Goal: Complete application form: Complete application form

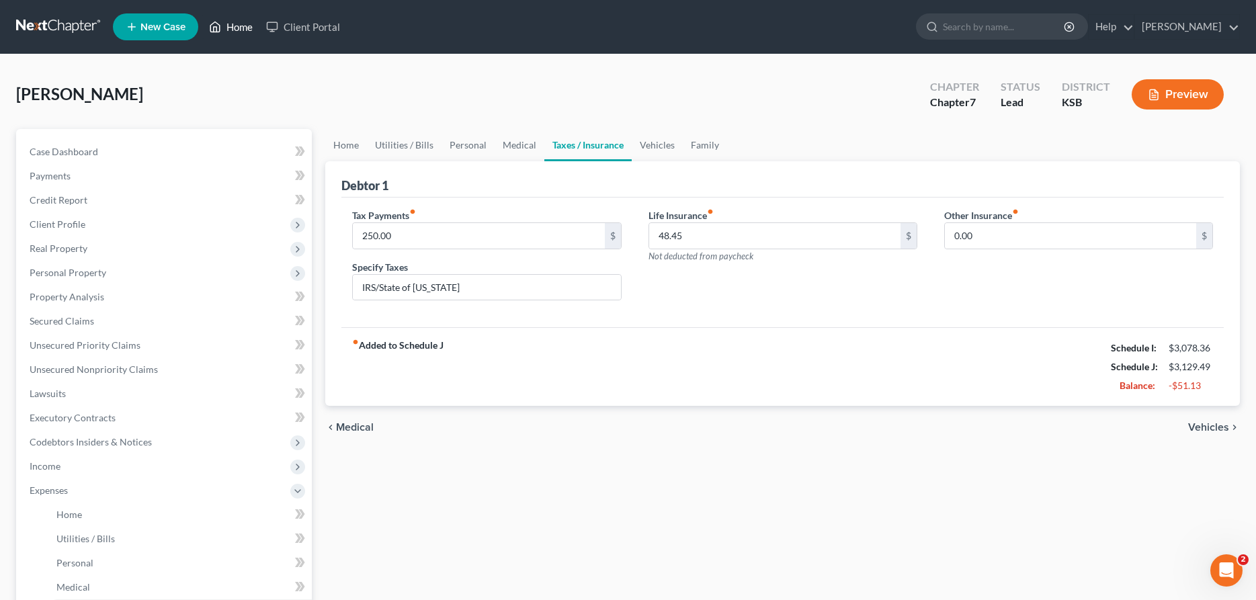
click at [224, 24] on link "Home" at bounding box center [230, 27] width 57 height 24
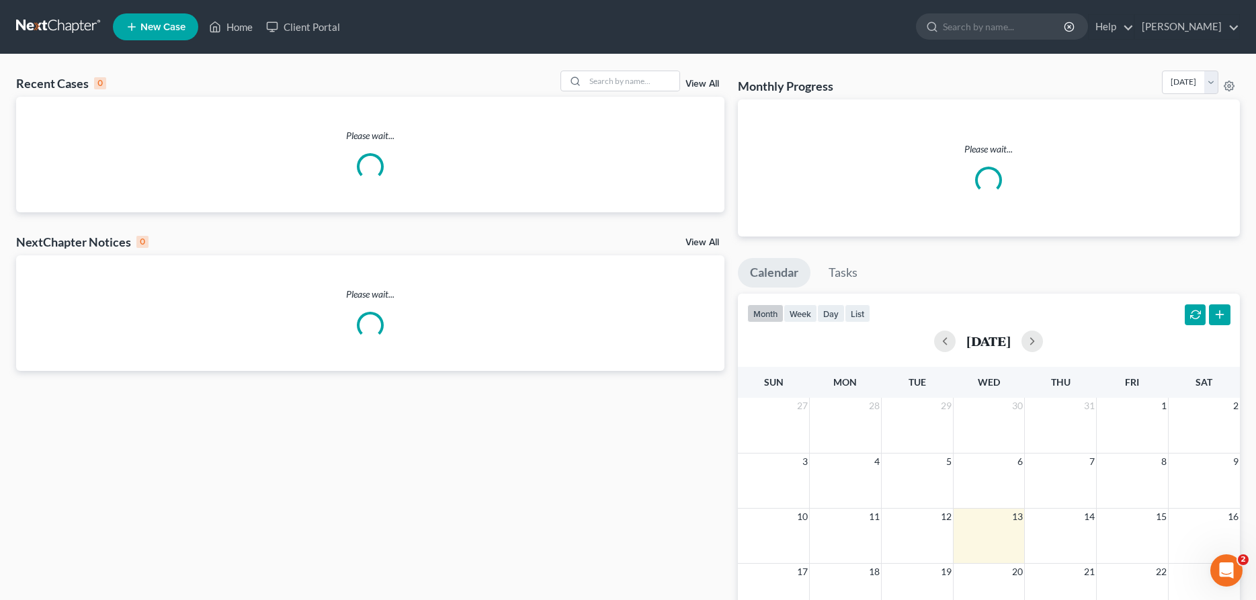
click at [170, 22] on span "New Case" at bounding box center [162, 27] width 45 height 10
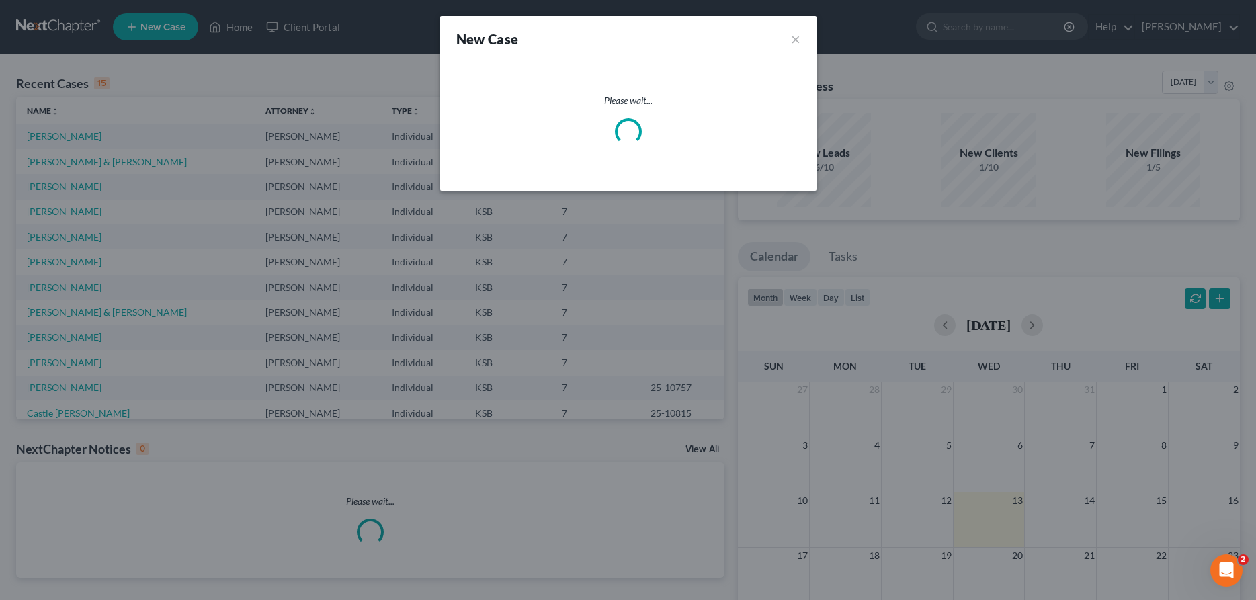
select select "31"
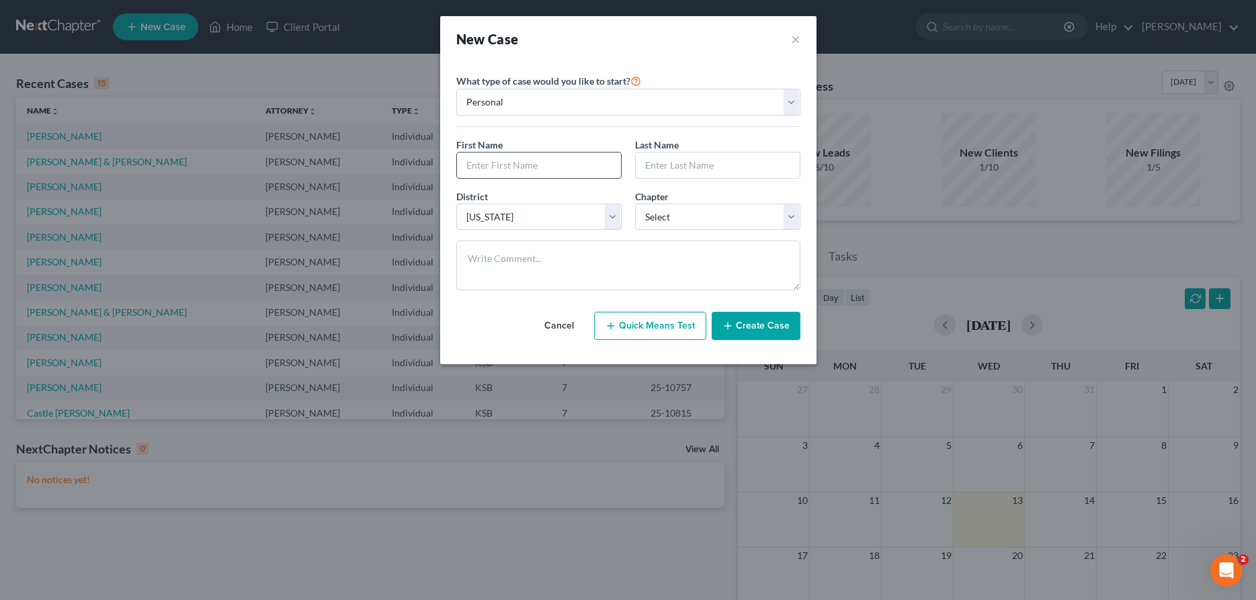
click at [550, 161] on input "text" at bounding box center [539, 166] width 164 height 26
type input "Mark"
type input "Jordan"
select select "0"
click at [770, 322] on button "Create Case" at bounding box center [756, 326] width 89 height 28
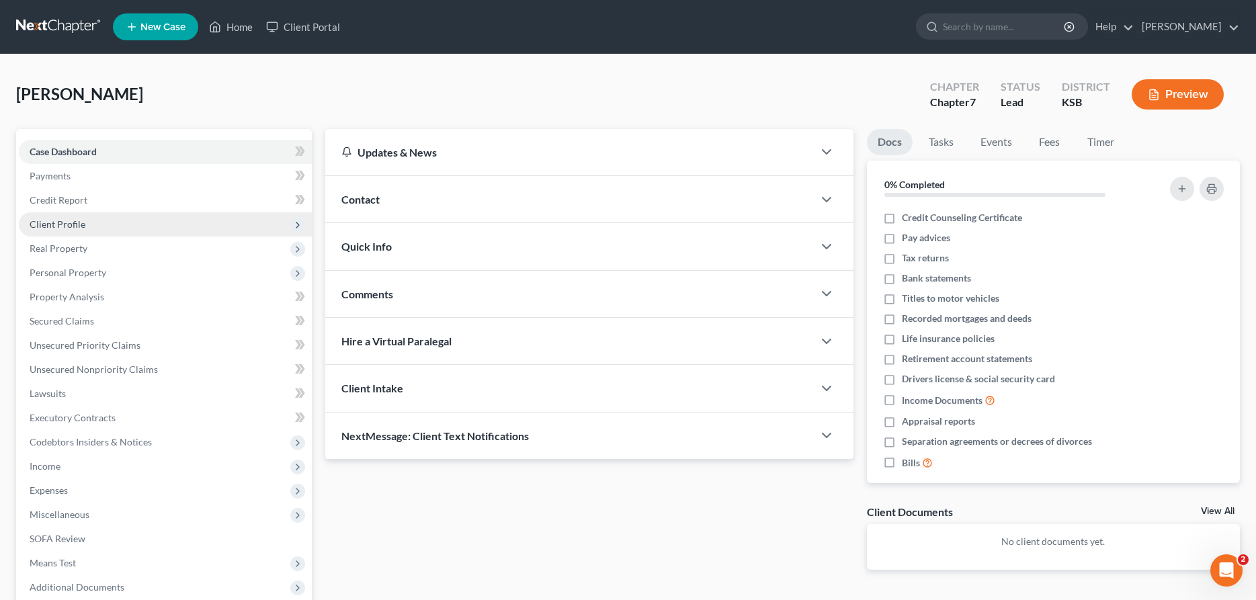
click at [79, 217] on span "Client Profile" at bounding box center [165, 224] width 293 height 24
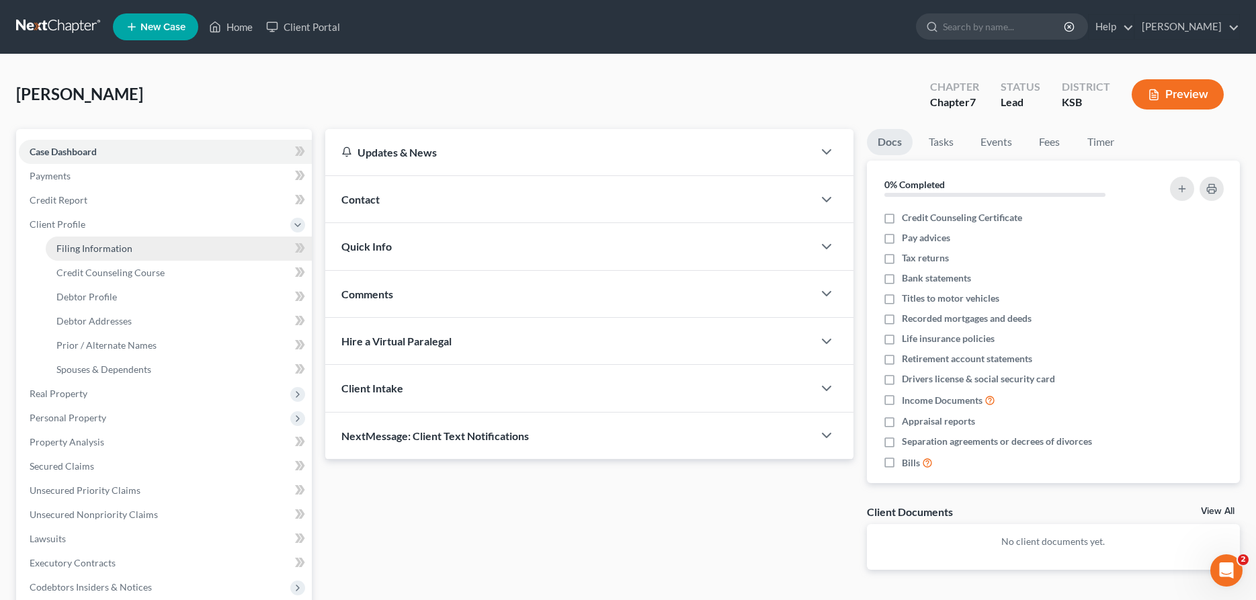
click at [87, 245] on span "Filing Information" at bounding box center [94, 248] width 76 height 11
select select "1"
select select "0"
select select "31"
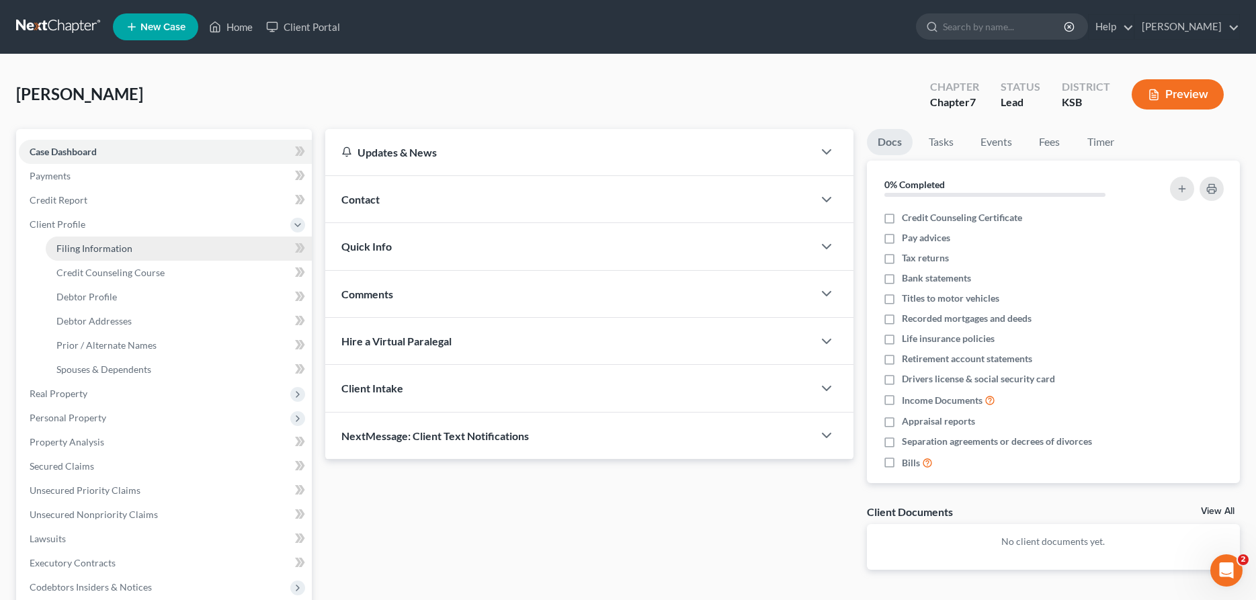
select select "17"
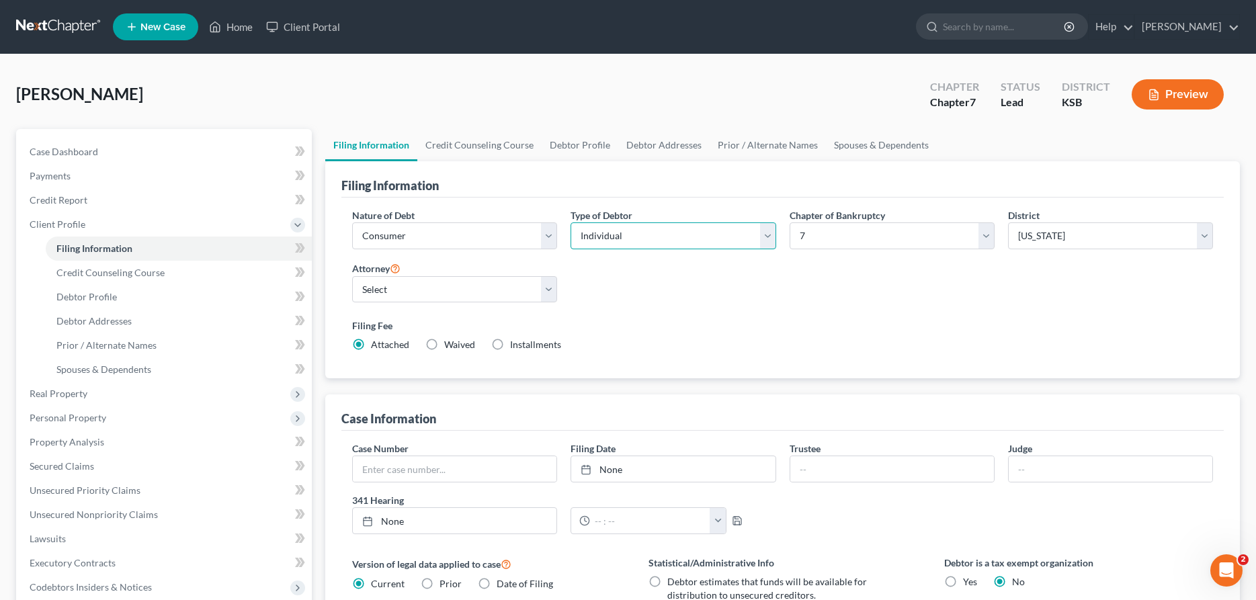
click at [571, 223] on select "Select Individual Joint" at bounding box center [673, 236] width 205 height 27
select select "1"
click option "Joint" at bounding box center [0, 0] width 0 height 0
click at [598, 144] on link "Debtor Profile" at bounding box center [580, 145] width 77 height 32
select select "1"
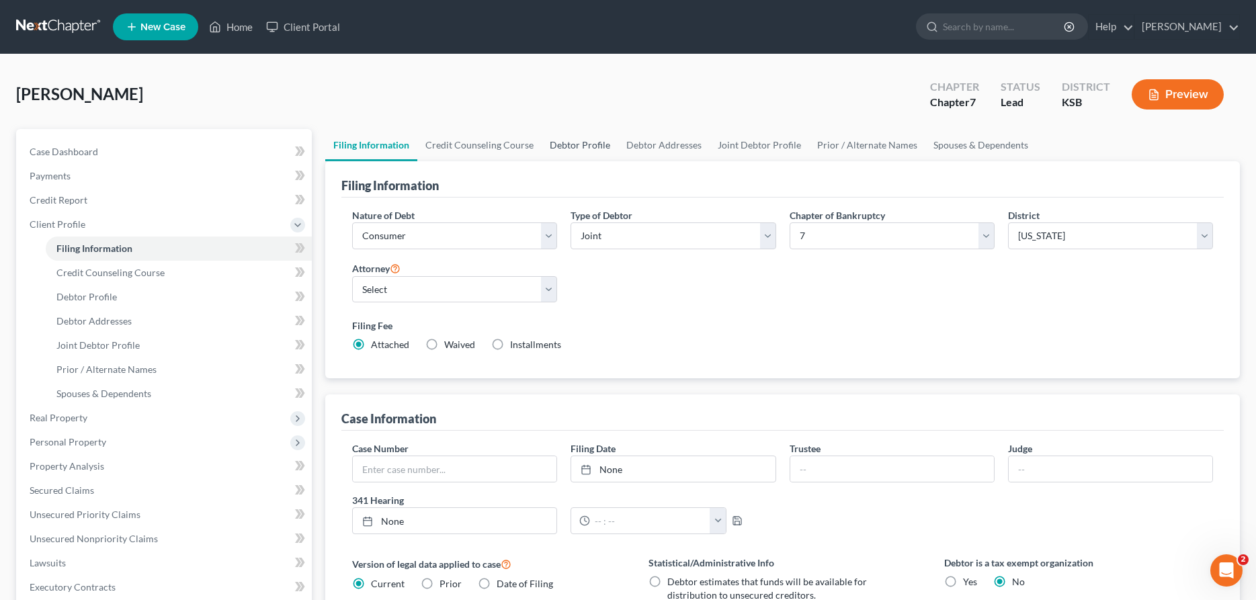
select select "0"
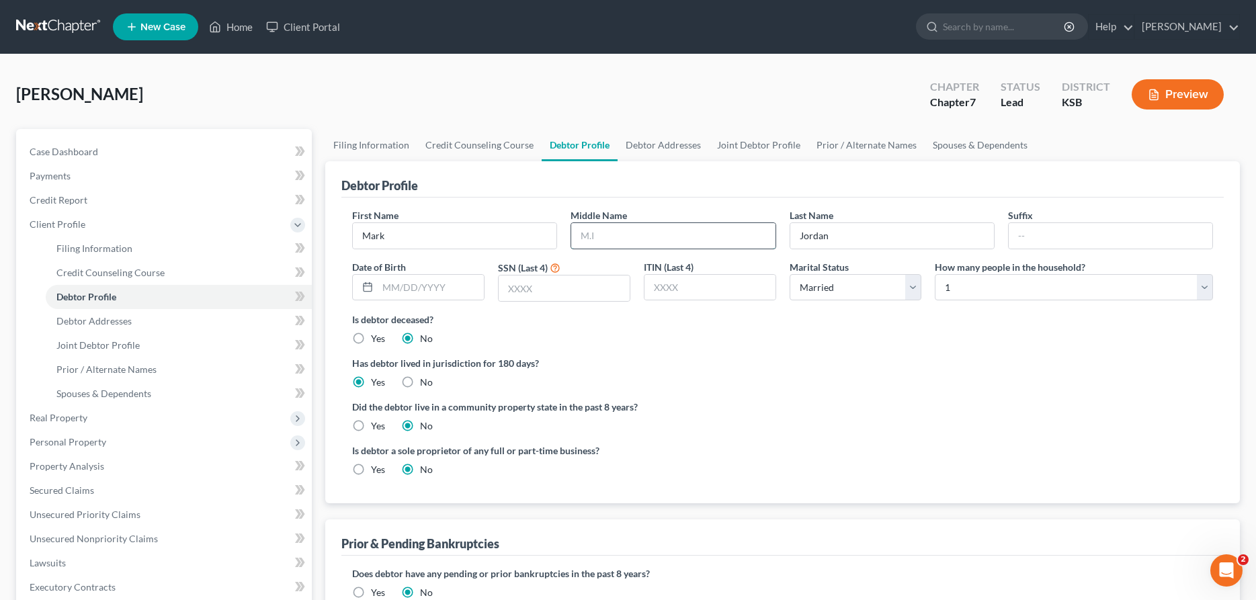
click at [618, 239] on input "text" at bounding box center [673, 236] width 204 height 26
type input "[PERSON_NAME]"
type input "5428"
select select "1"
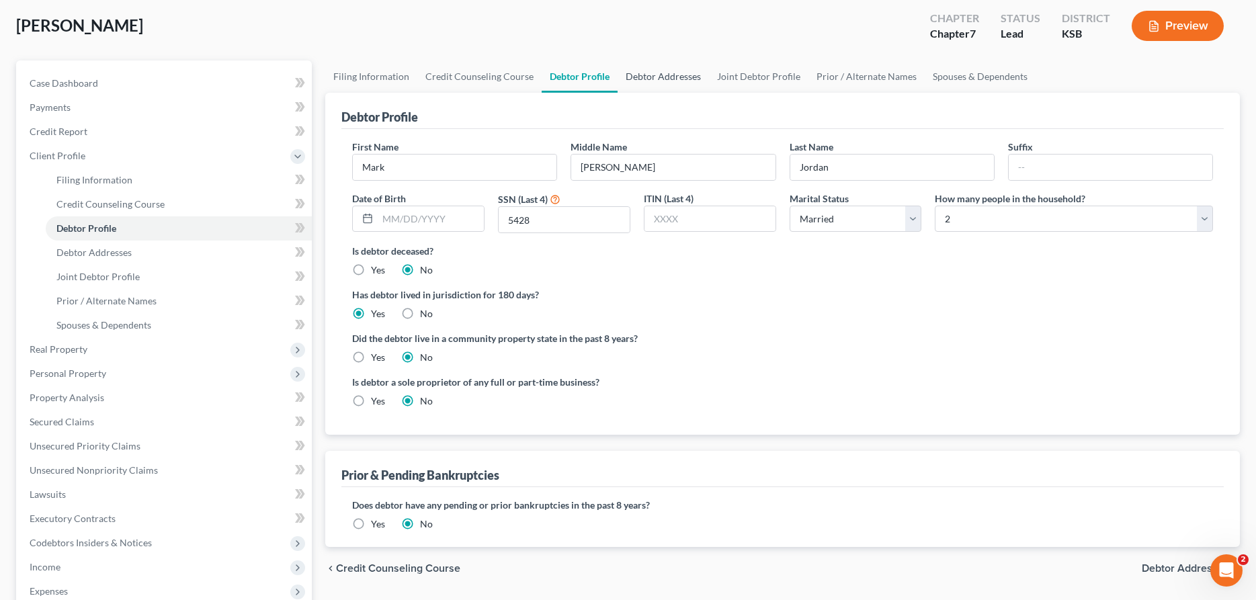
click at [662, 75] on link "Debtor Addresses" at bounding box center [663, 76] width 91 height 32
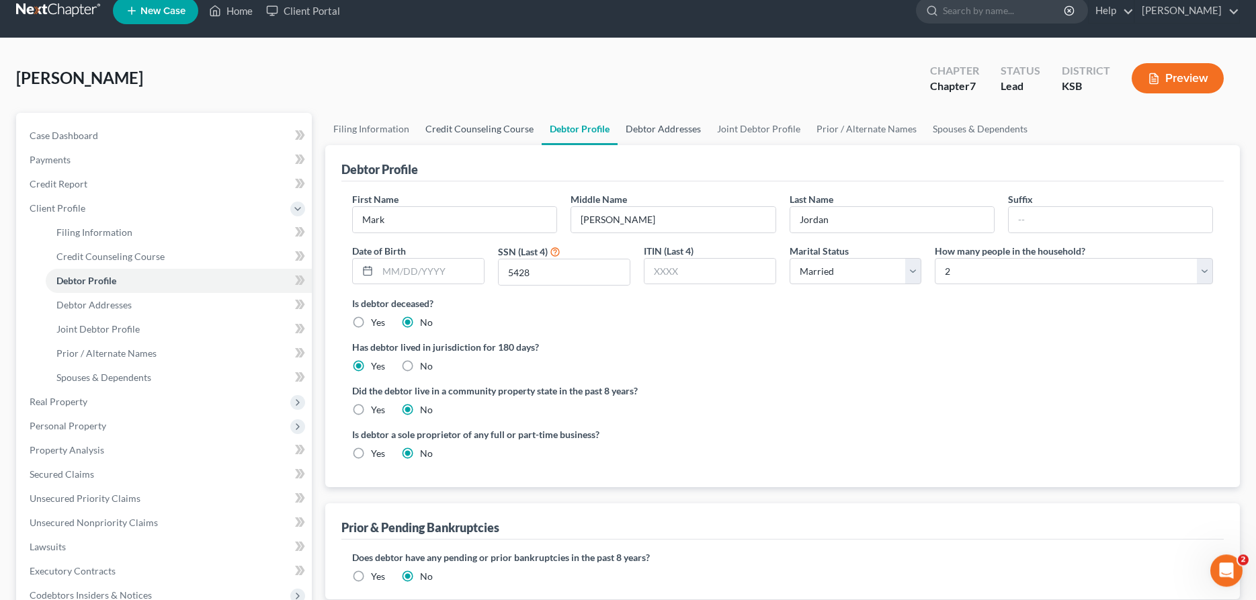
select select "0"
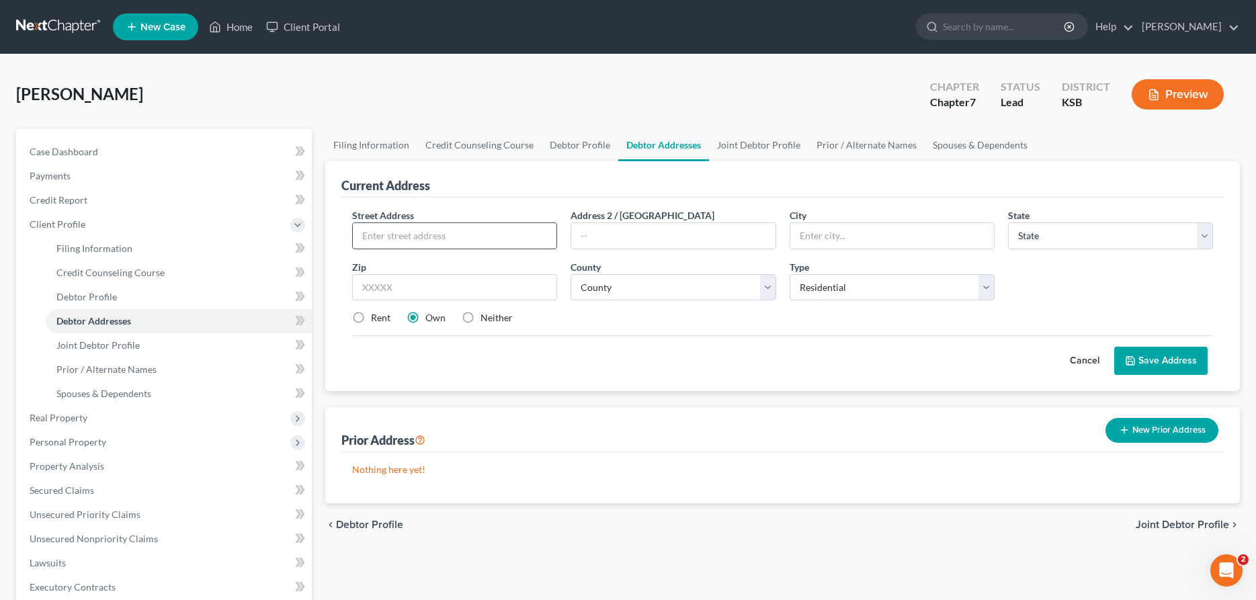
click at [456, 239] on input "text" at bounding box center [455, 236] width 204 height 26
type input "[STREET_ADDRESS]"
type input "South [PERSON_NAME]"
select select "17"
type input "67505"
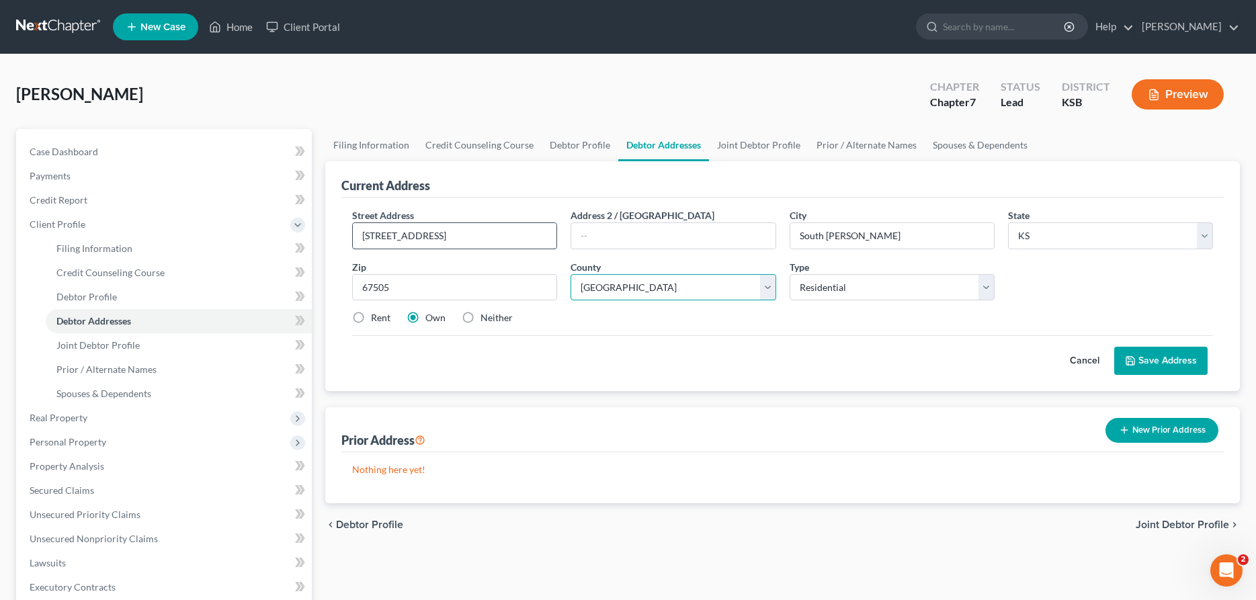
select select "77"
click at [790, 274] on select "Select Residential Mailing Rental Business" at bounding box center [892, 287] width 205 height 27
click at [807, 288] on select "Select Residential Mailing Rental Business" at bounding box center [892, 287] width 205 height 27
click at [1151, 362] on button "Save Address" at bounding box center [1161, 361] width 93 height 28
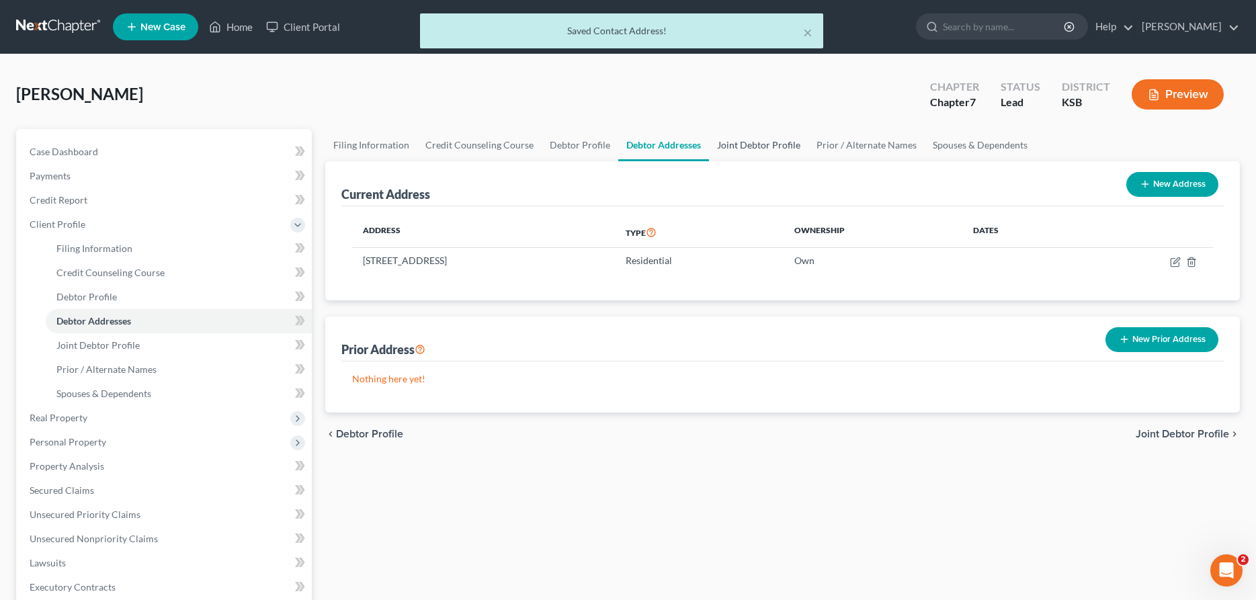
click at [759, 145] on link "Joint Debtor Profile" at bounding box center [758, 145] width 99 height 32
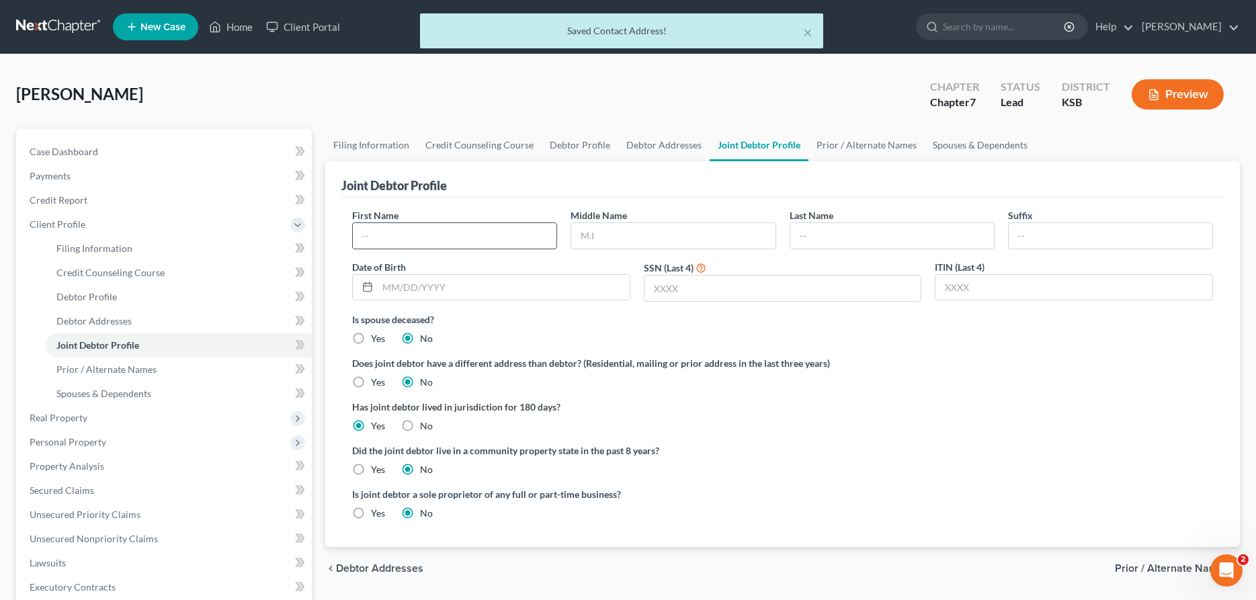
click at [479, 239] on input "text" at bounding box center [455, 236] width 204 height 26
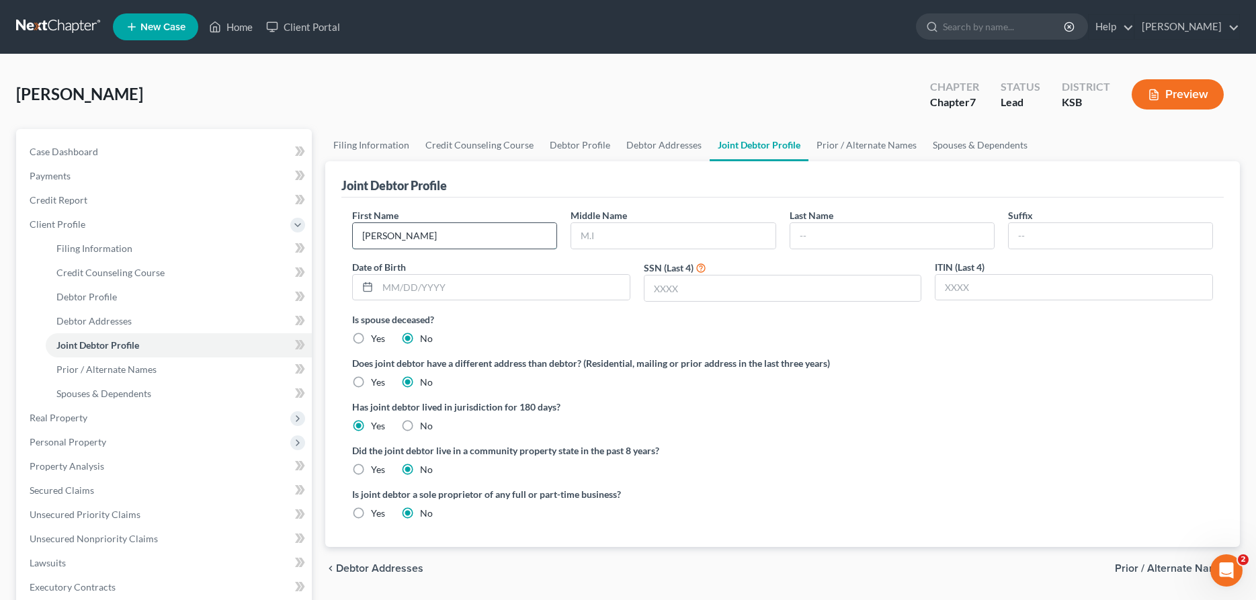
type input "[PERSON_NAME]"
type input "Jordan"
type input "7"
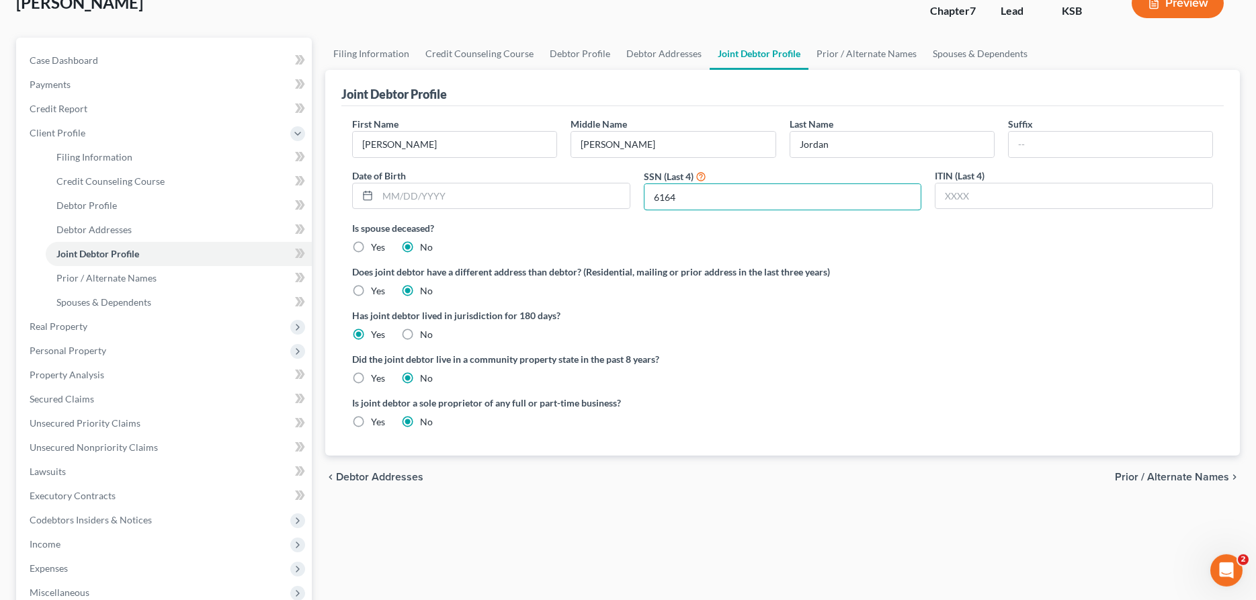
scroll to position [69, 0]
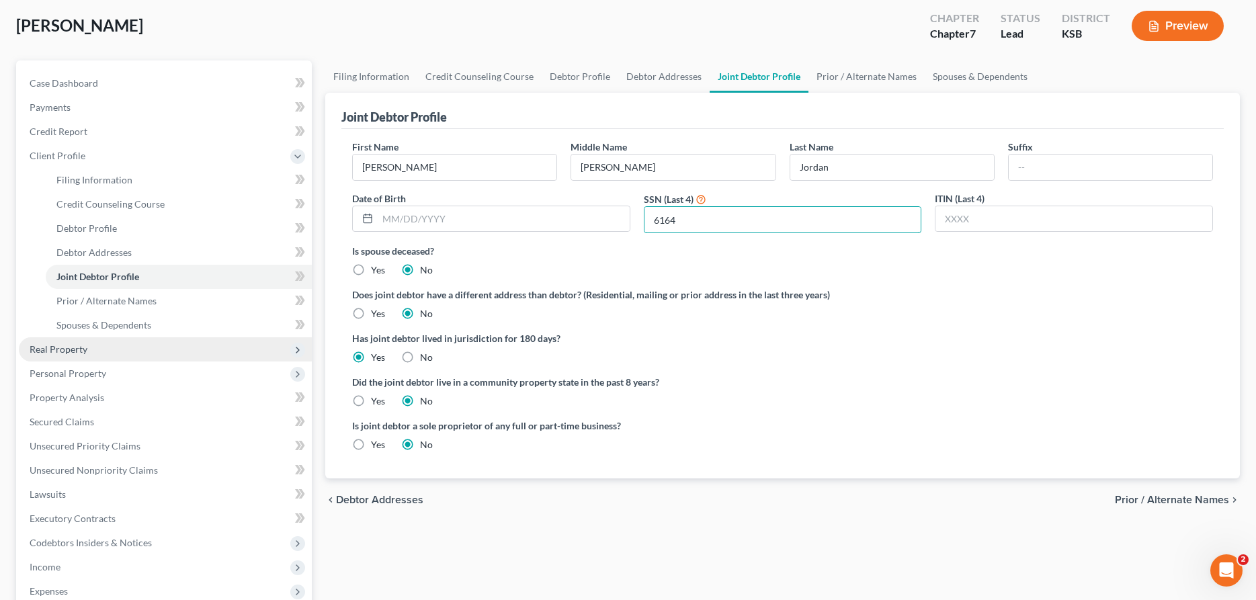
type input "6164"
click at [82, 352] on span "Real Property" at bounding box center [59, 348] width 58 height 11
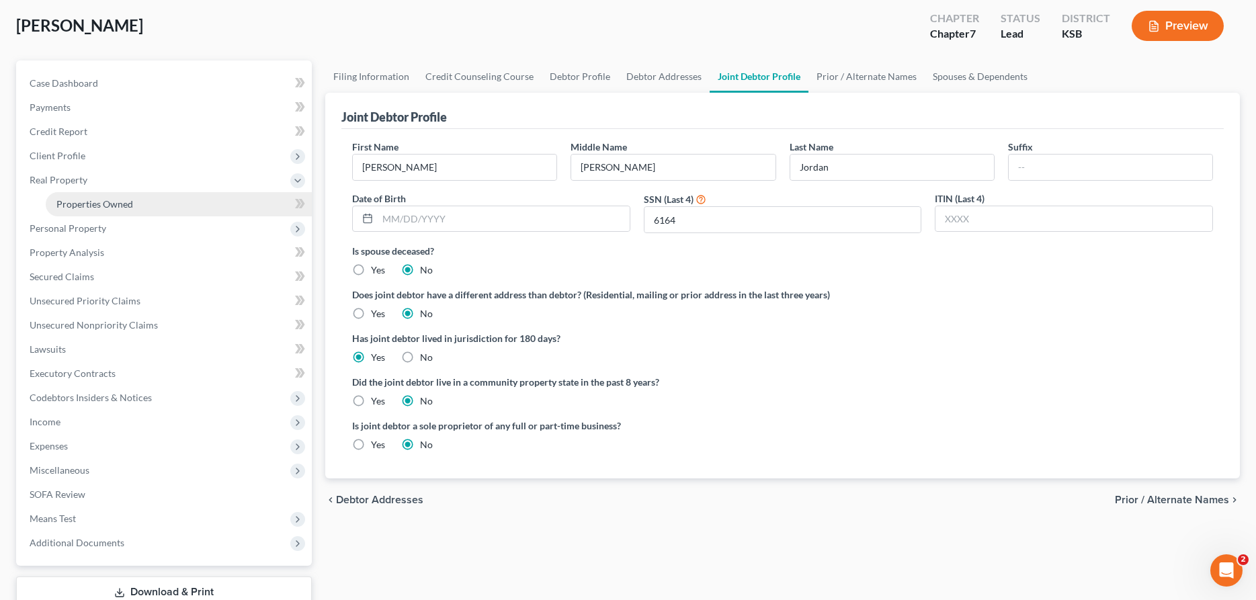
click at [90, 200] on span "Properties Owned" at bounding box center [94, 203] width 77 height 11
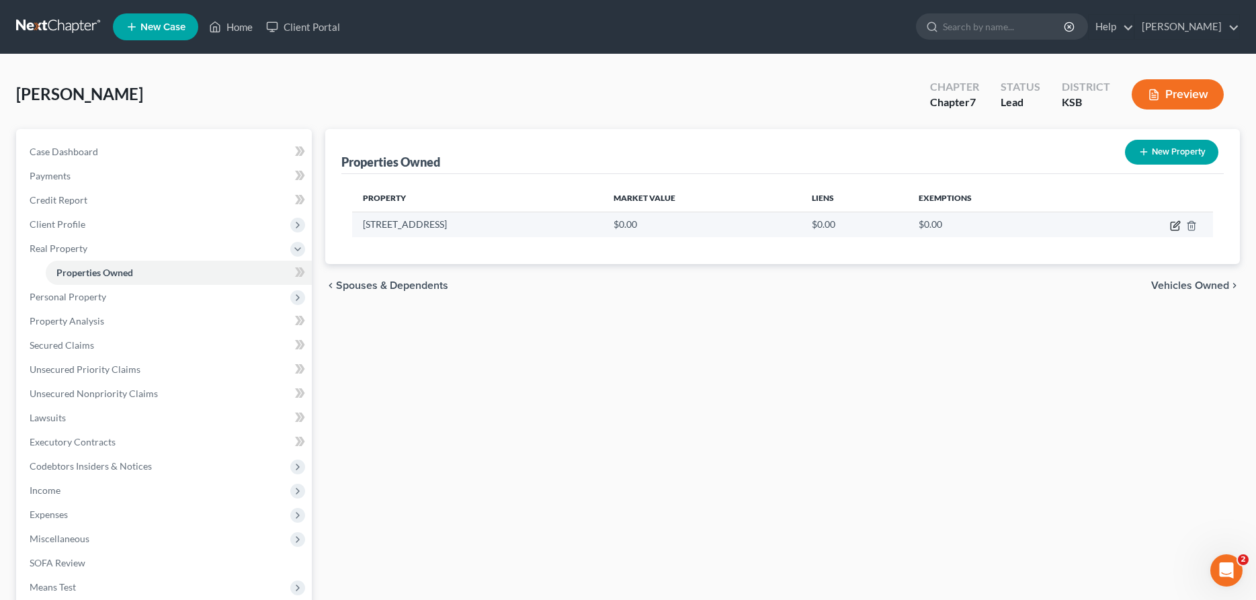
click at [1176, 224] on icon "button" at bounding box center [1175, 225] width 11 height 11
select select "17"
select select "77"
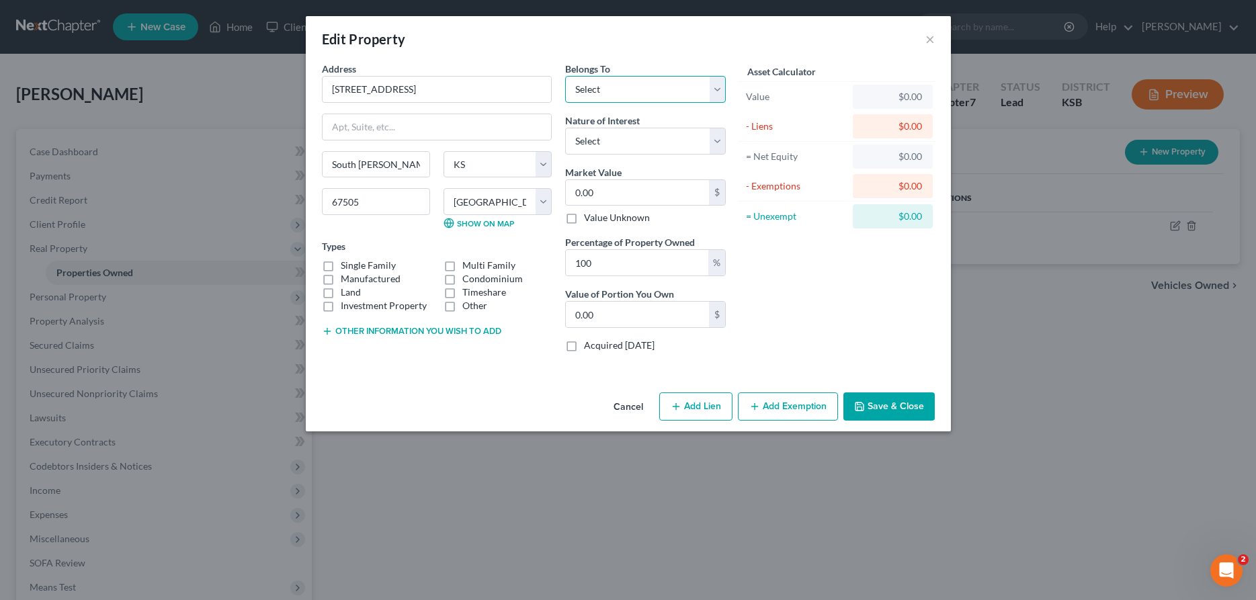
click at [565, 76] on select "Select Debtor 1 Only Debtor 2 Only Debtor 1 And Debtor 2 Only At Least One Of T…" at bounding box center [645, 89] width 161 height 27
select select "2"
click option "Debtor 1 And Debtor 2 Only" at bounding box center [0, 0] width 0 height 0
click at [565, 128] on select "Select Fee Simple Joint Tenant Life Estate Equitable Interest Future Interest T…" at bounding box center [645, 141] width 161 height 27
select select "1"
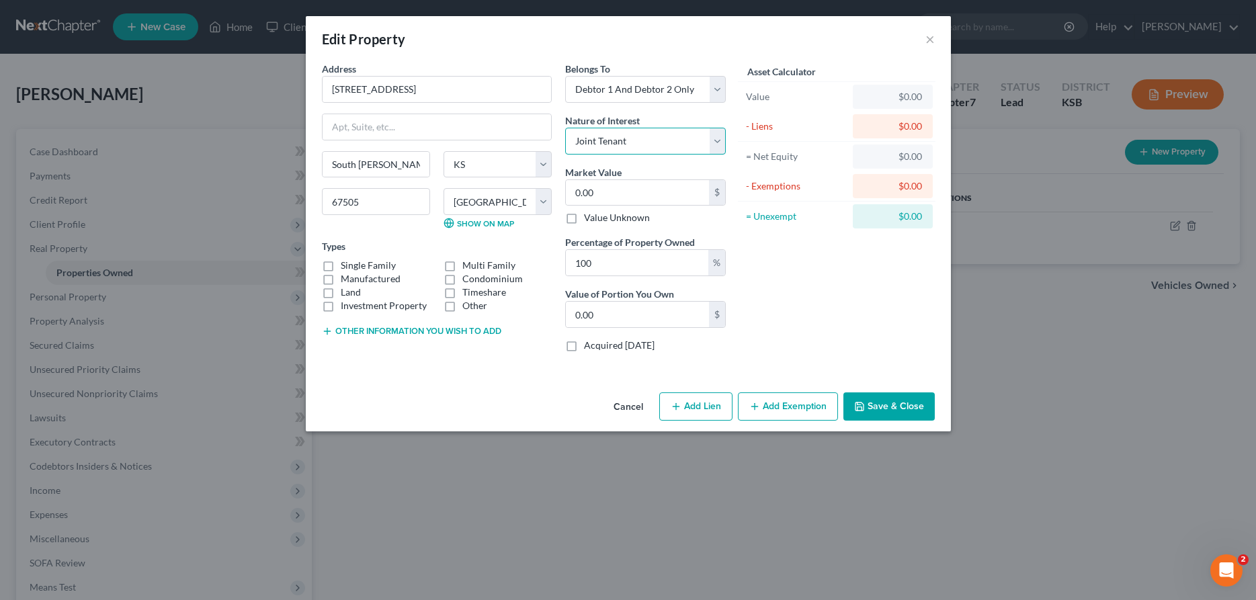
click option "Joint Tenant" at bounding box center [0, 0] width 0 height 0
click at [610, 196] on input "0.00" at bounding box center [637, 193] width 143 height 26
type input "1"
type input "1.00"
type input "10"
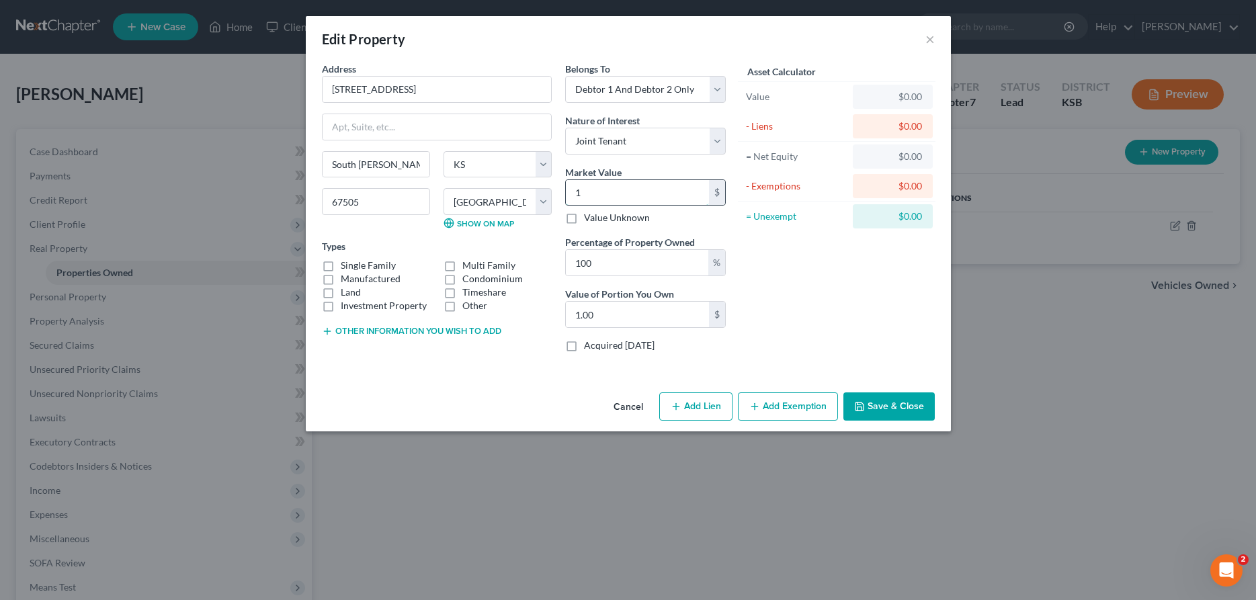
type input "10.00"
type input "102"
type input "102.00"
type input "1027"
type input "1,027.00"
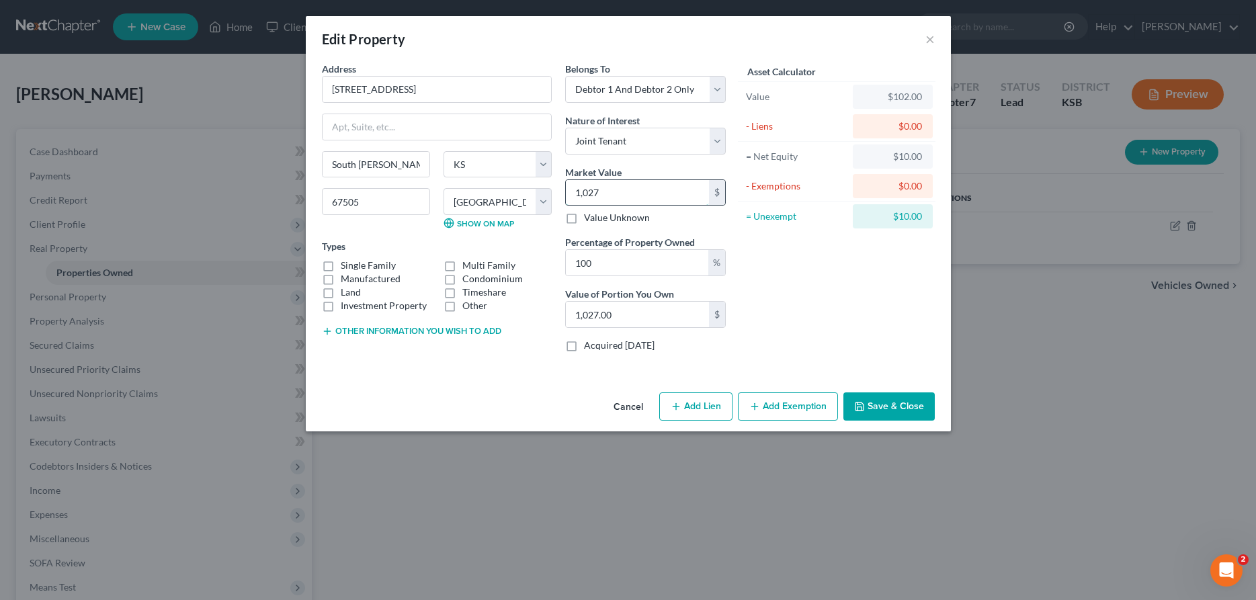
type input "1,0270"
type input "10,270.00"
type input "10,2700"
type input "102,700.00"
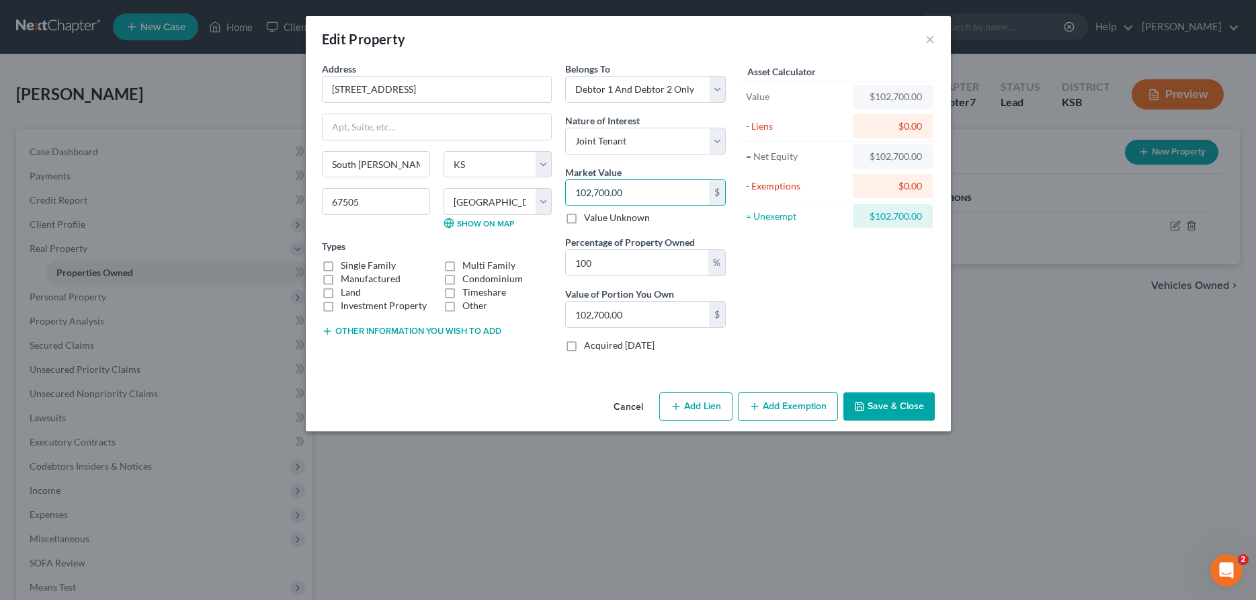
click at [341, 263] on label "Single Family" at bounding box center [368, 265] width 55 height 13
click at [346, 263] on input "Single Family" at bounding box center [350, 263] width 9 height 9
checkbox input "true"
click at [782, 403] on button "Add Exemption" at bounding box center [788, 407] width 100 height 28
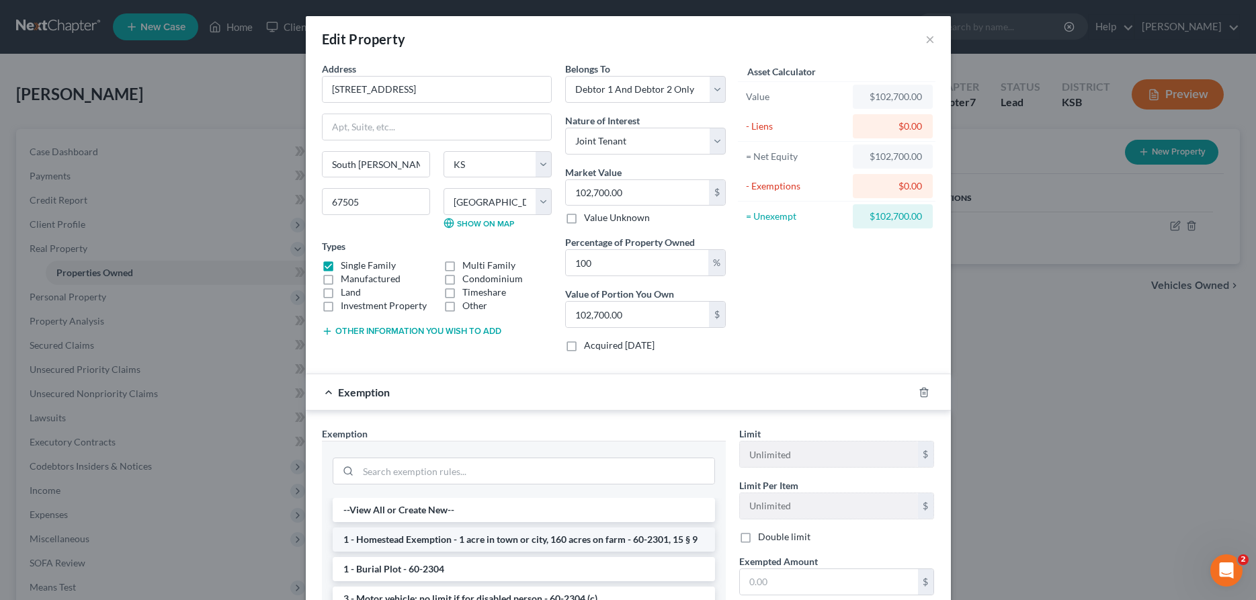
click at [460, 540] on li "1 - Homestead Exemption - 1 acre in town or city, 160 acres on farm - 60-2301, …" at bounding box center [524, 540] width 382 height 24
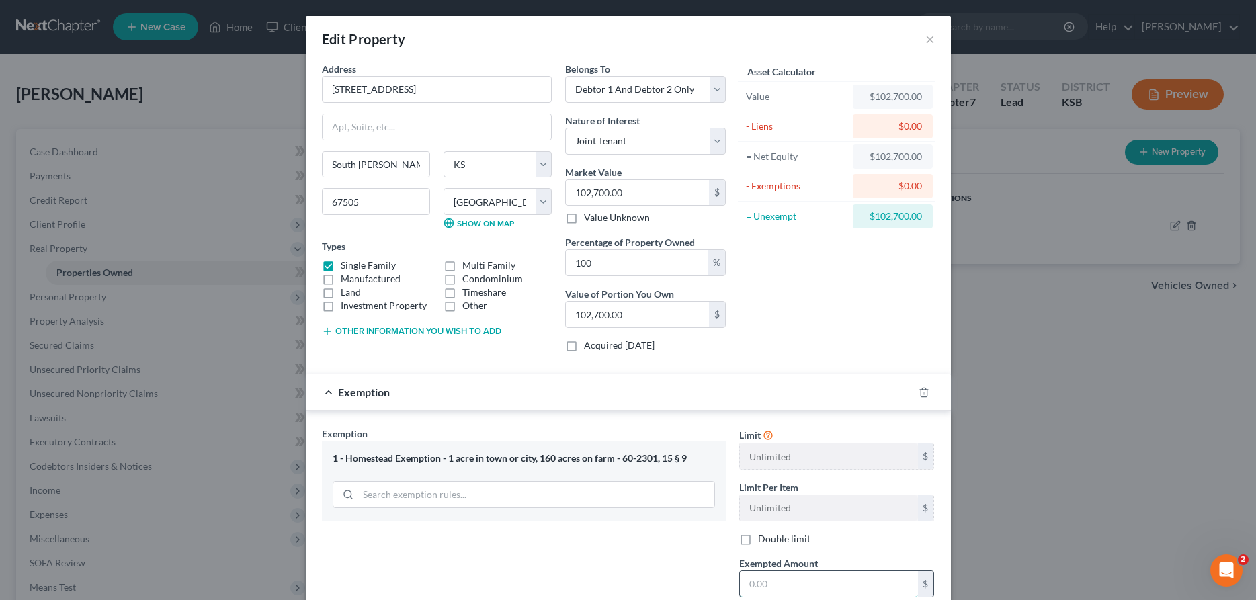
click at [776, 584] on input "text" at bounding box center [829, 584] width 178 height 26
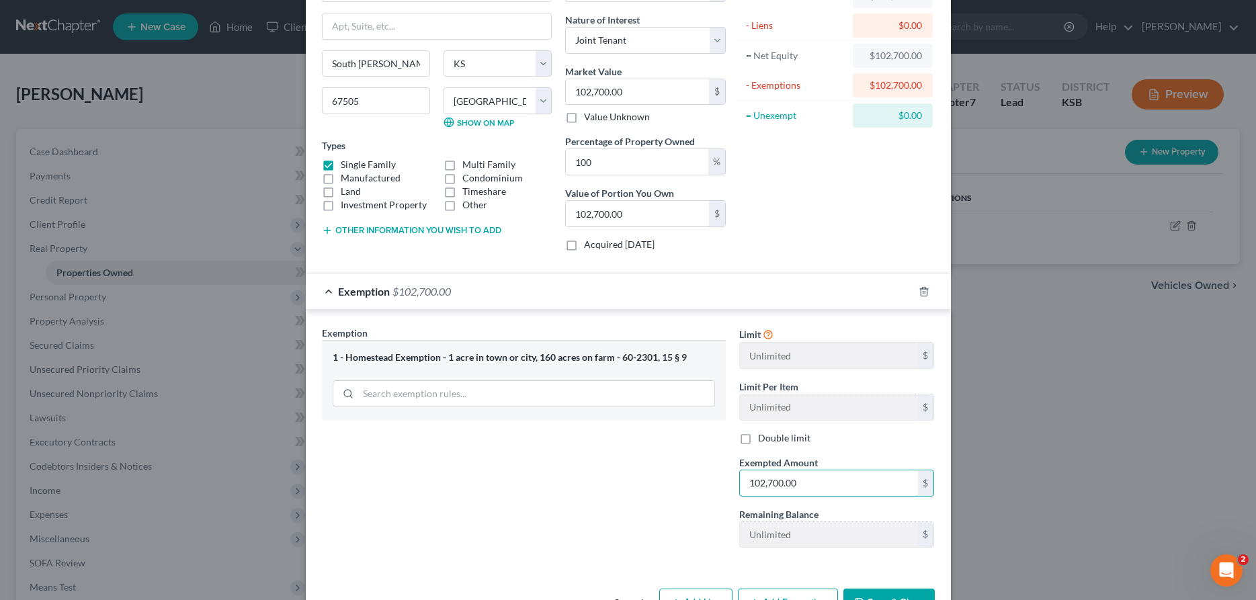
scroll to position [137, 0]
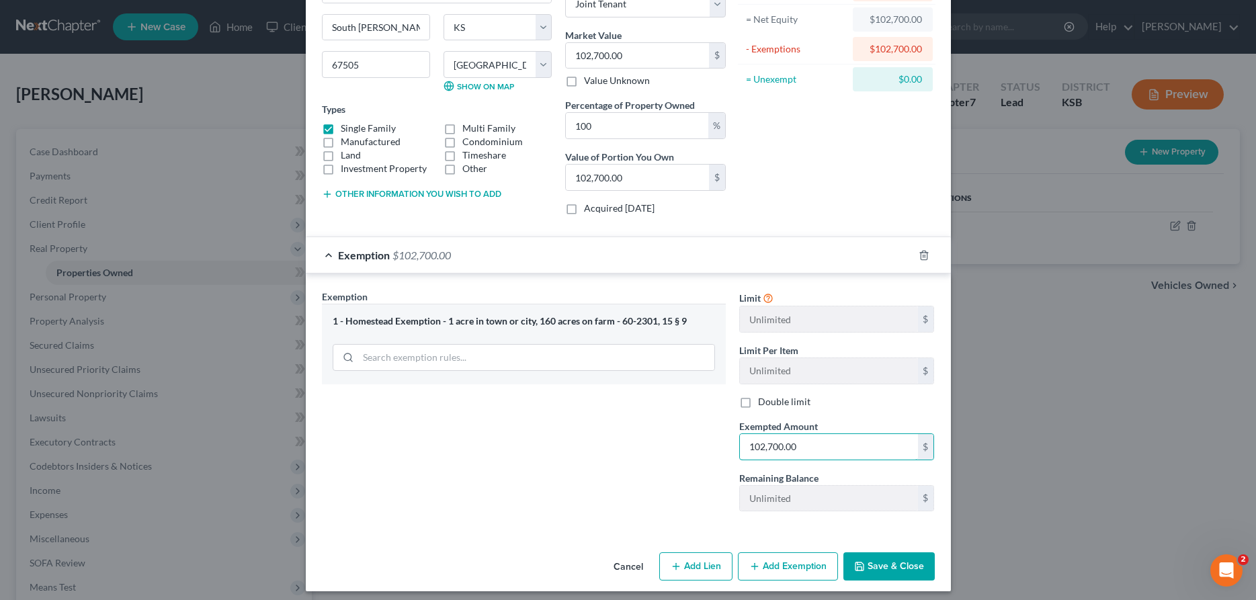
type input "102,700.00"
click at [901, 565] on button "Save & Close" at bounding box center [889, 567] width 91 height 28
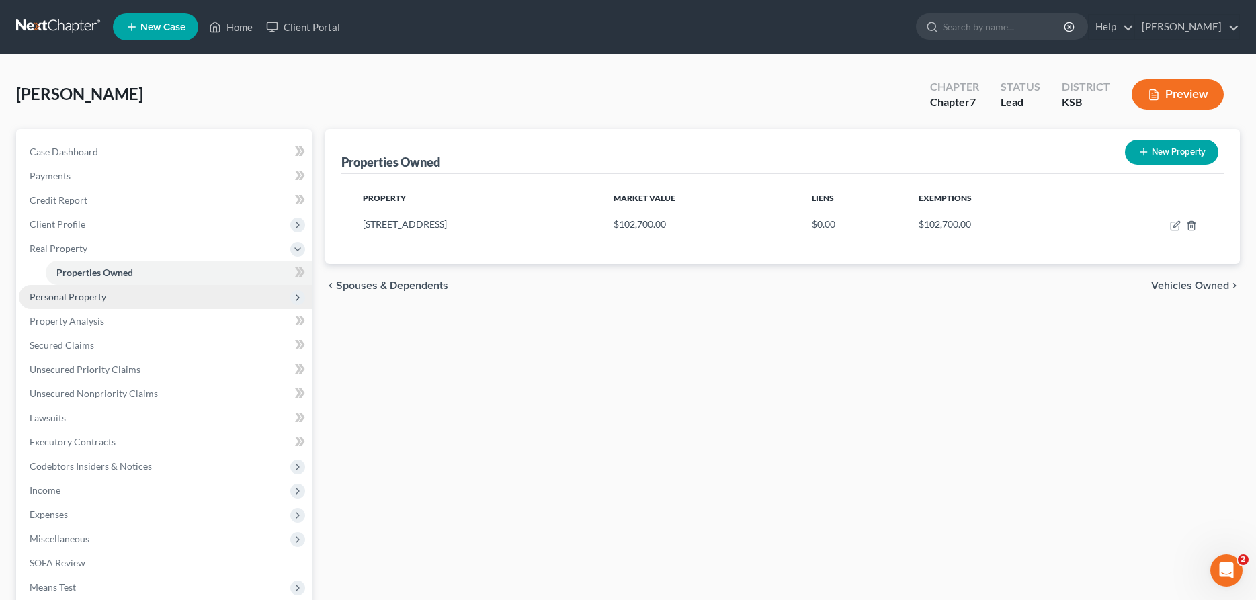
click at [53, 298] on span "Personal Property" at bounding box center [68, 296] width 77 height 11
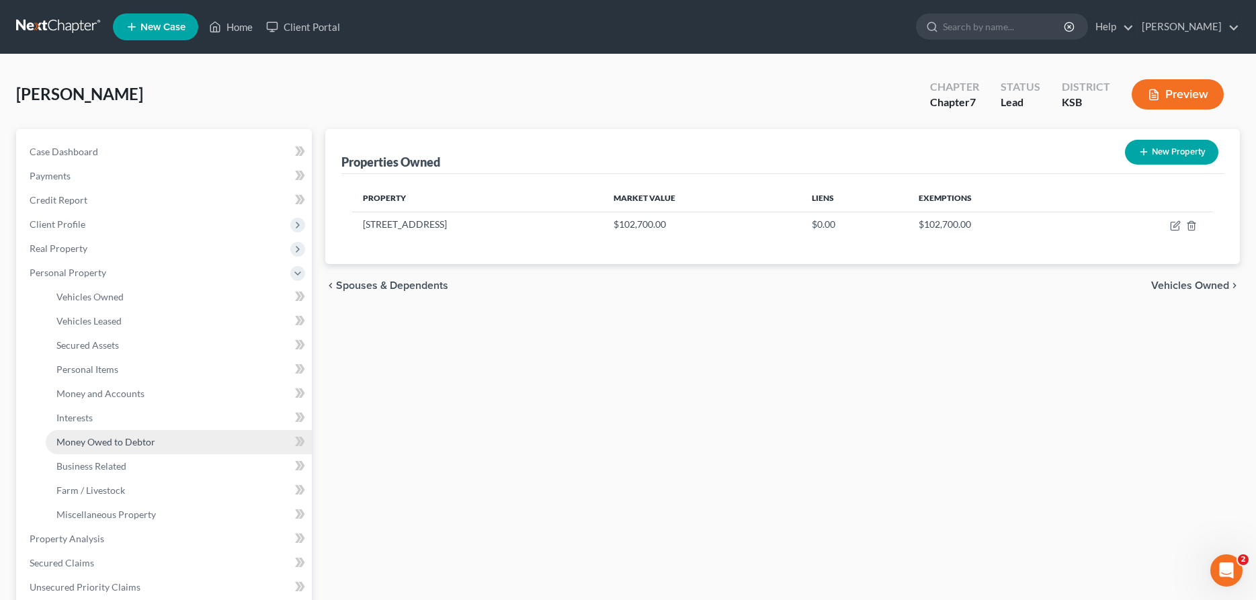
click at [92, 444] on span "Money Owed to Debtor" at bounding box center [105, 441] width 99 height 11
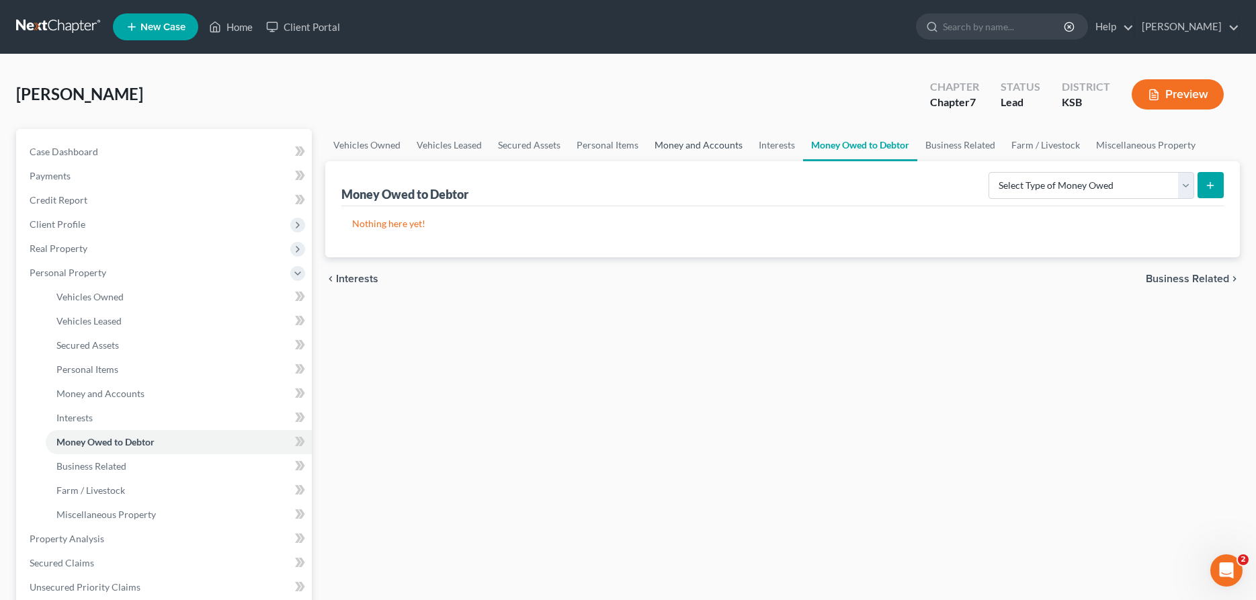
click at [684, 147] on link "Money and Accounts" at bounding box center [699, 145] width 104 height 32
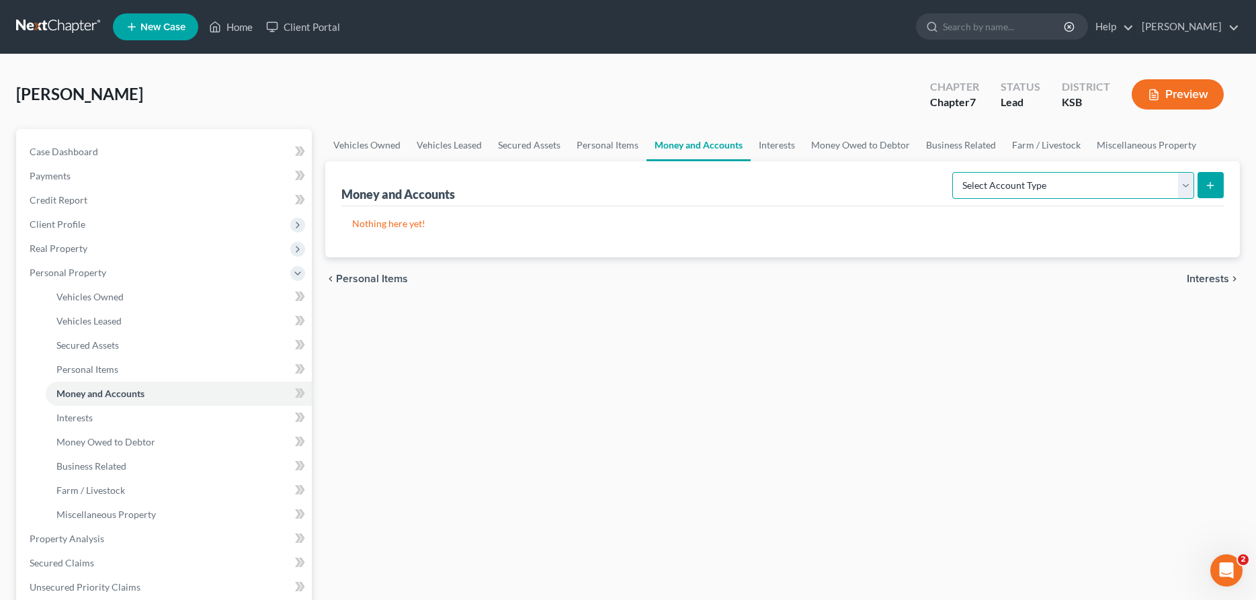
click at [953, 172] on select "Select Account Type Brokerage Cash on Hand Certificates of Deposit Checking Acc…" at bounding box center [1074, 185] width 242 height 27
select select "checking"
click option "Checking Account" at bounding box center [0, 0] width 0 height 0
click at [1215, 176] on button "submit" at bounding box center [1211, 185] width 26 height 26
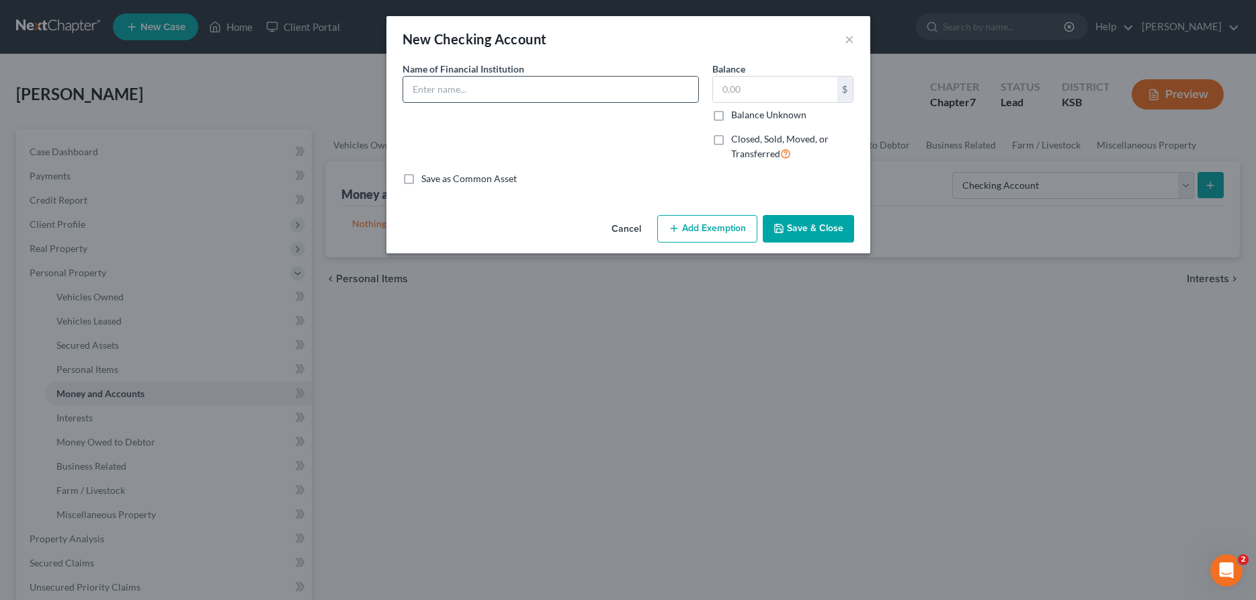
click at [682, 89] on input "text" at bounding box center [550, 90] width 295 height 26
type input "Credit Union of America"
type input "10.00"
click at [786, 227] on button "Save & Close" at bounding box center [808, 229] width 91 height 28
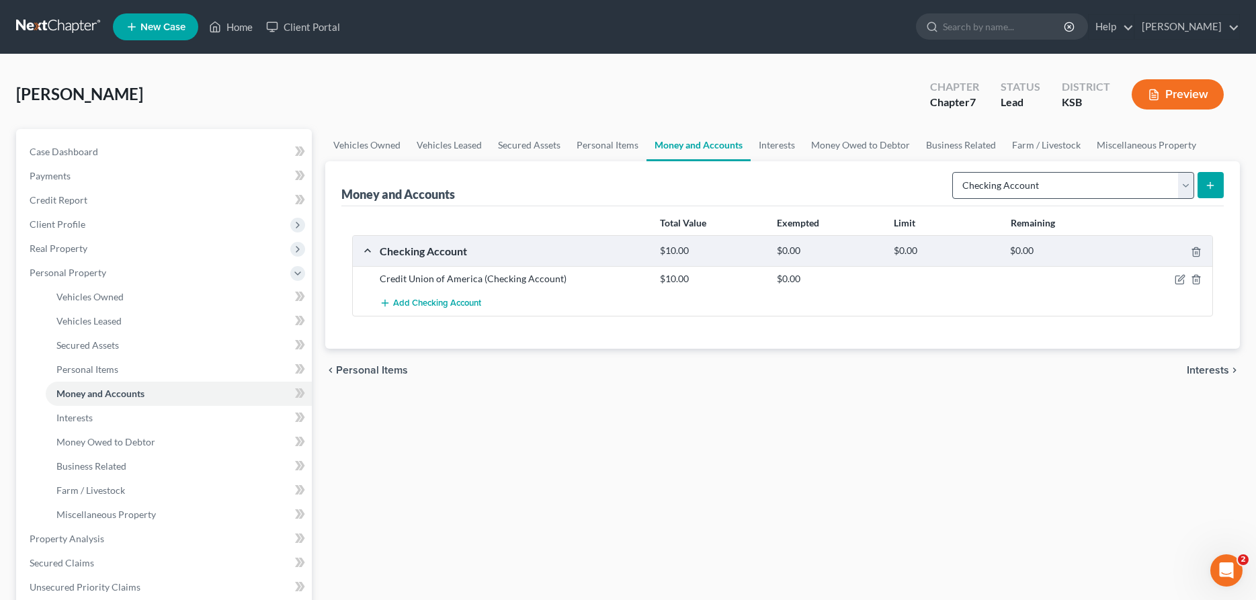
drag, startPoint x: 1211, startPoint y: 182, endPoint x: 1143, endPoint y: 187, distance: 68.7
click at [1210, 182] on icon "submit" at bounding box center [1210, 185] width 11 height 11
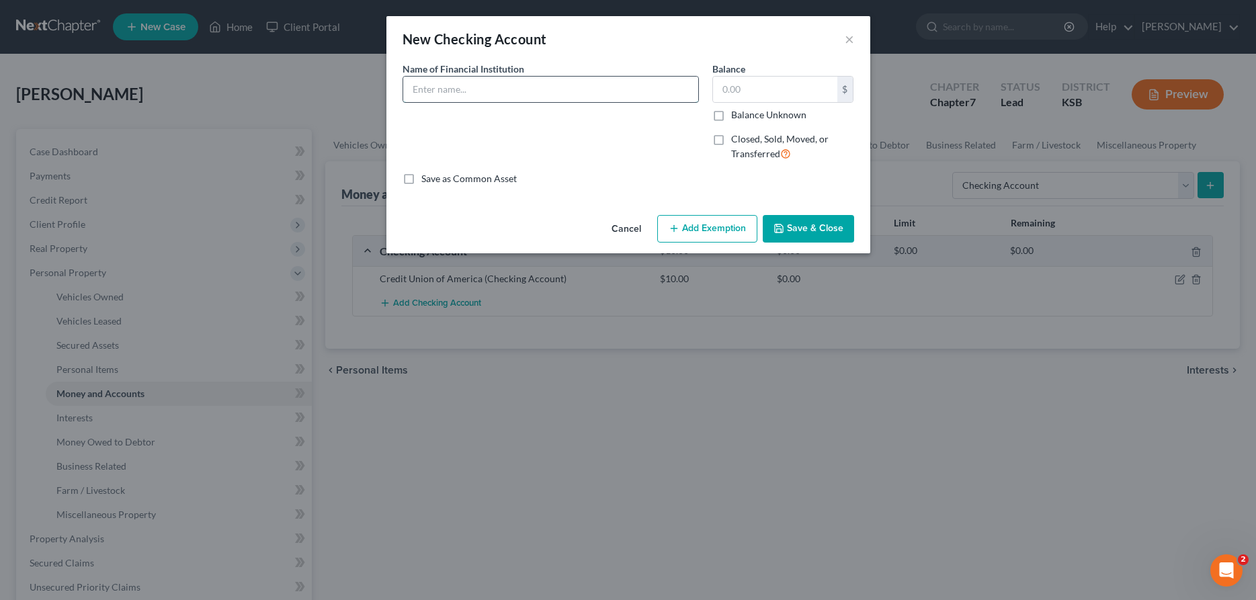
click at [492, 89] on input "text" at bounding box center [550, 90] width 295 height 26
type input "ENT Credit Union"
type input "10.00"
click at [844, 227] on button "Save & Close" at bounding box center [808, 229] width 91 height 28
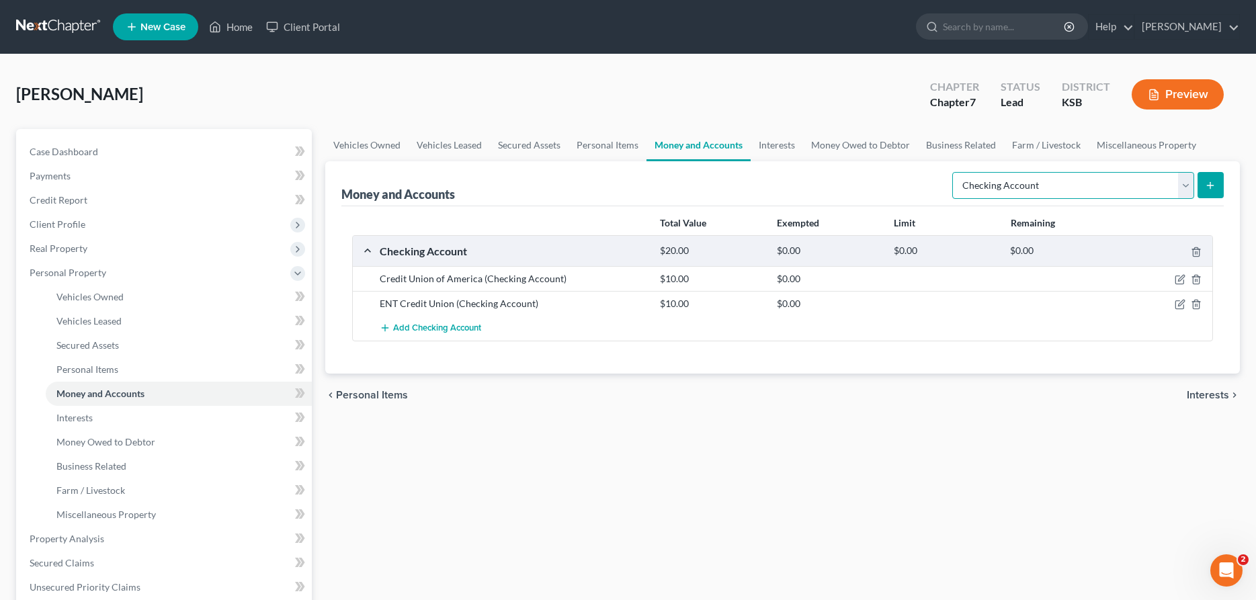
click at [953, 172] on select "Select Account Type Brokerage Cash on Hand Certificates of Deposit Checking Acc…" at bounding box center [1074, 185] width 242 height 27
select select "savings"
click option "Savings Account" at bounding box center [0, 0] width 0 height 0
click at [1212, 180] on icon "submit" at bounding box center [1210, 185] width 11 height 11
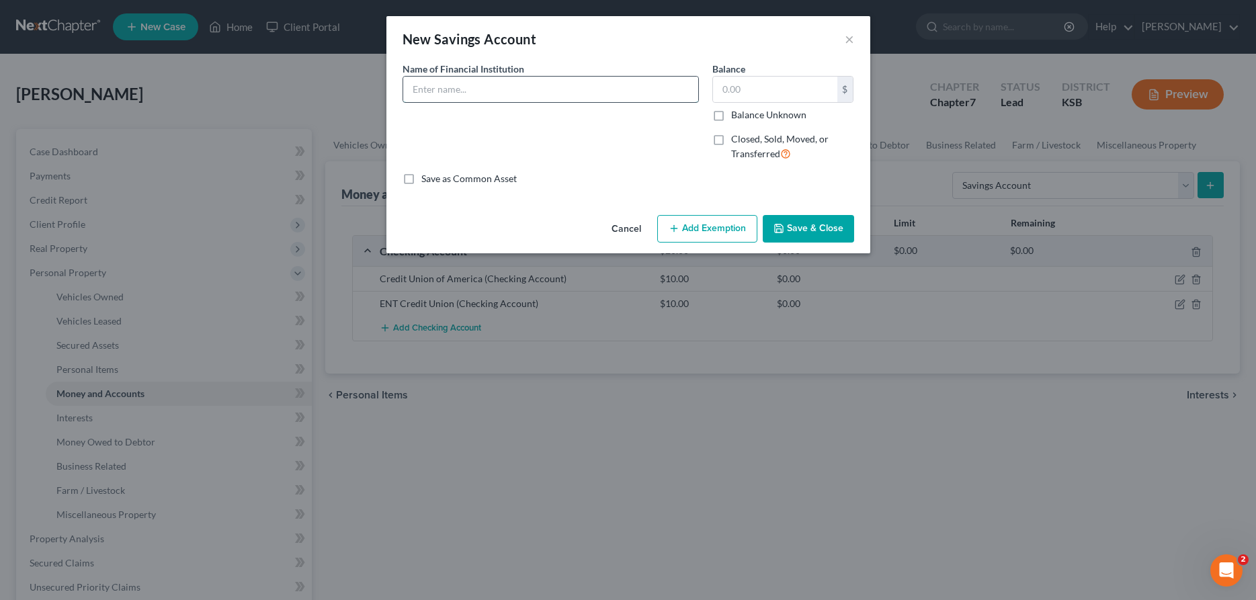
drag, startPoint x: 507, startPoint y: 88, endPoint x: 516, endPoint y: 91, distance: 10.0
click at [508, 88] on input "text" at bounding box center [550, 90] width 295 height 26
type input "Credit Union of America"
type input "5.00"
click at [795, 229] on button "Save & Close" at bounding box center [808, 229] width 91 height 28
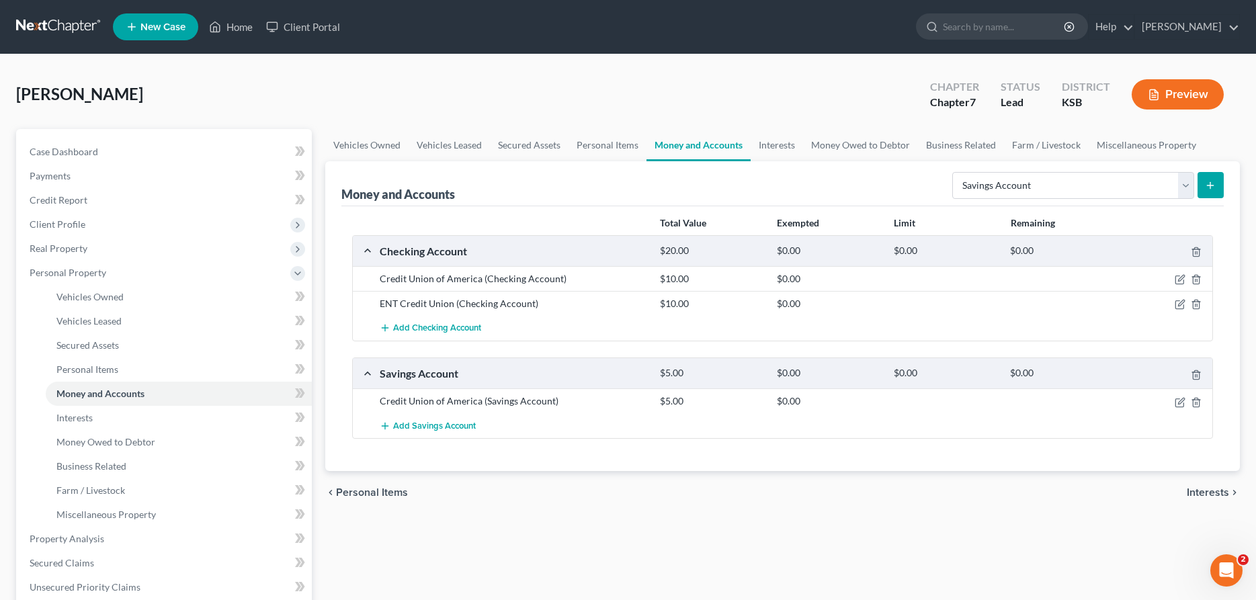
click at [1209, 187] on icon "submit" at bounding box center [1210, 185] width 11 height 11
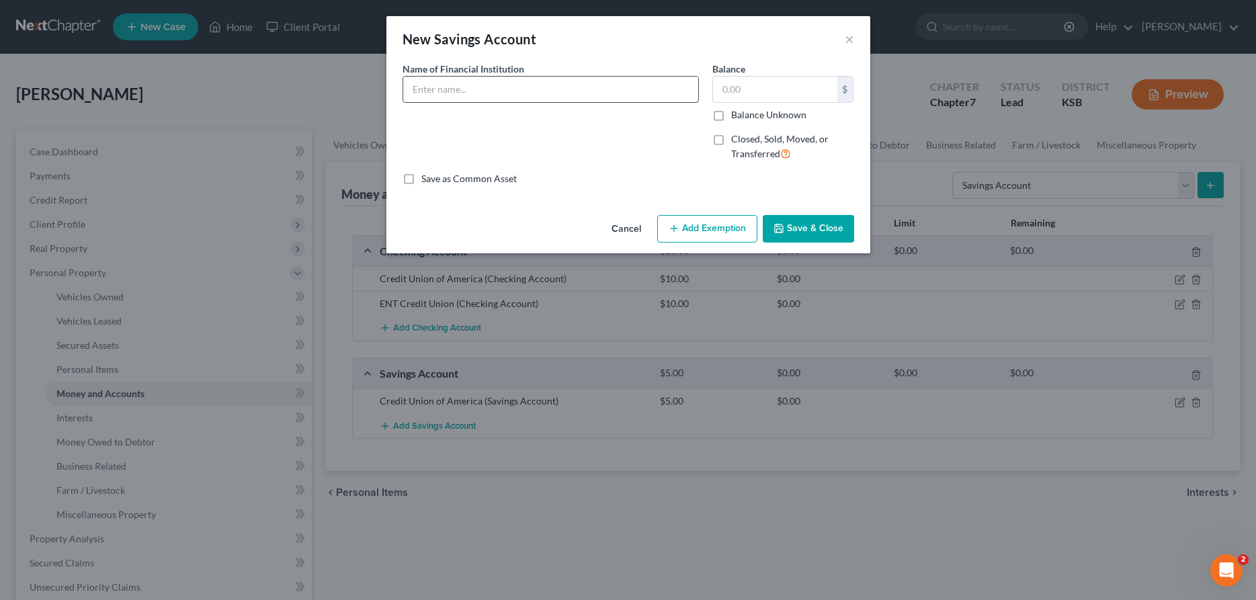
click at [469, 91] on input "text" at bounding box center [550, 90] width 295 height 26
type input "ENT Credit Union"
type input "2"
type input "5.00"
click at [815, 223] on button "Save & Close" at bounding box center [808, 229] width 91 height 28
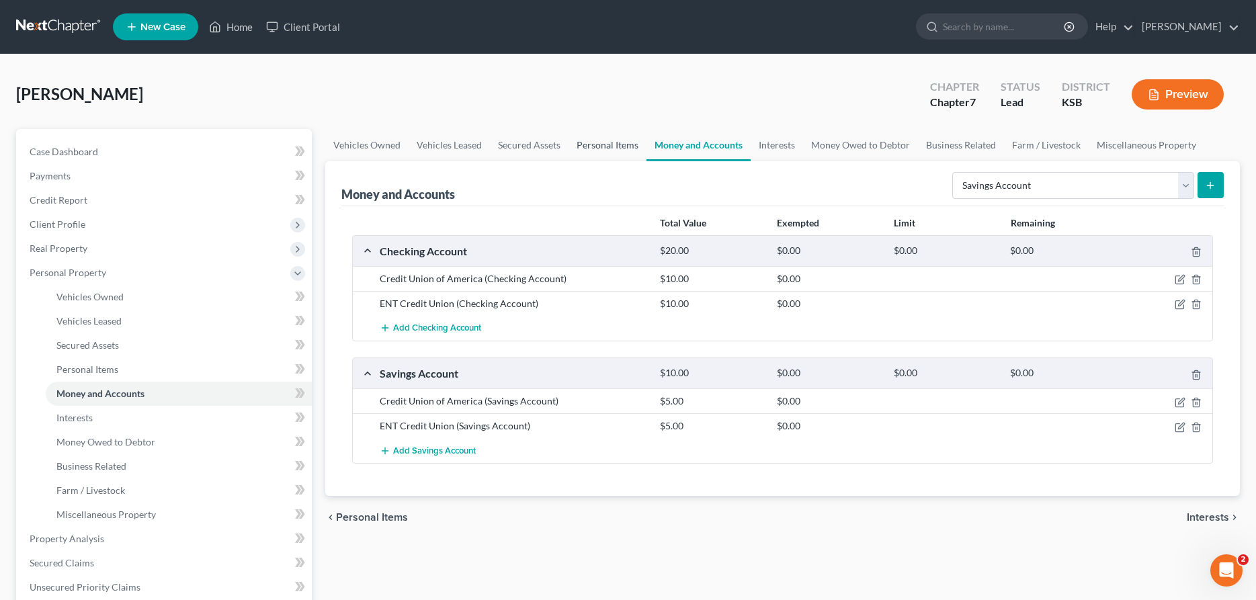
click at [593, 142] on link "Personal Items" at bounding box center [608, 145] width 78 height 32
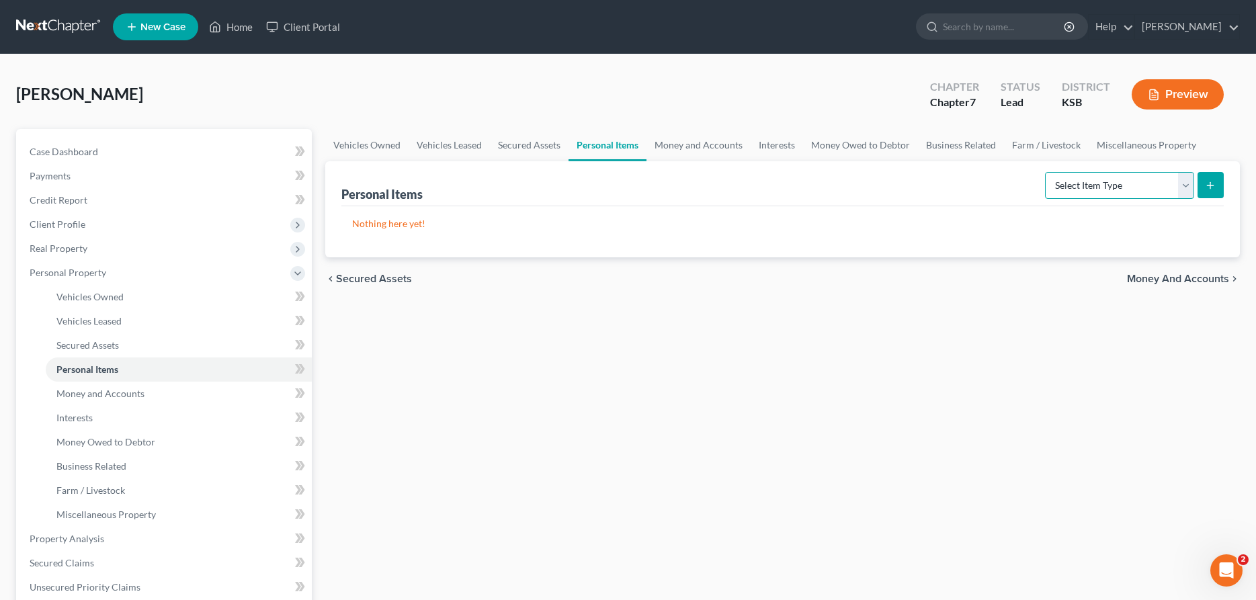
click at [1045, 172] on select "Select Item Type Clothing Collectibles Of Value Electronics Firearms Household …" at bounding box center [1119, 185] width 149 height 27
select select "household_goods"
click option "Household Goods" at bounding box center [0, 0] width 0 height 0
click at [1214, 181] on icon "submit" at bounding box center [1210, 185] width 11 height 11
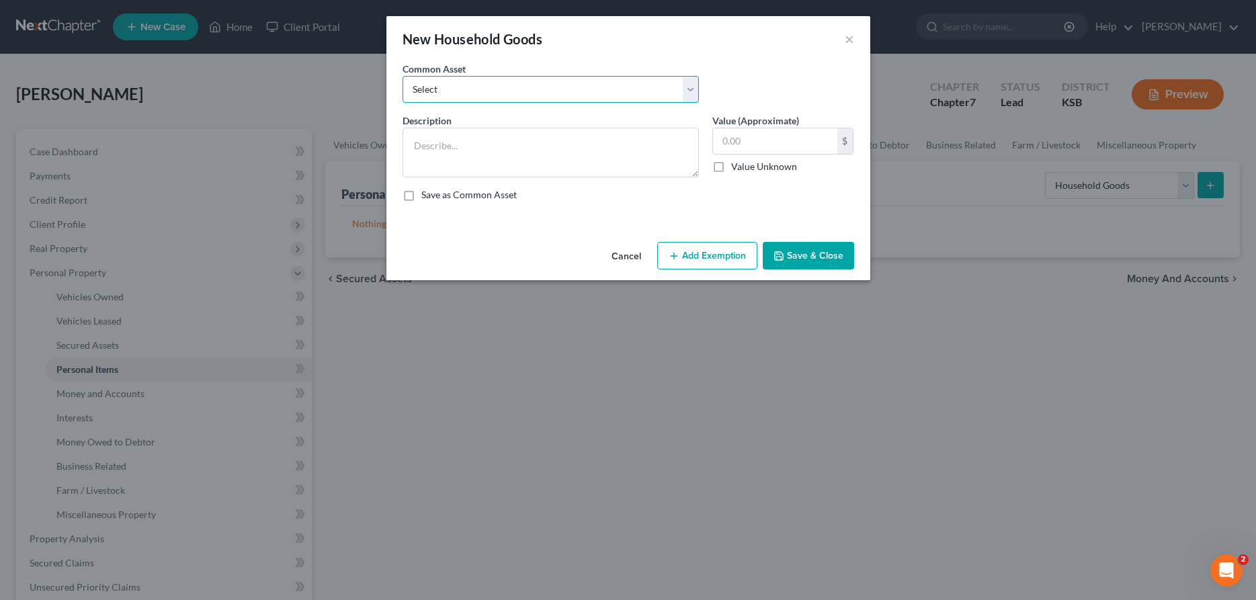
click at [403, 76] on select "Select Household Goods" at bounding box center [551, 89] width 296 height 27
select select "0"
click option "Household Goods" at bounding box center [0, 0] width 0 height 0
type textarea "Household Goods"
type input "2,000.00"
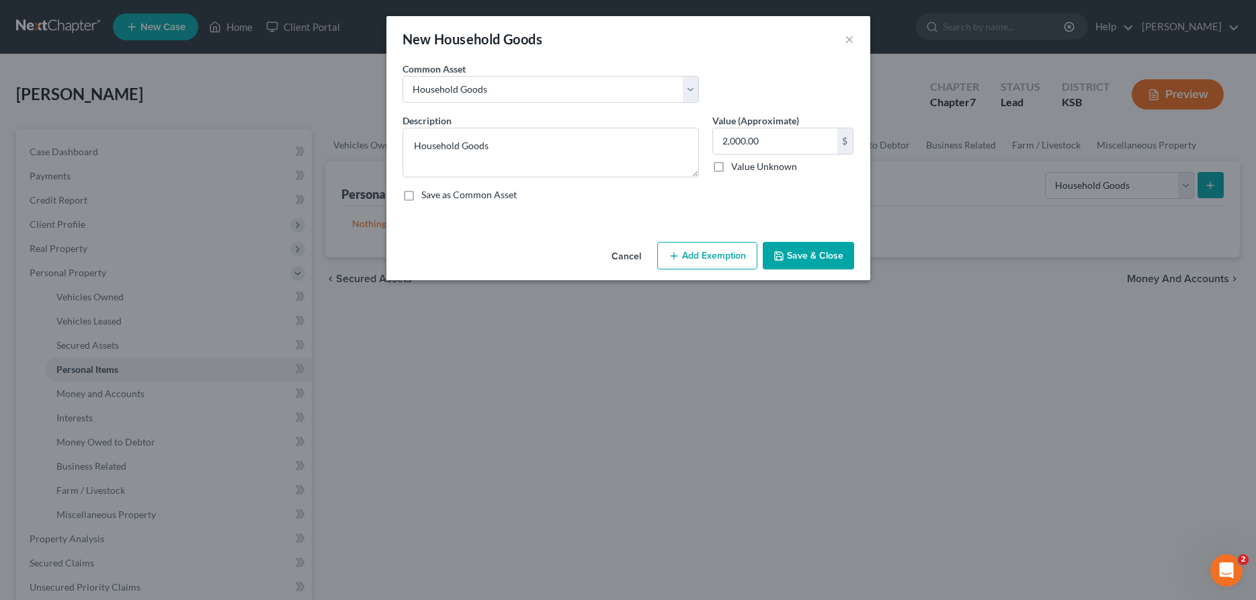
click at [688, 255] on button "Add Exemption" at bounding box center [707, 256] width 100 height 28
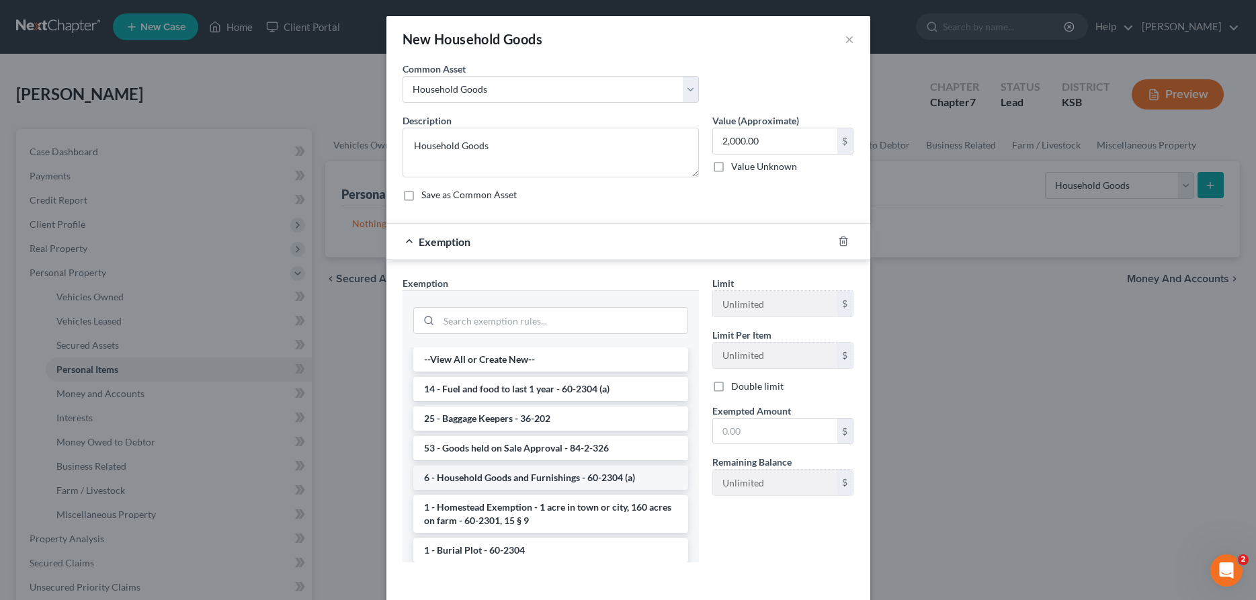
click at [490, 477] on li "6 - Household Goods and Furnishings - 60-2304 (a)" at bounding box center [550, 478] width 275 height 24
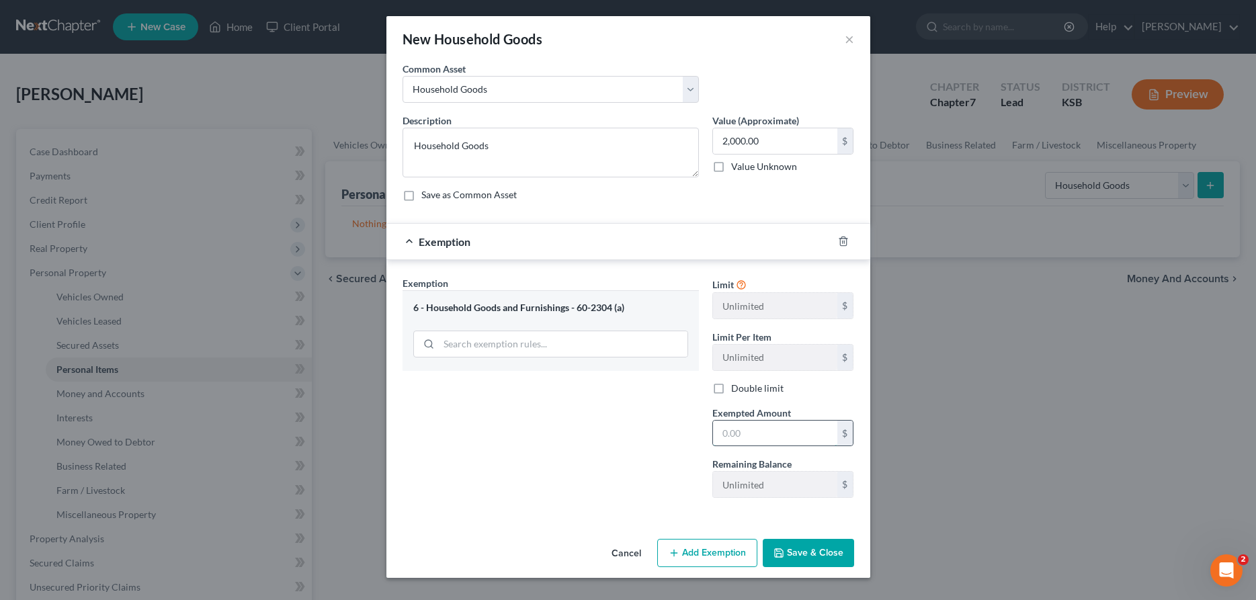
click at [738, 432] on input "text" at bounding box center [775, 434] width 124 height 26
type input "2,000.00"
click at [782, 552] on icon "button" at bounding box center [779, 553] width 11 height 11
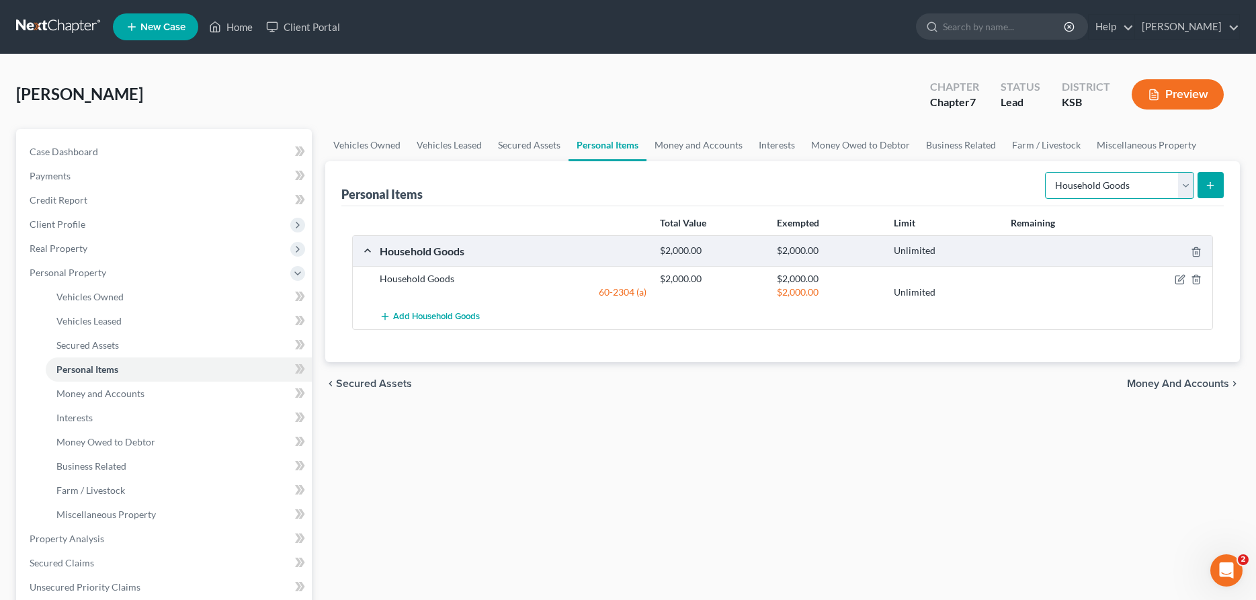
click at [1045, 172] on select "Select Item Type Clothing Collectibles Of Value Electronics Firearms Household …" at bounding box center [1119, 185] width 149 height 27
select select "clothing"
click option "Clothing" at bounding box center [0, 0] width 0 height 0
click at [1216, 188] on button "submit" at bounding box center [1211, 185] width 26 height 26
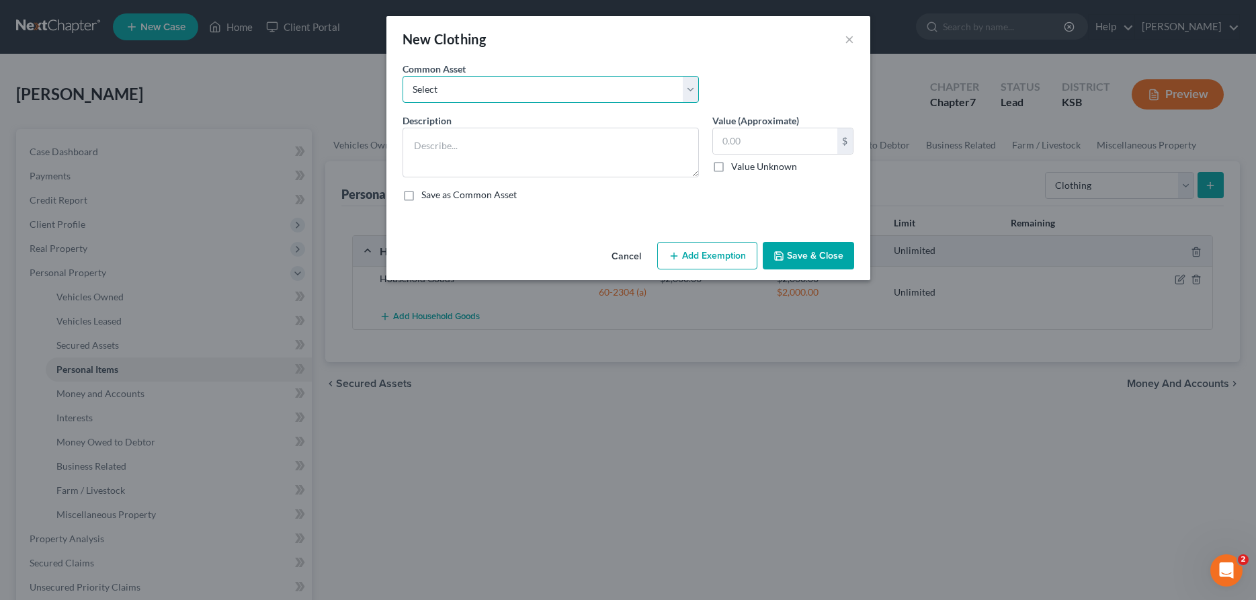
click at [403, 76] on select "Select Clothing" at bounding box center [551, 89] width 296 height 27
select select "0"
click option "Clothing" at bounding box center [0, 0] width 0 height 0
type textarea "Clothing"
type input "1,000.00"
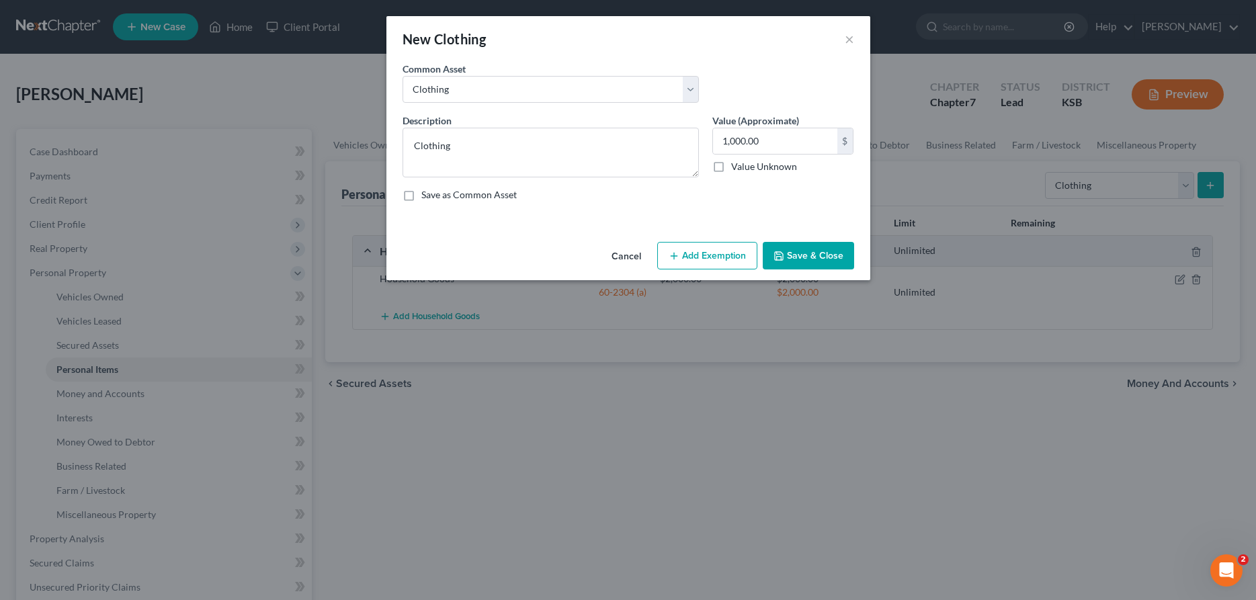
click at [709, 255] on button "Add Exemption" at bounding box center [707, 256] width 100 height 28
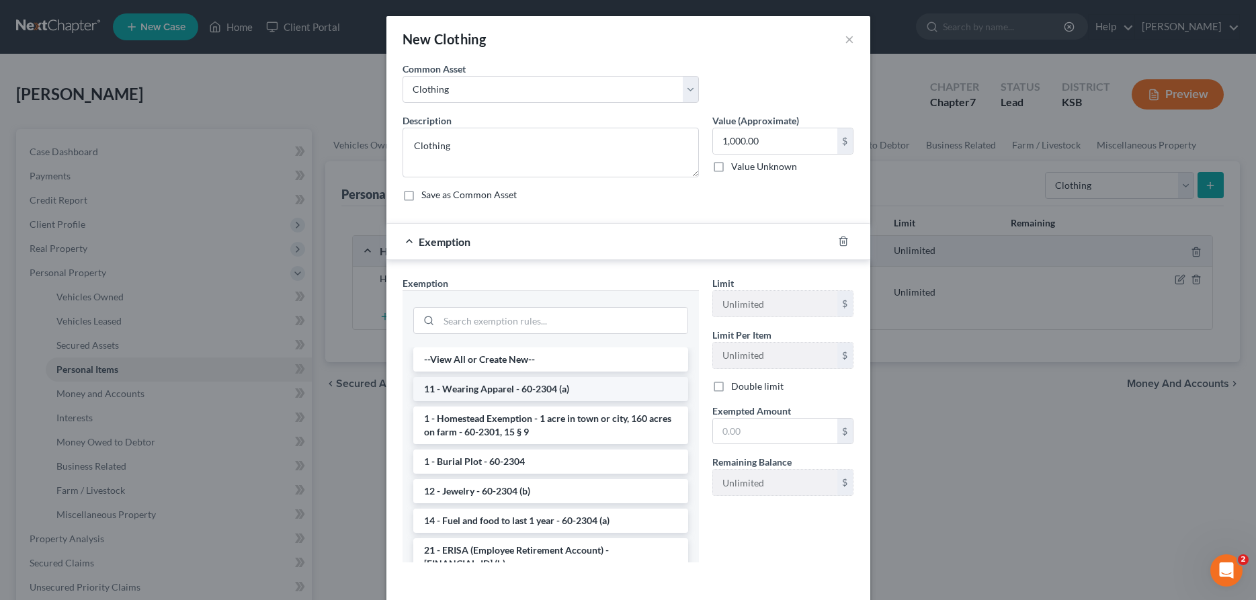
click at [493, 393] on li "11 - Wearing Apparel - 60-2304 (a)" at bounding box center [550, 389] width 275 height 24
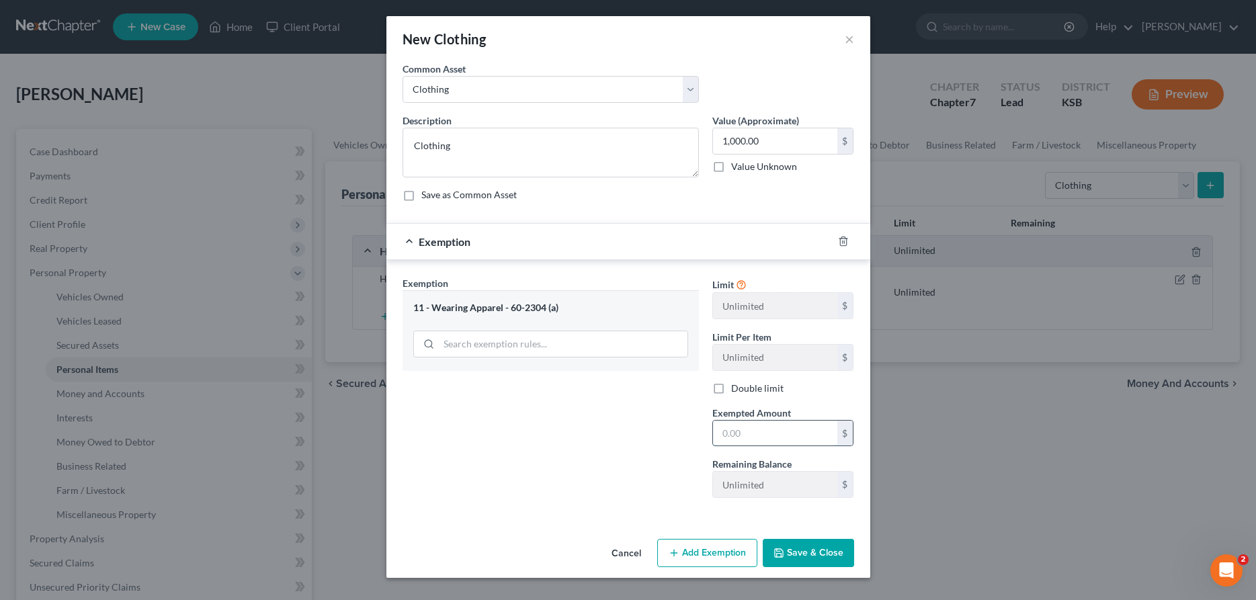
click at [750, 445] on input "text" at bounding box center [775, 434] width 124 height 26
type input "1,000.00"
click at [827, 579] on div "New Clothing × An exemption set must first be selected from the Filing Informat…" at bounding box center [628, 300] width 1256 height 600
click at [815, 552] on button "Save & Close" at bounding box center [808, 553] width 91 height 28
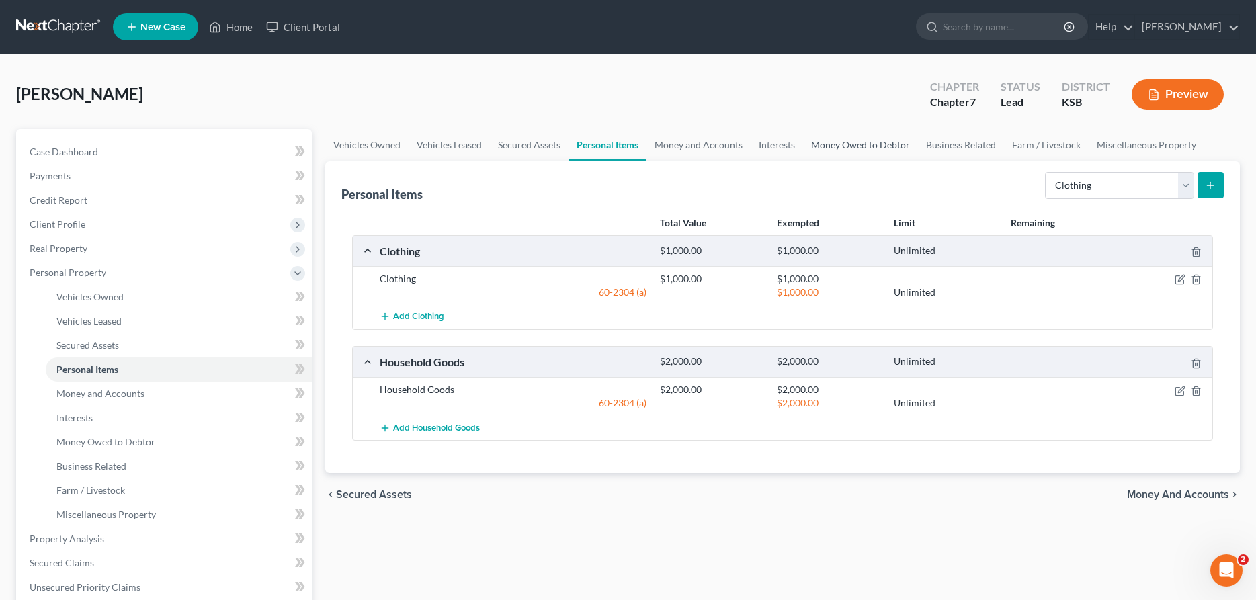
click at [823, 145] on link "Money Owed to Debtor" at bounding box center [860, 145] width 115 height 32
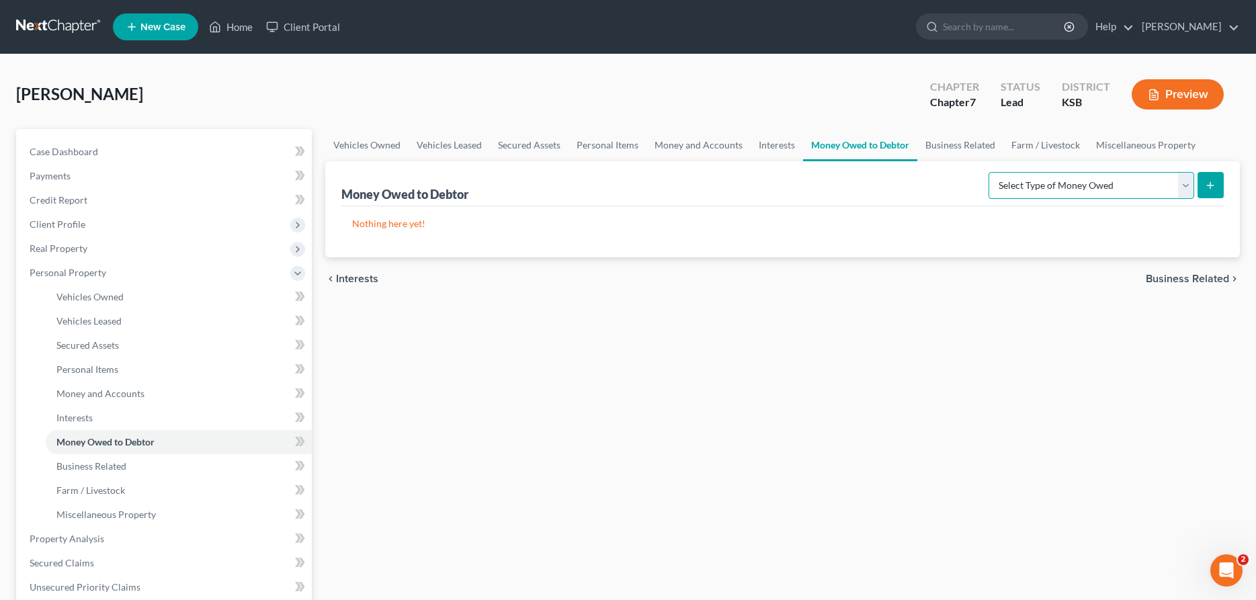
click at [989, 172] on select "Select Type of Money Owed Accounts Receivable Alimony Child Support Claims Agai…" at bounding box center [1092, 185] width 206 height 27
click at [1024, 188] on select "Select Type of Money Owed Accounts Receivable Alimony Child Support Claims Agai…" at bounding box center [1092, 185] width 206 height 27
click at [970, 135] on link "Business Related" at bounding box center [961, 145] width 86 height 32
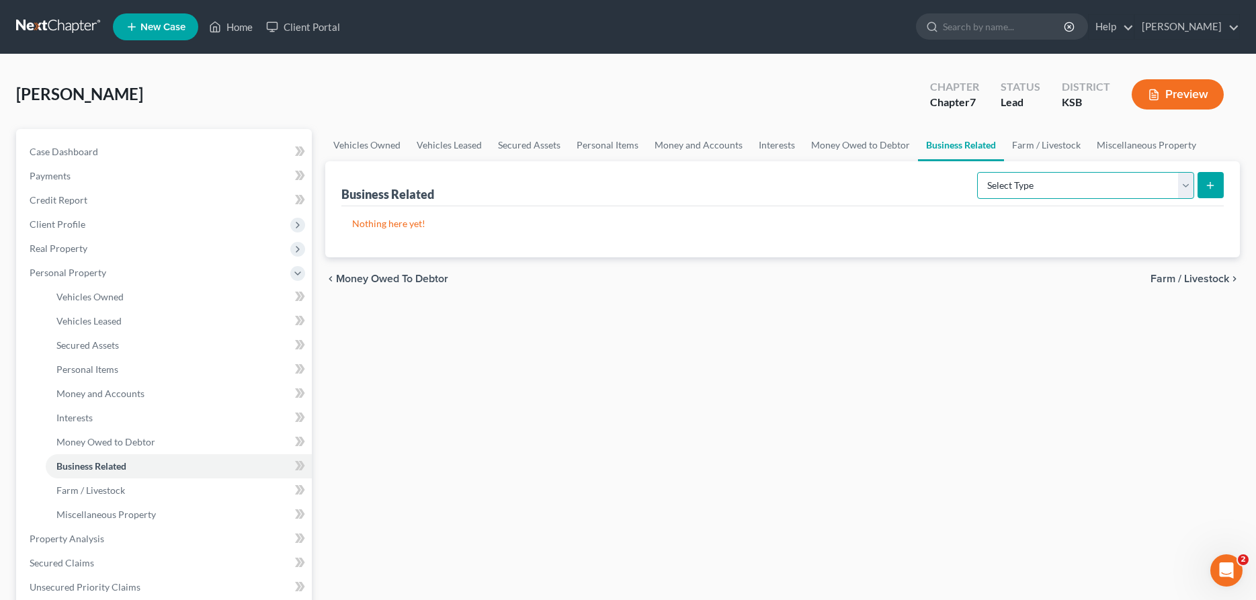
click at [977, 172] on select "Select Type Customer Lists Franchises Inventory Licenses Machinery Office Equip…" at bounding box center [1085, 185] width 217 height 27
click at [1004, 180] on select "Select Type Customer Lists Franchises Inventory Licenses Machinery Office Equip…" at bounding box center [1085, 185] width 217 height 27
click at [594, 147] on link "Personal Items" at bounding box center [608, 145] width 78 height 32
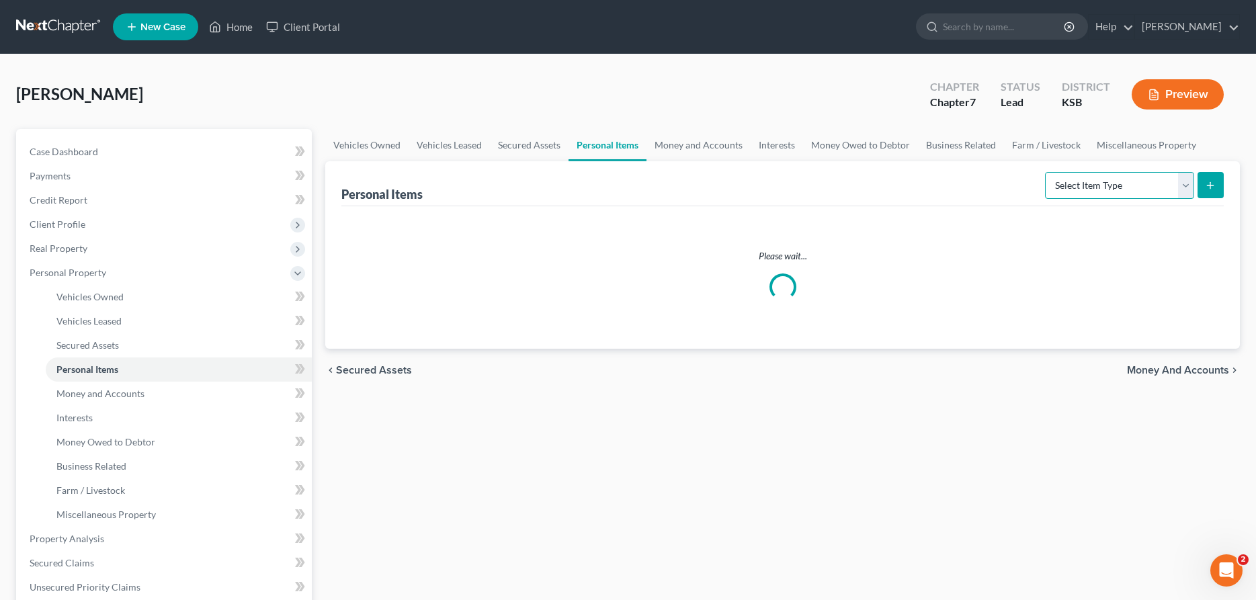
click at [1045, 172] on select "Select Item Type Clothing Collectibles Of Value Electronics Firearms Household …" at bounding box center [1119, 185] width 149 height 27
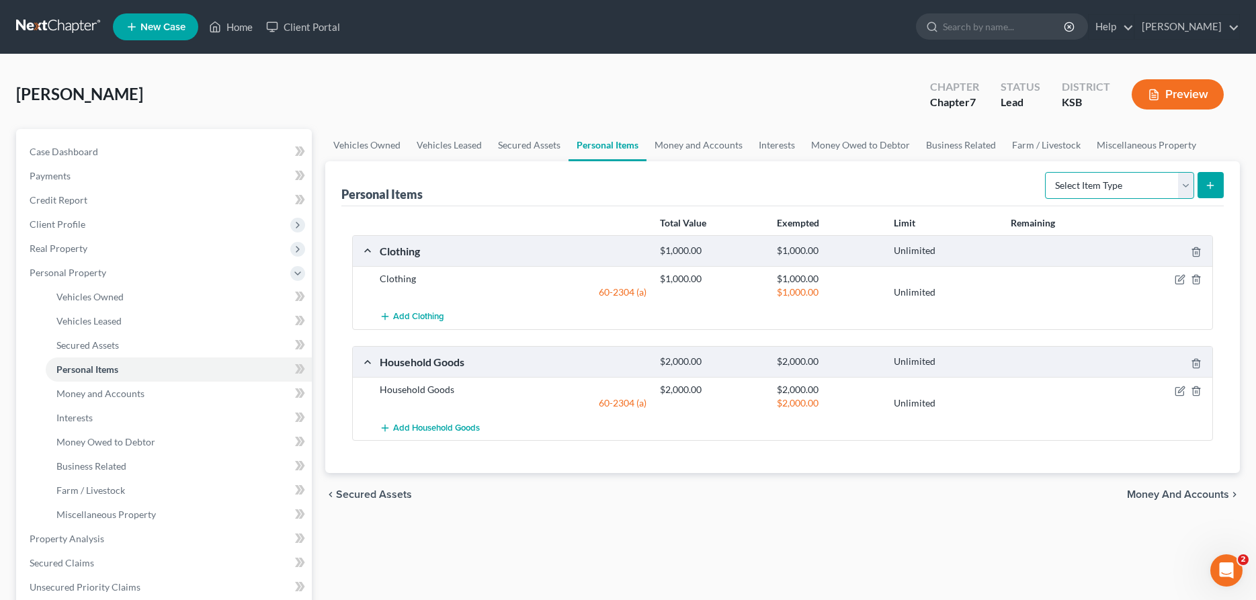
select select "firearms"
click option "Firearms" at bounding box center [0, 0] width 0 height 0
click at [1217, 180] on button "submit" at bounding box center [1211, 185] width 26 height 26
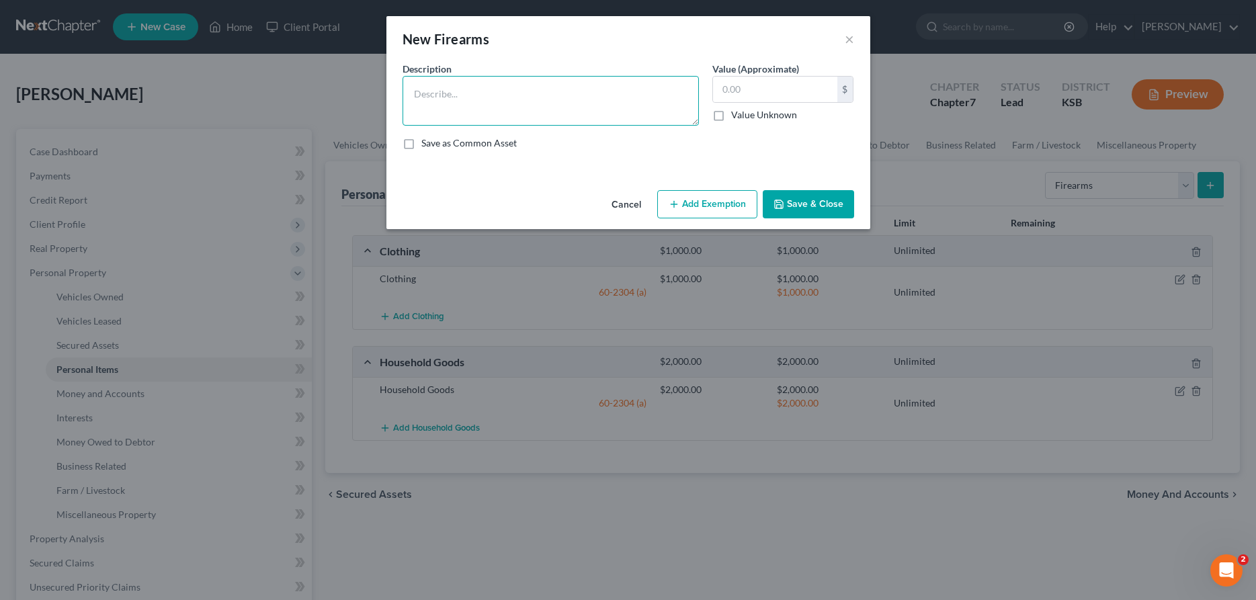
click at [474, 97] on textarea at bounding box center [551, 101] width 296 height 50
type textarea "9 Millemeter (does not work)"
type input "50.00"
click at [460, 94] on textarea "9 Millemeter (does not work)" at bounding box center [551, 101] width 296 height 50
drag, startPoint x: 423, startPoint y: 93, endPoint x: 462, endPoint y: 93, distance: 39.0
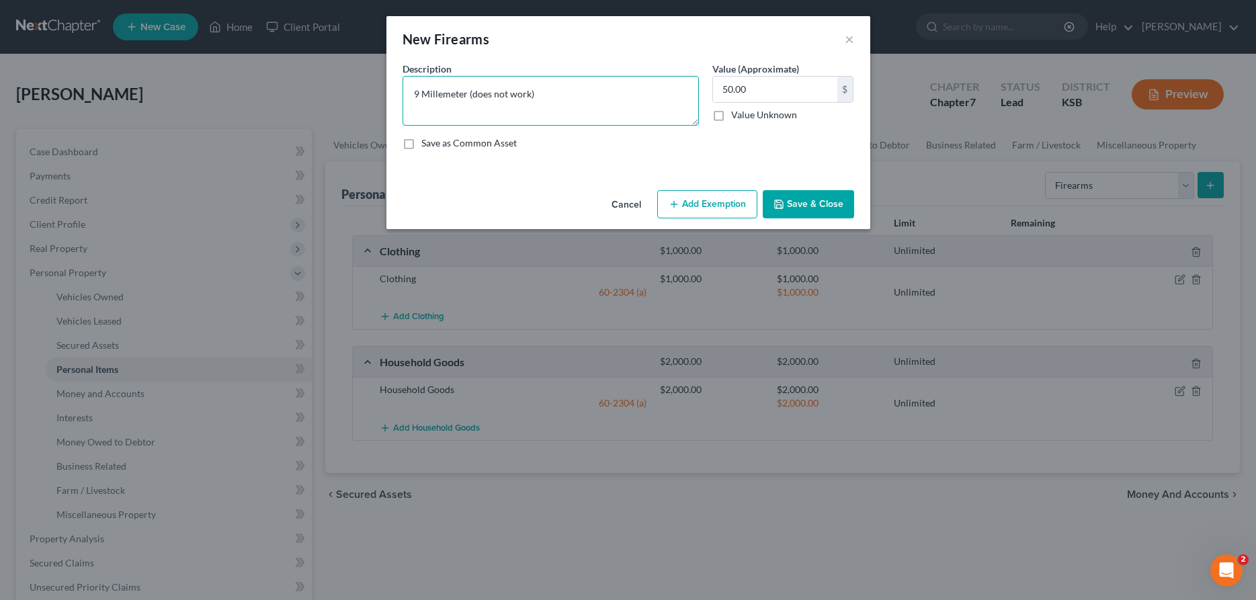
click at [464, 94] on textarea "9 Millemeter (does not work)" at bounding box center [551, 101] width 296 height 50
type textarea "9 Millimeter (does not work)"
click at [828, 200] on button "Save & Close" at bounding box center [808, 204] width 91 height 28
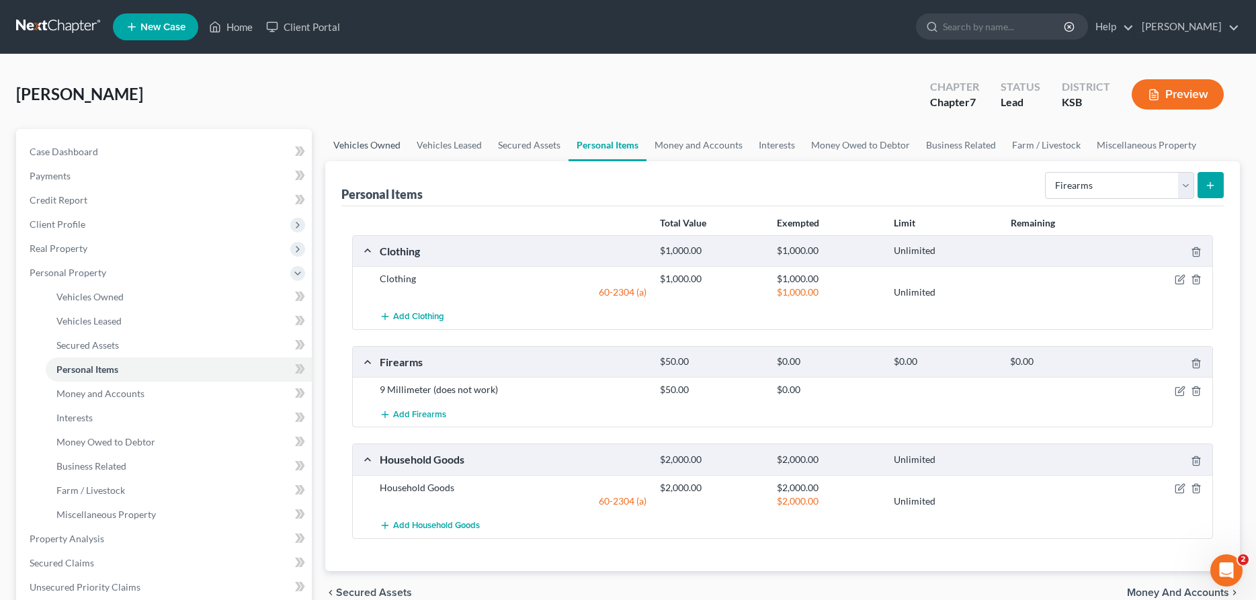
click at [387, 145] on link "Vehicles Owned" at bounding box center [366, 145] width 83 height 32
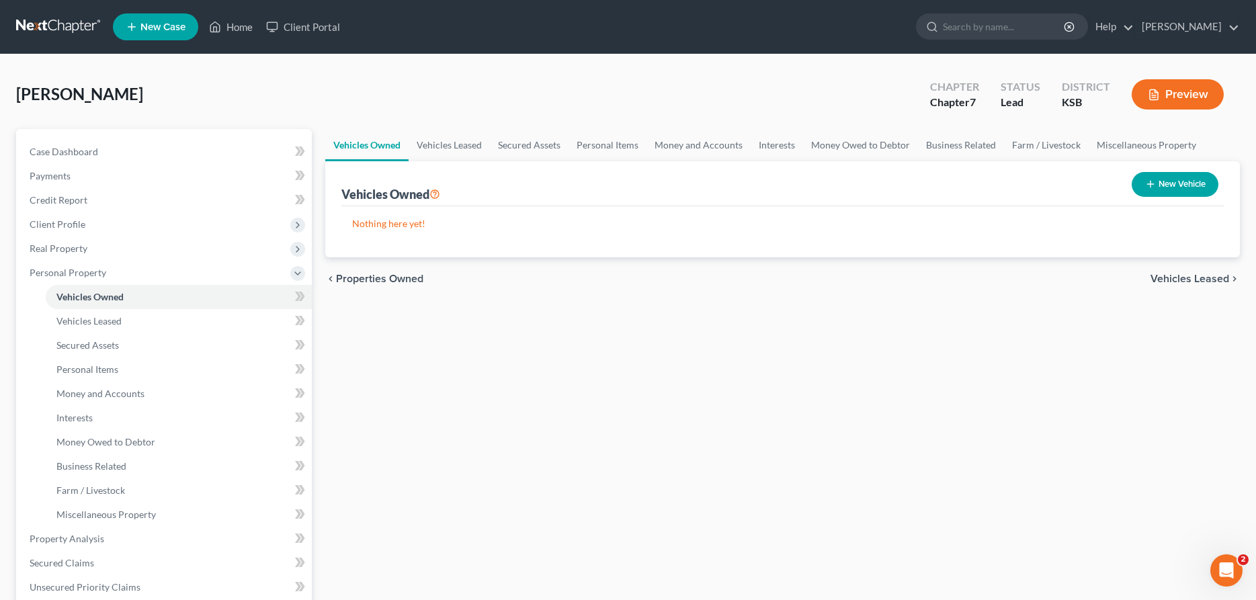
click at [1165, 186] on button "New Vehicle" at bounding box center [1175, 184] width 87 height 25
select select "0"
select select "2"
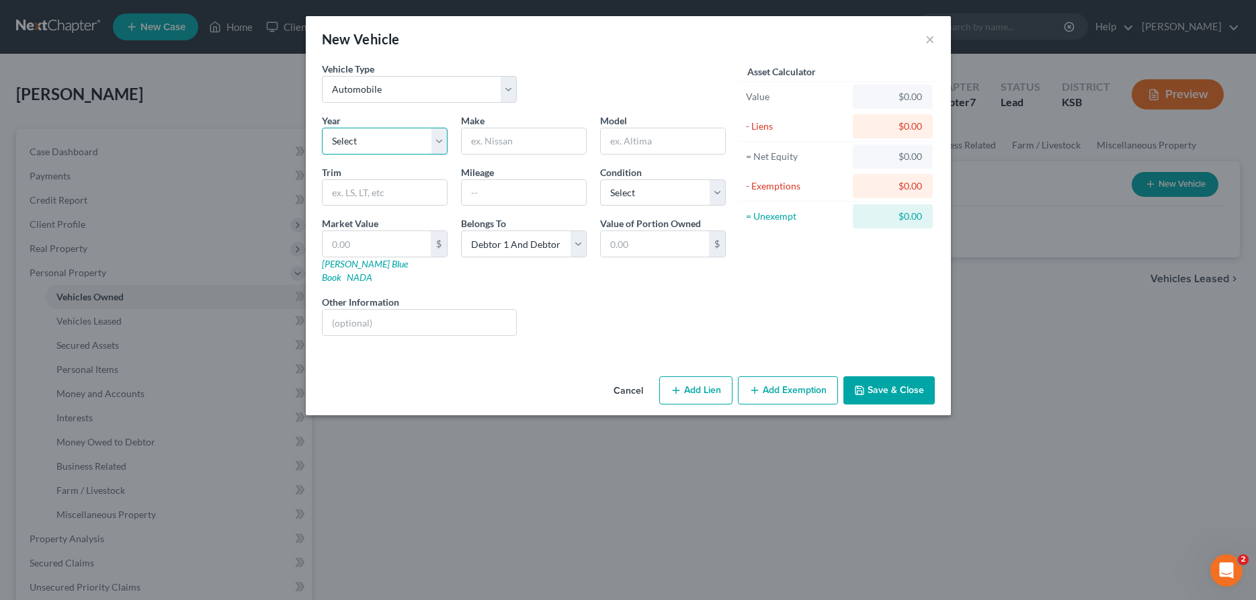
click at [322, 128] on select "Select 2026 2025 2024 2023 2022 2021 2020 2019 2018 2017 2016 2015 2014 2013 20…" at bounding box center [385, 141] width 126 height 27
select select "18"
click option "2008" at bounding box center [0, 0] width 0 height 0
click at [483, 139] on input "text" at bounding box center [524, 141] width 124 height 26
type input "Toyota"
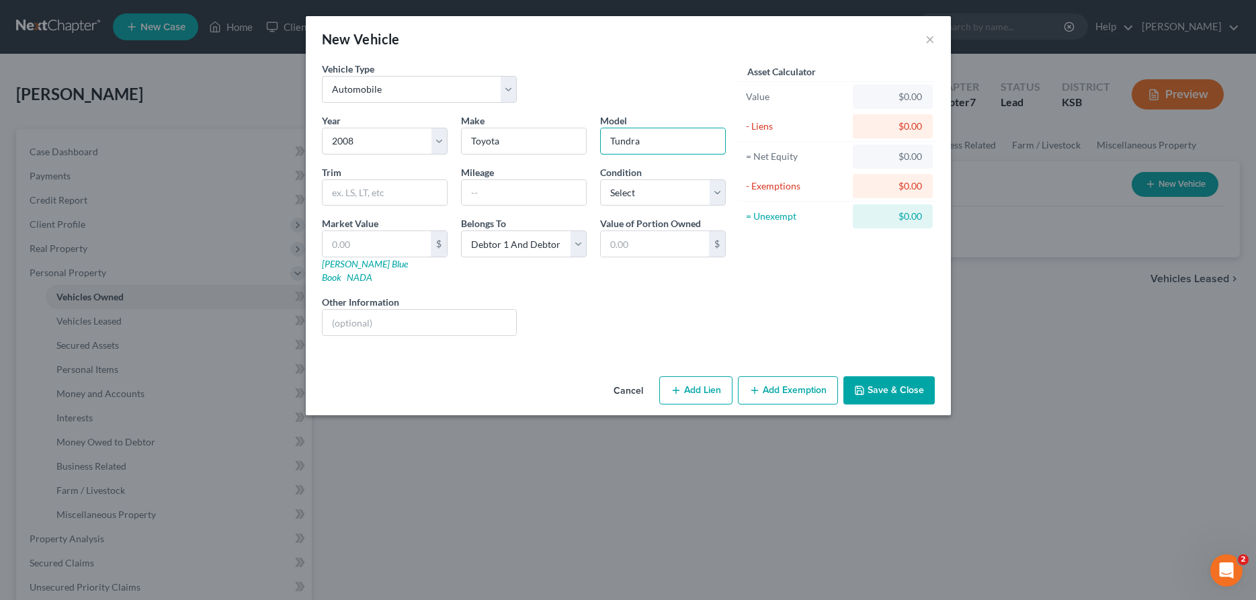
type input "Tundra"
click at [600, 179] on select "Select Excellent Very Good Good Fair Poor" at bounding box center [663, 192] width 126 height 27
select select "1"
click option "Very Good" at bounding box center [0, 0] width 0 height 0
click at [362, 243] on input "text" at bounding box center [377, 244] width 108 height 26
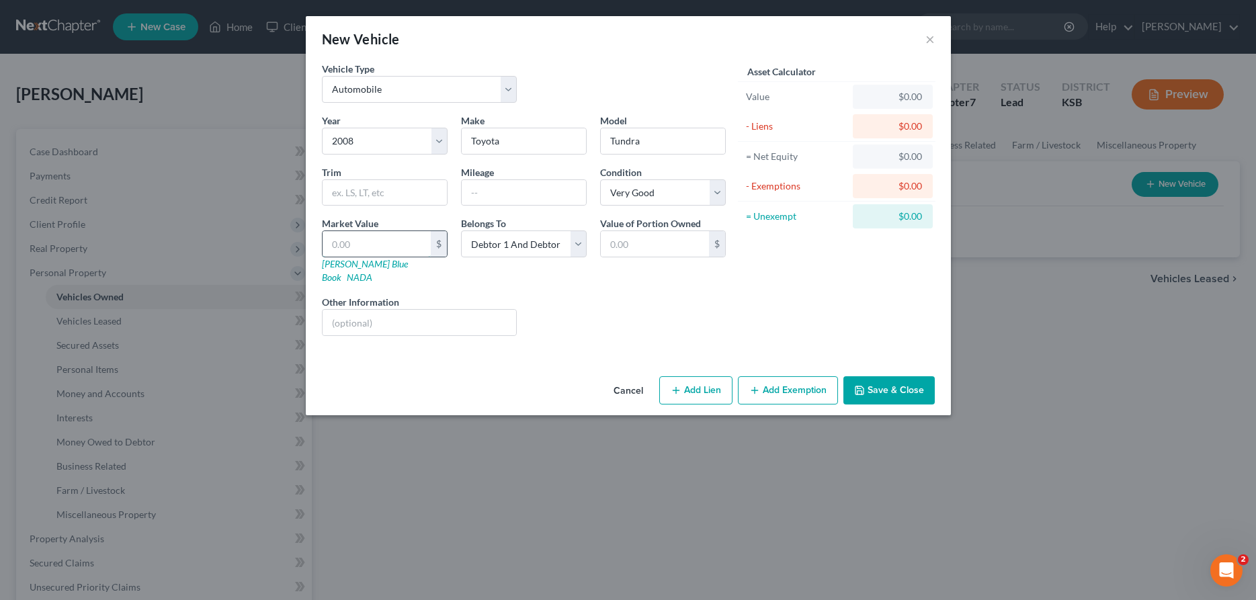
type input "5"
type input "5.00"
type input "50"
type input "50.00"
type input "500"
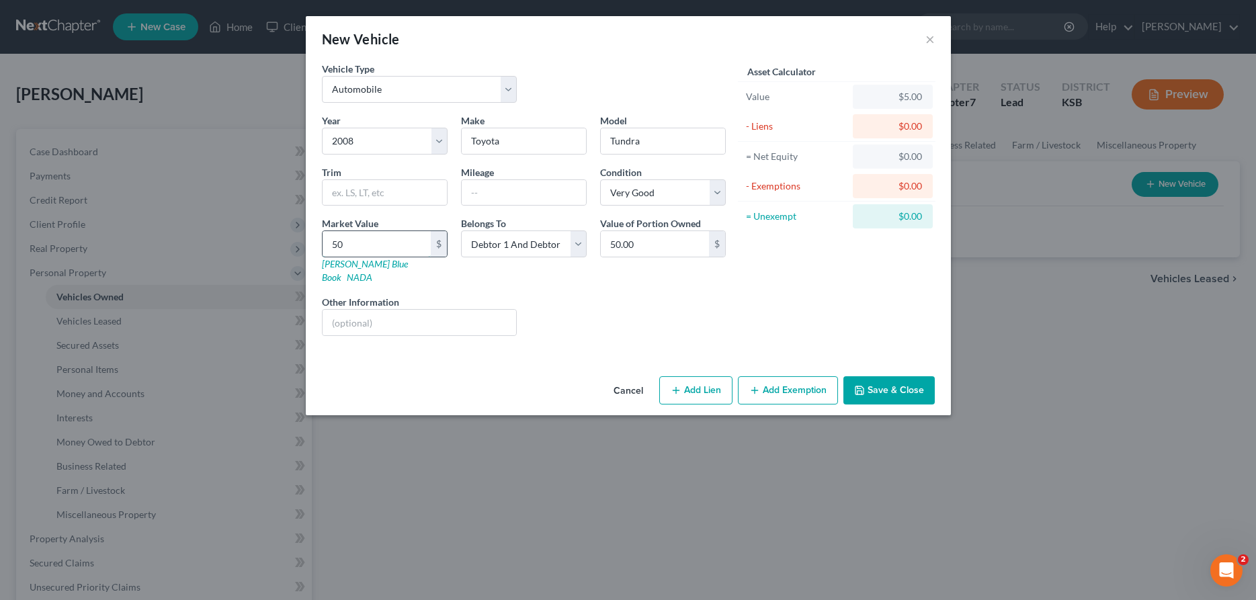
type input "500.00"
type input "5000"
type input "5,000.00"
click at [753, 385] on icon "button" at bounding box center [755, 390] width 11 height 11
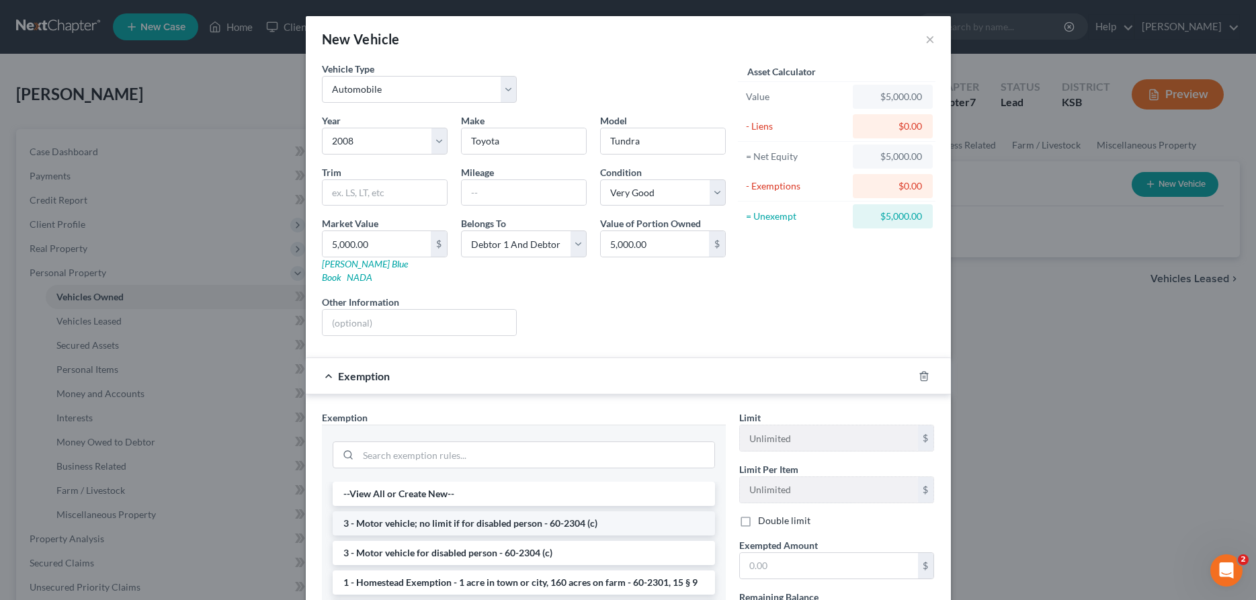
click at [429, 514] on li "3 - Motor vehicle; no limit if for disabled person - 60-2304 (c)" at bounding box center [524, 524] width 382 height 24
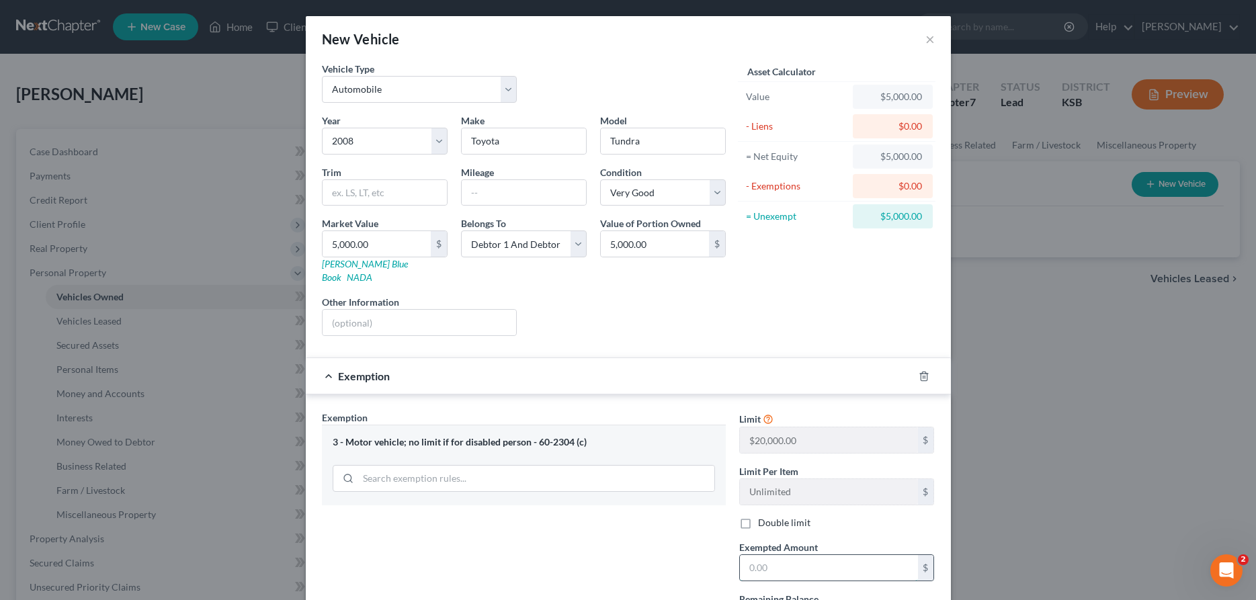
click at [770, 555] on input "text" at bounding box center [829, 568] width 178 height 26
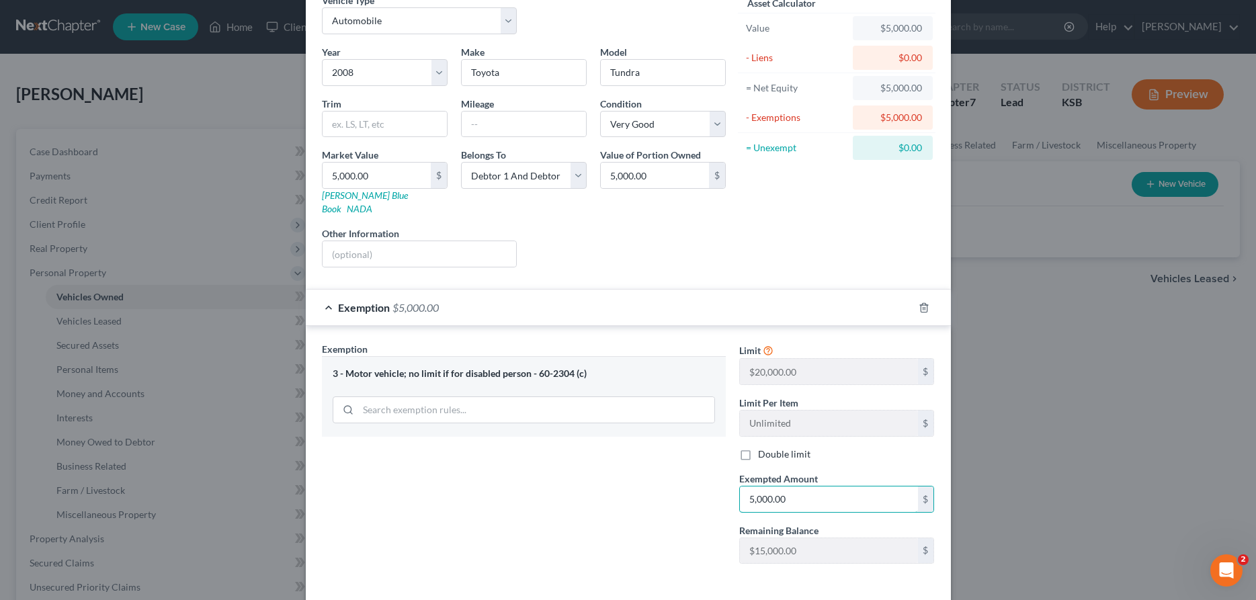
scroll to position [115, 0]
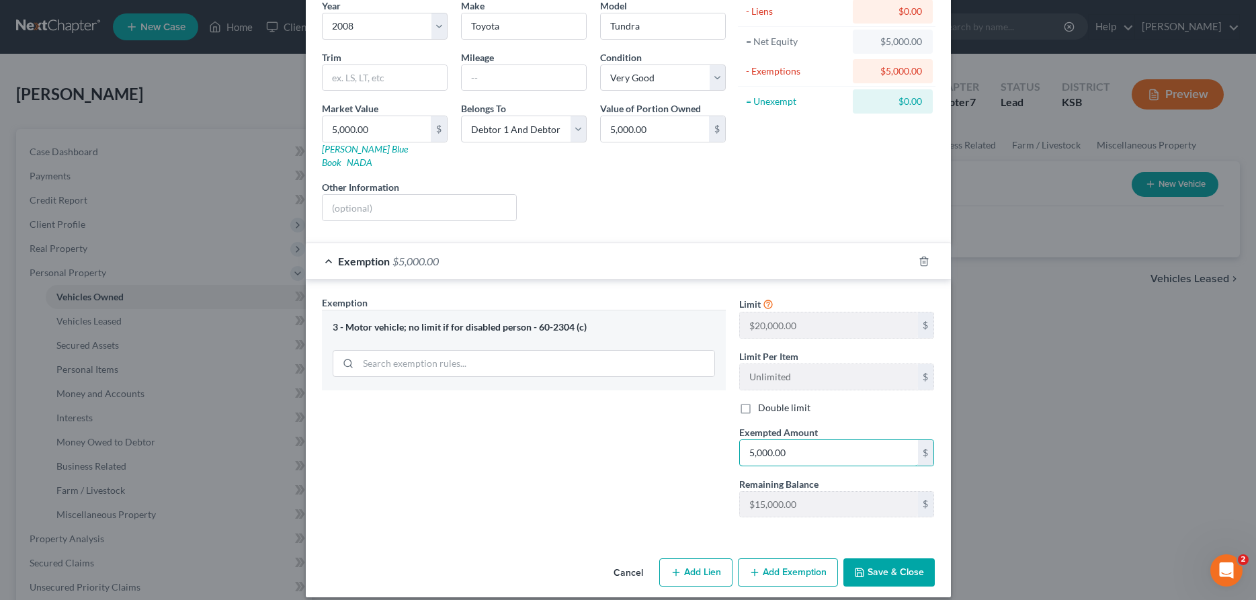
type input "5,000.00"
click at [875, 559] on button "Save & Close" at bounding box center [889, 573] width 91 height 28
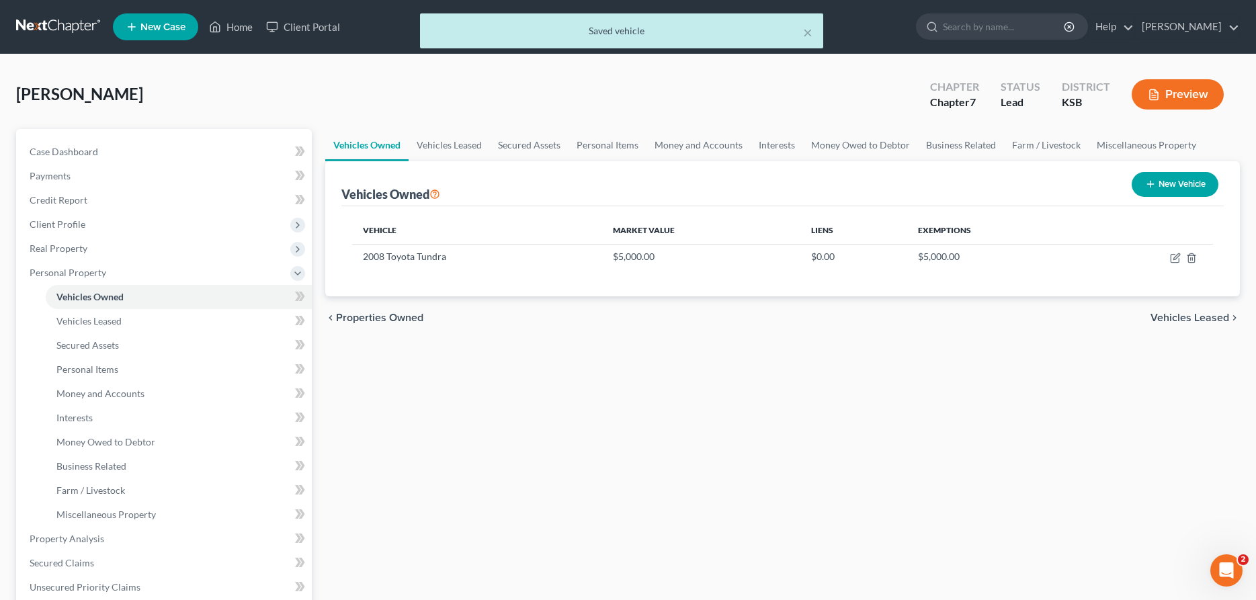
click at [1183, 184] on button "New Vehicle" at bounding box center [1175, 184] width 87 height 25
select select "0"
select select "2"
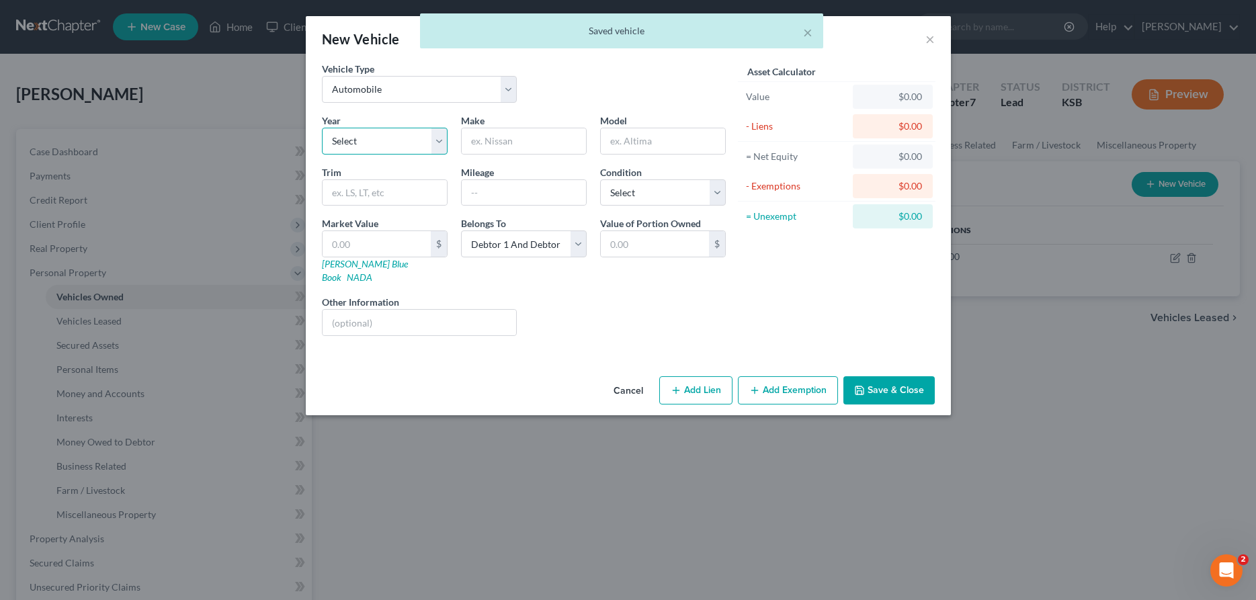
click at [322, 128] on select "Select 2026 2025 2024 2023 2022 2021 2020 2019 2018 2017 2016 2015 2014 2013 20…" at bounding box center [385, 141] width 126 height 27
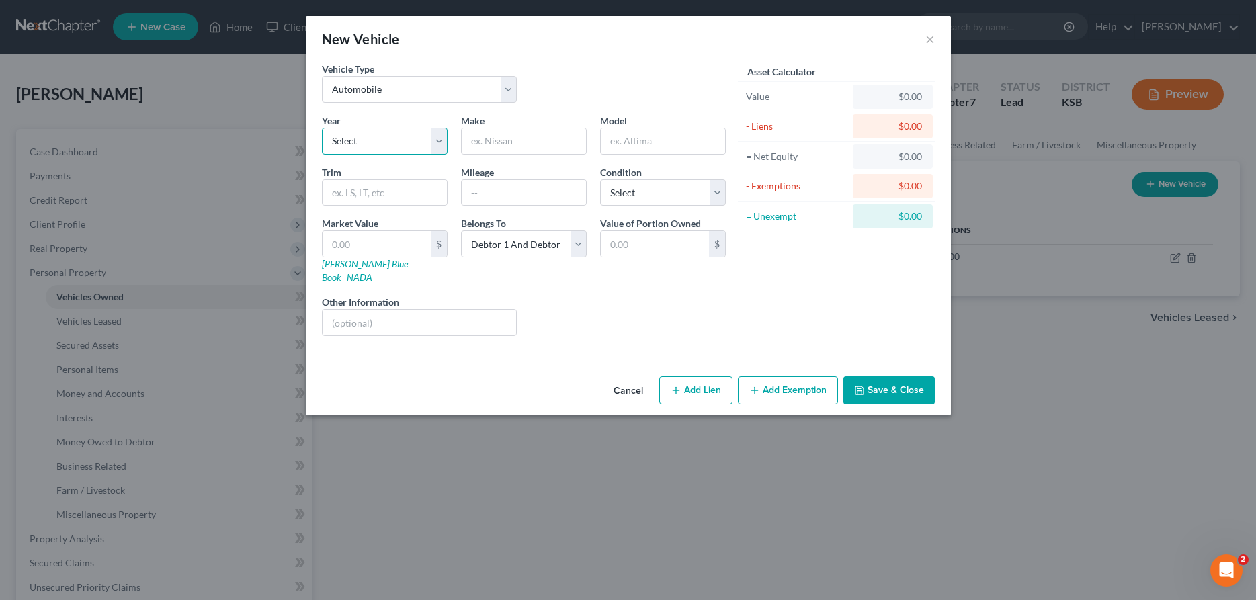
select select "3"
click option "2023" at bounding box center [0, 0] width 0 height 0
type input "Toyota"
type input "Corolla"
select select "0"
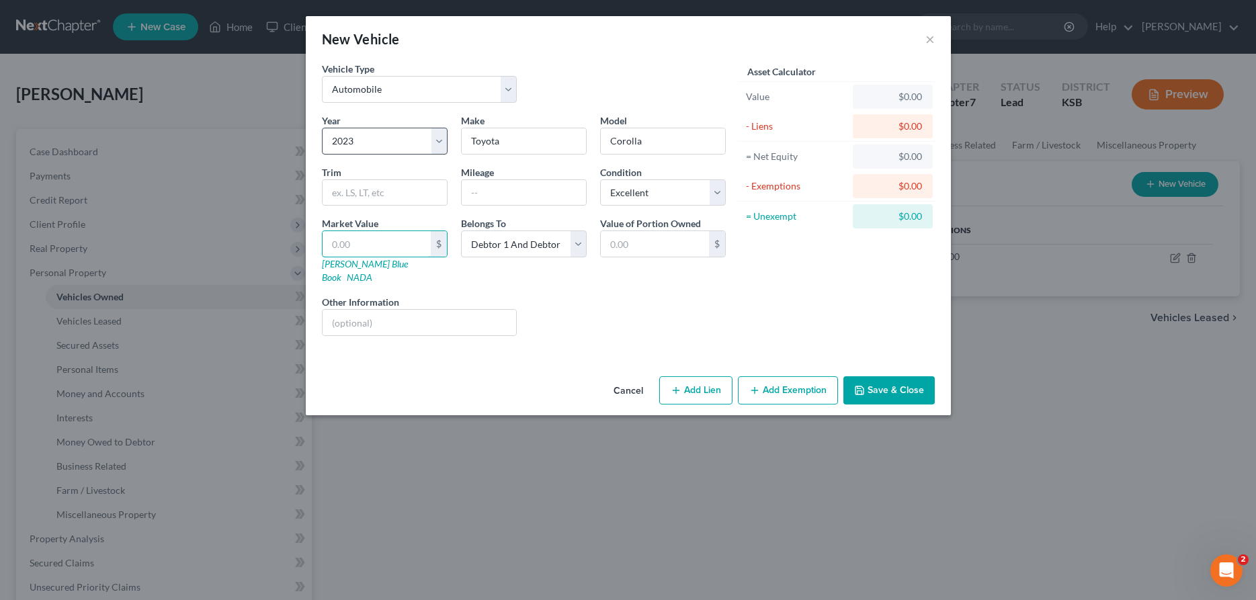
type input "2"
type input "2.00"
type input "23"
type input "23.00"
type input "230"
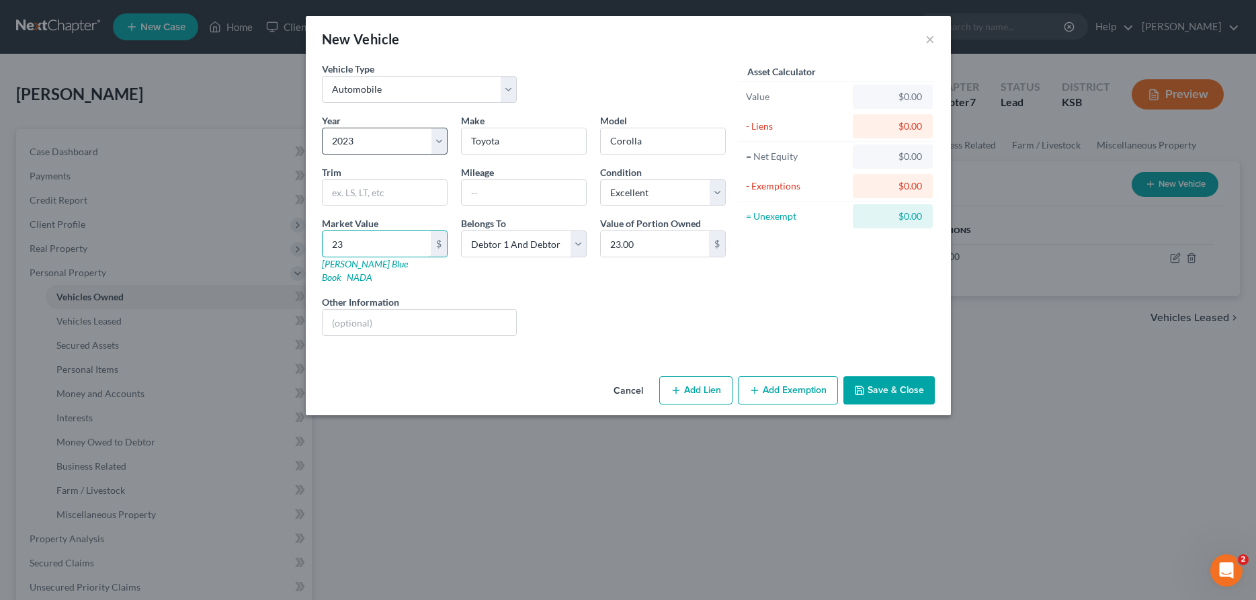
type input "230.00"
type input "2300"
type input "2,300.00"
type input "2,3000"
type input "23,000.00"
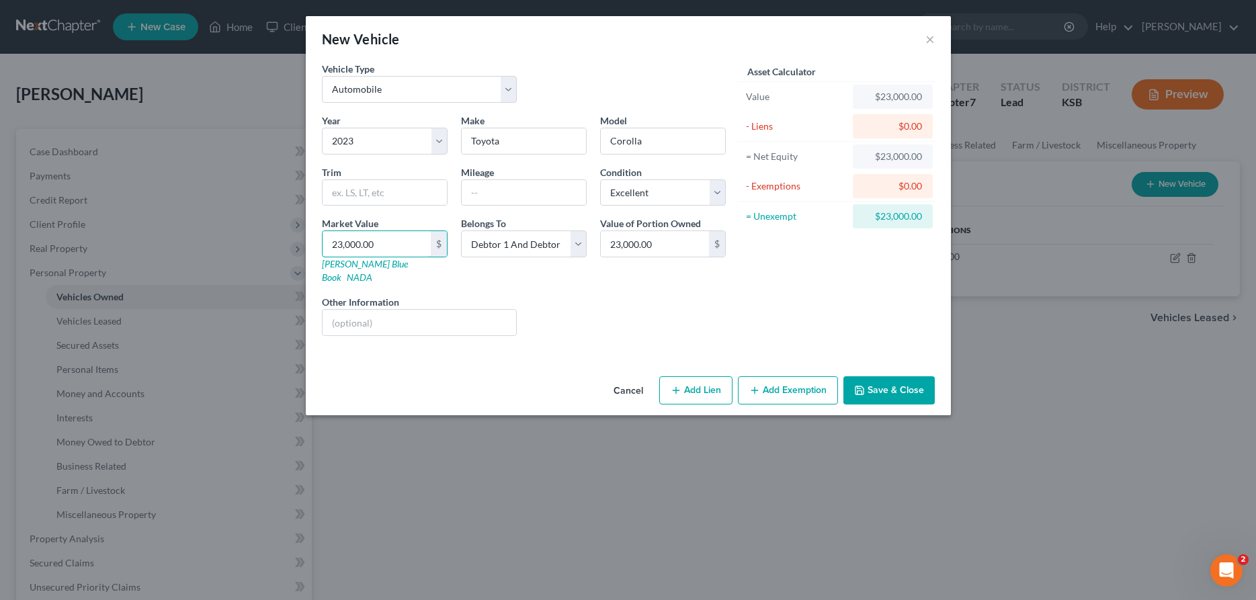
type input "23,000.00"
click at [765, 376] on button "Add Exemption" at bounding box center [788, 390] width 100 height 28
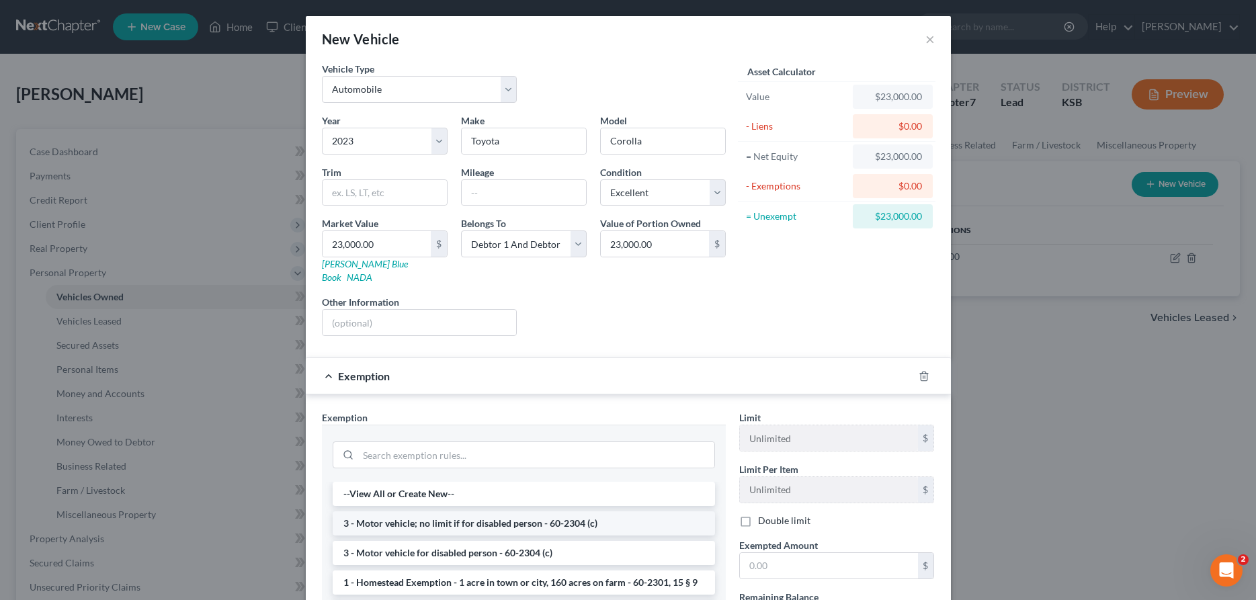
click at [409, 515] on li "3 - Motor vehicle; no limit if for disabled person - 60-2304 (c)" at bounding box center [524, 524] width 382 height 24
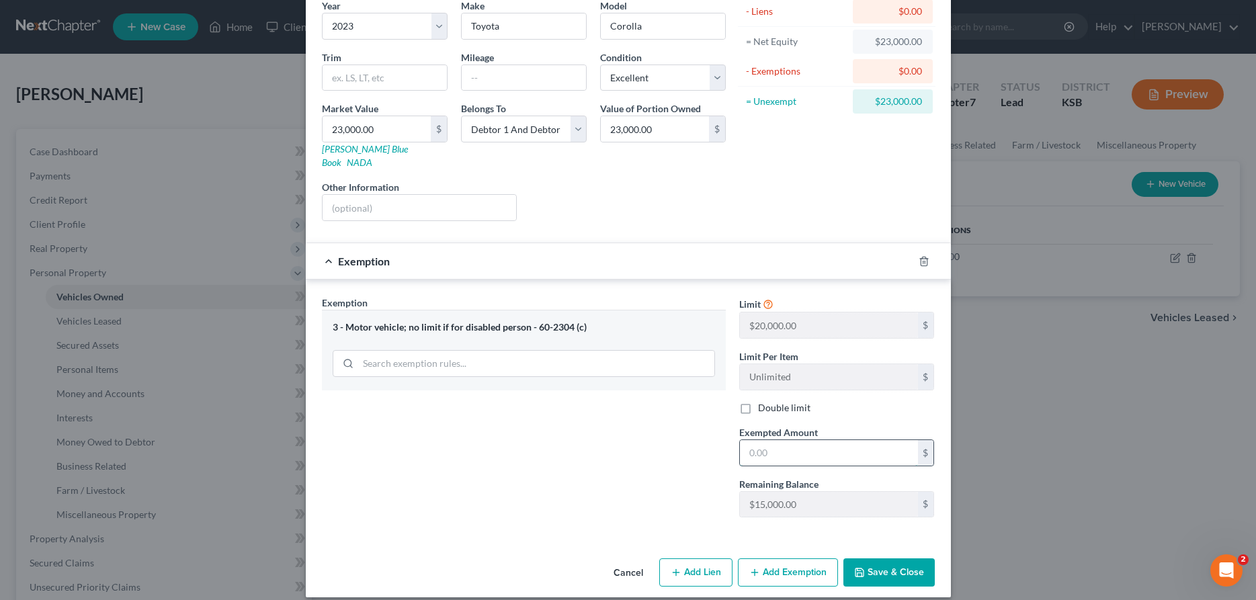
click at [771, 440] on input "text" at bounding box center [829, 453] width 178 height 26
type input "23,000.00"
click at [872, 559] on button "Save & Close" at bounding box center [889, 573] width 91 height 28
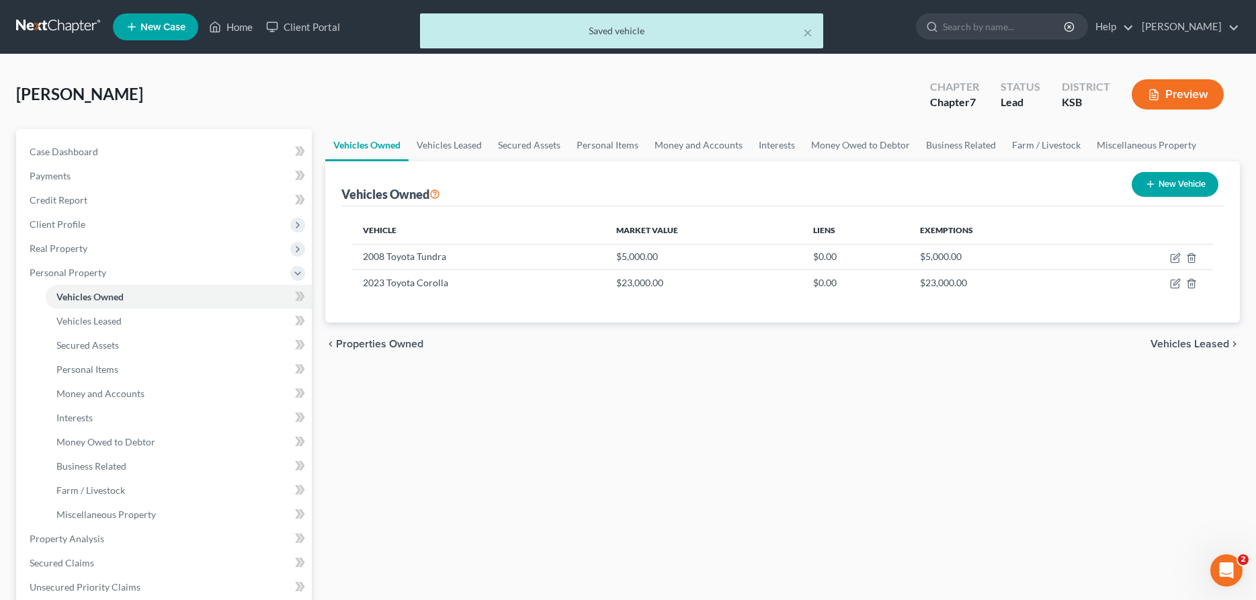
click at [1172, 183] on button "New Vehicle" at bounding box center [1175, 184] width 87 height 25
select select "0"
select select "2"
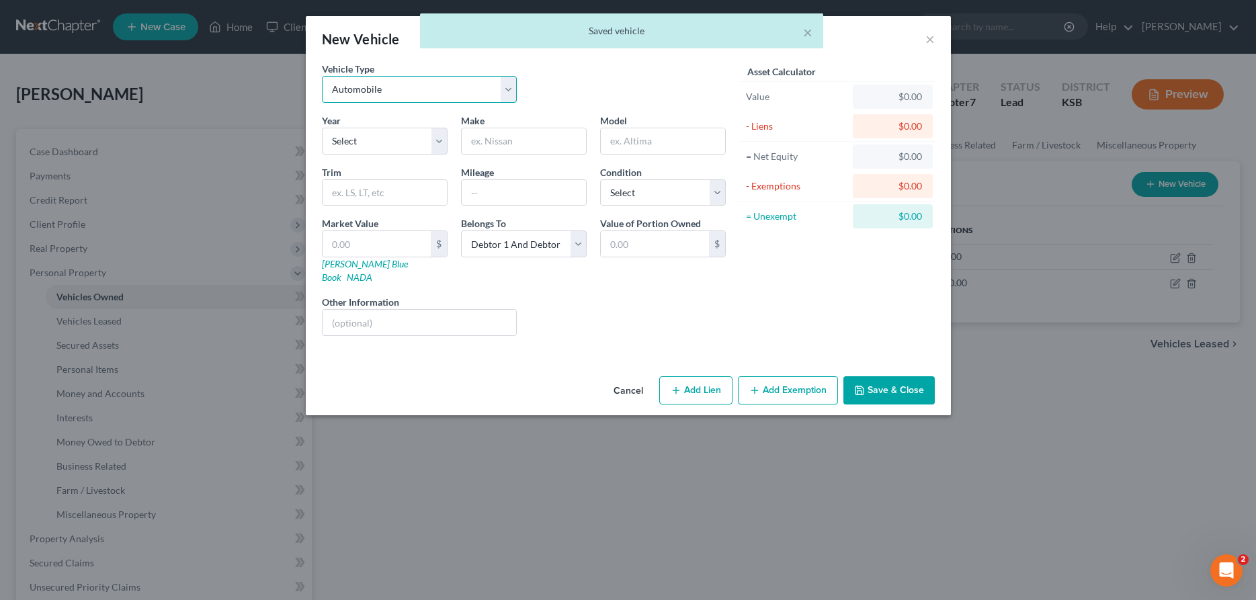
click at [322, 76] on select "Select Automobile Truck Trailer Watercraft Aircraft Motor Home Atv Other Vehicle" at bounding box center [420, 89] width 196 height 27
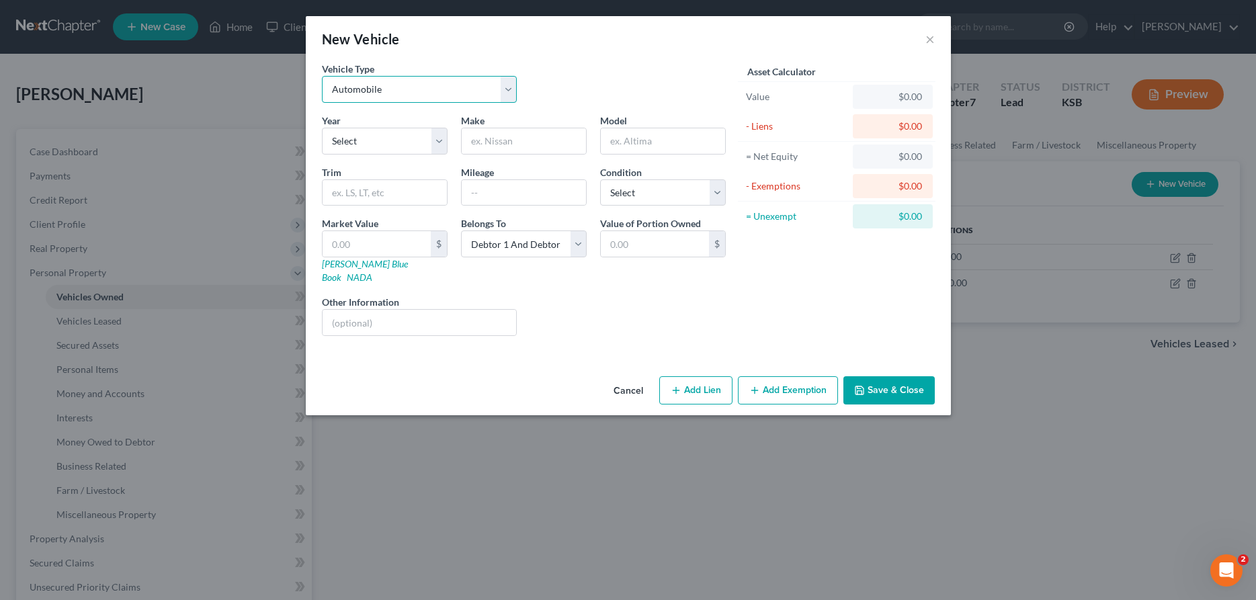
select select "7"
click option "Other Vehicle" at bounding box center [0, 0] width 0 height 0
click at [322, 128] on select "Select 2026 2025 2024 2023 2022 2021 2020 2019 2018 2017 2016 2015 2014 2013 20…" at bounding box center [385, 141] width 126 height 27
select select "5"
click option "2021" at bounding box center [0, 0] width 0 height 0
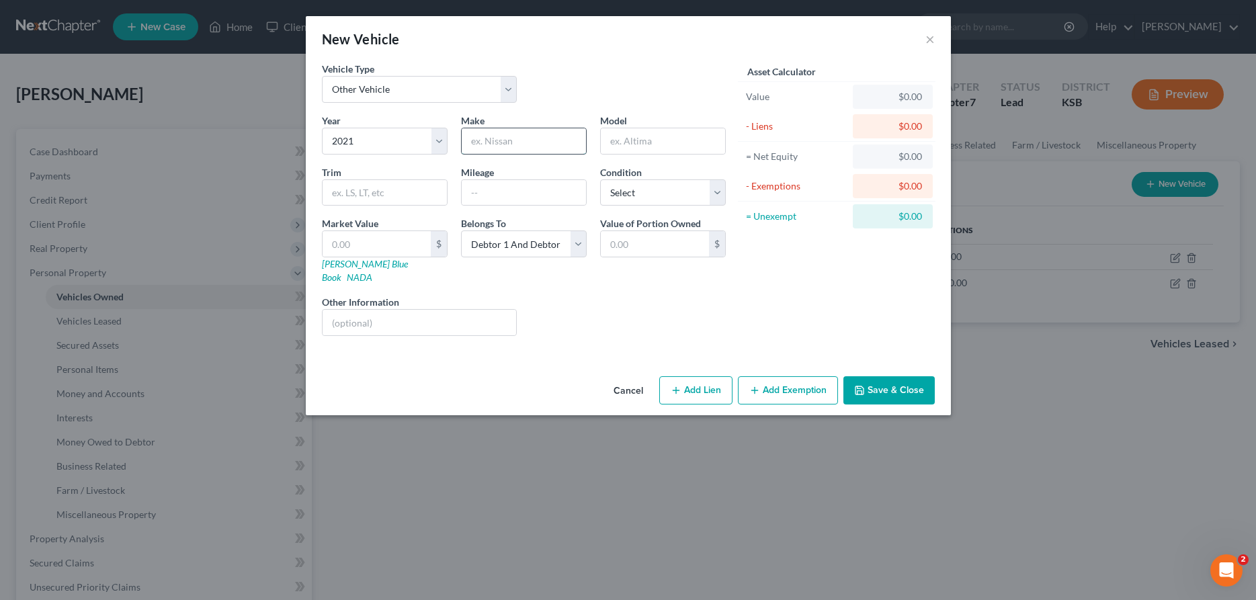
click at [483, 151] on input "text" at bounding box center [524, 141] width 124 height 26
type input "Harley"
type input "Davidson"
select select "0"
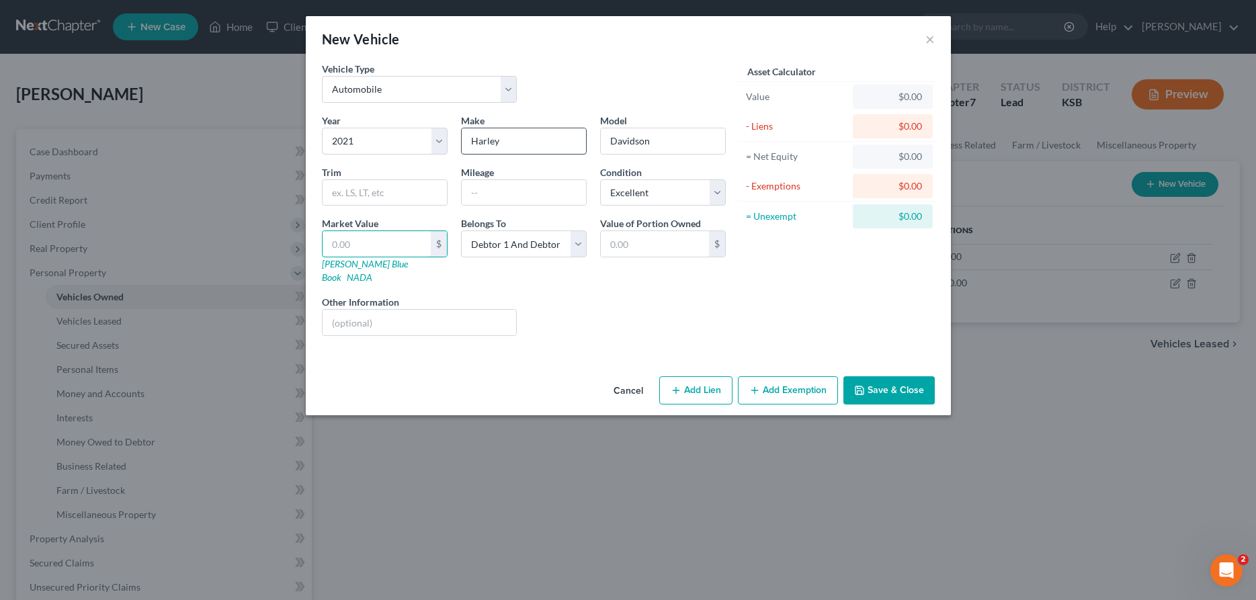
type input "2"
type input "2.00"
type input "22"
type input "22.00"
type input "220"
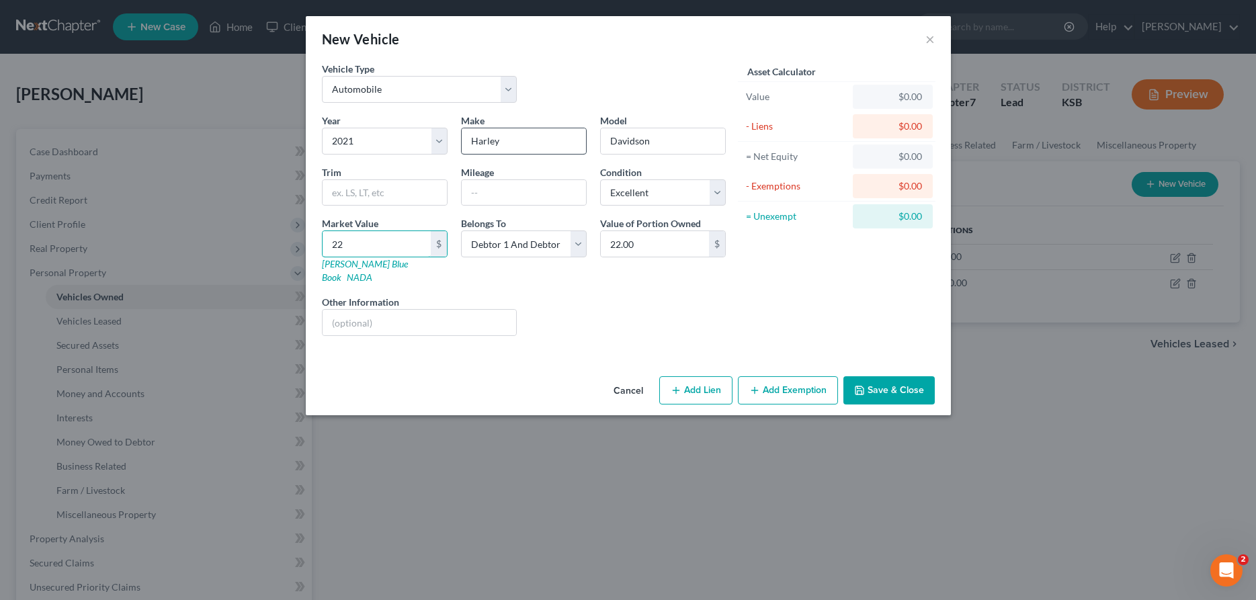
type input "220.00"
type input "2200"
type input "2,200.00"
type input "2,2000"
type input "22,000.00"
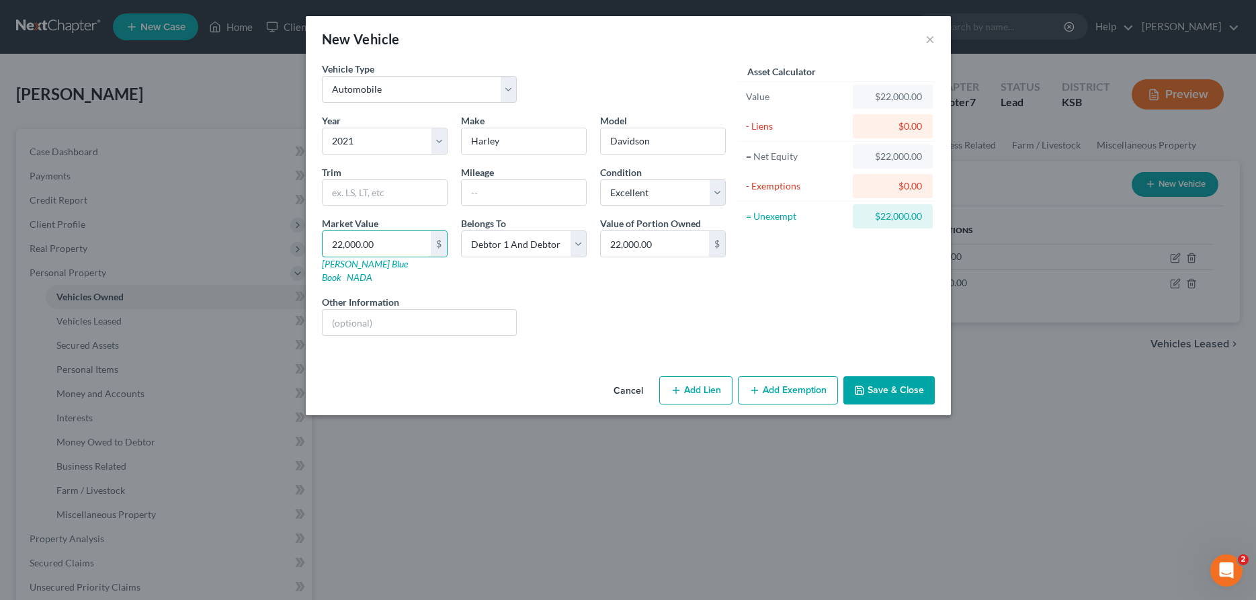
type input "22,000.00"
click at [896, 376] on button "Save & Close" at bounding box center [889, 390] width 91 height 28
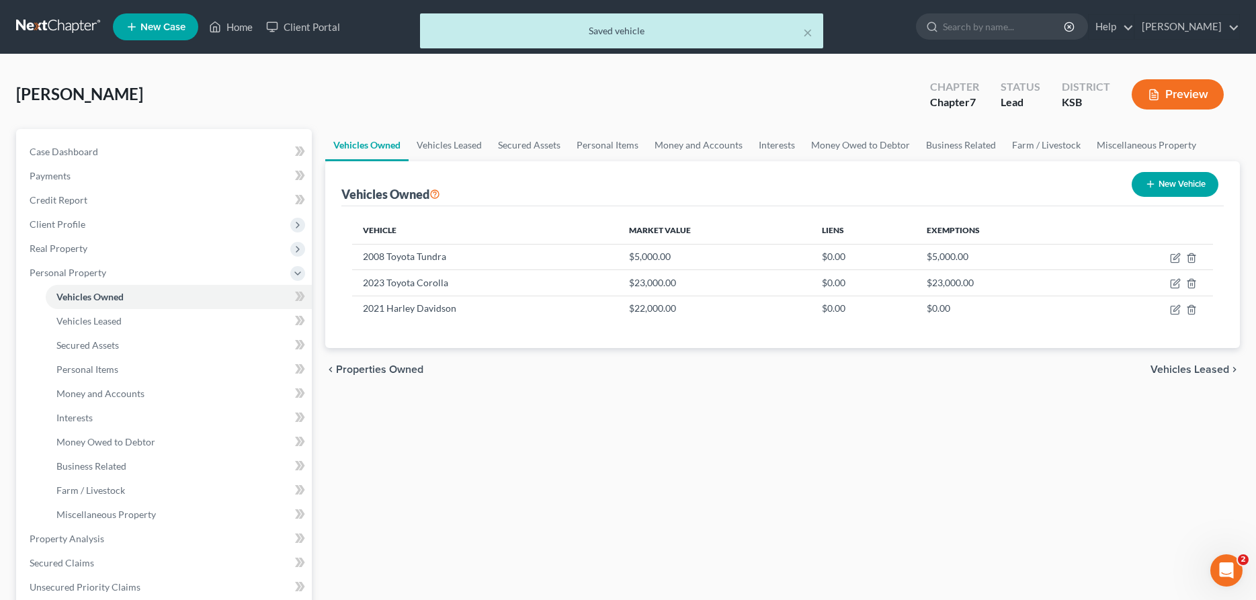
click at [1182, 181] on button "New Vehicle" at bounding box center [1175, 184] width 87 height 25
select select "0"
select select "2"
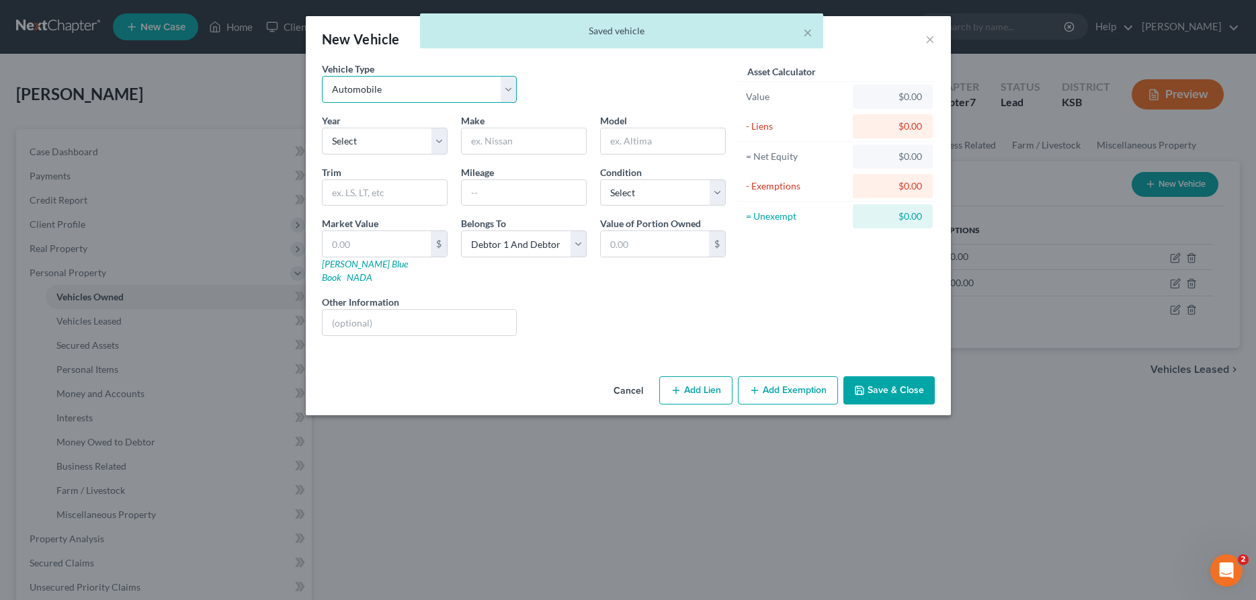
click at [322, 76] on select "Select Automobile Truck Trailer Watercraft Aircraft Motor Home Atv Other Vehicle" at bounding box center [420, 89] width 196 height 27
select select "2"
click option "Trailer" at bounding box center [0, 0] width 0 height 0
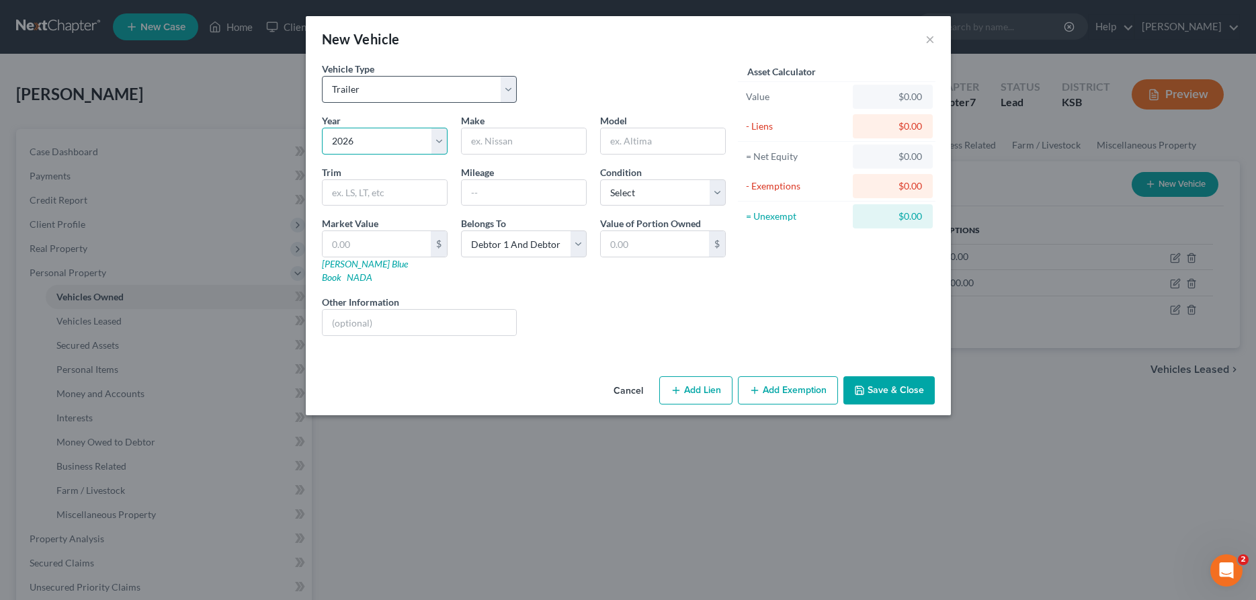
select select "4"
type input "[PERSON_NAME] River"
type input "Travel Trailer"
select select "3"
type input "2"
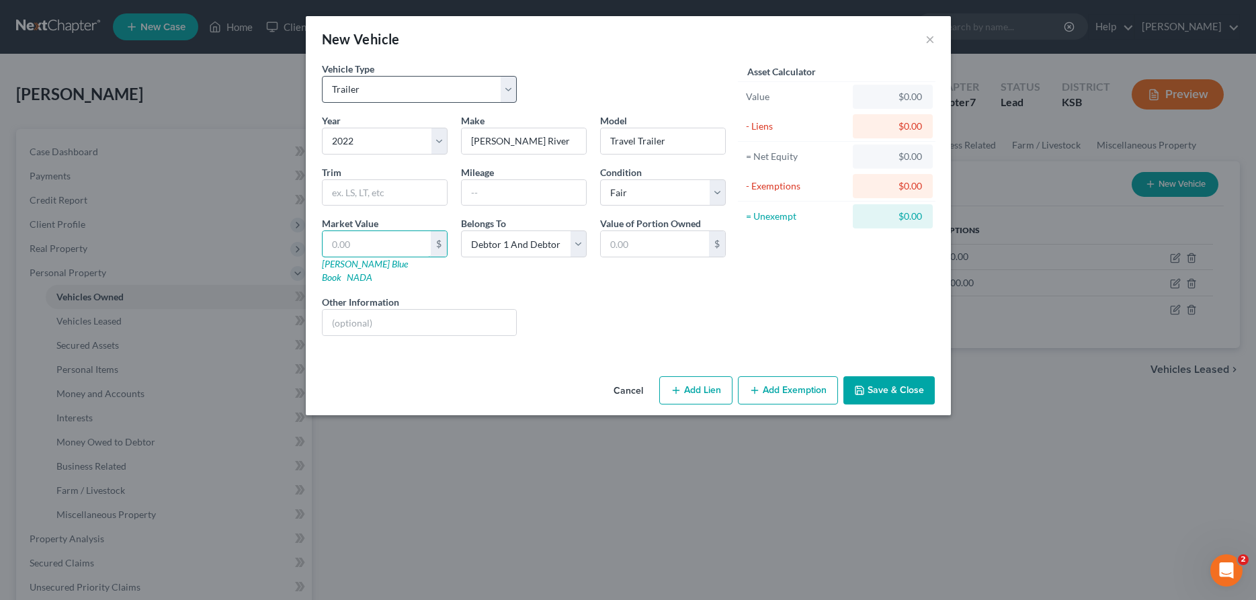
type input "2.00"
type input "20"
type input "20.00"
type input "200"
type input "200.00"
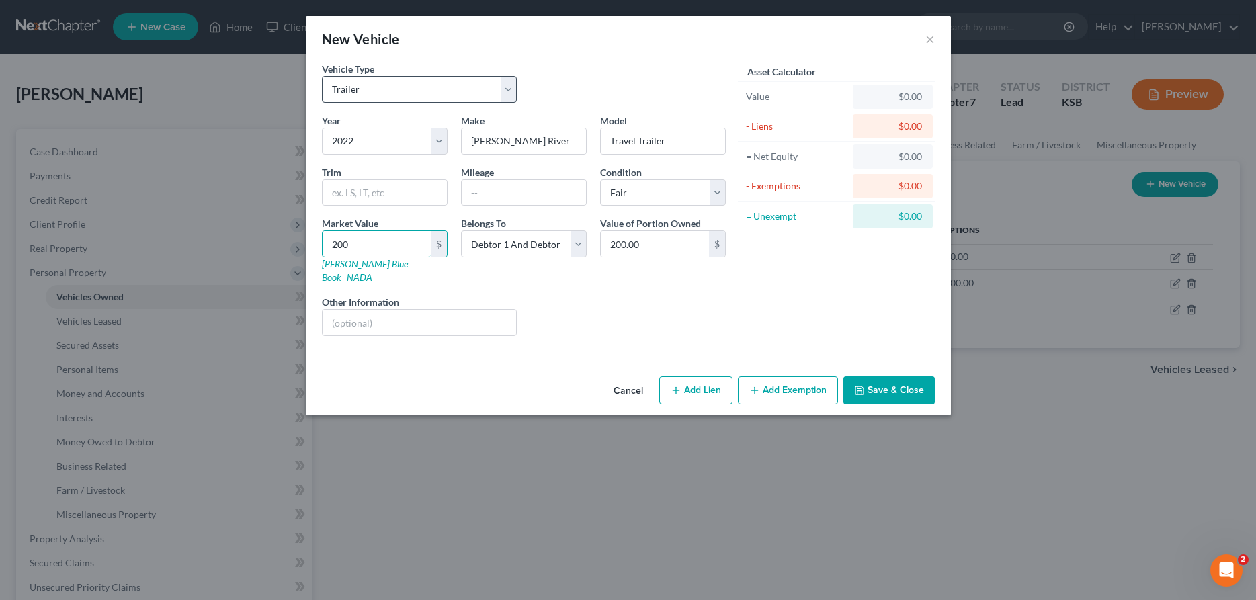
type input "2000"
type input "2,000.00"
type input "2,0000"
type input "20,000.00"
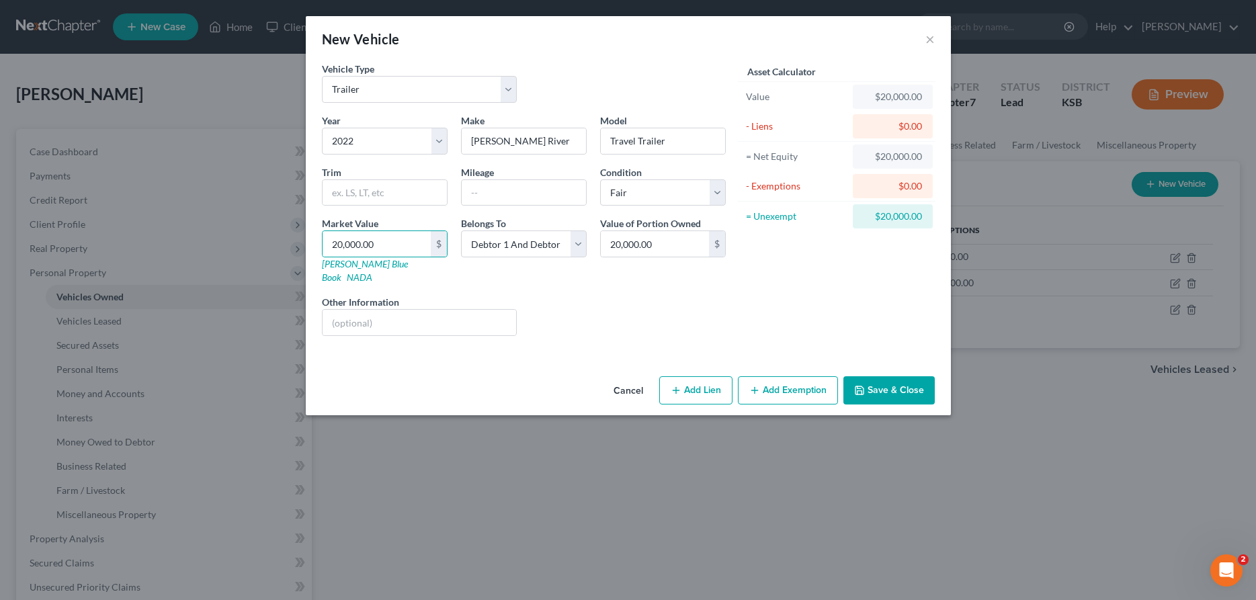
click at [873, 376] on button "Save & Close" at bounding box center [889, 390] width 91 height 28
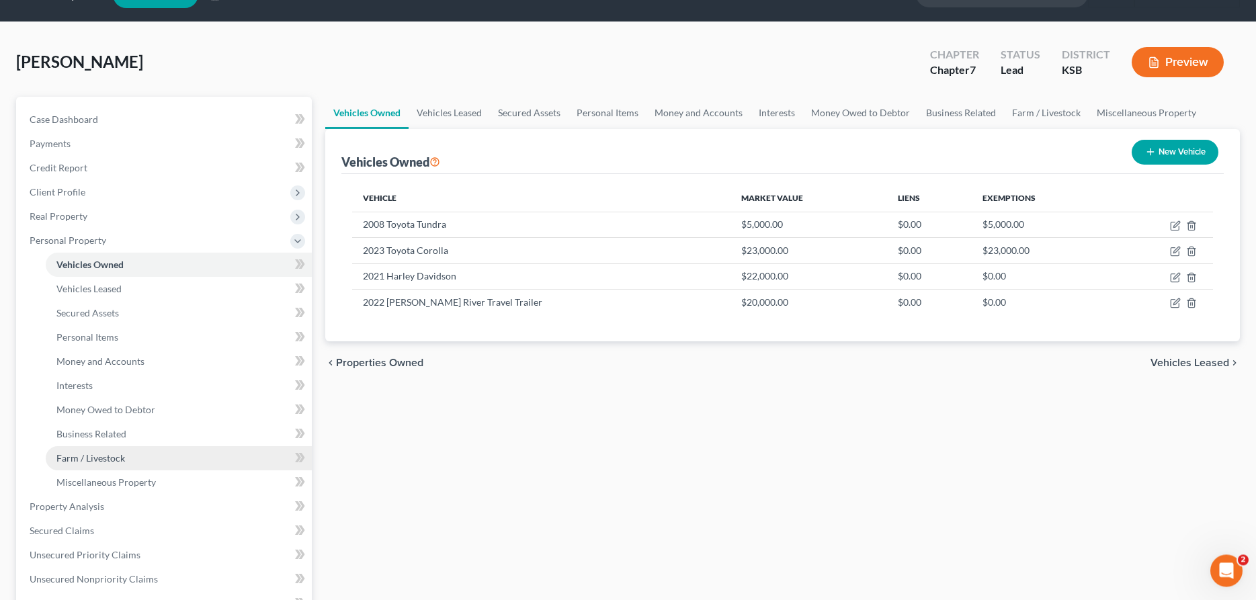
scroll to position [69, 0]
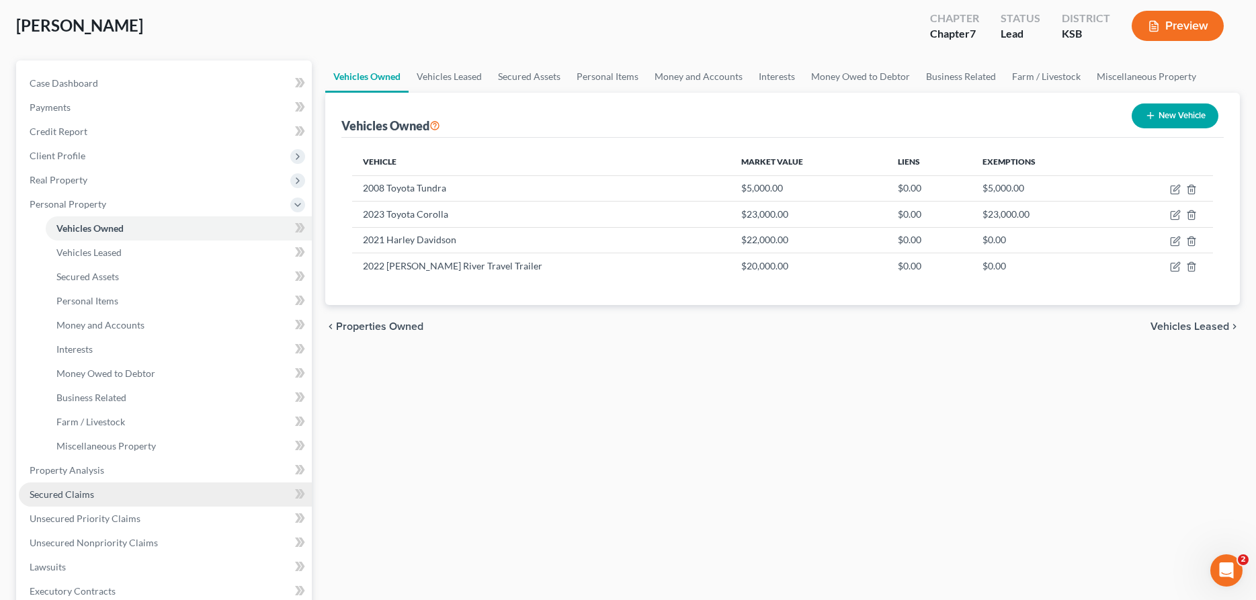
click at [63, 494] on span "Secured Claims" at bounding box center [62, 494] width 65 height 11
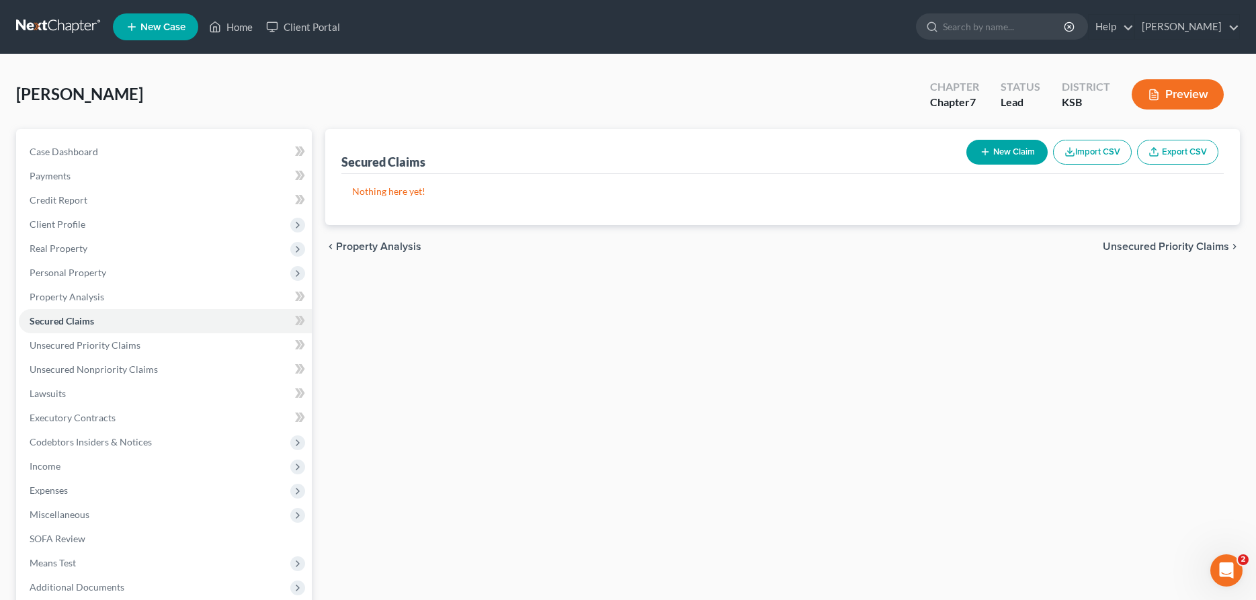
click at [1006, 153] on button "New Claim" at bounding box center [1007, 152] width 81 height 25
select select "2"
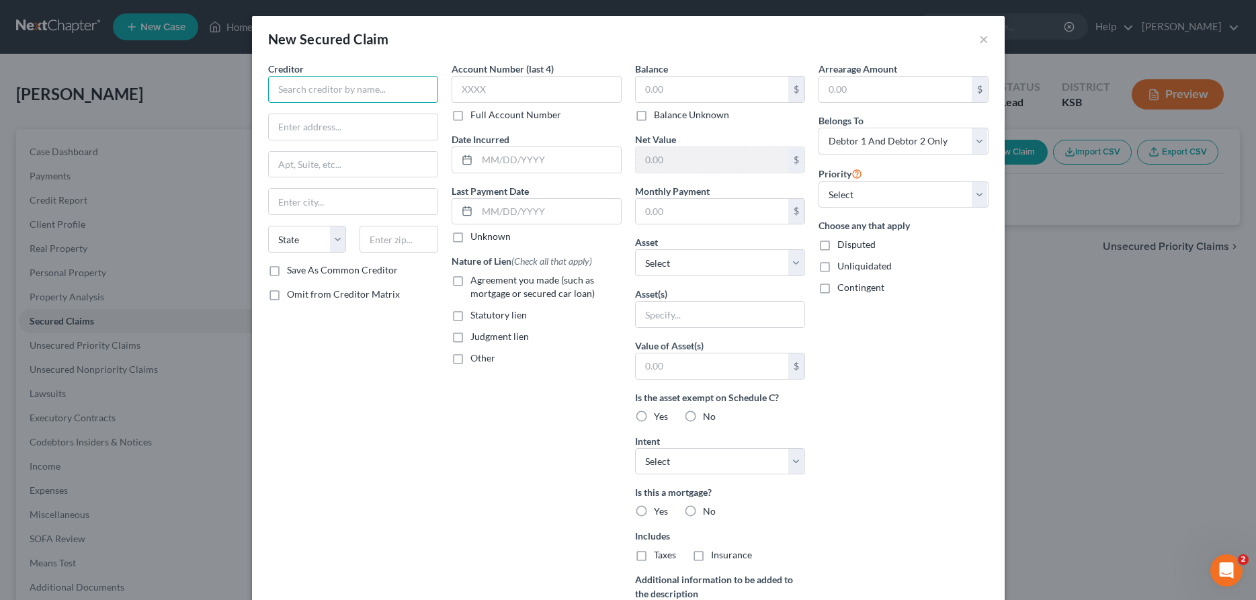
click at [299, 83] on input "text" at bounding box center [353, 89] width 170 height 27
type input "New Rez"
type input "[STREET_ADDRESS][US_STATE]"
type input "[GEOGRAPHIC_DATA][US_STATE]"
select select "39"
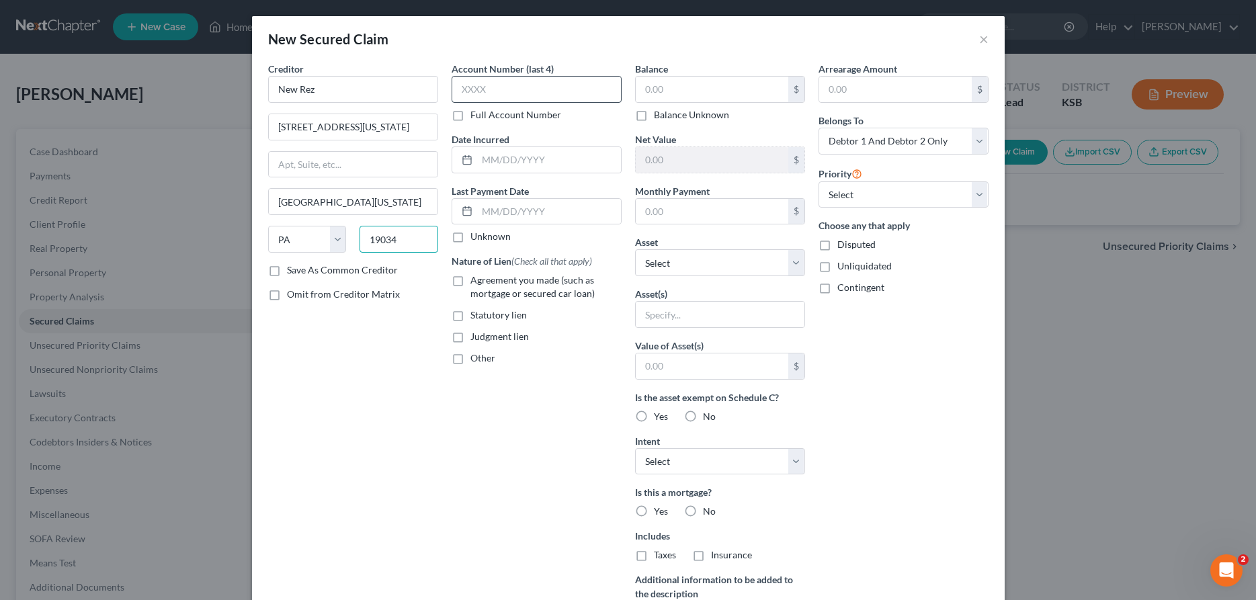
type input "19034"
click at [498, 87] on input "text" at bounding box center [537, 89] width 170 height 27
type input "0497"
click at [665, 91] on input "text" at bounding box center [712, 90] width 153 height 26
type input "94,657.36"
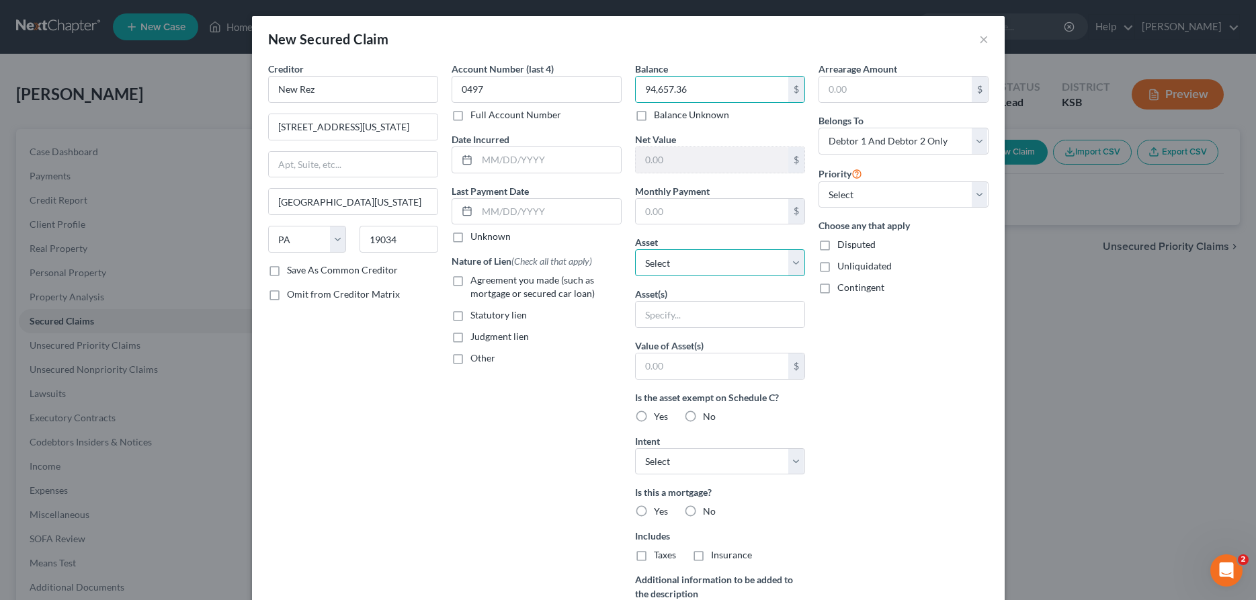
click at [635, 249] on select "Select Other Multiple Assets Clothing - Clothing - $1000.0 [STREET_ADDRESS] - $…" at bounding box center [720, 262] width 170 height 27
click at [706, 204] on input "text" at bounding box center [712, 212] width 153 height 26
click at [635, 249] on select "Select Other Multiple Assets Clothing - Clothing - $1000.0 [STREET_ADDRESS] - $…" at bounding box center [720, 262] width 170 height 27
select select "3"
click option "[STREET_ADDRESS] - $102700.0" at bounding box center [0, 0] width 0 height 0
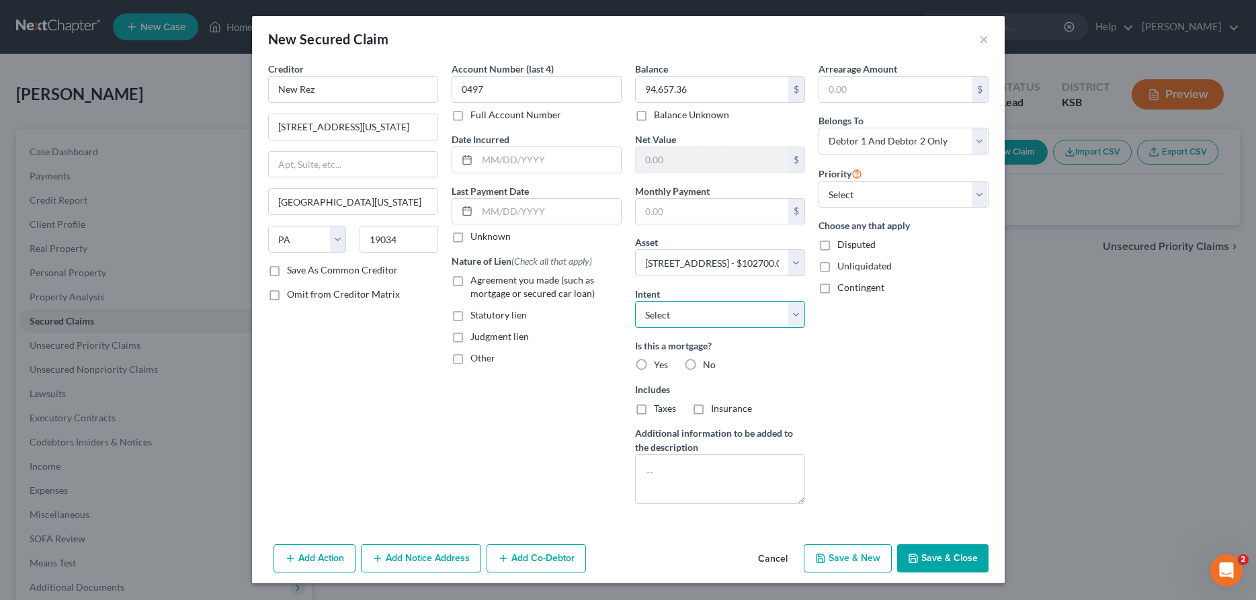
click at [635, 301] on select "Select Surrender Redeem Reaffirm Avoid Other" at bounding box center [720, 314] width 170 height 27
select select "2"
click option "Reaffirm" at bounding box center [0, 0] width 0 height 0
click at [654, 364] on label "Yes" at bounding box center [661, 364] width 14 height 13
click at [659, 364] on input "Yes" at bounding box center [663, 362] width 9 height 9
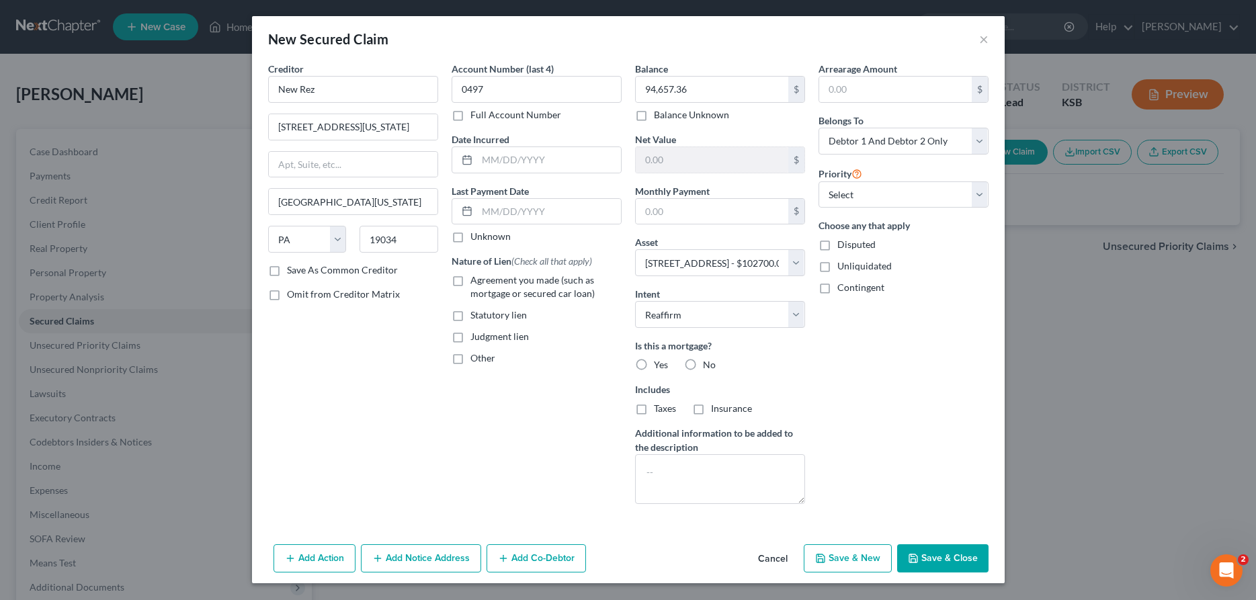
radio input "true"
click at [654, 413] on label "Taxes" at bounding box center [665, 408] width 22 height 13
click at [654, 410] on label "Taxes" at bounding box center [665, 408] width 22 height 13
click at [659, 410] on input "Taxes" at bounding box center [663, 406] width 9 height 9
checkbox input "true"
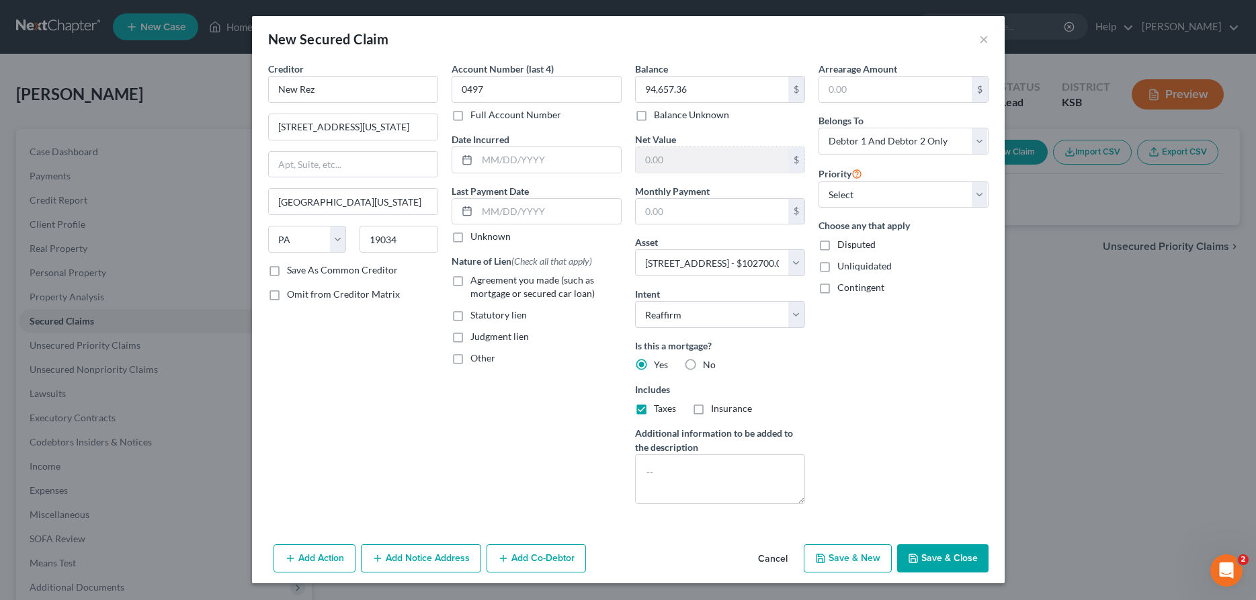
click at [711, 411] on label "Insurance" at bounding box center [731, 408] width 41 height 13
click at [717, 411] on input "Insurance" at bounding box center [721, 406] width 9 height 9
checkbox input "true"
click at [471, 279] on label "Agreement you made (such as mortgage or secured car loan)" at bounding box center [546, 287] width 151 height 27
click at [476, 279] on input "Agreement you made (such as mortgage or secured car loan)" at bounding box center [480, 278] width 9 height 9
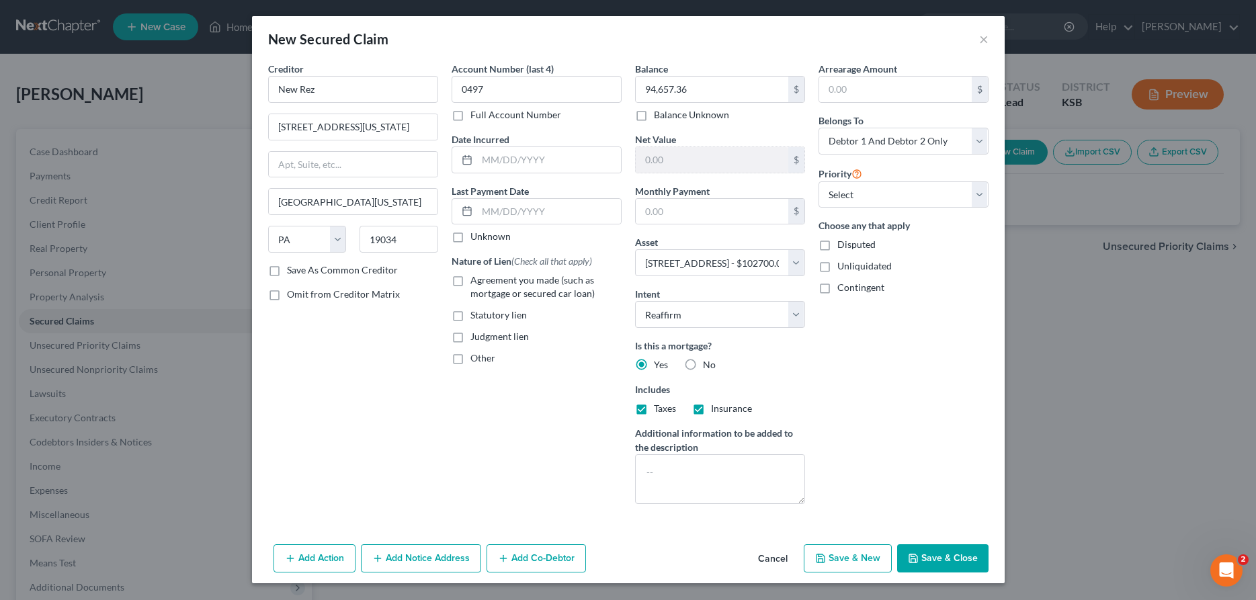
checkbox input "true"
click at [936, 556] on button "Save & Close" at bounding box center [942, 558] width 91 height 28
select select
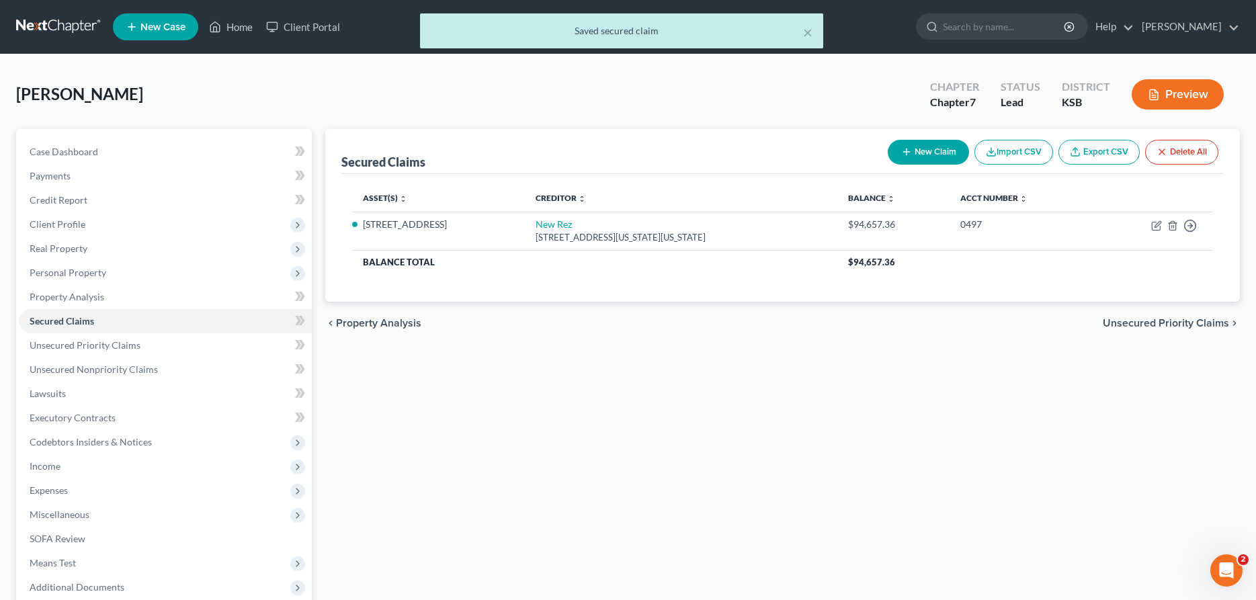
click at [932, 145] on button "New Claim" at bounding box center [928, 152] width 81 height 25
select select "2"
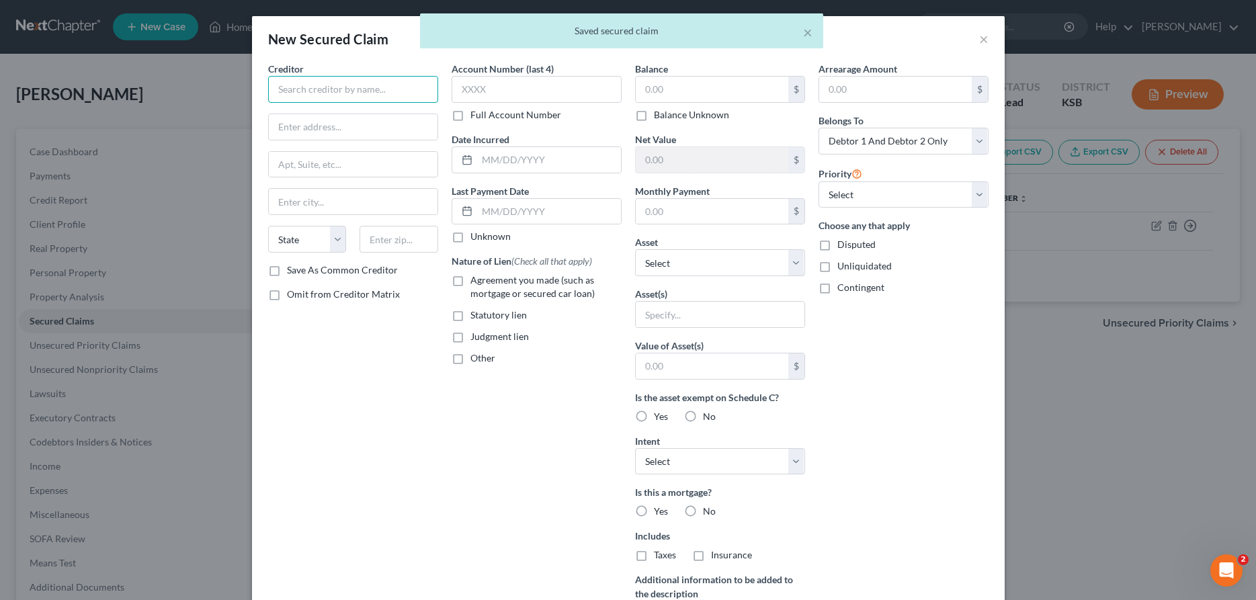
click at [326, 87] on input "text" at bounding box center [353, 89] width 170 height 27
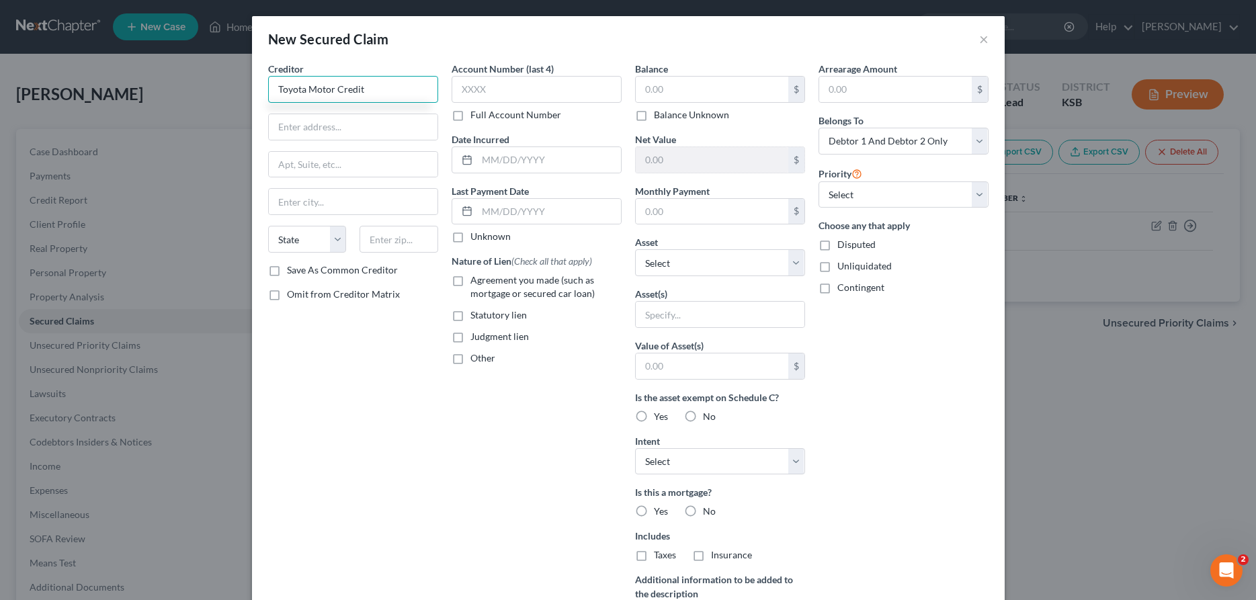
type input "Toyota Motor Credit"
click at [368, 127] on input "Po Box" at bounding box center [353, 127] width 169 height 26
type input "Po Box 5855"
type input "[PERSON_NAME] Stream"
select select "14"
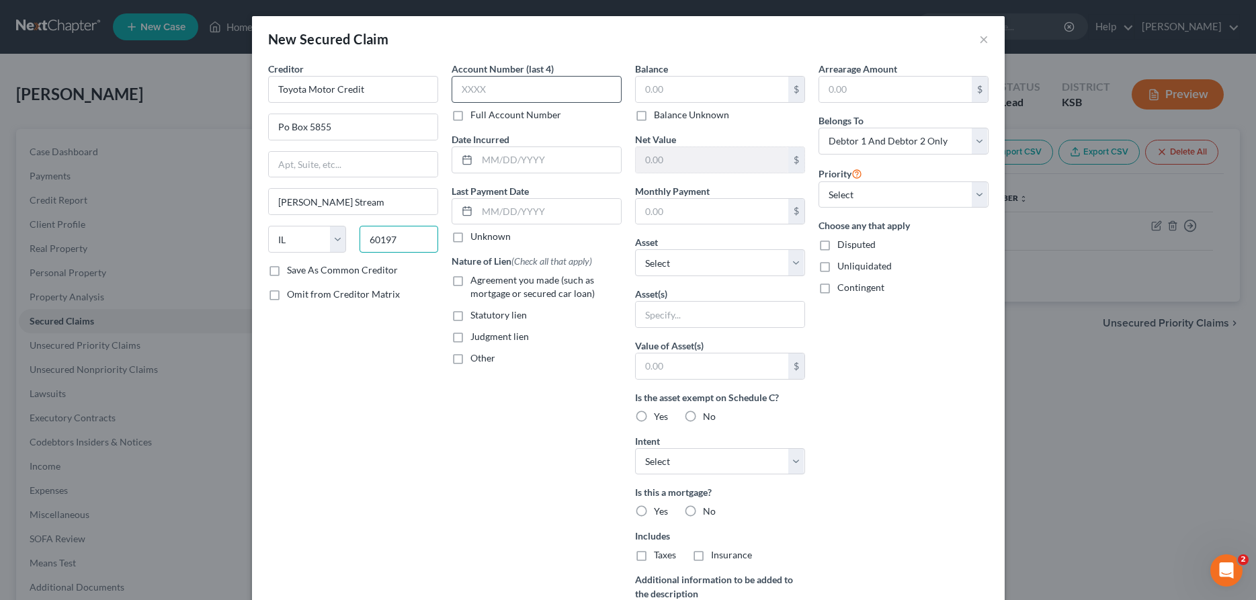
type input "60197"
click at [491, 97] on input "text" at bounding box center [537, 89] width 170 height 27
type input "7889"
click at [674, 87] on input "text" at bounding box center [712, 90] width 153 height 26
type input "23,619.32"
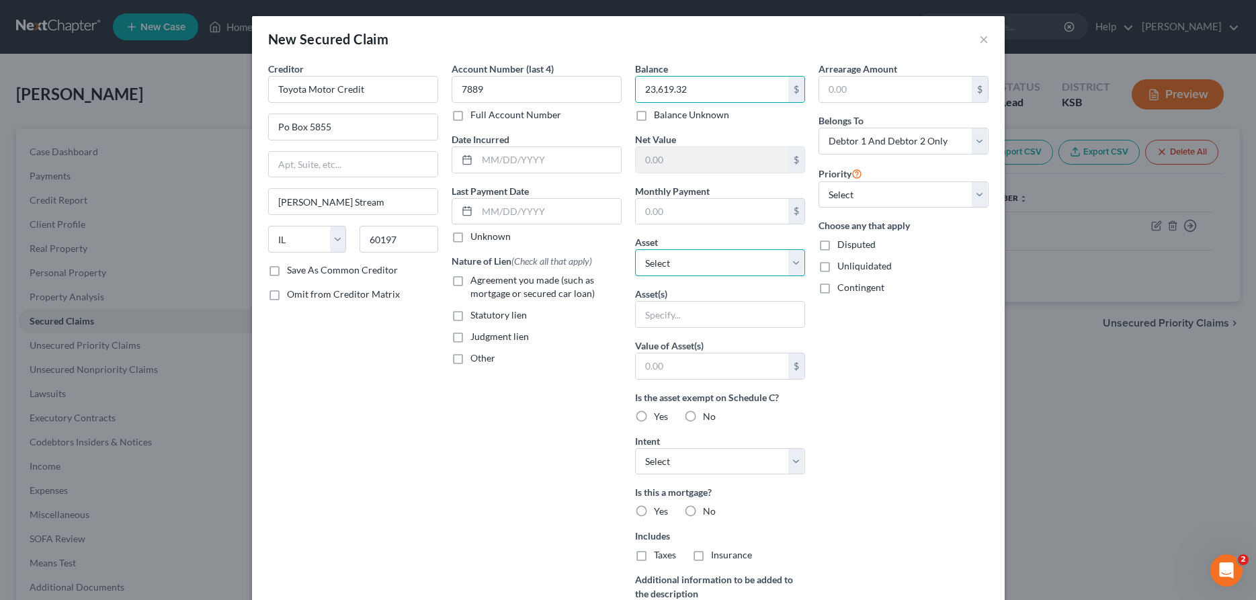
click at [635, 249] on select "Select Other Multiple Assets Clothing - Clothing - $1000.0 [STREET_ADDRESS] - $…" at bounding box center [720, 262] width 170 height 27
select select "11"
click option "2023 Toyota Corolla - $23000.0" at bounding box center [0, 0] width 0 height 0
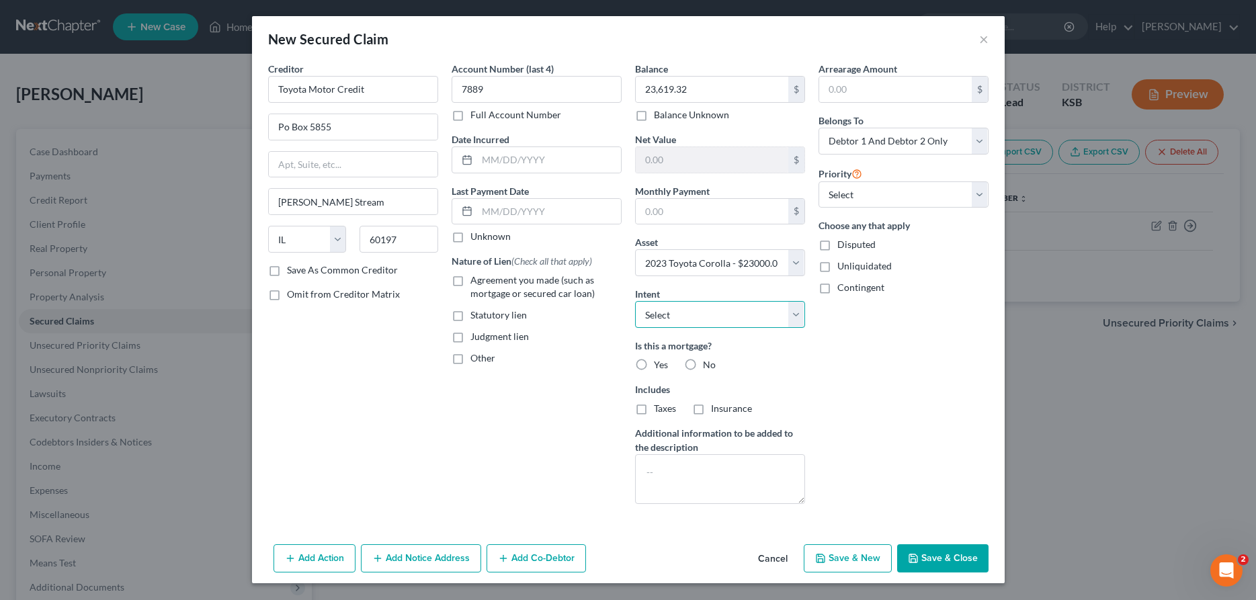
click at [635, 301] on select "Select Surrender Redeem Reaffirm Avoid Other" at bounding box center [720, 314] width 170 height 27
select select "2"
click option "Reaffirm" at bounding box center [0, 0] width 0 height 0
click at [703, 364] on label "No" at bounding box center [709, 364] width 13 height 13
click at [709, 364] on input "No" at bounding box center [713, 362] width 9 height 9
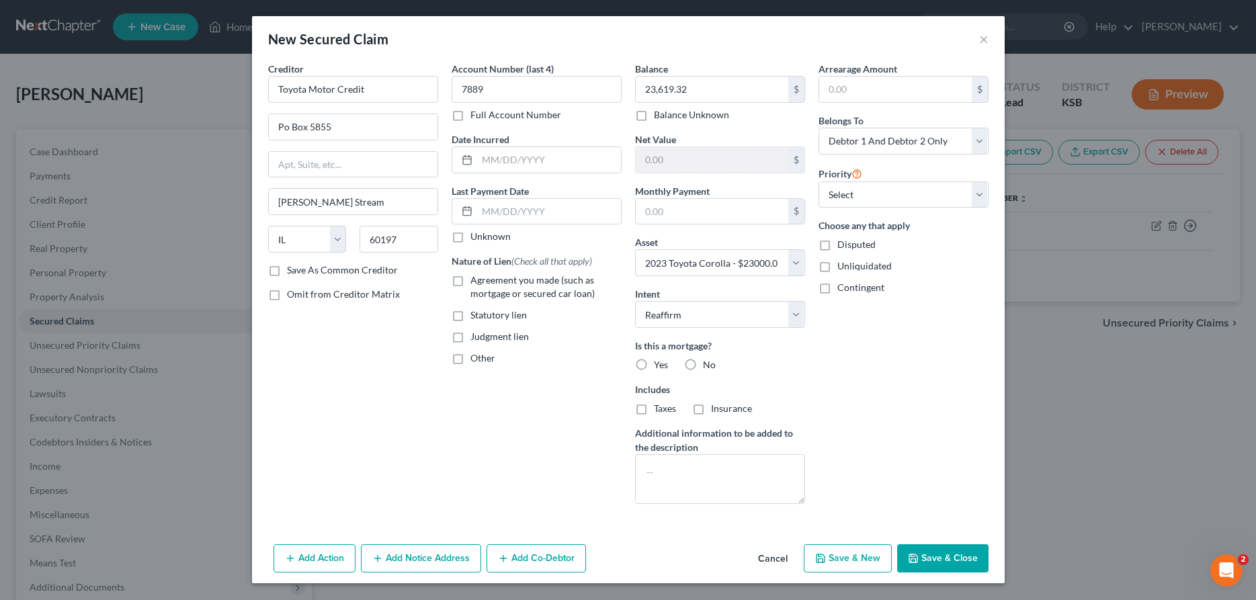
radio input "true"
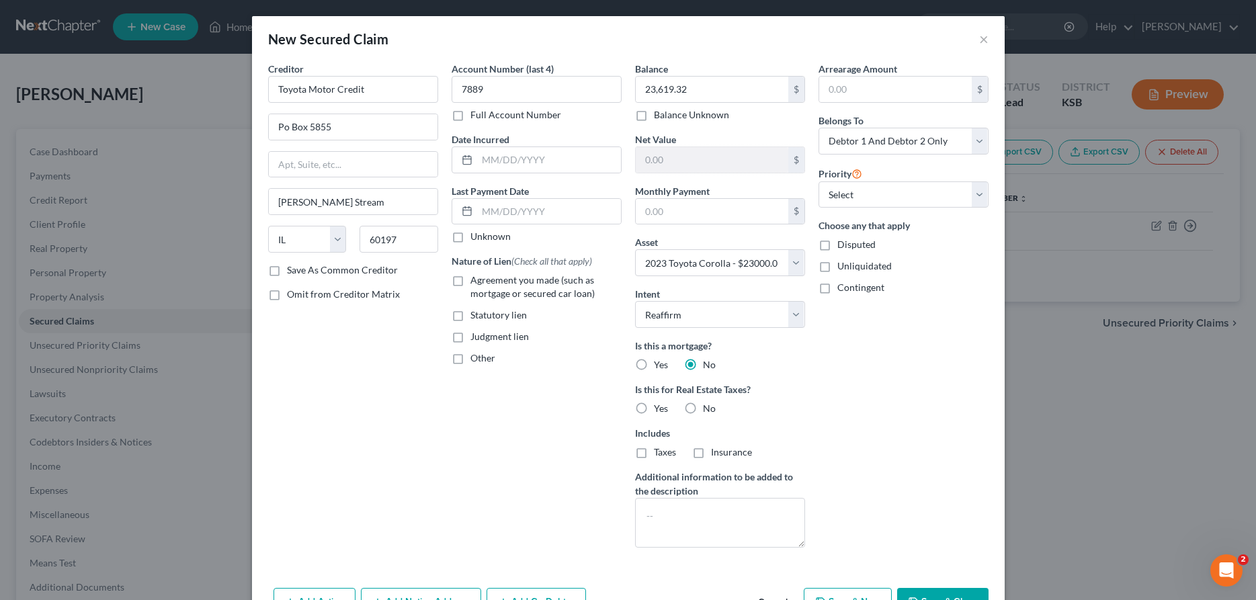
click at [703, 407] on label "No" at bounding box center [709, 408] width 13 height 13
click at [709, 407] on input "No" at bounding box center [713, 406] width 9 height 9
radio input "true"
click at [471, 286] on label "Agreement you made (such as mortgage or secured car loan)" at bounding box center [546, 287] width 151 height 27
click at [476, 282] on input "Agreement you made (such as mortgage or secured car loan)" at bounding box center [480, 278] width 9 height 9
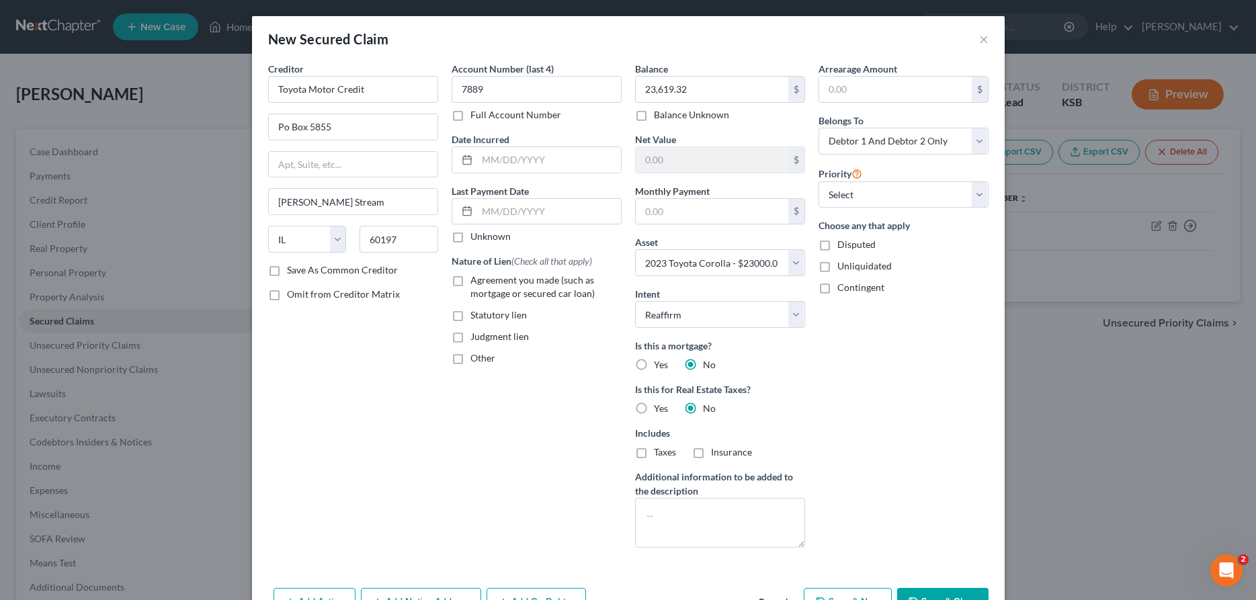
checkbox input "true"
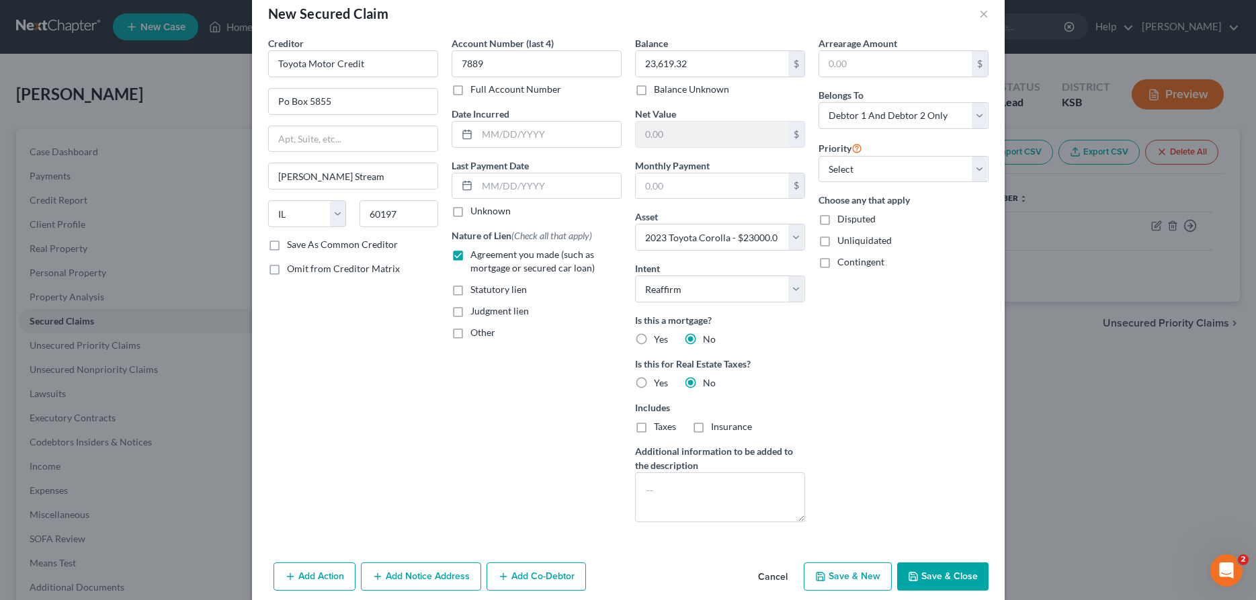
scroll to position [43, 0]
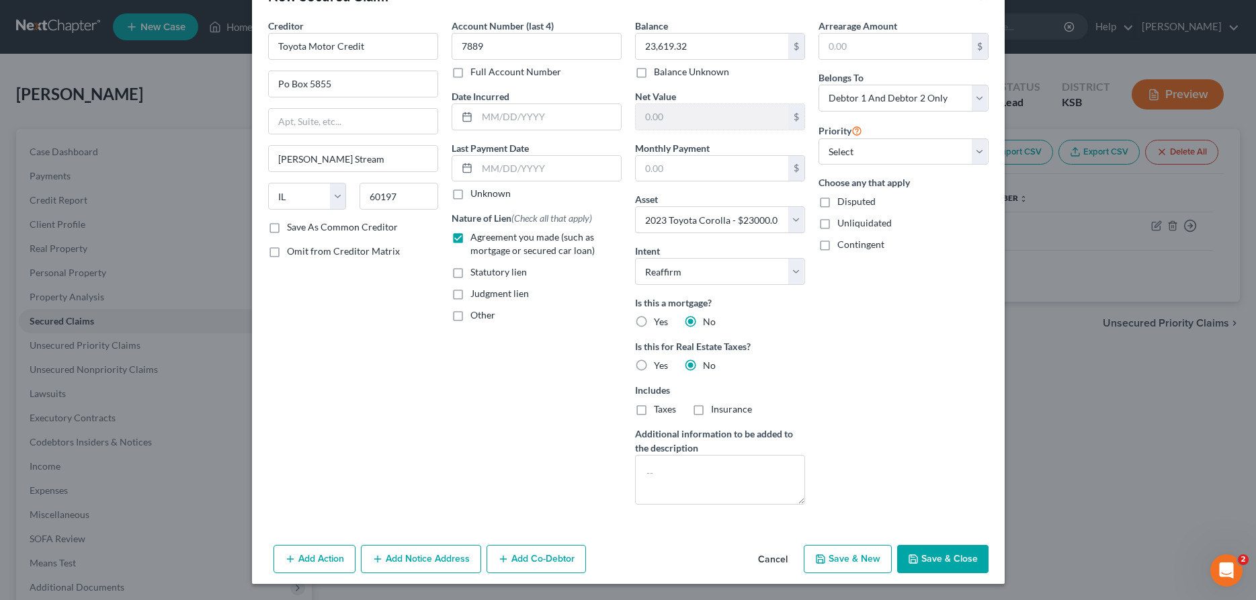
click at [860, 561] on button "Save & New" at bounding box center [848, 559] width 88 height 28
select select
select select "2"
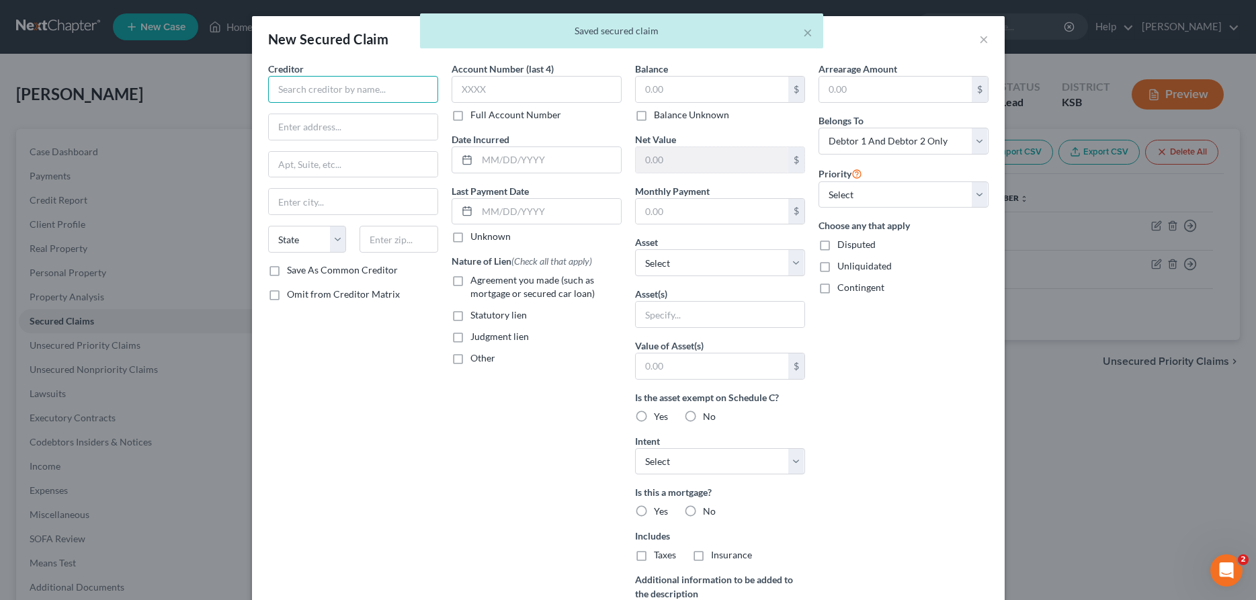
click at [397, 93] on input "text" at bounding box center [353, 89] width 170 height 27
type input "<"
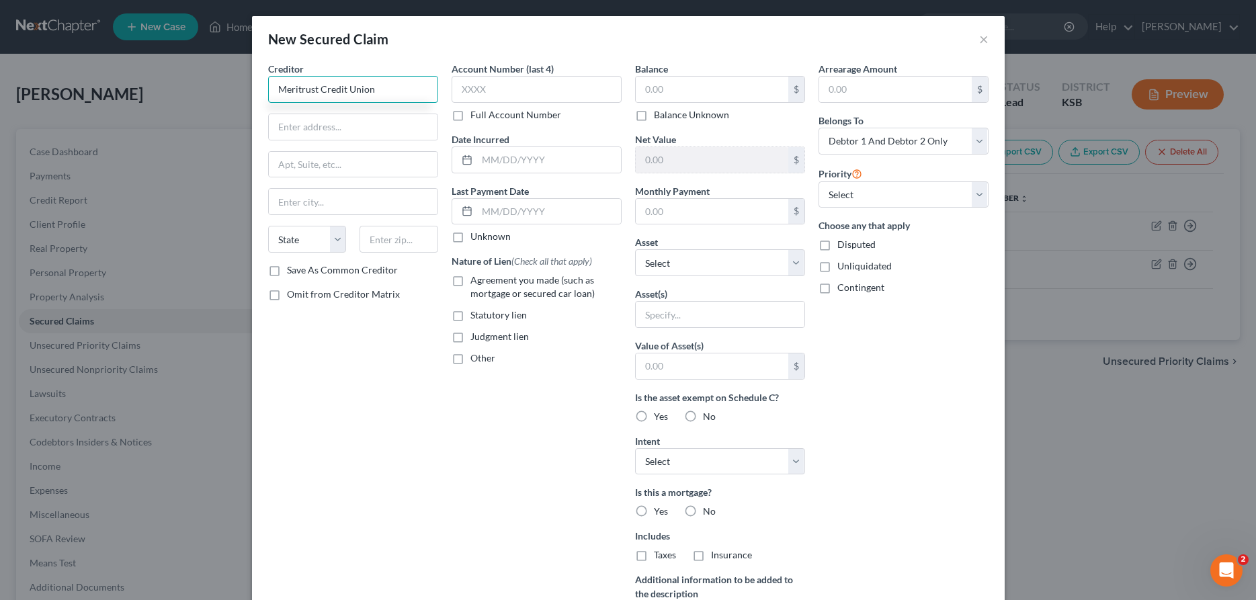
type input "Meritrust Credit Union"
type input "Po Box 2926"
type input "Wichita"
select select "17"
type input "67201"
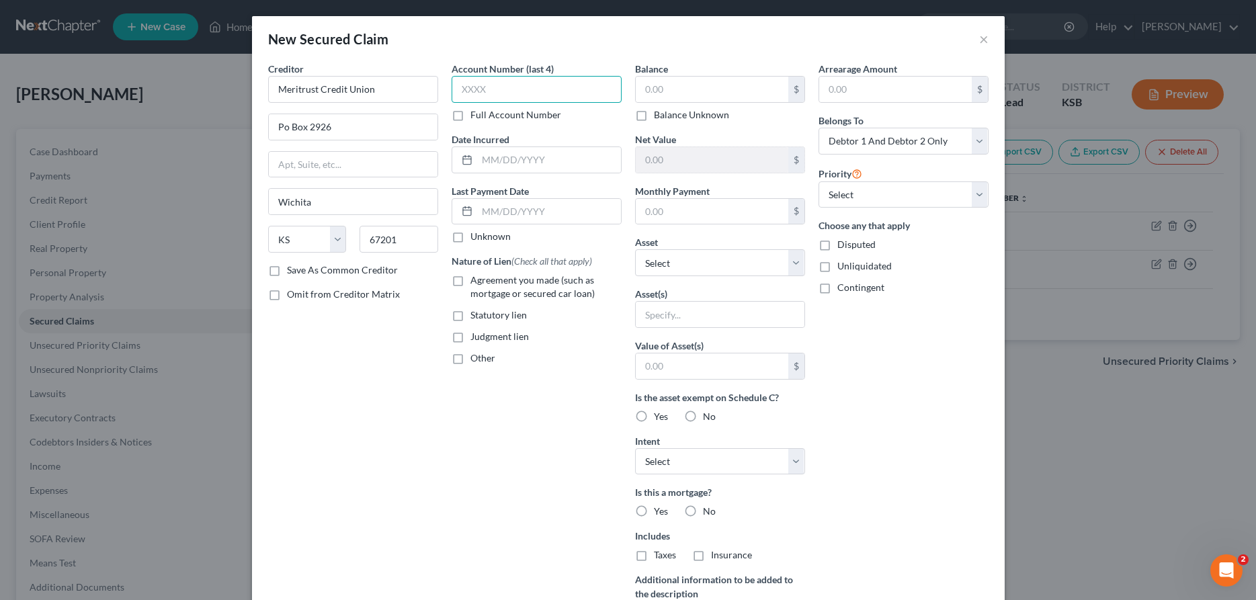
click at [548, 99] on input "text" at bounding box center [537, 89] width 170 height 27
type input "5595"
click at [668, 89] on input "text" at bounding box center [712, 90] width 153 height 26
type input "21,448.20"
click at [635, 249] on select "Select Other Multiple Assets Clothing - Clothing - $1000.0 [STREET_ADDRESS] - $…" at bounding box center [720, 262] width 170 height 27
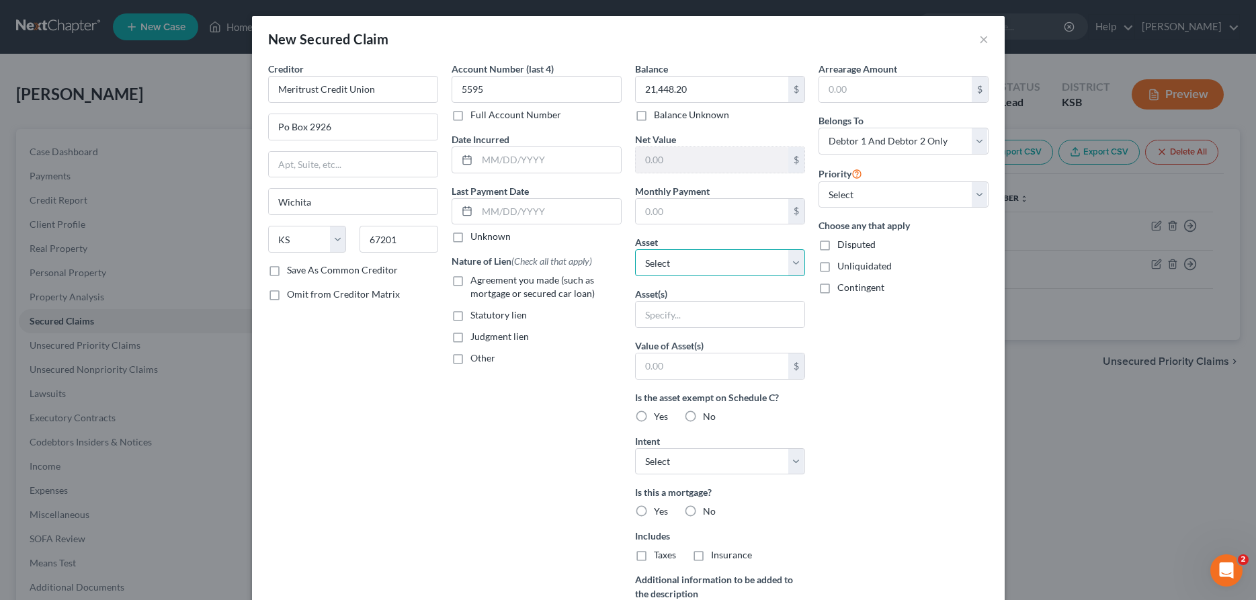
select select "12"
click option "2021 Harley Davidson - $22000.0" at bounding box center [0, 0] width 0 height 0
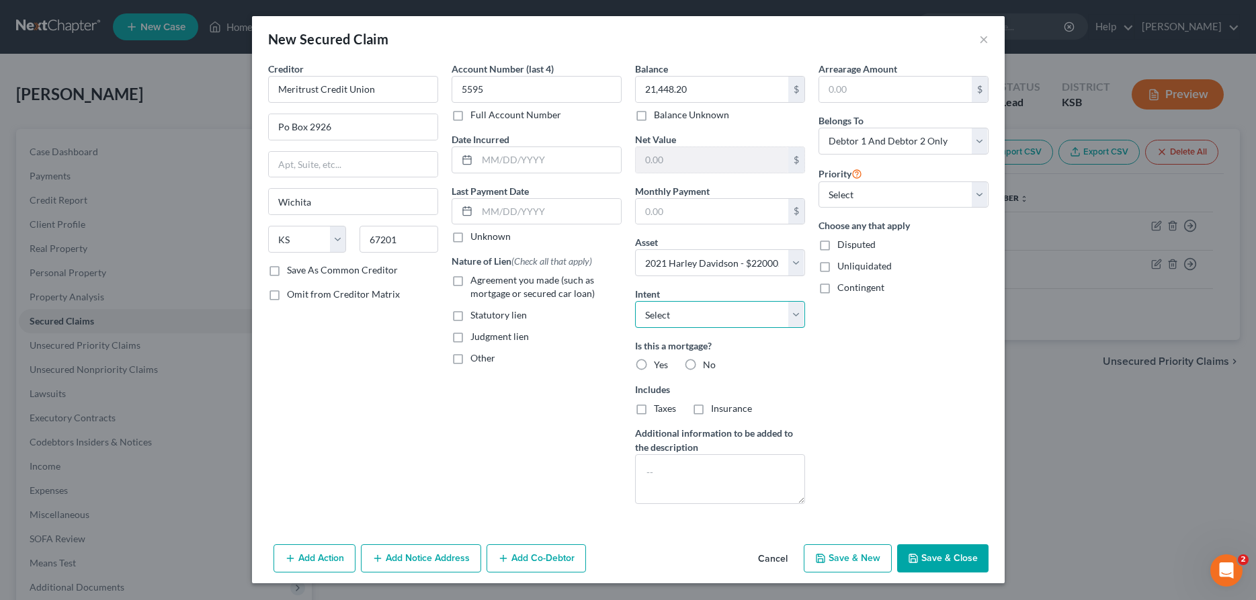
select select "0"
click at [703, 364] on label "No" at bounding box center [709, 364] width 13 height 13
click at [709, 364] on input "No" at bounding box center [713, 362] width 9 height 9
radio input "true"
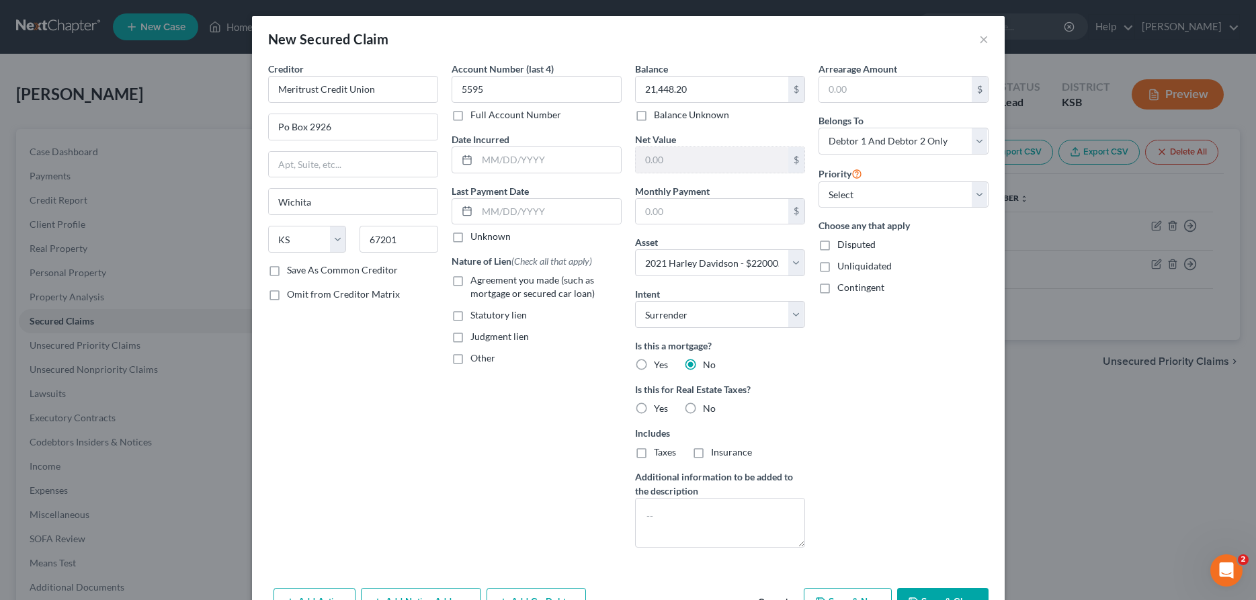
click at [471, 282] on label "Agreement you made (such as mortgage or secured car loan)" at bounding box center [546, 287] width 151 height 27
click at [476, 282] on input "Agreement you made (such as mortgage or secured car loan)" at bounding box center [480, 278] width 9 height 9
checkbox input "true"
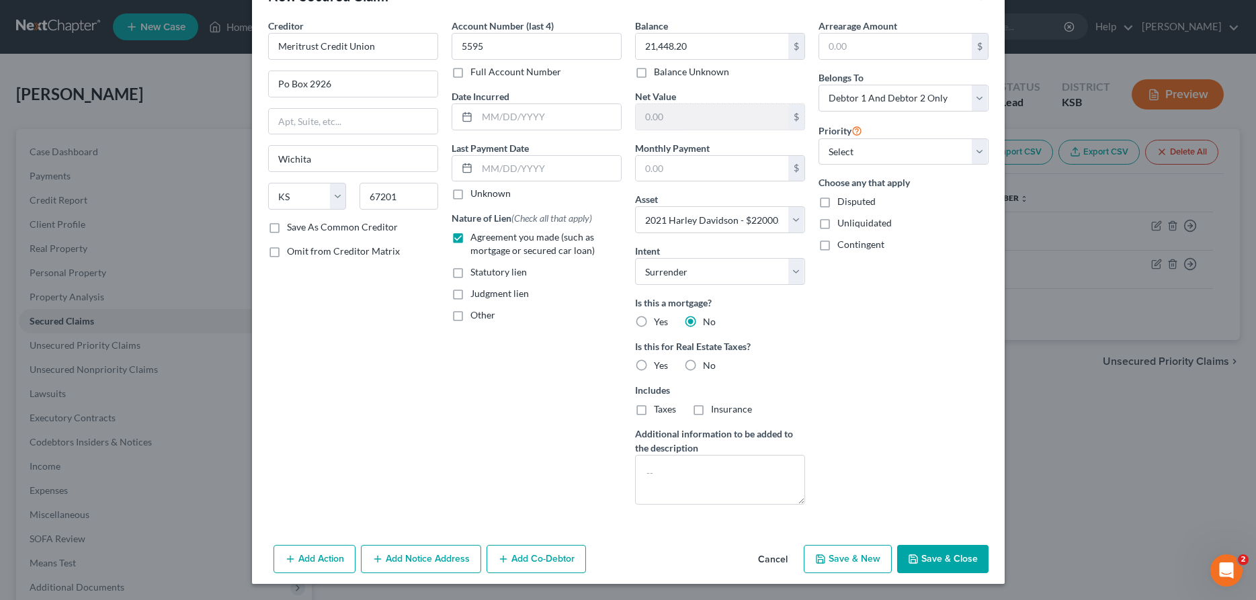
click at [866, 563] on button "Save & New" at bounding box center [848, 559] width 88 height 28
select select
select select "0"
select select "2"
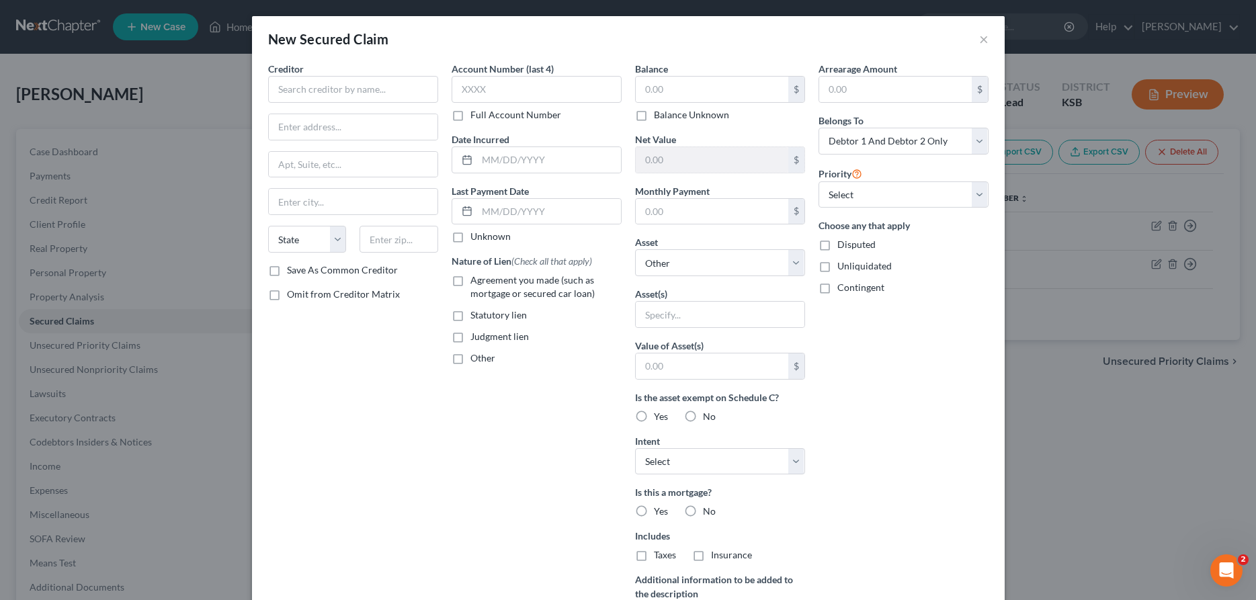
type input "551.80"
type input "0.00"
select select "12"
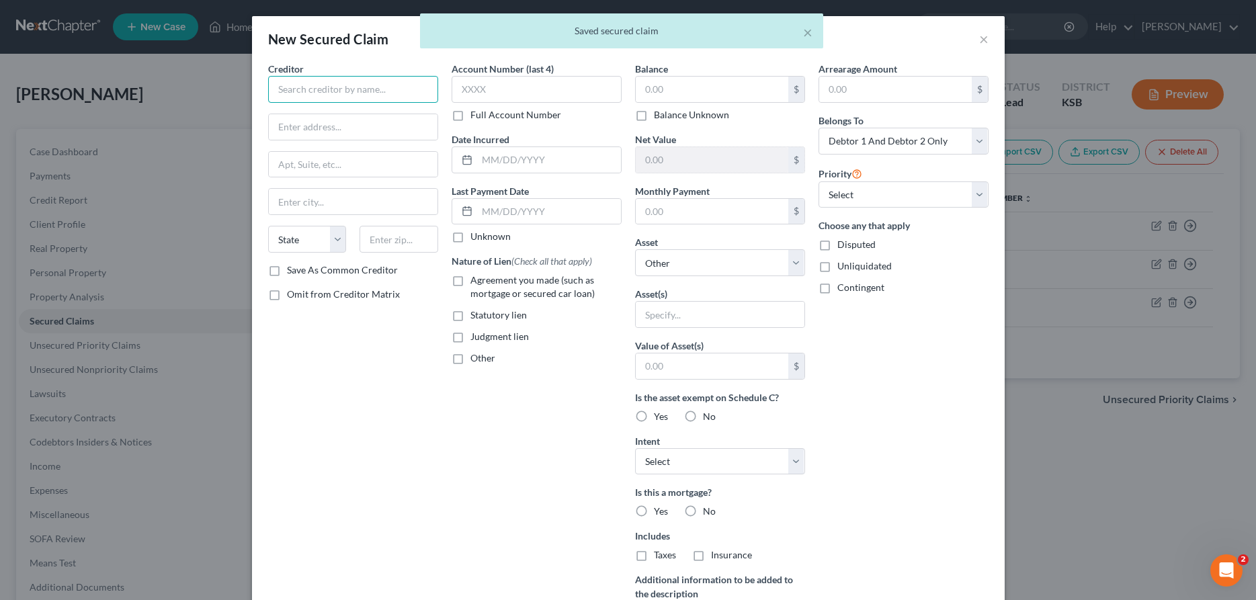
click at [399, 85] on input "text" at bounding box center [353, 89] width 170 height 27
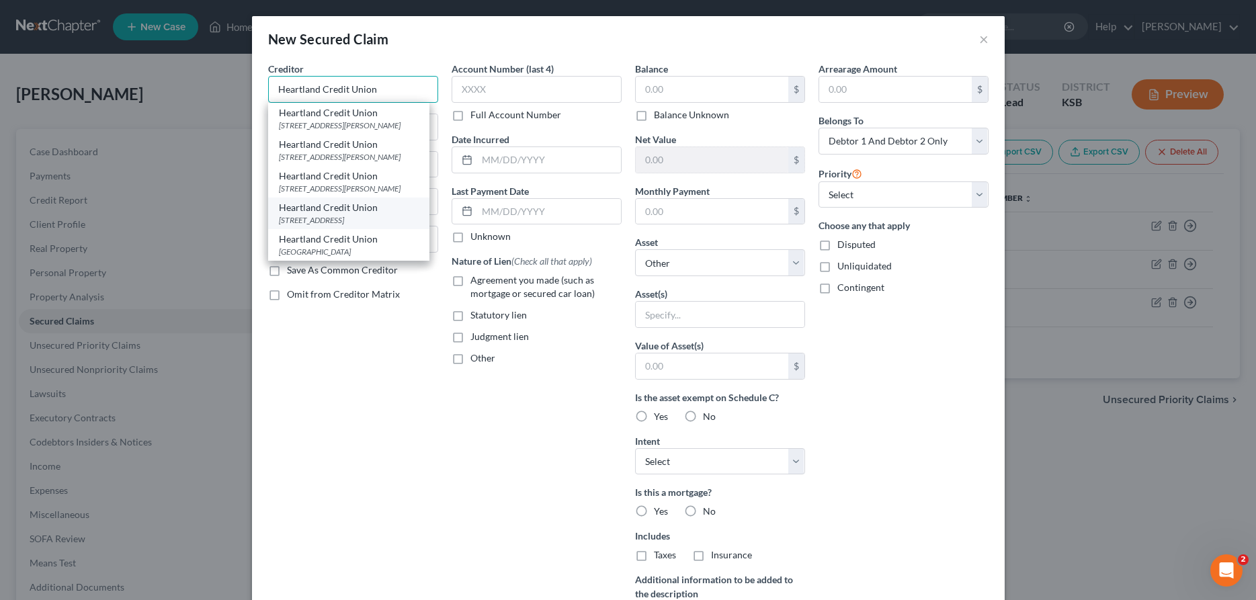
type input "Heartland Credit Union"
click at [353, 214] on div "Heartland Credit Union" at bounding box center [349, 207] width 140 height 13
type input "900 East 23rd"
type input "[PERSON_NAME]"
select select "17"
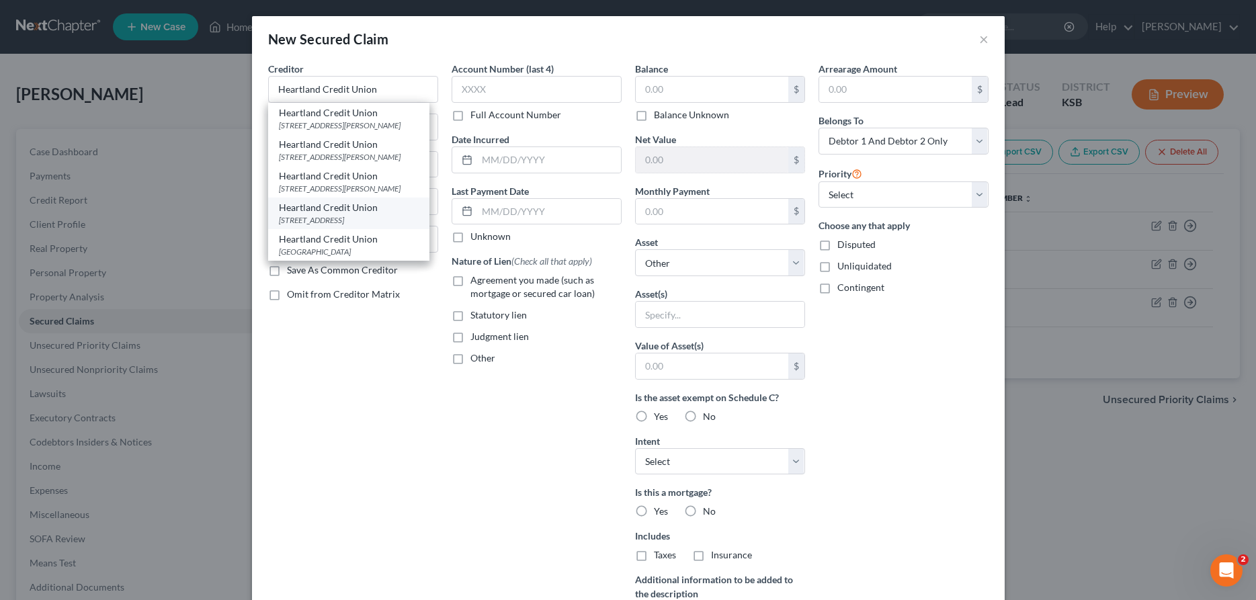
type input "67502"
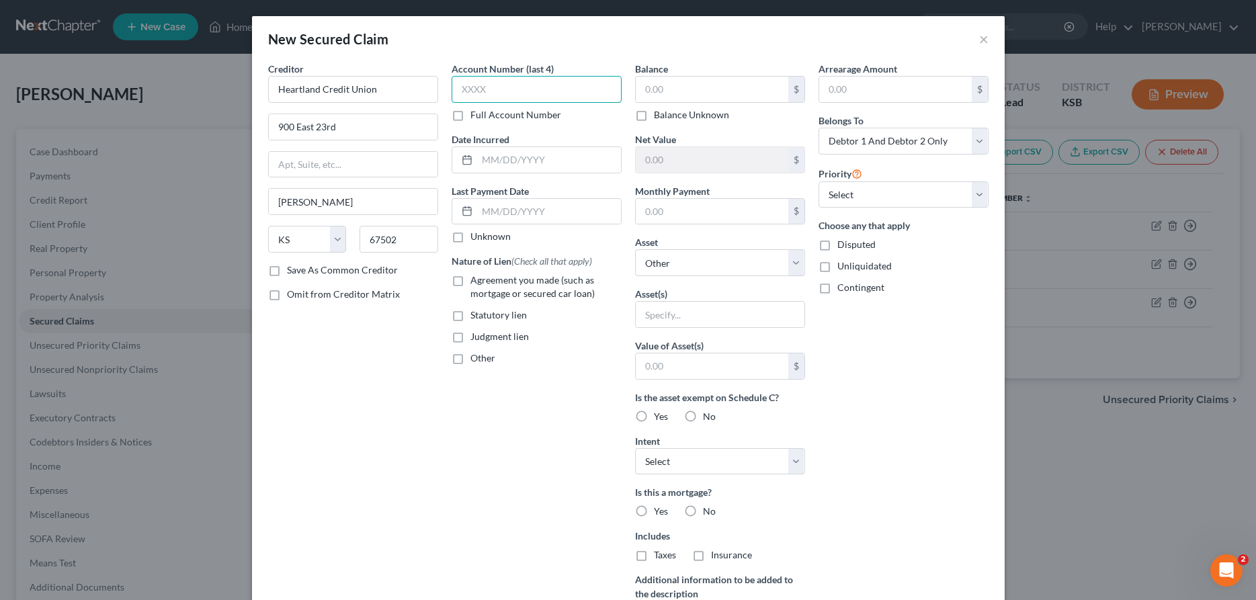
click at [558, 93] on input "text" at bounding box center [537, 89] width 170 height 27
type input "8672"
click at [720, 94] on input "text" at bounding box center [712, 90] width 153 height 26
type input "23,735.76"
click at [635, 249] on select "Select Other Multiple Assets Clothing - Clothing - $1000.0 [STREET_ADDRESS] - $…" at bounding box center [720, 262] width 170 height 27
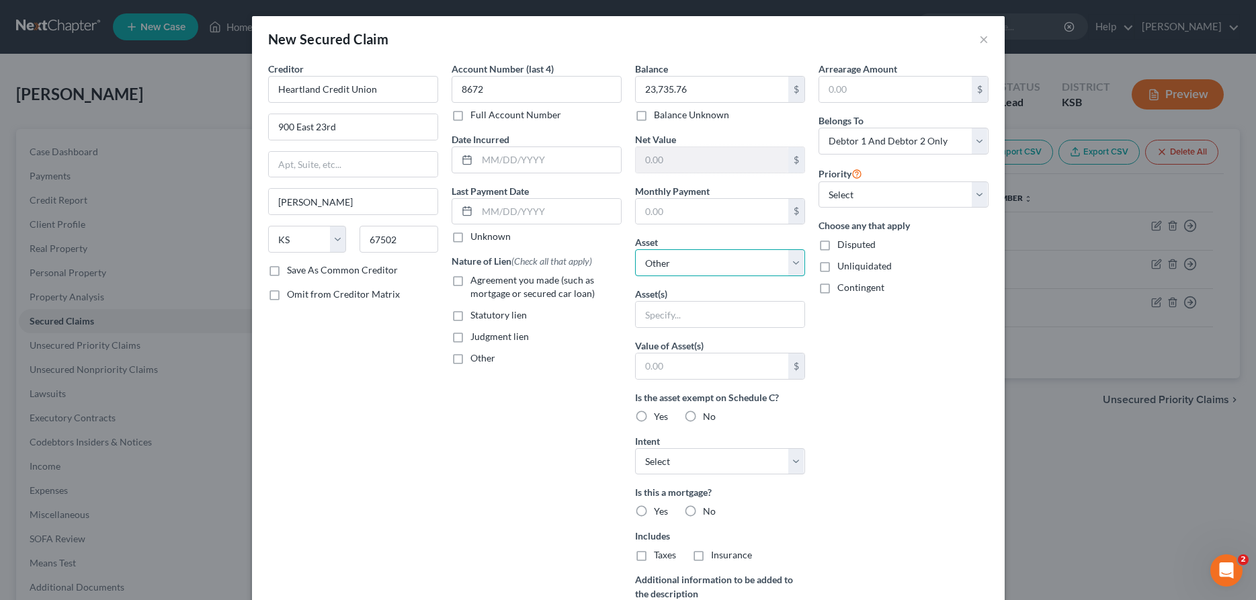
select select "13"
click option "2022 [PERSON_NAME] River Travel Trailer - $20000.0" at bounding box center [0, 0] width 0 height 0
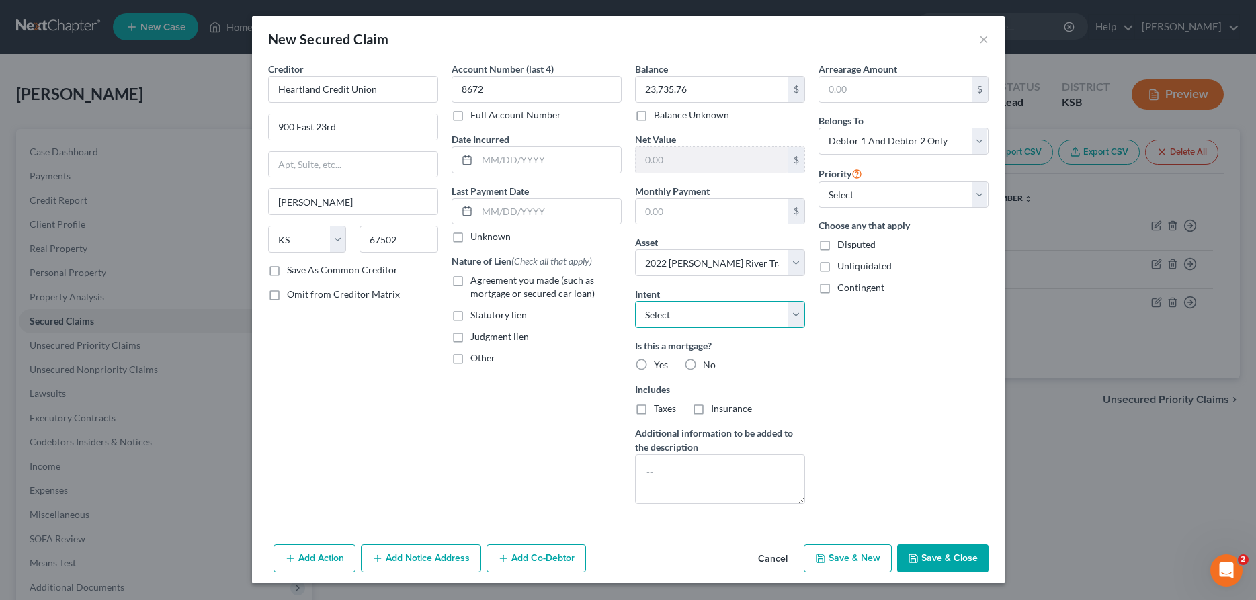
select select "0"
click option "Surrender" at bounding box center [0, 0] width 0 height 0
click at [703, 365] on label "No" at bounding box center [709, 364] width 13 height 13
click at [709, 365] on input "No" at bounding box center [713, 362] width 9 height 9
radio input "true"
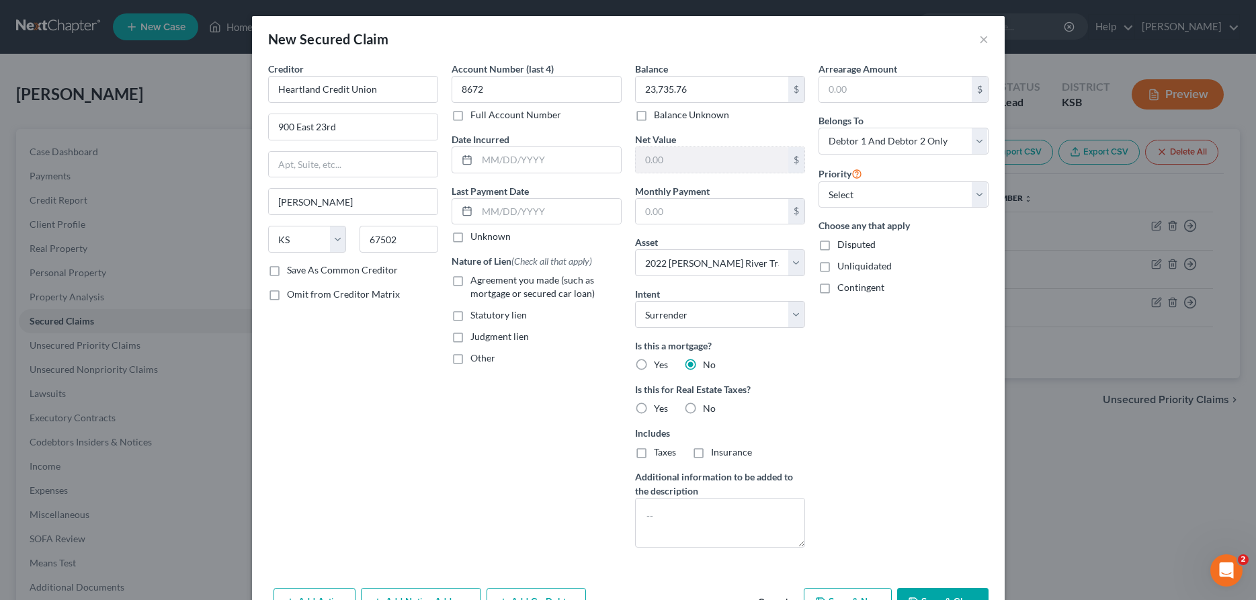
click at [471, 280] on label "Agreement you made (such as mortgage or secured car loan)" at bounding box center [546, 287] width 151 height 27
click at [476, 280] on input "Agreement you made (such as mortgage or secured car loan)" at bounding box center [480, 278] width 9 height 9
checkbox input "true"
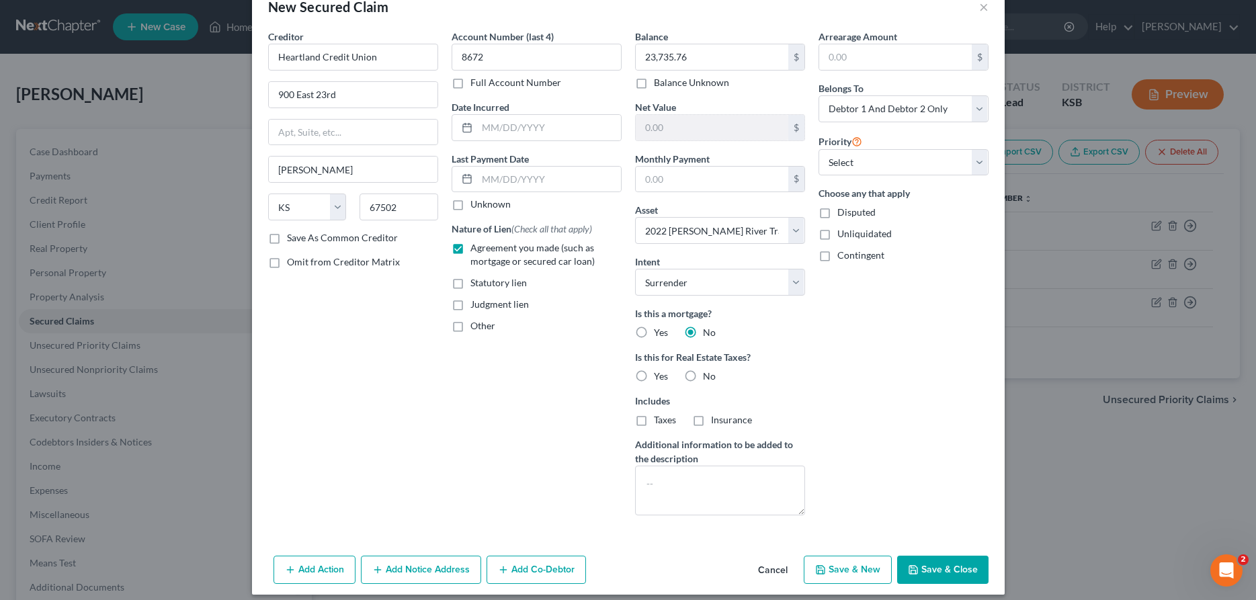
scroll to position [43, 0]
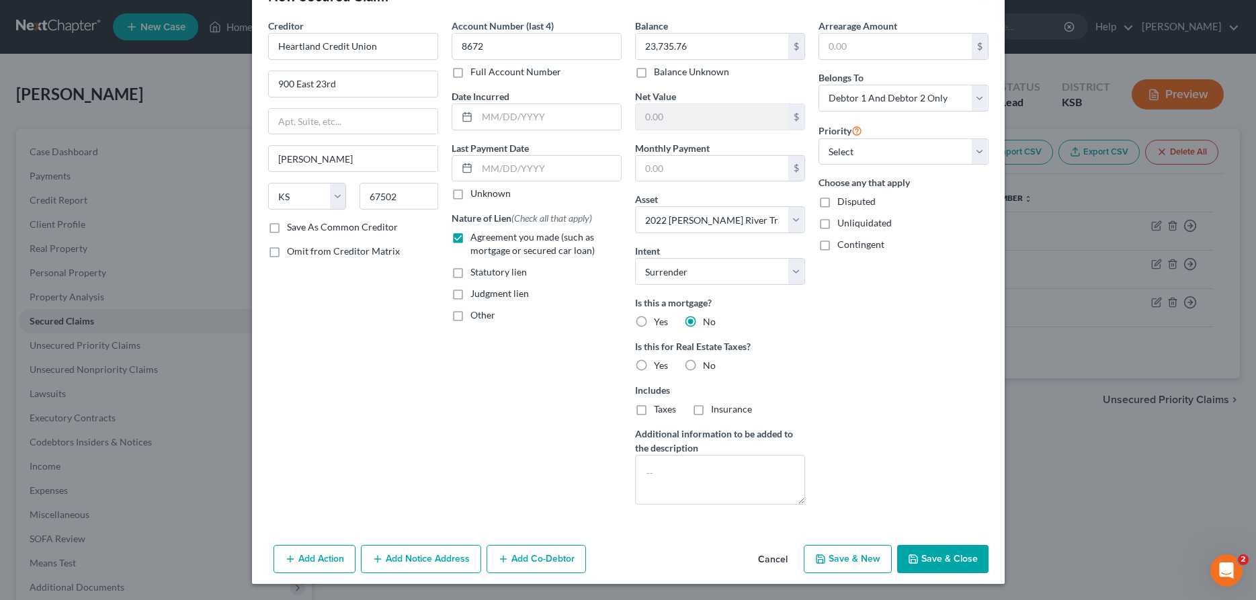
click at [864, 558] on button "Save & New" at bounding box center [848, 559] width 88 height 28
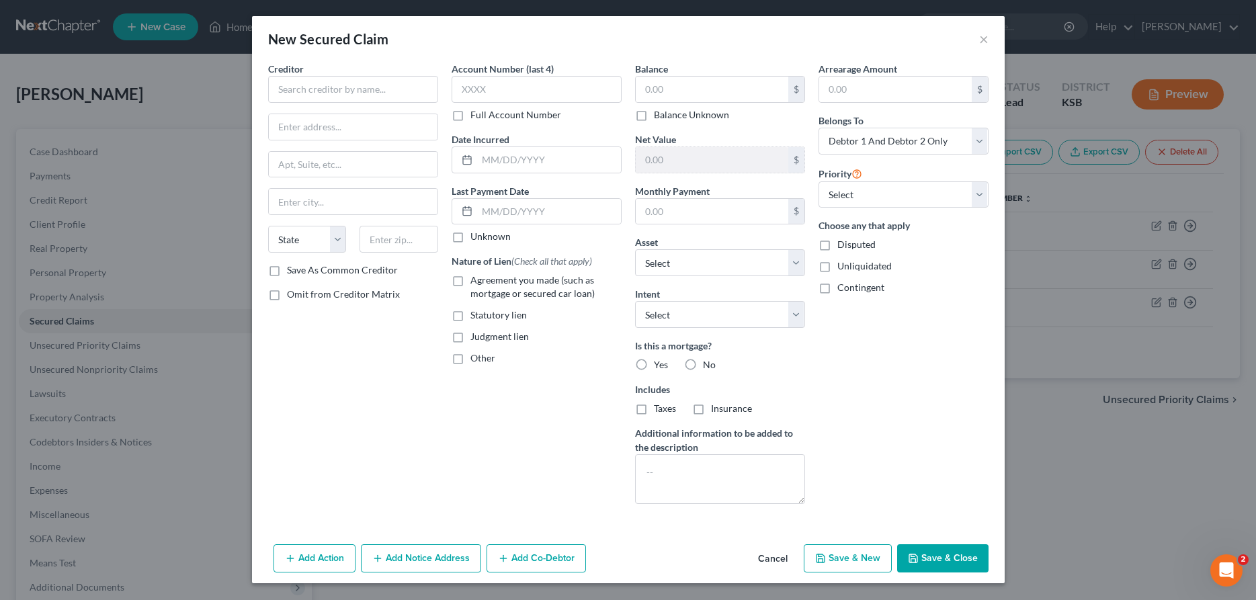
scroll to position [0, 0]
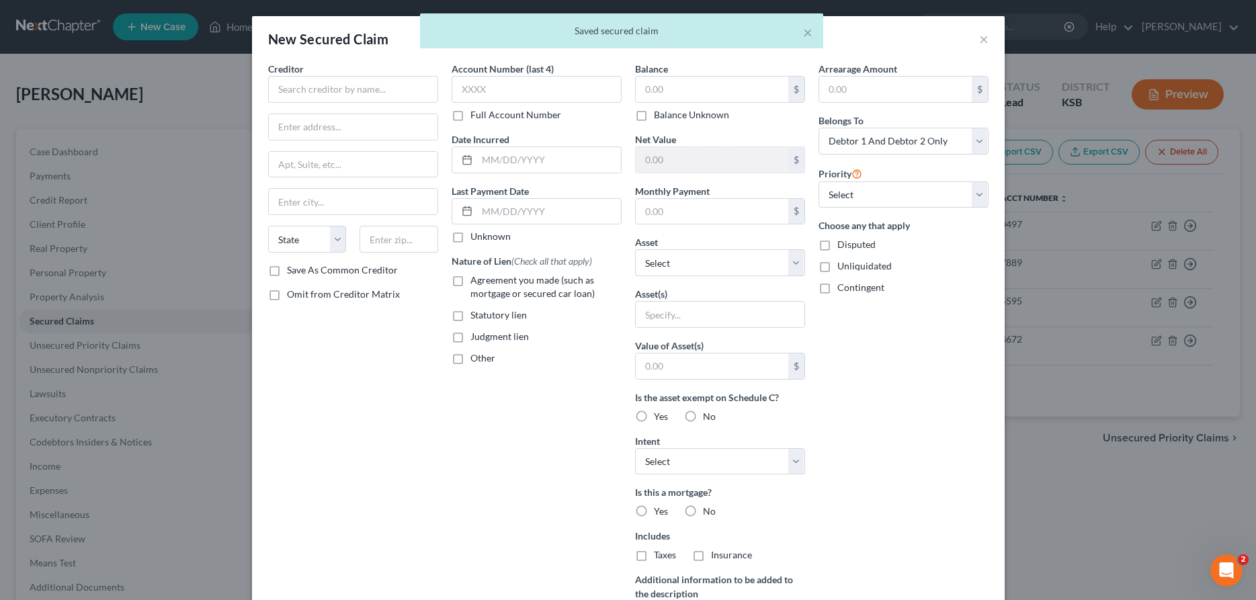
click at [980, 47] on div "× Saved secured claim" at bounding box center [621, 34] width 1256 height 42
click at [984, 40] on div "× Saved secured claim" at bounding box center [621, 34] width 1256 height 42
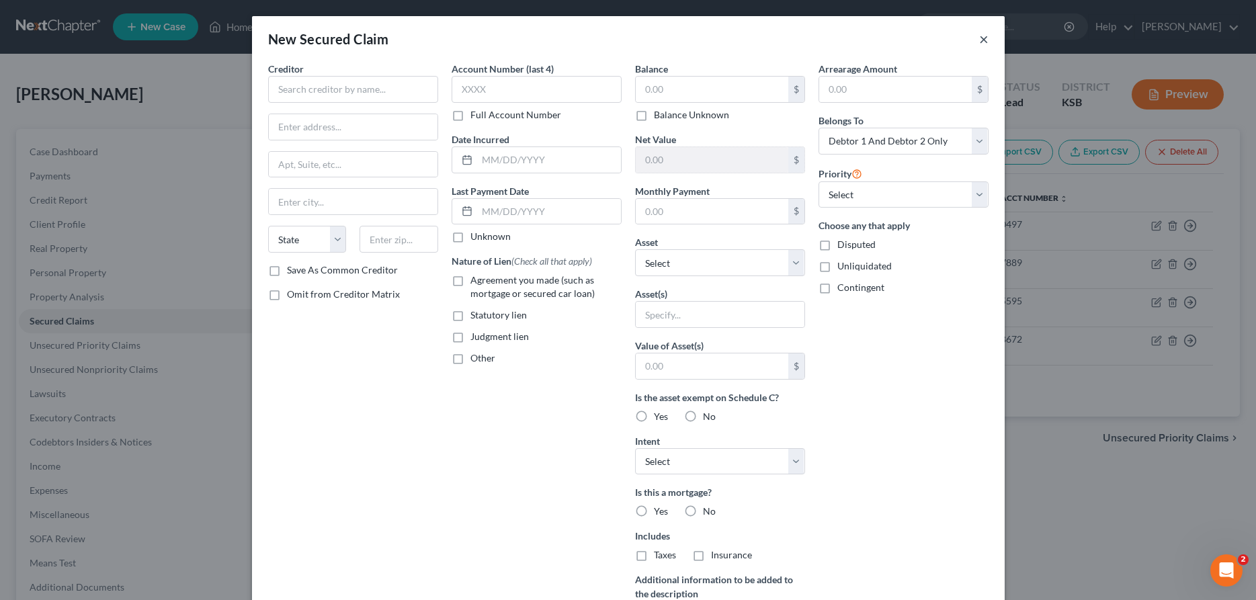
click at [985, 42] on button "×" at bounding box center [983, 39] width 9 height 16
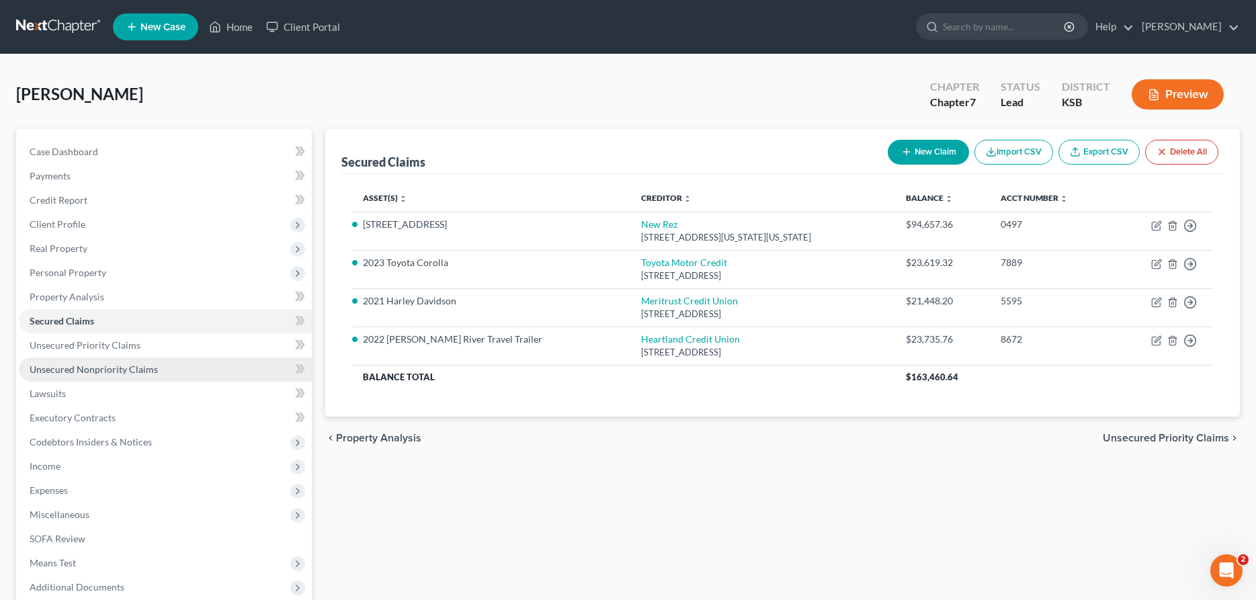
click at [58, 366] on span "Unsecured Nonpriority Claims" at bounding box center [94, 369] width 128 height 11
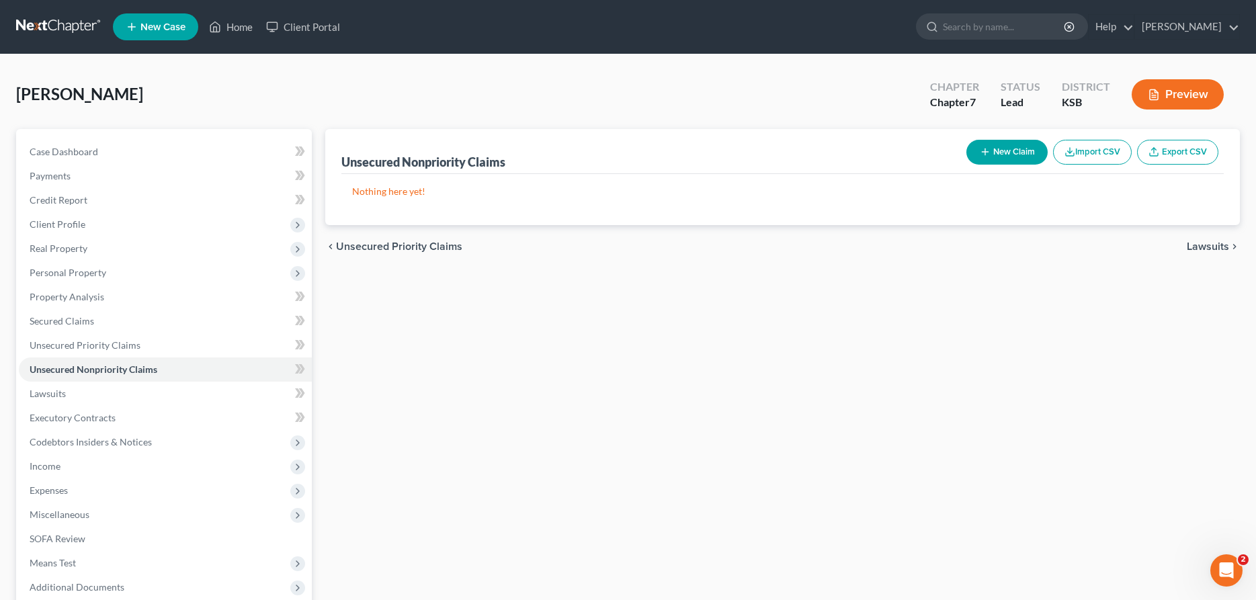
click at [985, 153] on icon "button" at bounding box center [985, 152] width 11 height 11
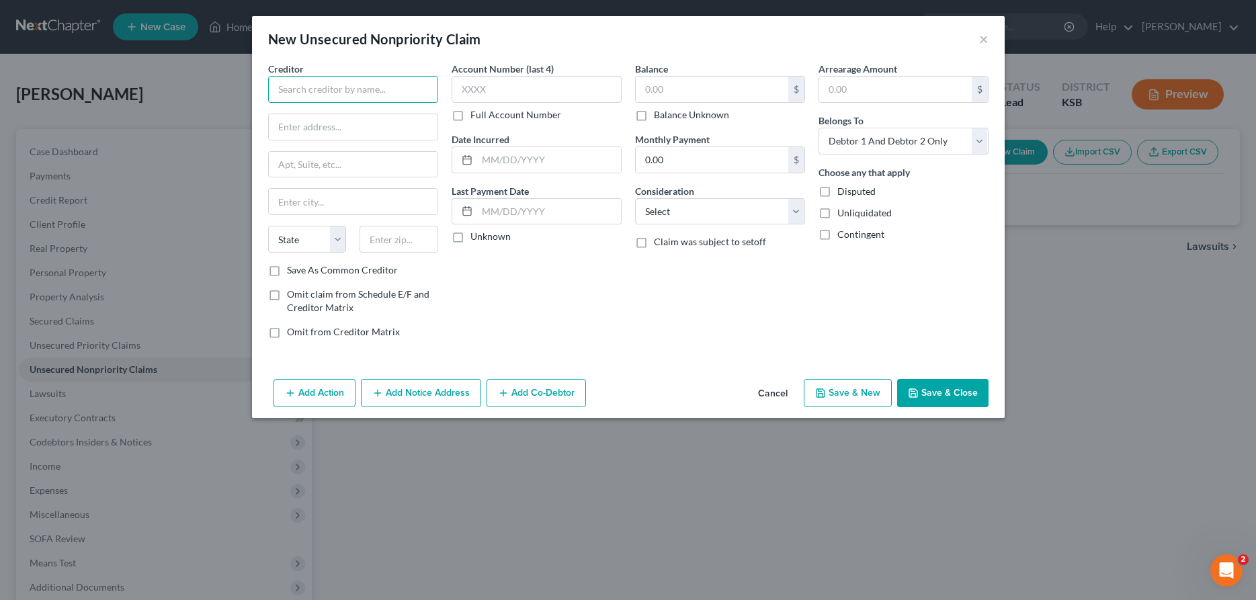
click at [306, 97] on input "text" at bounding box center [353, 89] width 170 height 27
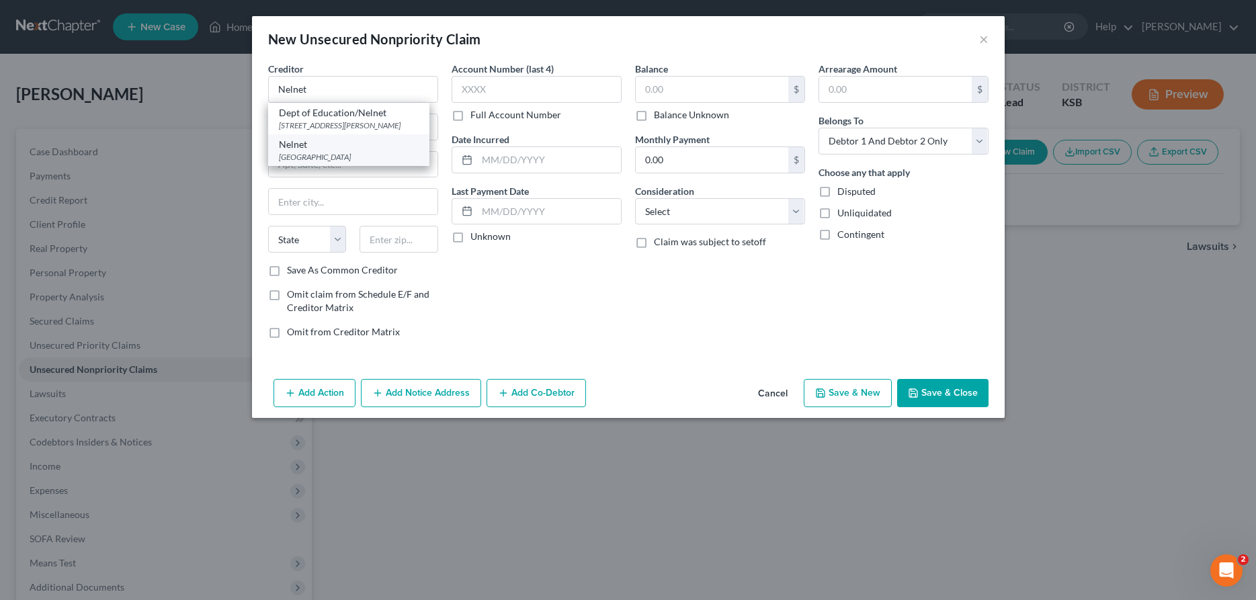
click at [315, 147] on div "Nelnet" at bounding box center [349, 144] width 140 height 13
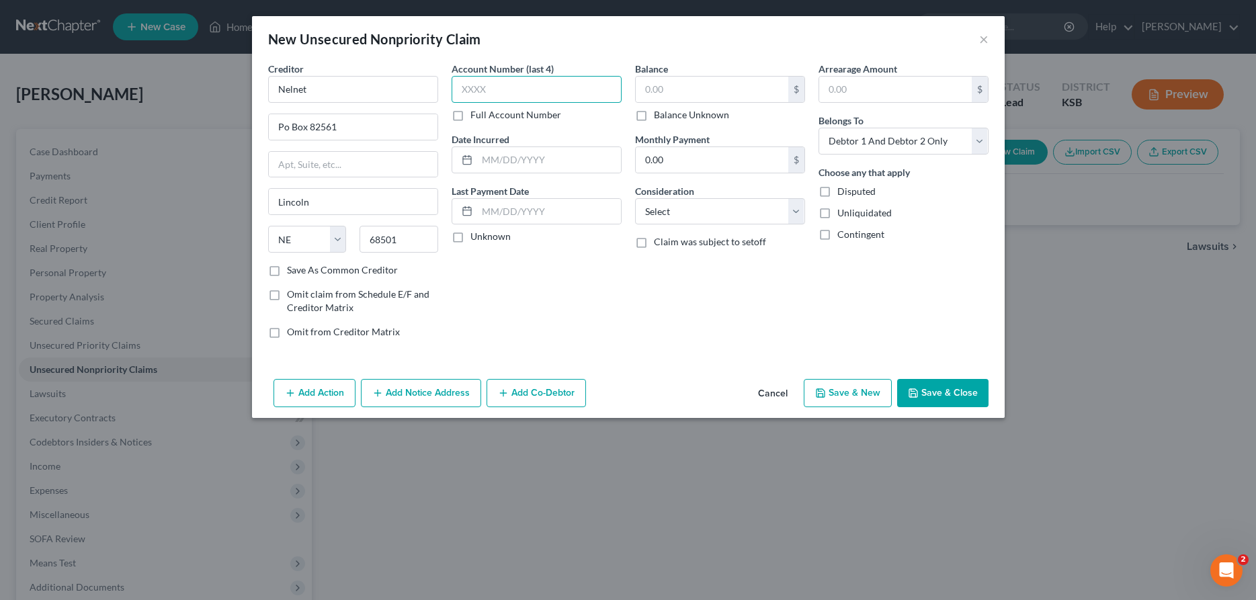
click at [518, 87] on input "text" at bounding box center [537, 89] width 170 height 27
click at [682, 94] on input "text" at bounding box center [712, 90] width 153 height 26
click at [495, 161] on input "text" at bounding box center [549, 160] width 144 height 26
click at [686, 159] on input "0.00" at bounding box center [712, 160] width 153 height 26
click at [635, 198] on select "Select Cable / Satellite Services Collection Agency Credit Card Debt Debt Couns…" at bounding box center [720, 211] width 170 height 27
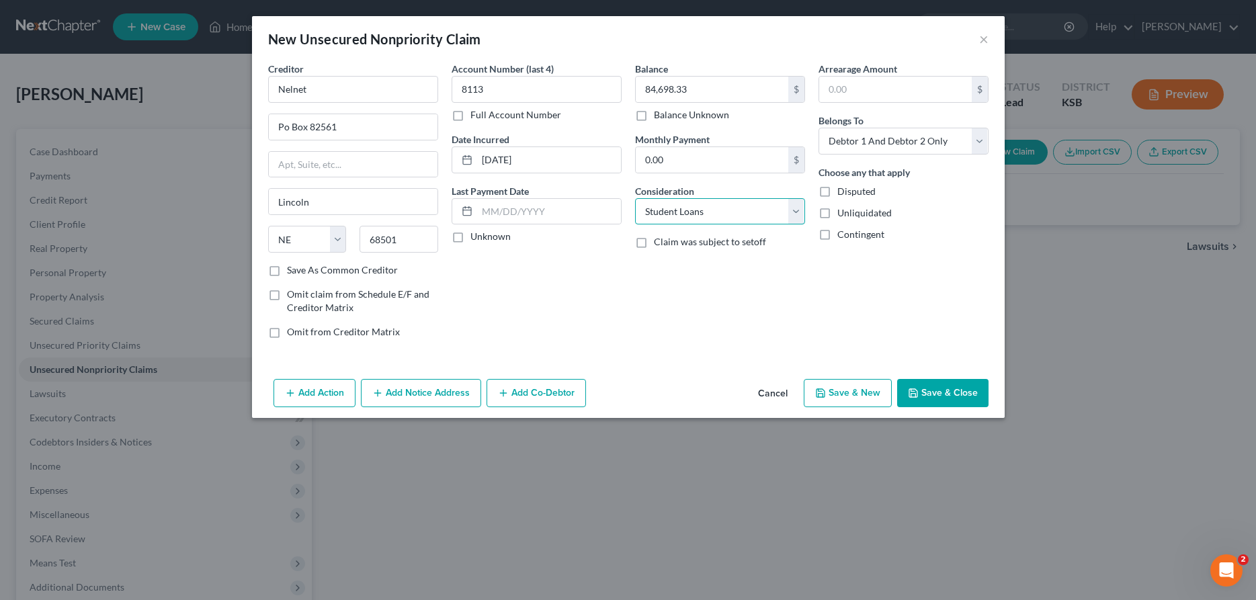
click option "Student Loans" at bounding box center [0, 0] width 0 height 0
click at [860, 395] on button "Save & New" at bounding box center [848, 393] width 88 height 28
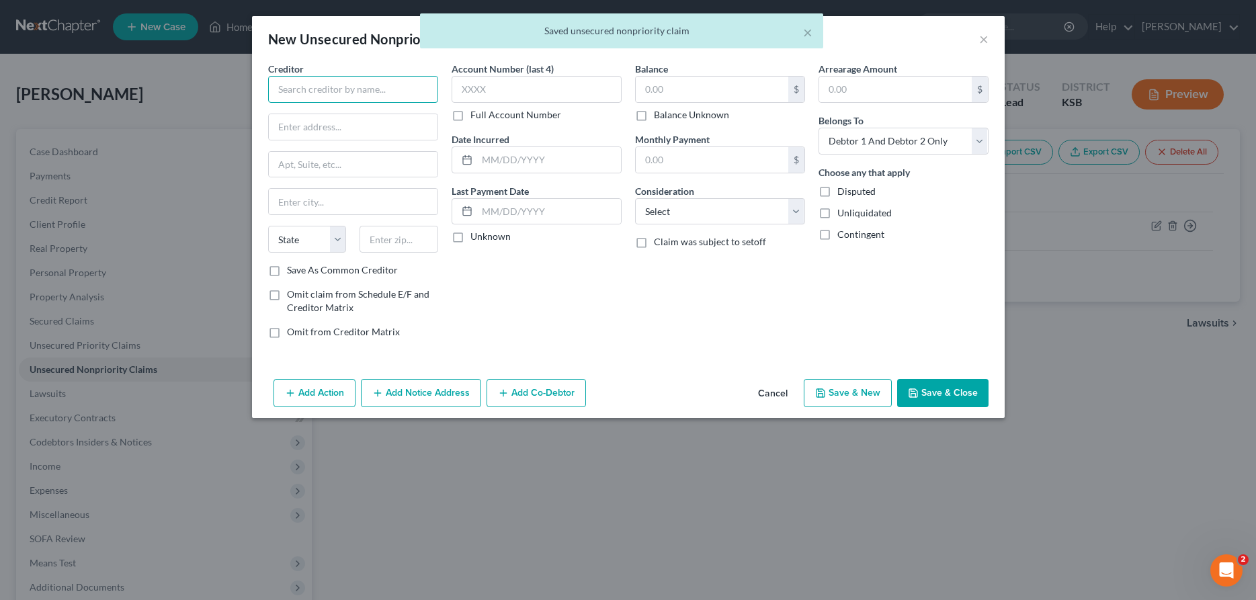
click at [368, 83] on input "text" at bounding box center [353, 89] width 170 height 27
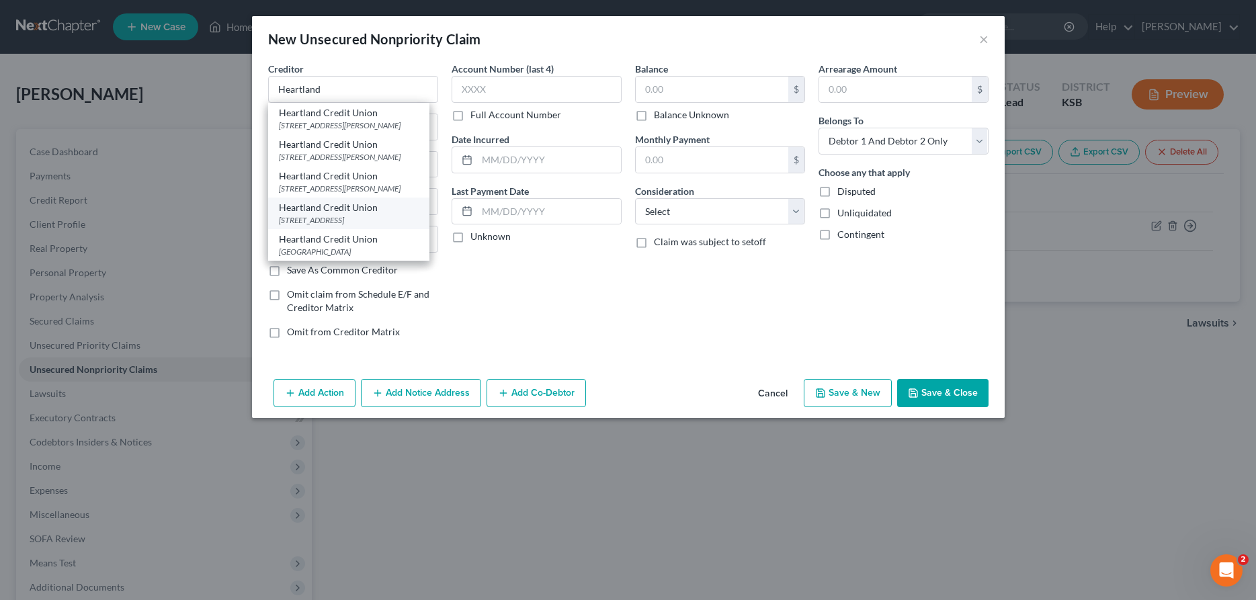
click at [326, 214] on div "Heartland Credit Union" at bounding box center [349, 207] width 140 height 13
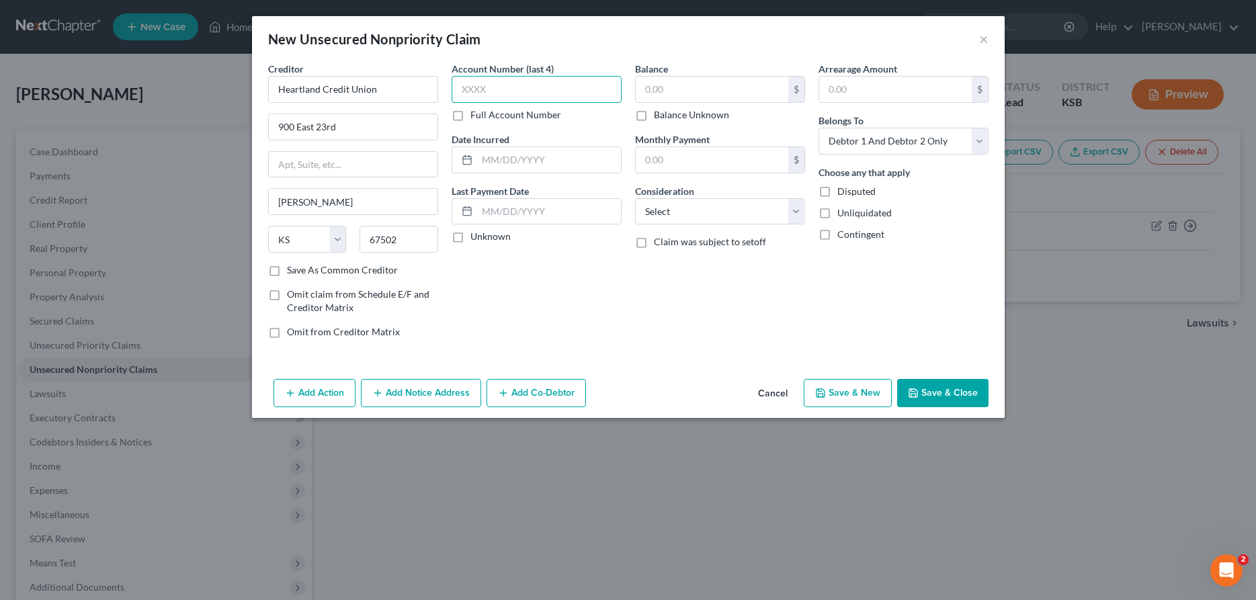
click at [555, 91] on input "text" at bounding box center [537, 89] width 170 height 27
click at [748, 94] on input "text" at bounding box center [712, 90] width 153 height 26
click at [635, 198] on select "Select Cable / Satellite Services Collection Agency Credit Card Debt Debt Couns…" at bounding box center [720, 211] width 170 height 27
click at [835, 391] on button "Save & New" at bounding box center [848, 393] width 88 height 28
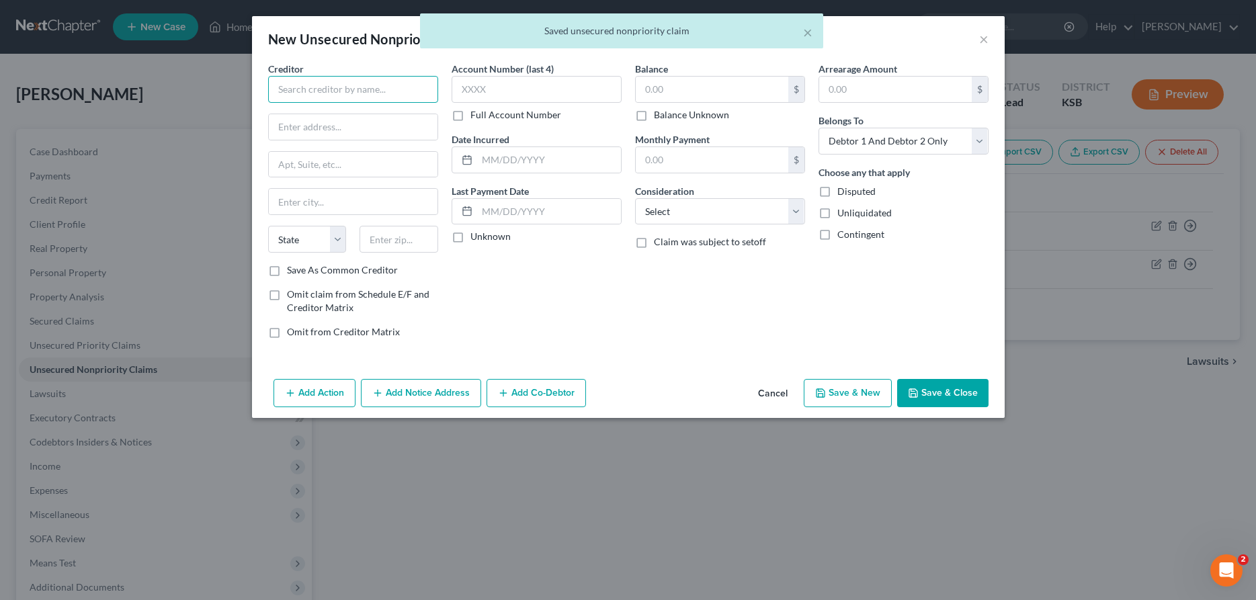
click at [413, 91] on input "text" at bounding box center [353, 89] width 170 height 27
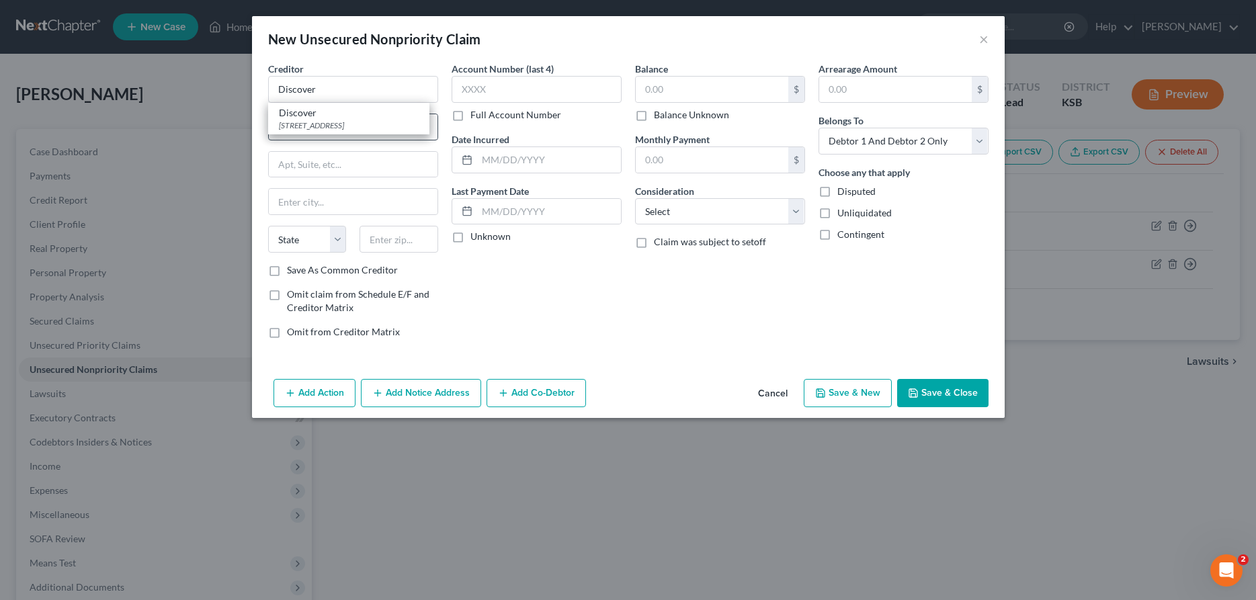
click at [310, 118] on div "Discover" at bounding box center [349, 112] width 140 height 13
click at [678, 95] on input "text" at bounding box center [712, 90] width 153 height 26
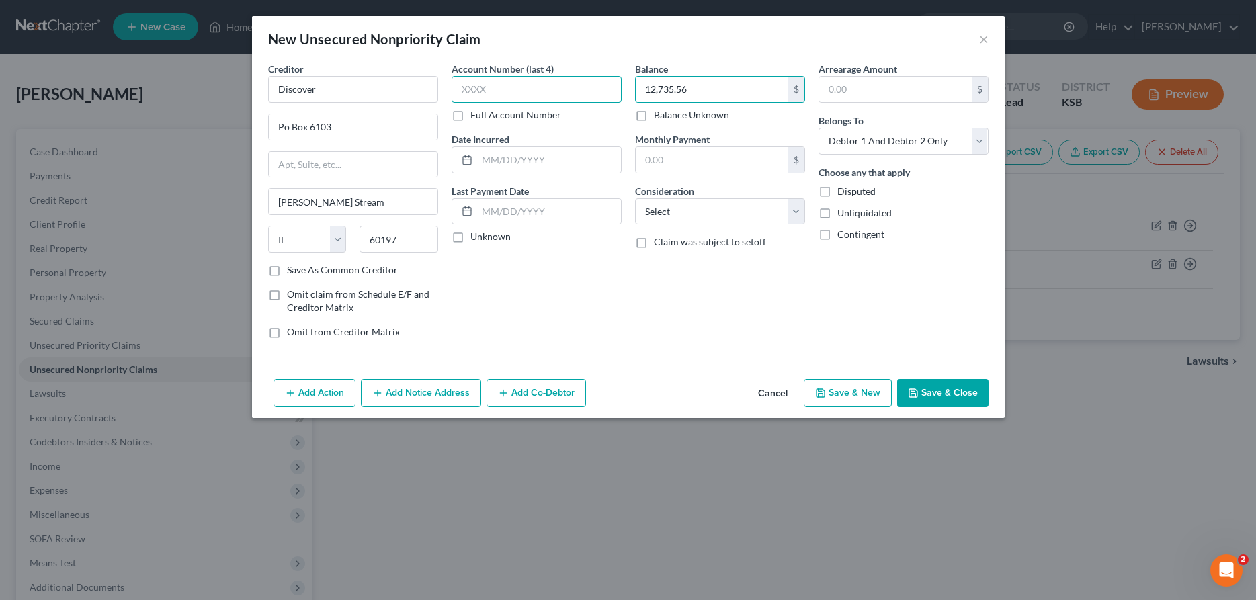
click at [612, 91] on input "text" at bounding box center [537, 89] width 170 height 27
click at [635, 198] on select "Select Cable / Satellite Services Collection Agency Credit Card Debt Debt Couns…" at bounding box center [720, 211] width 170 height 27
click at [823, 395] on icon "button" at bounding box center [820, 393] width 11 height 11
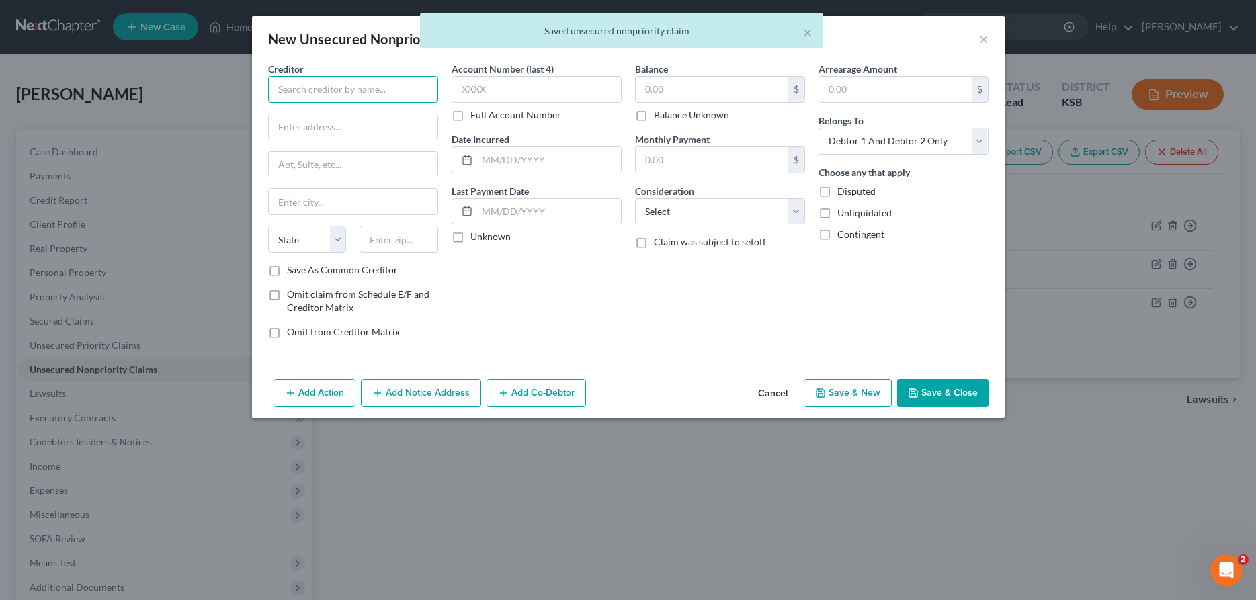
click at [364, 93] on input "text" at bounding box center [353, 89] width 170 height 27
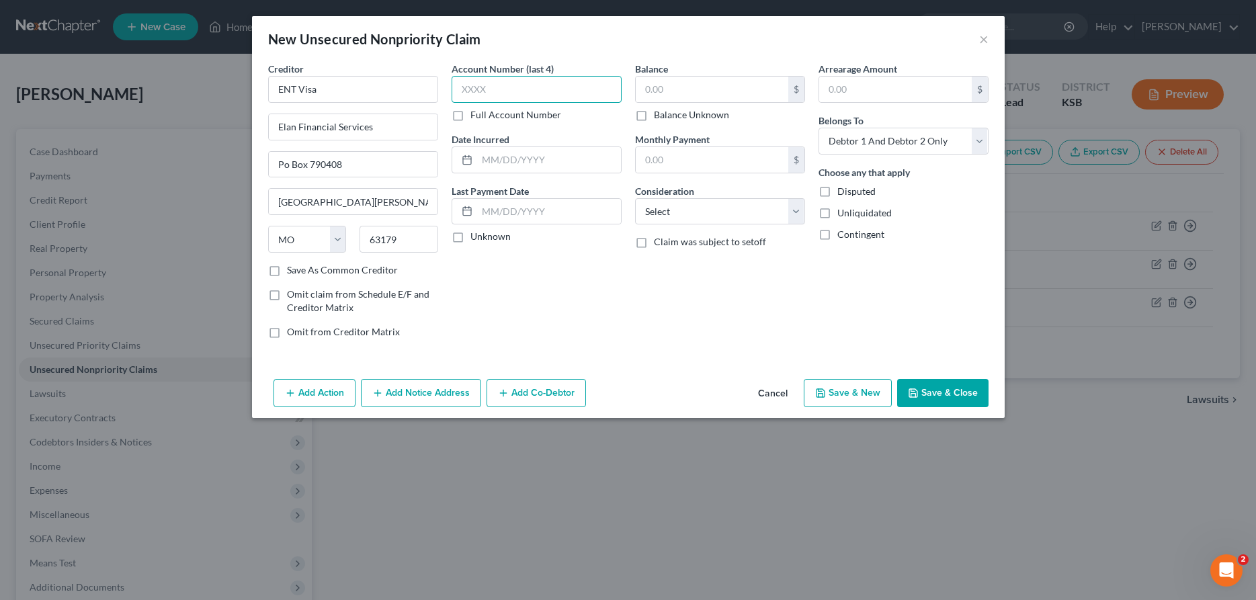
click at [538, 86] on input "text" at bounding box center [537, 89] width 170 height 27
click at [673, 94] on input "text" at bounding box center [712, 90] width 153 height 26
click at [635, 198] on select "Select Cable / Satellite Services Collection Agency Credit Card Debt Debt Couns…" at bounding box center [720, 211] width 170 height 27
click at [841, 382] on button "Save & New" at bounding box center [848, 393] width 88 height 28
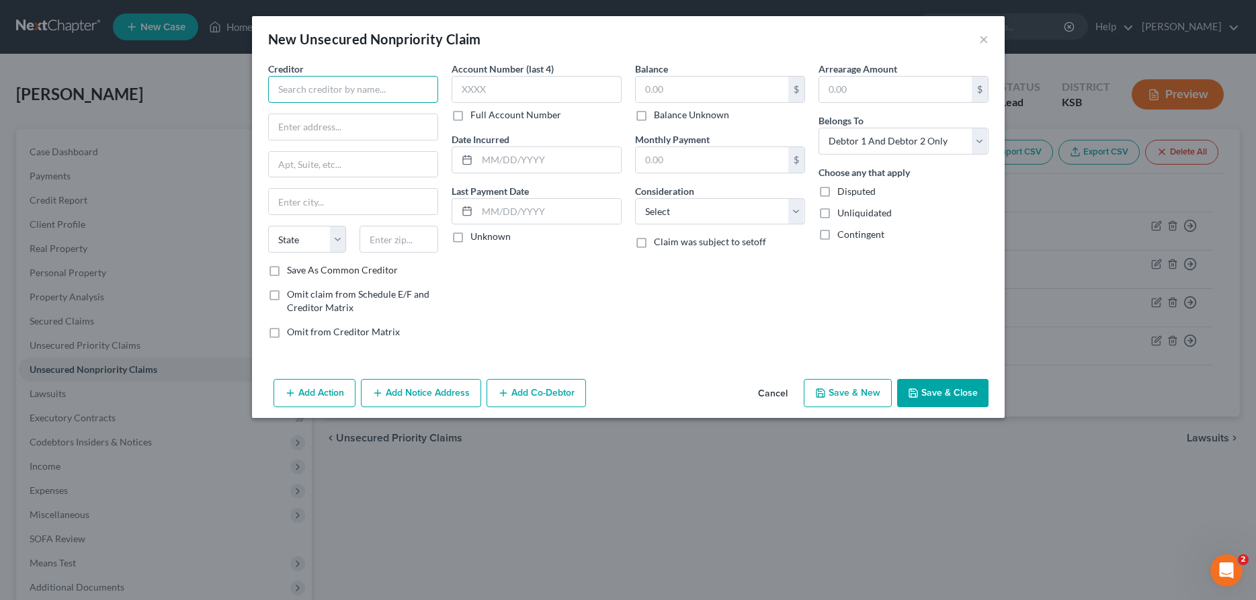
click at [395, 88] on input "text" at bounding box center [353, 89] width 170 height 27
click at [584, 97] on input "text" at bounding box center [537, 89] width 170 height 27
click at [696, 91] on input "text" at bounding box center [712, 90] width 153 height 26
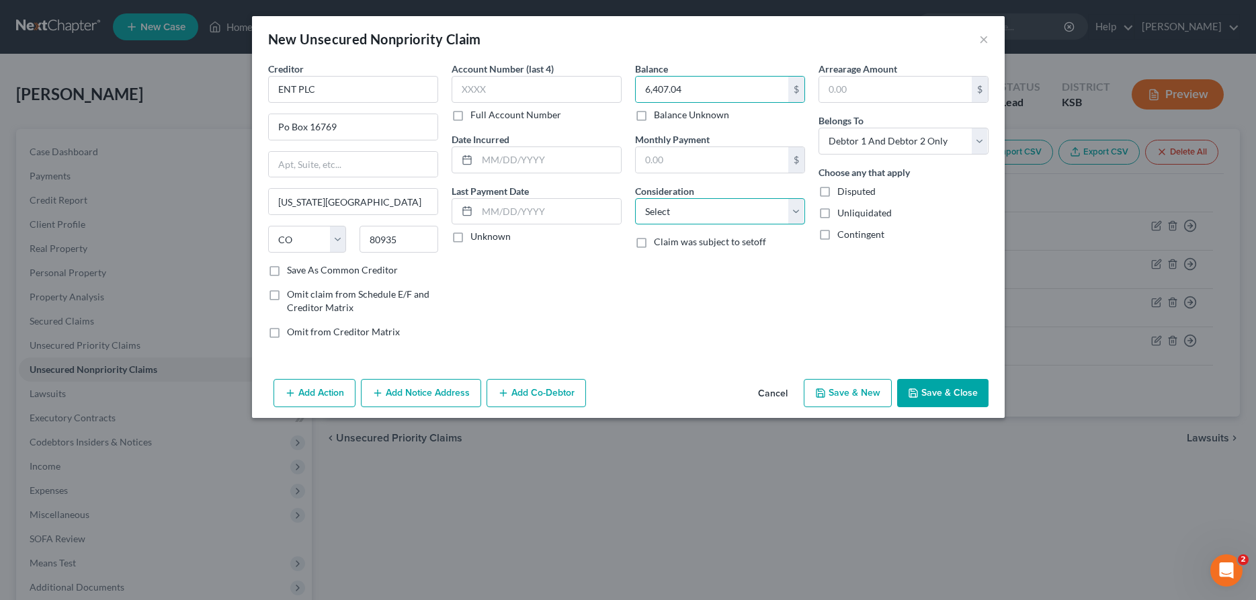
click at [635, 198] on select "Select Cable / Satellite Services Collection Agency Credit Card Debt Debt Couns…" at bounding box center [720, 211] width 170 height 27
click at [834, 397] on button "Save & New" at bounding box center [848, 393] width 88 height 28
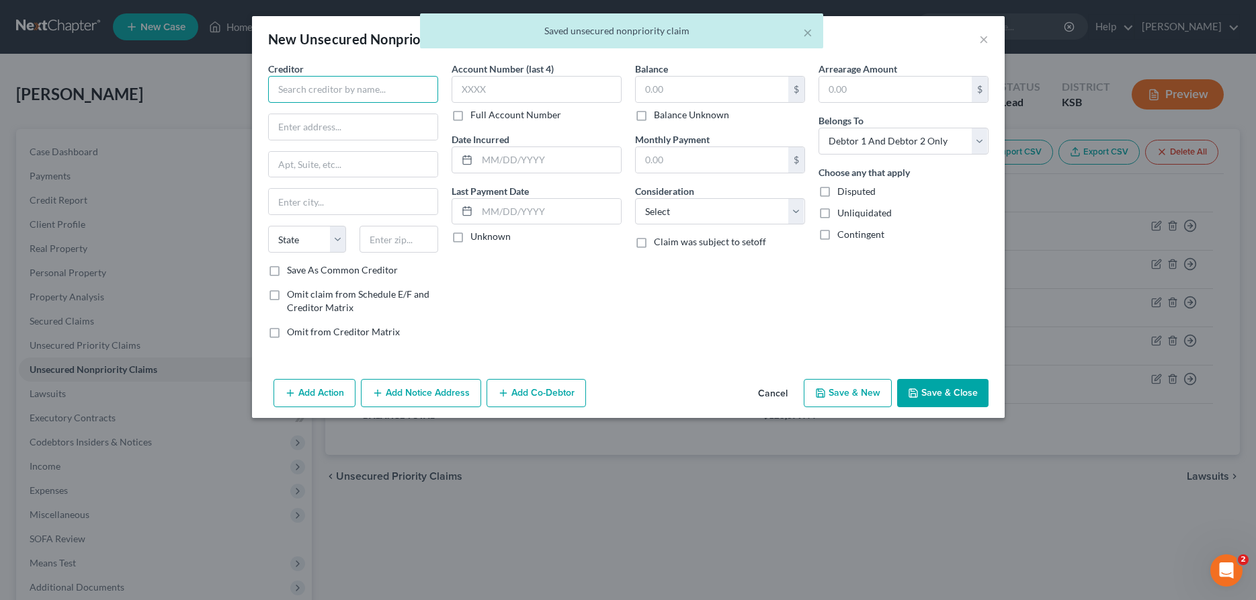
click at [290, 86] on input "text" at bounding box center [353, 89] width 170 height 27
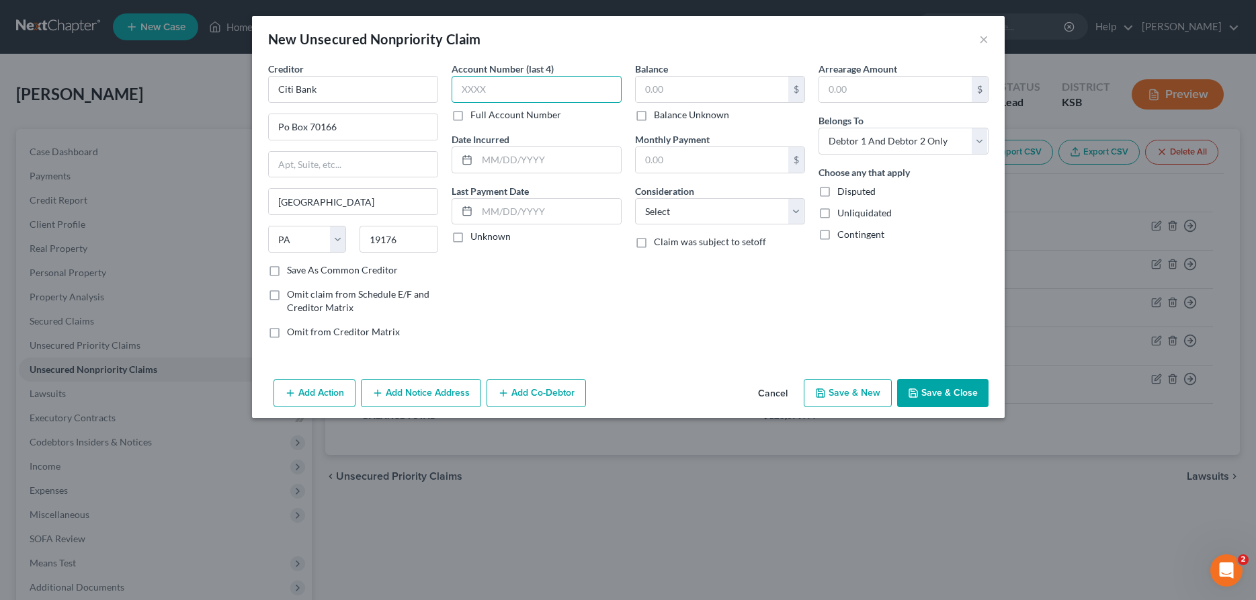
click at [454, 88] on input "text" at bounding box center [537, 89] width 170 height 27
click at [660, 95] on input "text" at bounding box center [712, 90] width 153 height 26
click at [635, 198] on select "Select Cable / Satellite Services Collection Agency Credit Card Debt Debt Couns…" at bounding box center [720, 211] width 170 height 27
click at [853, 405] on button "Save & New" at bounding box center [848, 393] width 88 height 28
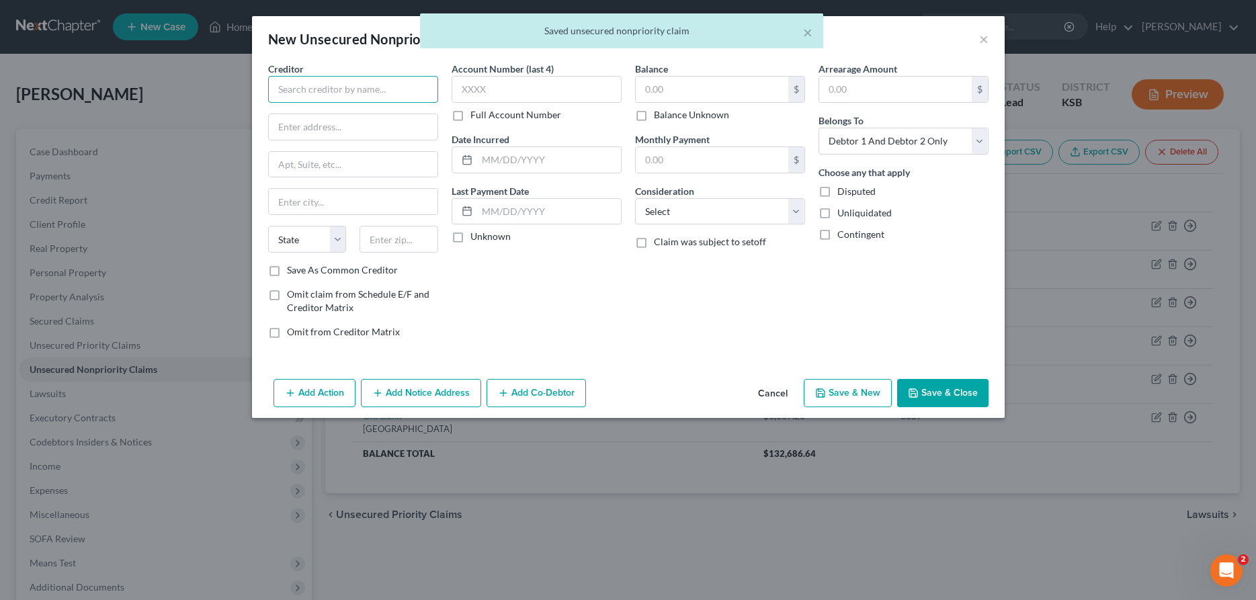
click at [361, 91] on input "text" at bounding box center [353, 89] width 170 height 27
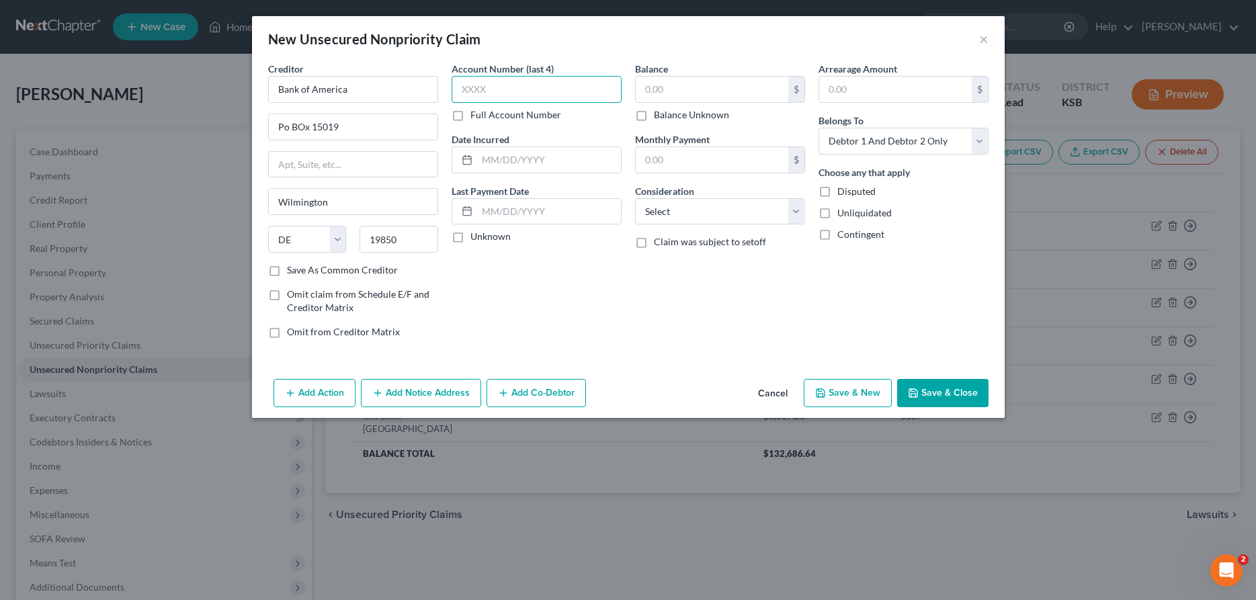
click at [478, 99] on input "text" at bounding box center [537, 89] width 170 height 27
click at [655, 90] on input "text" at bounding box center [712, 90] width 153 height 26
click at [635, 198] on select "Select Cable / Satellite Services Collection Agency Credit Card Debt Debt Couns…" at bounding box center [720, 211] width 170 height 27
click at [840, 397] on button "Save & New" at bounding box center [848, 393] width 88 height 28
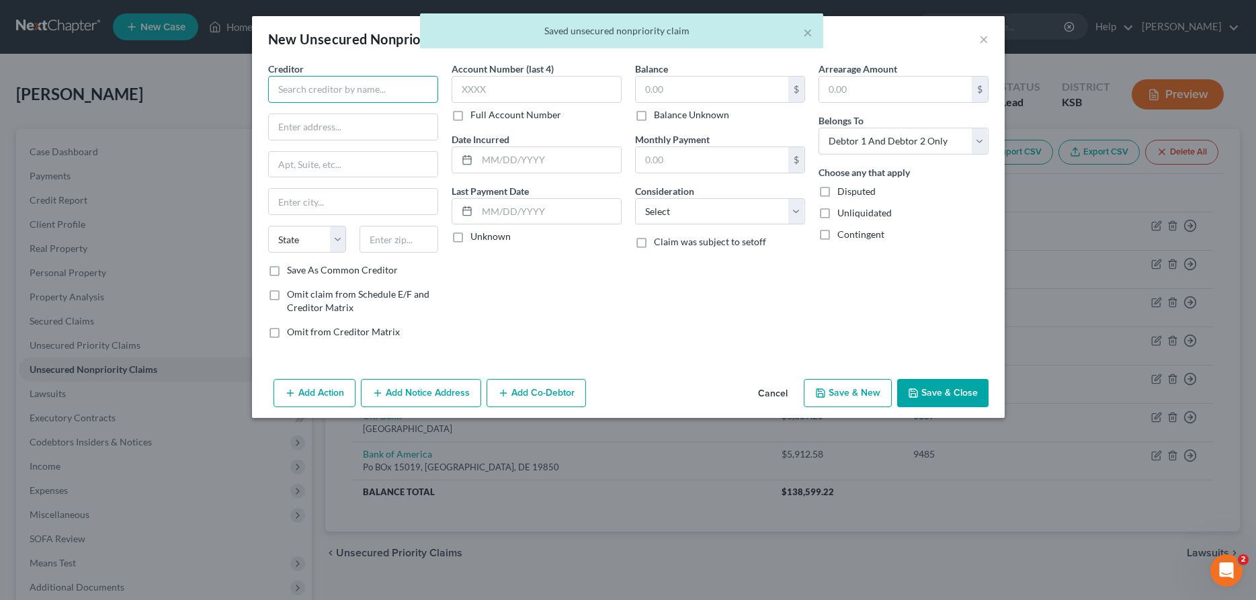
click at [391, 93] on input "text" at bounding box center [353, 89] width 170 height 27
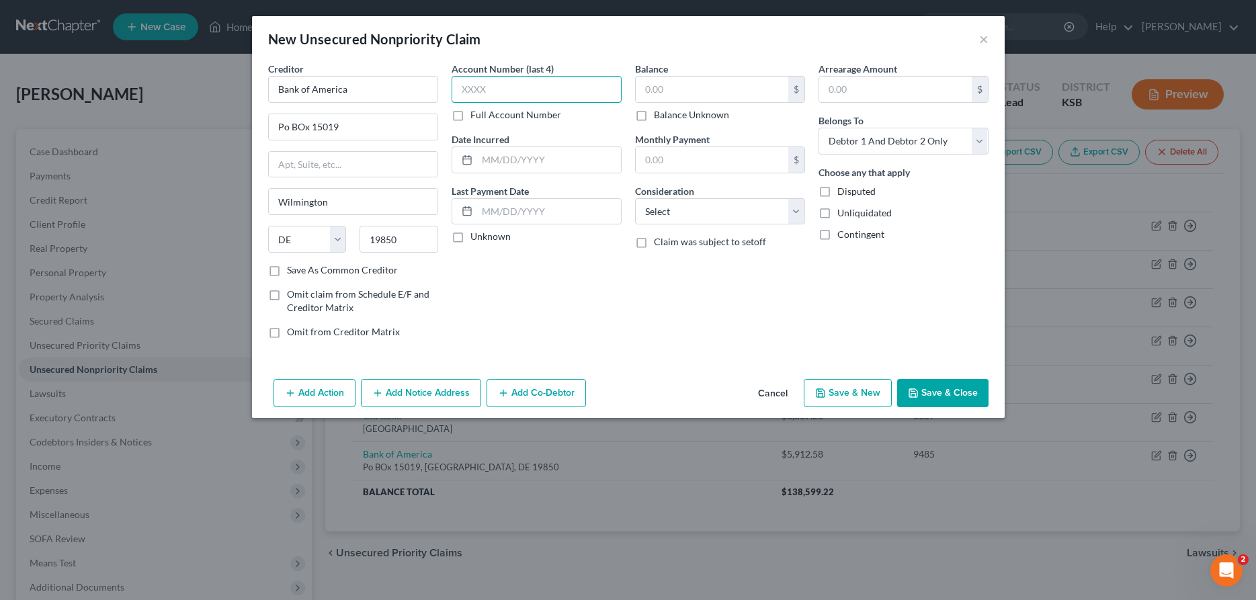
click at [536, 86] on input "text" at bounding box center [537, 89] width 170 height 27
click at [649, 79] on input "text" at bounding box center [712, 90] width 153 height 26
click at [635, 198] on select "Select Cable / Satellite Services Collection Agency Credit Card Debt Debt Couns…" at bounding box center [720, 211] width 170 height 27
click at [866, 394] on button "Save & New" at bounding box center [848, 393] width 88 height 28
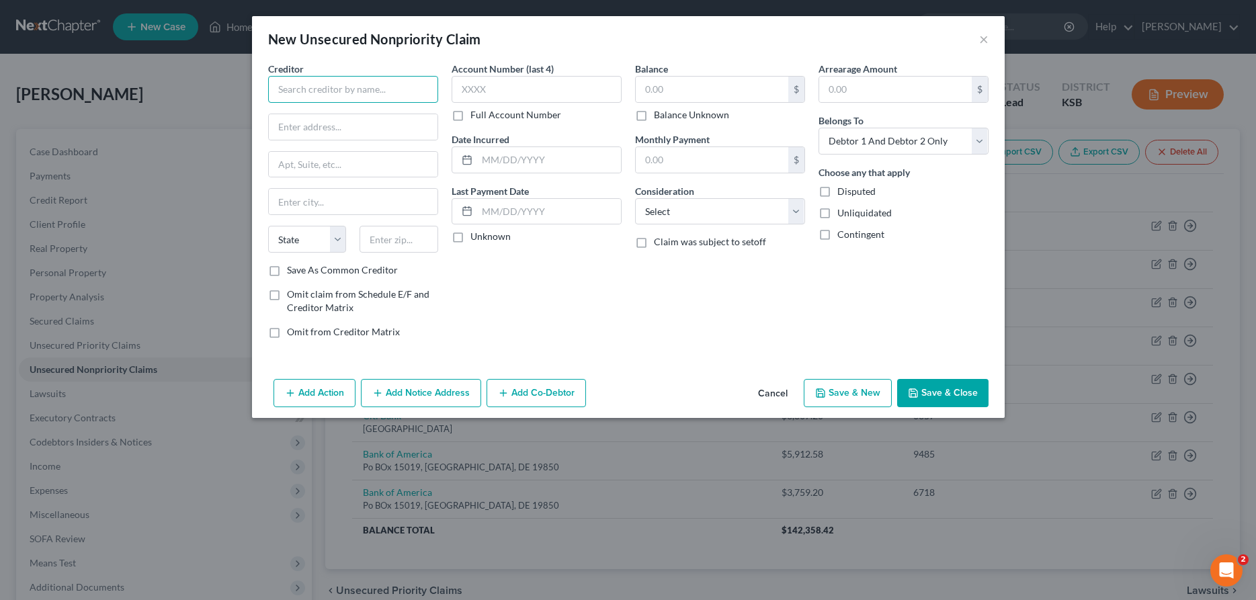
click at [353, 96] on input "text" at bounding box center [353, 89] width 170 height 27
click at [493, 97] on input "text" at bounding box center [537, 89] width 170 height 27
click at [681, 87] on input "text" at bounding box center [712, 90] width 153 height 26
click at [635, 198] on select "Select Cable / Satellite Services Collection Agency Credit Card Debt Debt Couns…" at bounding box center [720, 211] width 170 height 27
click at [845, 391] on button "Save & New" at bounding box center [848, 393] width 88 height 28
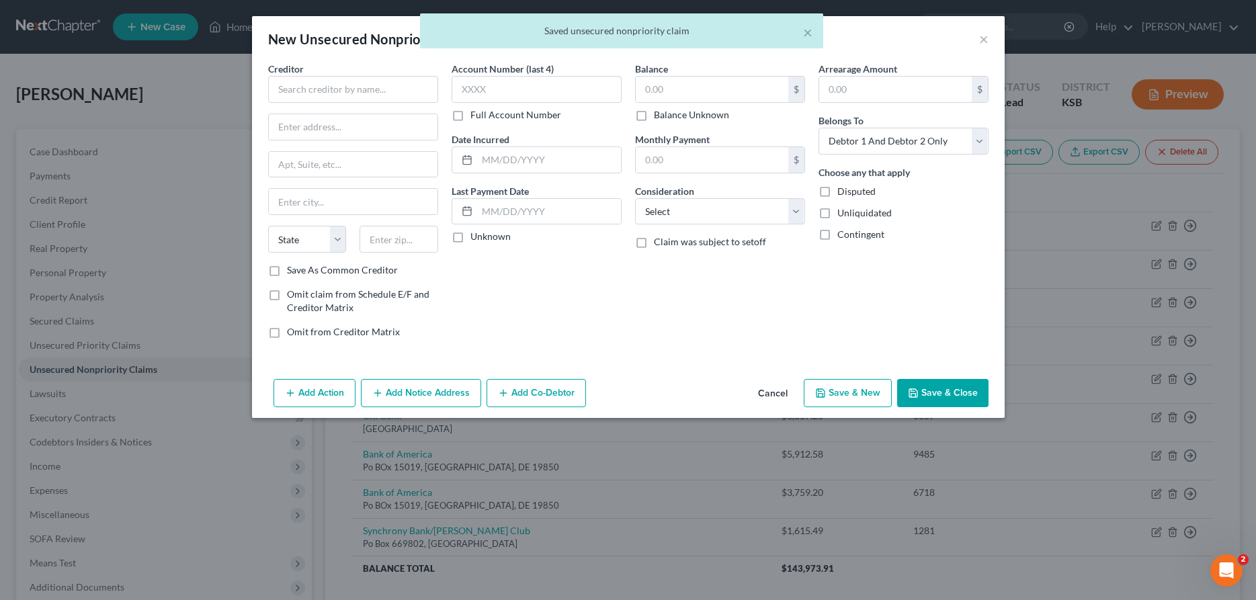
click at [985, 42] on div "× Saved unsecured nonpriority claim" at bounding box center [621, 34] width 1256 height 42
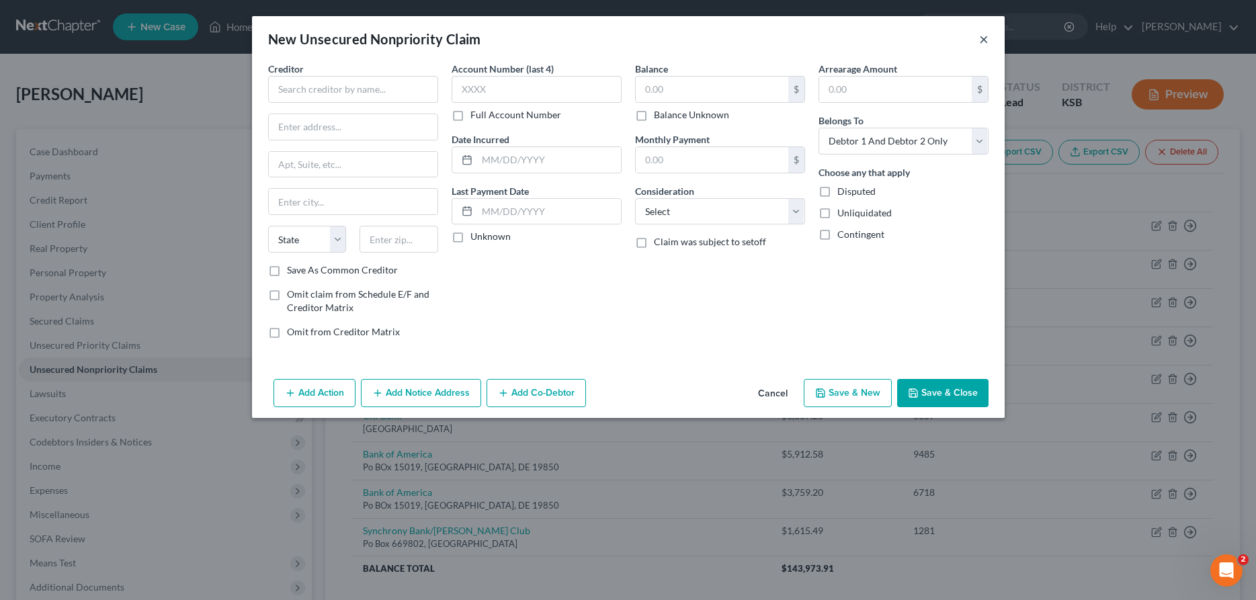
click at [983, 39] on button "×" at bounding box center [983, 39] width 9 height 16
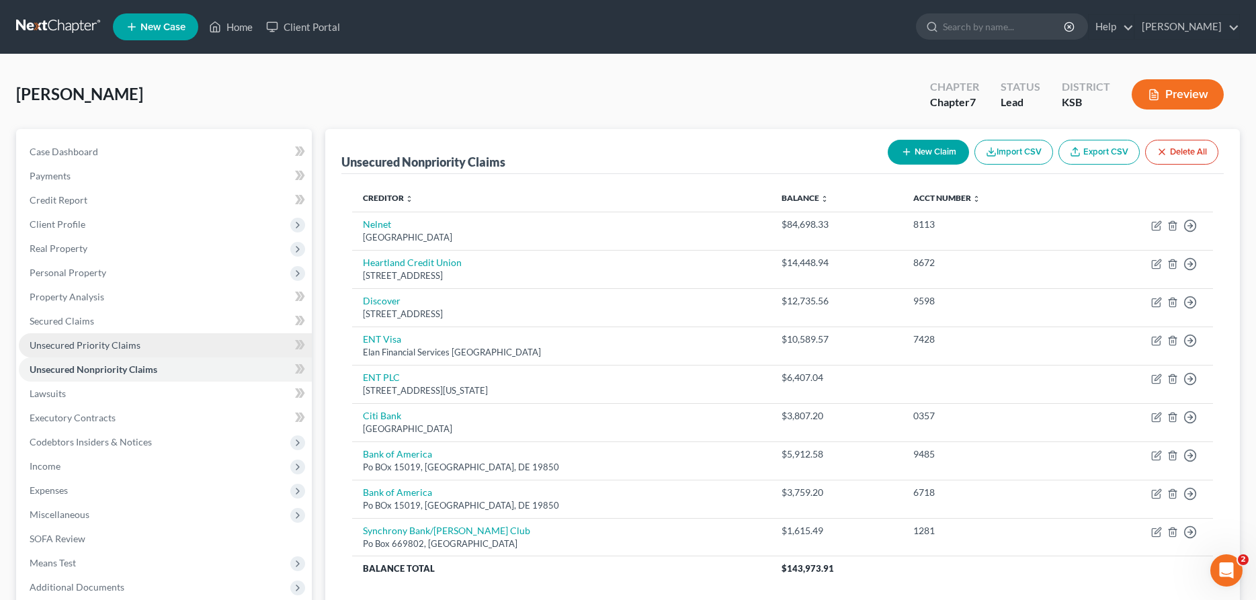
click at [90, 335] on link "Unsecured Priority Claims" at bounding box center [165, 345] width 293 height 24
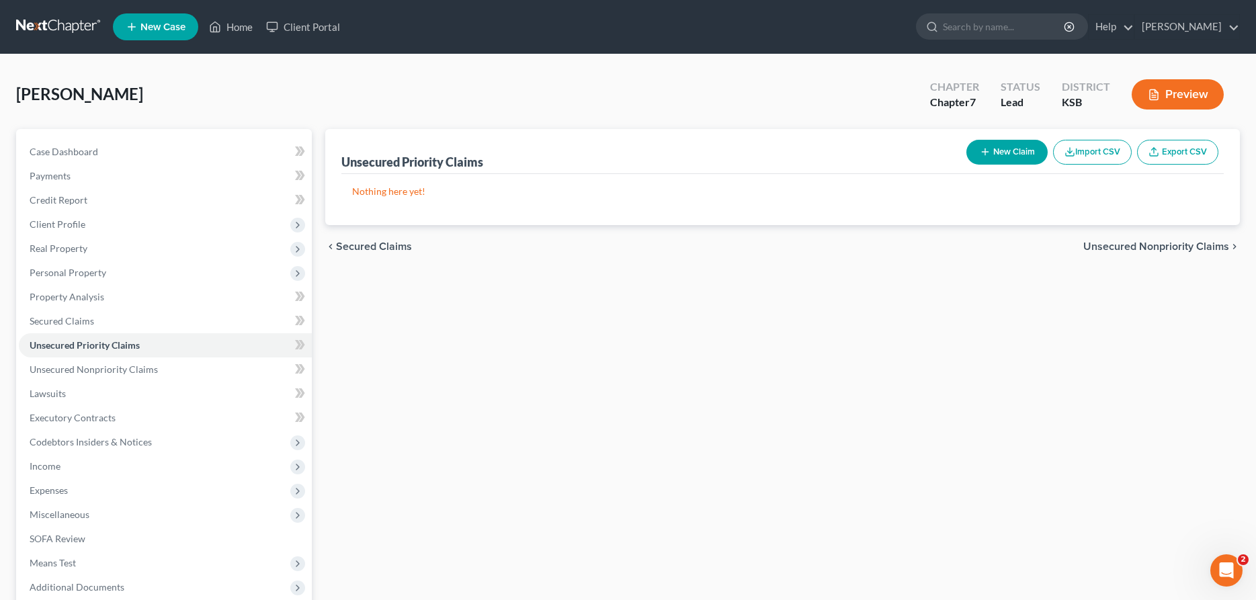
click at [997, 151] on button "New Claim" at bounding box center [1007, 152] width 81 height 25
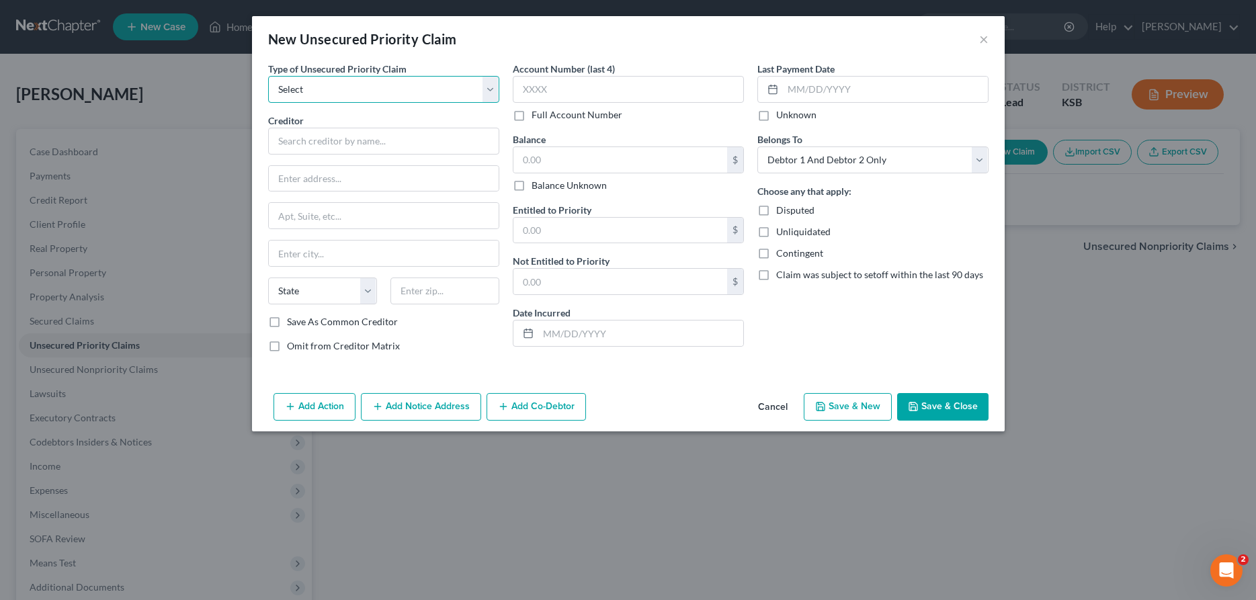
click at [268, 76] on select "Select Taxes & Other Government Units Domestic Support Obligations Extensions o…" at bounding box center [383, 89] width 231 height 27
click at [319, 92] on select "Select Taxes & Other Government Units Domestic Support Obligations Extensions o…" at bounding box center [383, 89] width 231 height 27
click at [268, 76] on select "Select Taxes & Other Government Units Domestic Support Obligations Extensions o…" at bounding box center [383, 89] width 231 height 27
click option "Taxes & Other Government Units" at bounding box center [0, 0] width 0 height 0
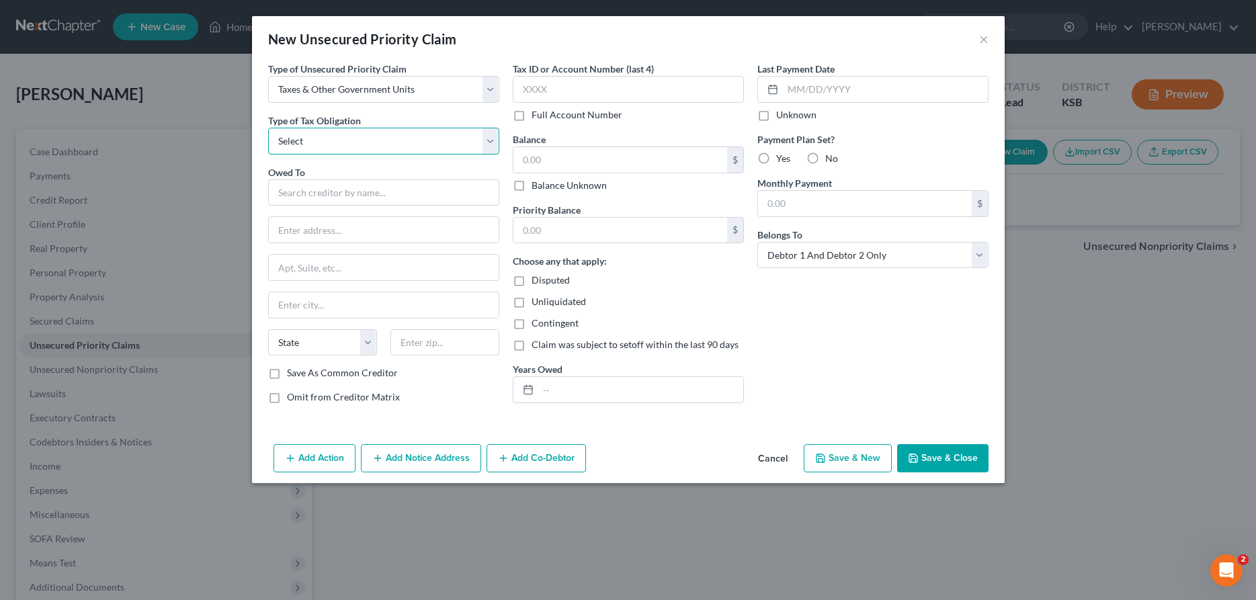
click at [268, 128] on select "Select Federal City State Franchise Tax Board Other" at bounding box center [383, 141] width 231 height 27
click option "Other" at bounding box center [0, 0] width 0 height 0
click at [335, 196] on input "text" at bounding box center [383, 192] width 231 height 27
click at [649, 158] on input "text" at bounding box center [621, 160] width 214 height 26
click at [665, 227] on input "text" at bounding box center [621, 231] width 214 height 26
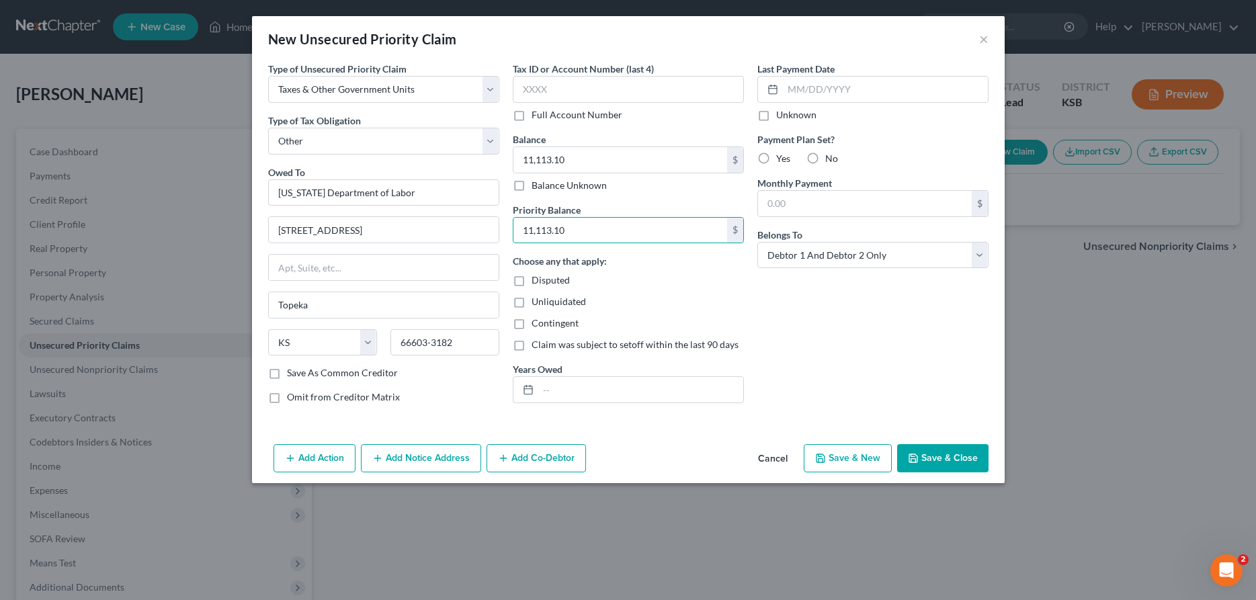
click at [776, 159] on label "Yes" at bounding box center [783, 158] width 14 height 13
click at [782, 159] on input "Yes" at bounding box center [786, 156] width 9 height 9
click at [594, 395] on input "text" at bounding box center [640, 390] width 205 height 26
click at [946, 454] on button "Save & Close" at bounding box center [942, 458] width 91 height 28
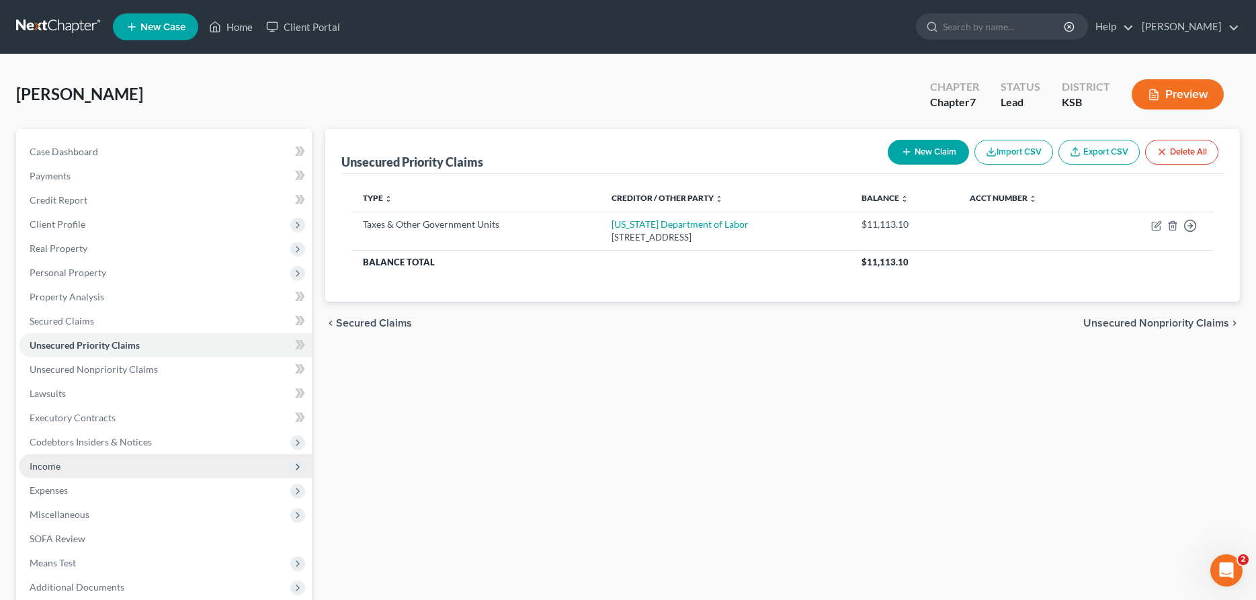
click at [71, 468] on span "Income" at bounding box center [165, 466] width 293 height 24
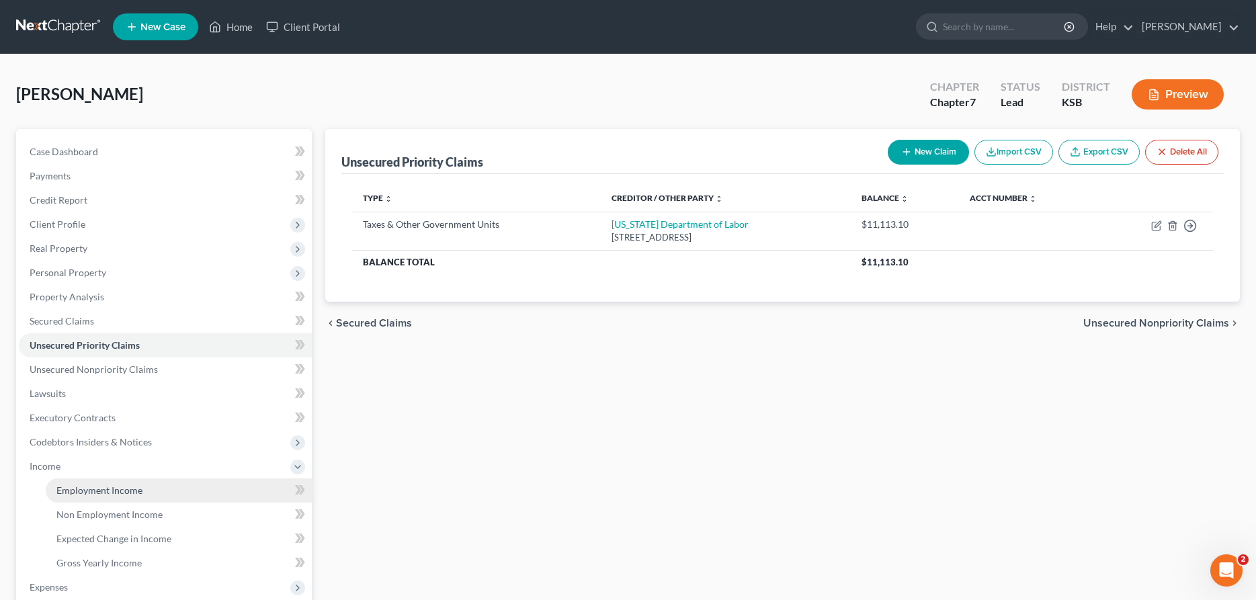
click at [89, 491] on span "Employment Income" at bounding box center [99, 490] width 86 height 11
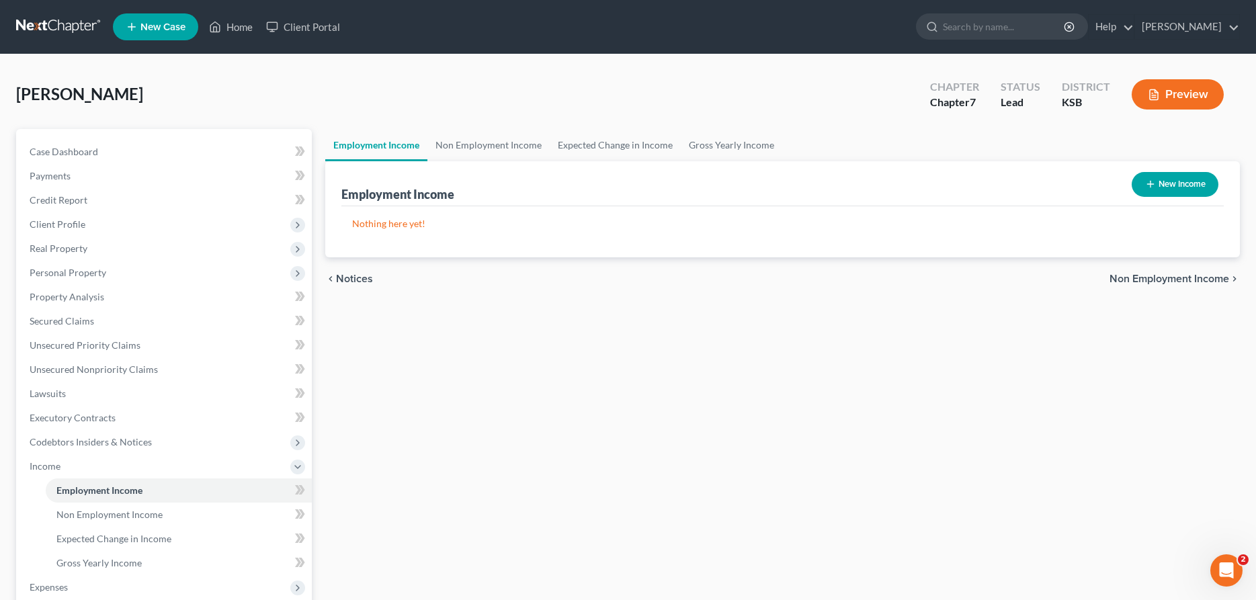
click at [1154, 181] on icon "button" at bounding box center [1150, 184] width 11 height 11
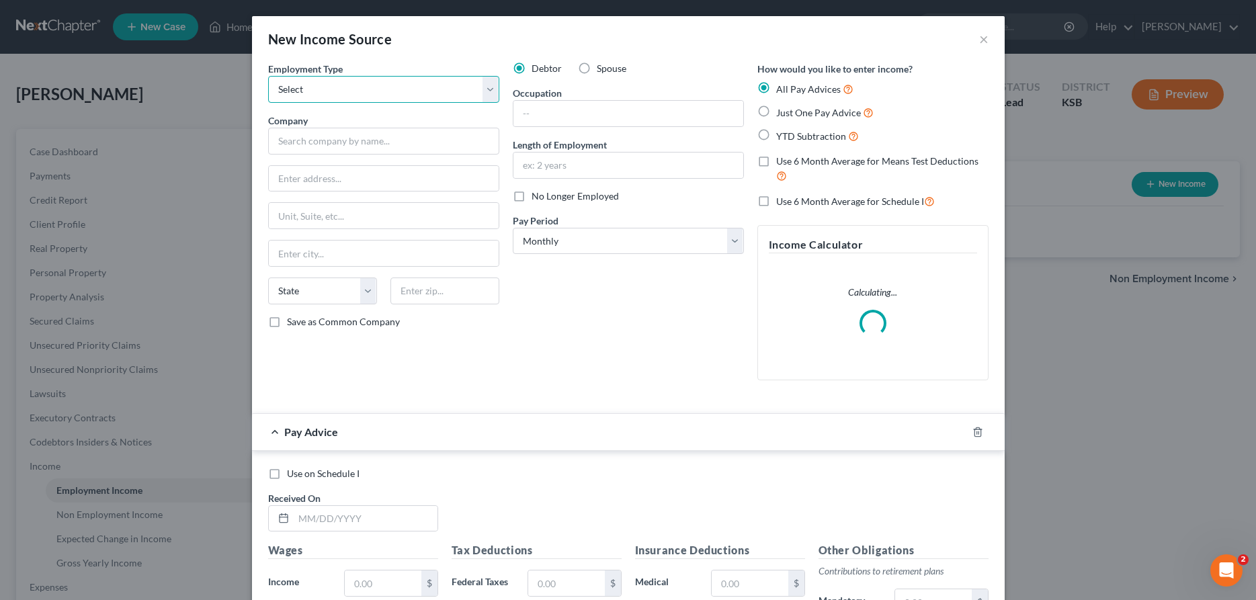
click at [268, 76] on select "Select Full or [DEMOGRAPHIC_DATA] Employment Self Employment" at bounding box center [383, 89] width 231 height 27
click option "Full or [DEMOGRAPHIC_DATA] Employment" at bounding box center [0, 0] width 0 height 0
click at [292, 134] on input "text" at bounding box center [383, 141] width 231 height 27
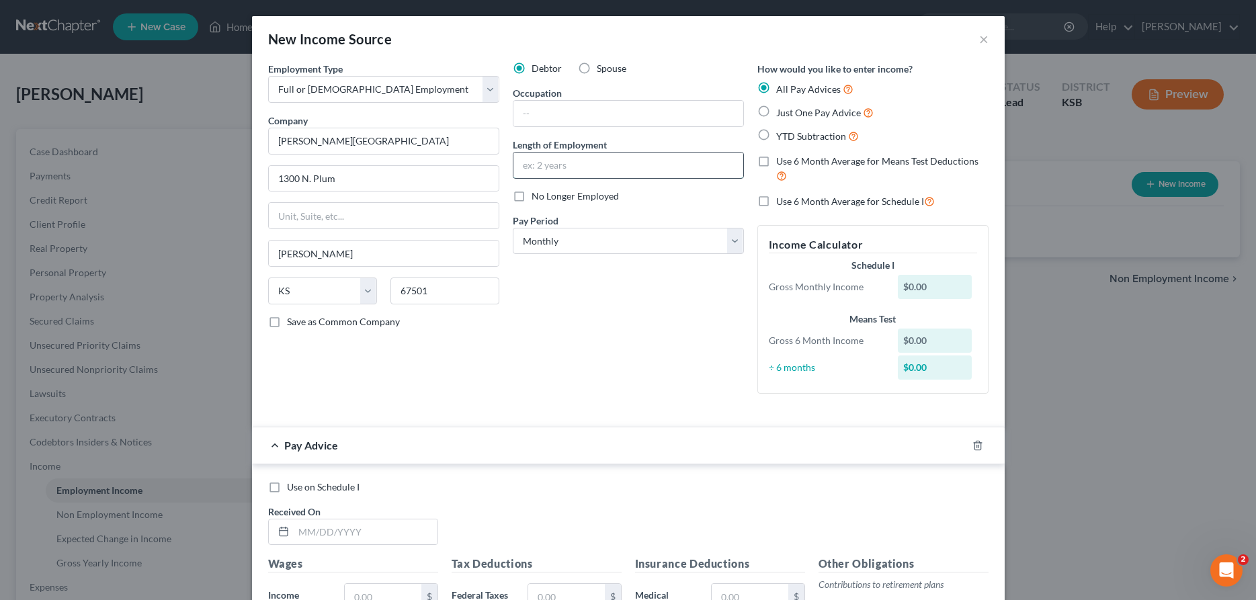
click at [538, 169] on input "text" at bounding box center [629, 166] width 230 height 26
click at [559, 112] on input "text" at bounding box center [629, 114] width 230 height 26
click at [978, 445] on icon "button" at bounding box center [978, 445] width 11 height 11
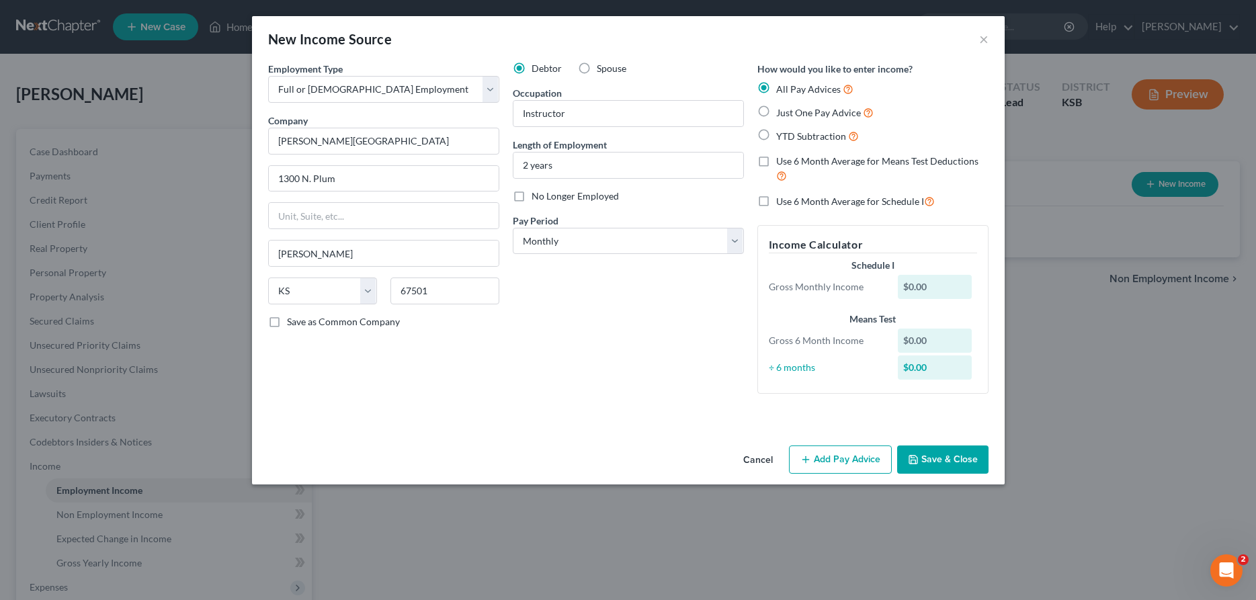
click at [944, 458] on button "Save & Close" at bounding box center [942, 460] width 91 height 28
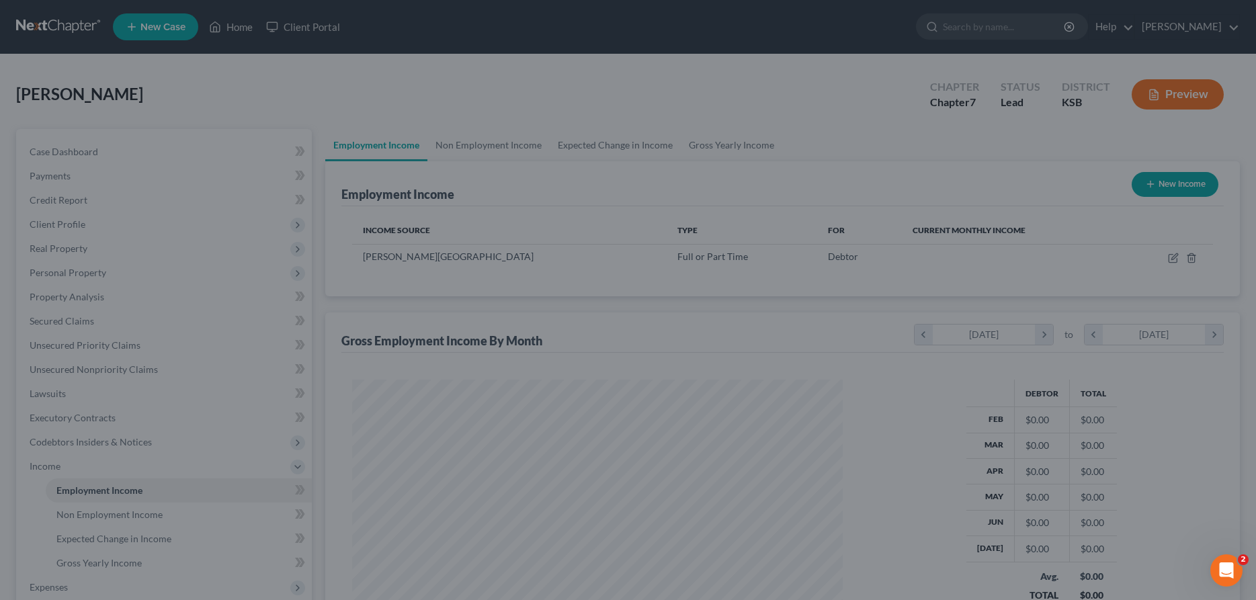
scroll to position [245, 518]
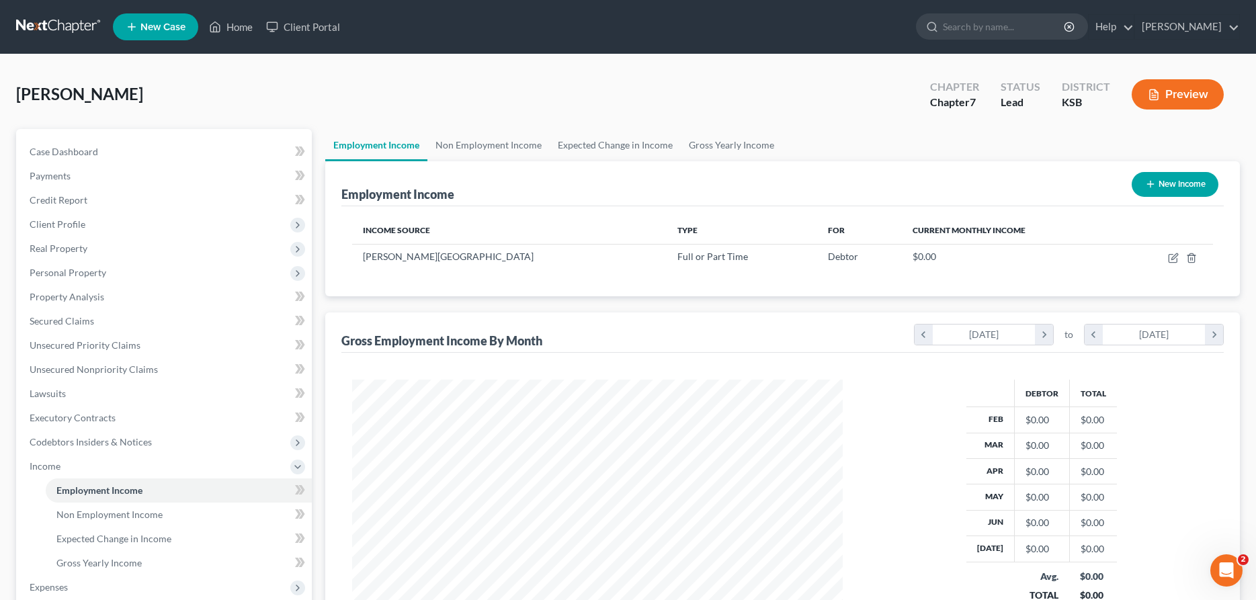
click at [1151, 183] on icon "button" at bounding box center [1150, 184] width 11 height 11
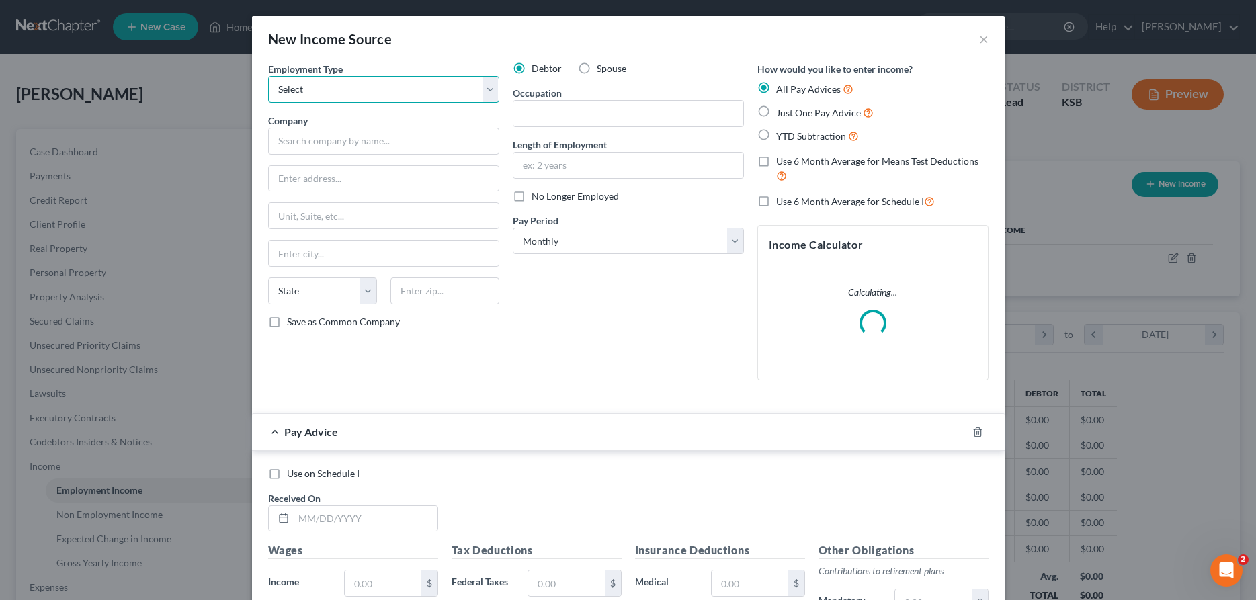
click at [268, 76] on select "Select Full or [DEMOGRAPHIC_DATA] Employment Self Employment" at bounding box center [383, 89] width 231 height 27
click option "Full or [DEMOGRAPHIC_DATA] Employment" at bounding box center [0, 0] width 0 height 0
click at [327, 148] on input "text" at bounding box center [383, 141] width 231 height 27
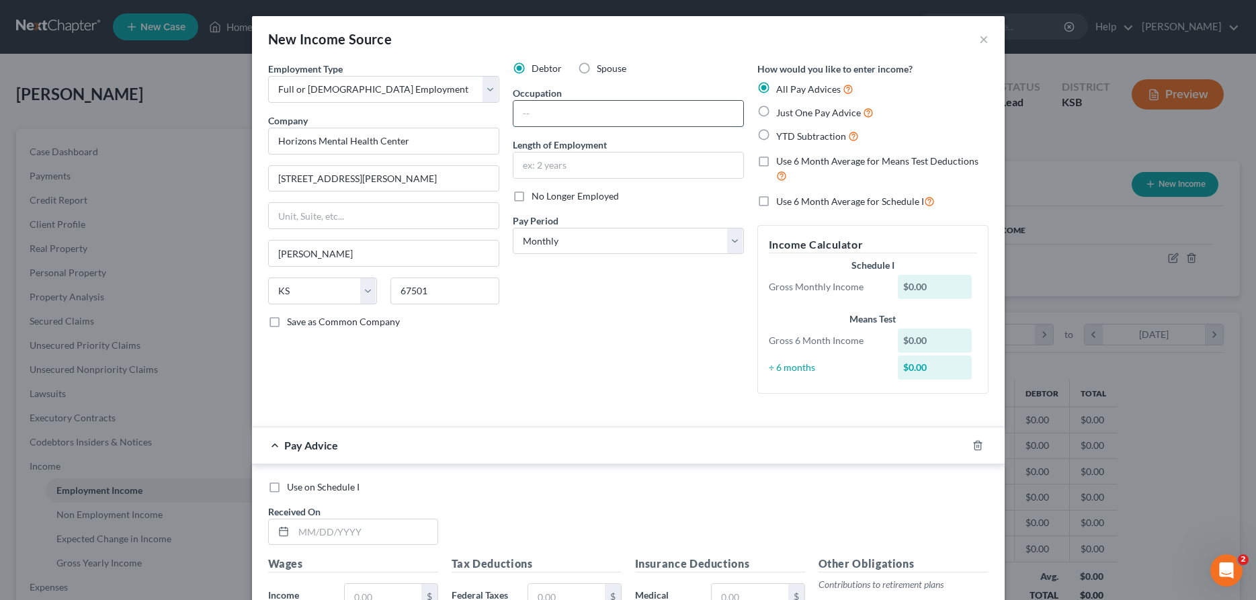
click at [595, 126] on input "text" at bounding box center [629, 114] width 230 height 26
click at [981, 448] on icon "button" at bounding box center [978, 445] width 6 height 9
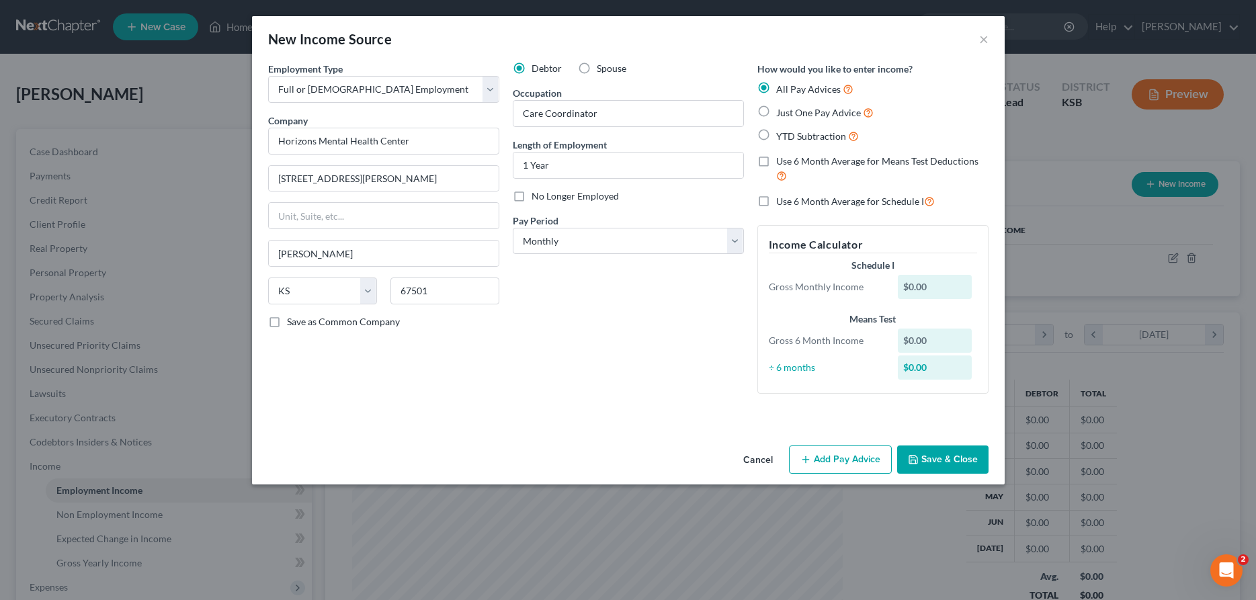
click at [937, 464] on button "Save & Close" at bounding box center [942, 460] width 91 height 28
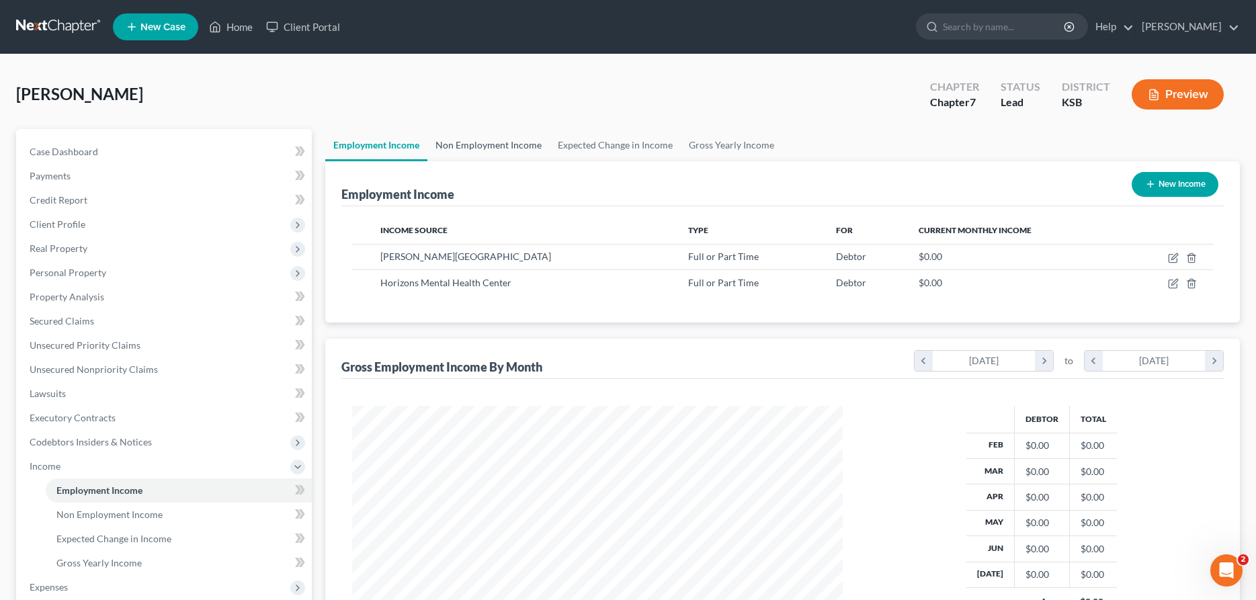
click at [477, 144] on link "Non Employment Income" at bounding box center [489, 145] width 122 height 32
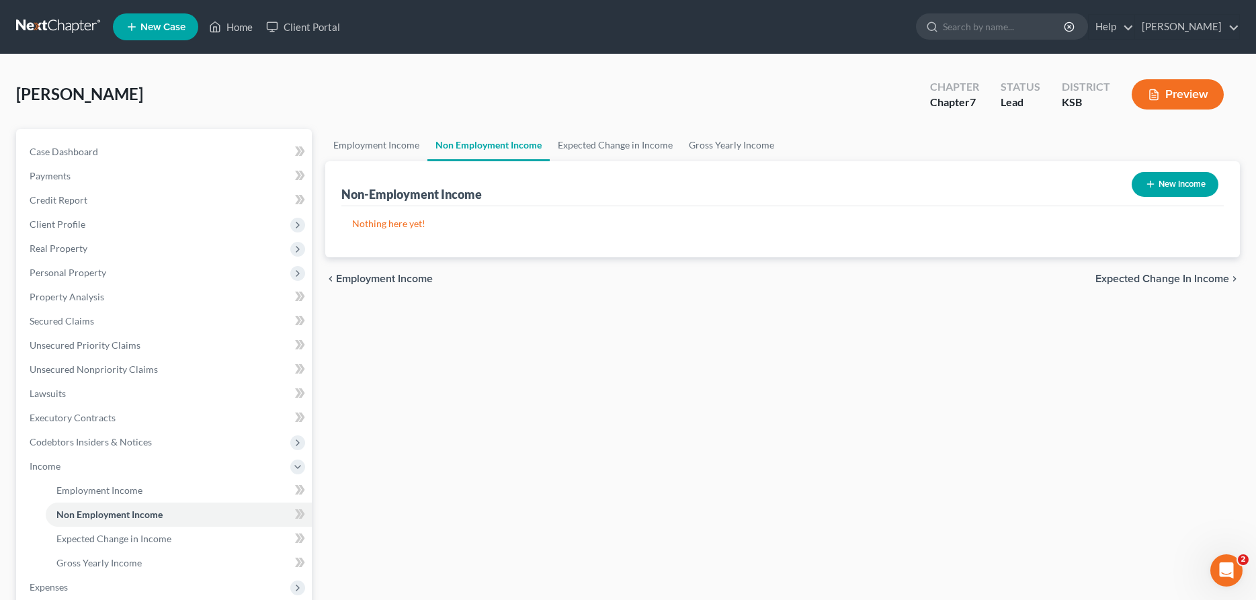
click at [1184, 184] on button "New Income" at bounding box center [1175, 184] width 87 height 25
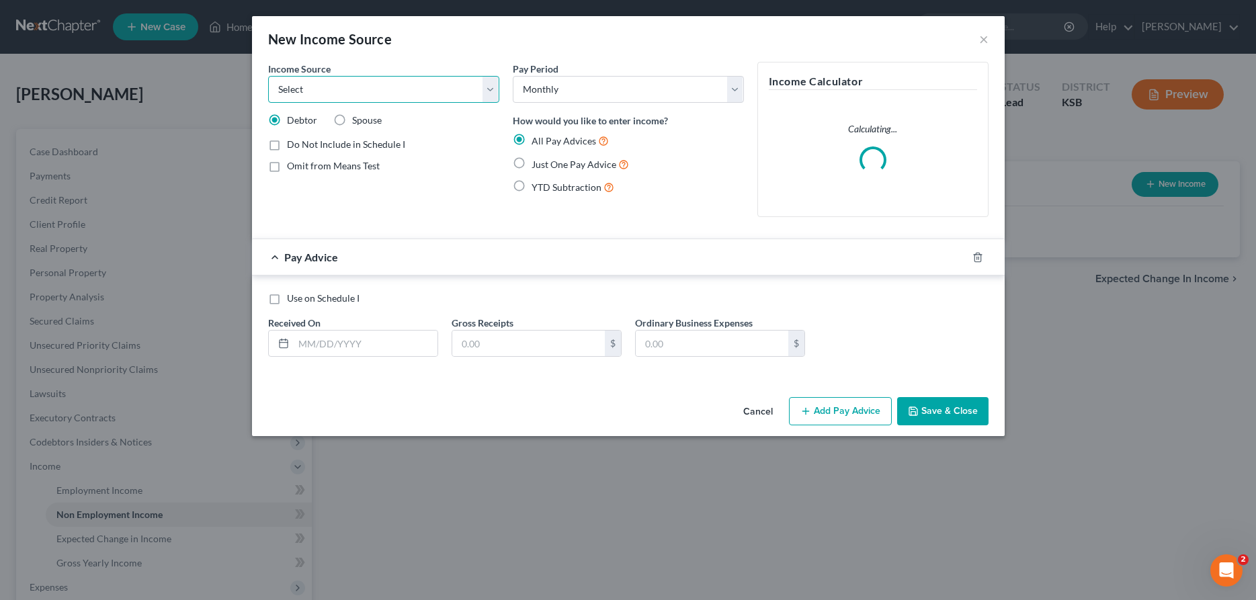
click at [268, 76] on select "Select Unemployment Disability (from employer) Pension Retirement Social Securi…" at bounding box center [383, 89] width 231 height 27
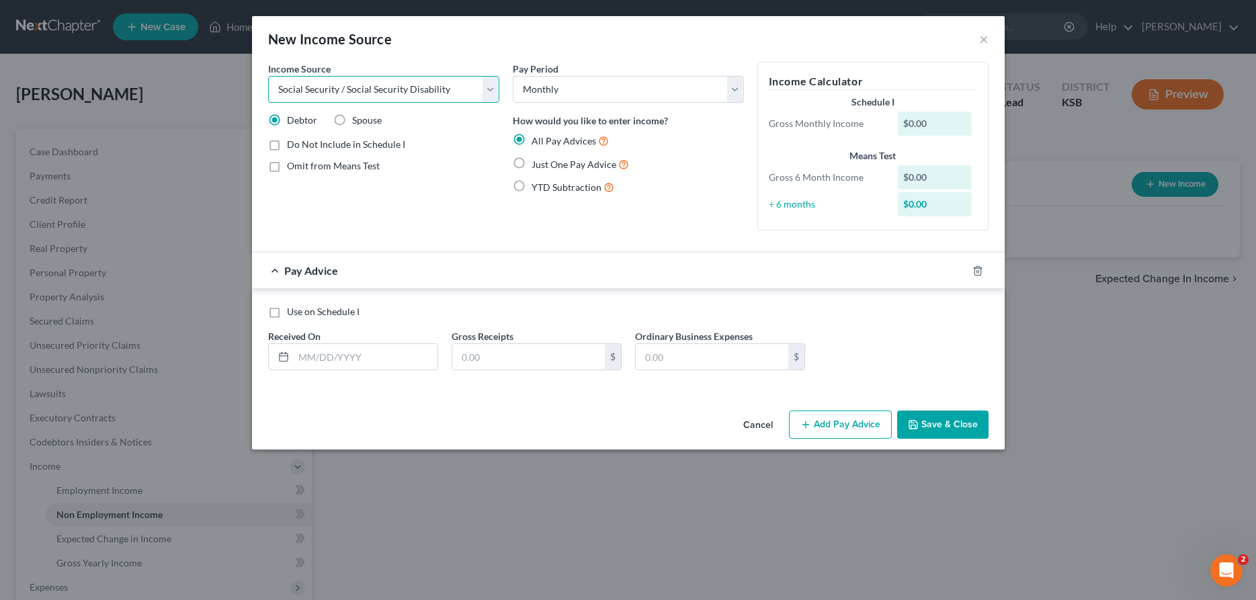
click option "Social Security / Social Security Disability" at bounding box center [0, 0] width 0 height 0
click at [505, 362] on input "text" at bounding box center [528, 357] width 153 height 26
click at [418, 348] on input "text" at bounding box center [366, 357] width 144 height 26
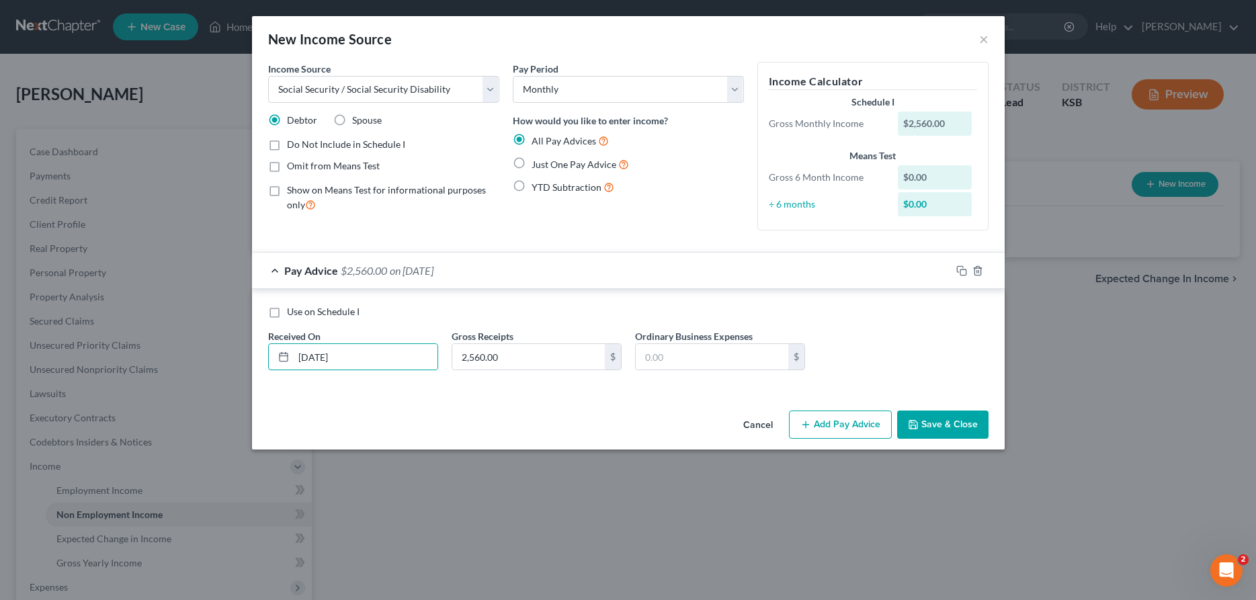
click at [817, 423] on button "Add Pay Advice" at bounding box center [840, 425] width 103 height 28
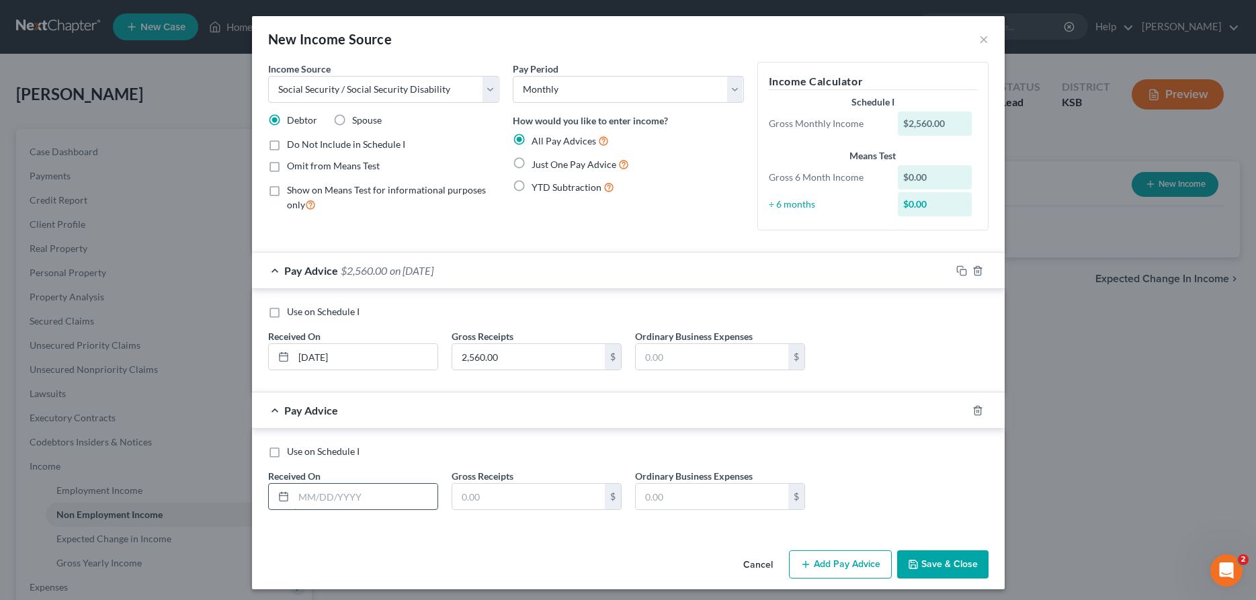
click at [379, 497] on input "text" at bounding box center [366, 497] width 144 height 26
click at [815, 568] on button "Add Pay Advice" at bounding box center [840, 565] width 103 height 28
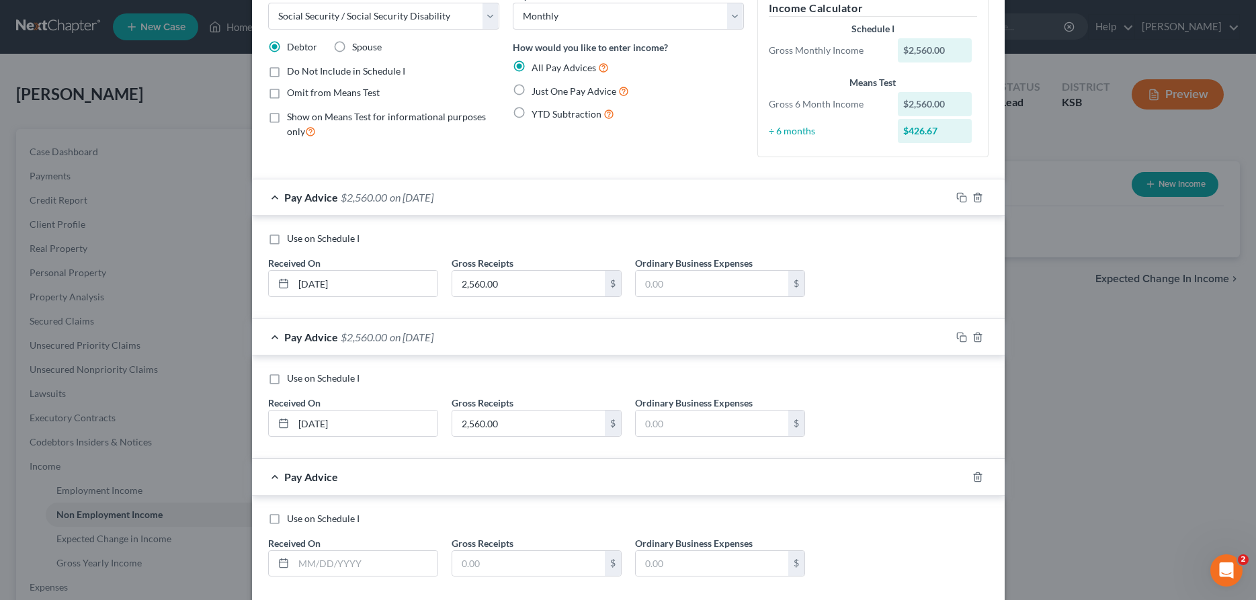
scroll to position [137, 0]
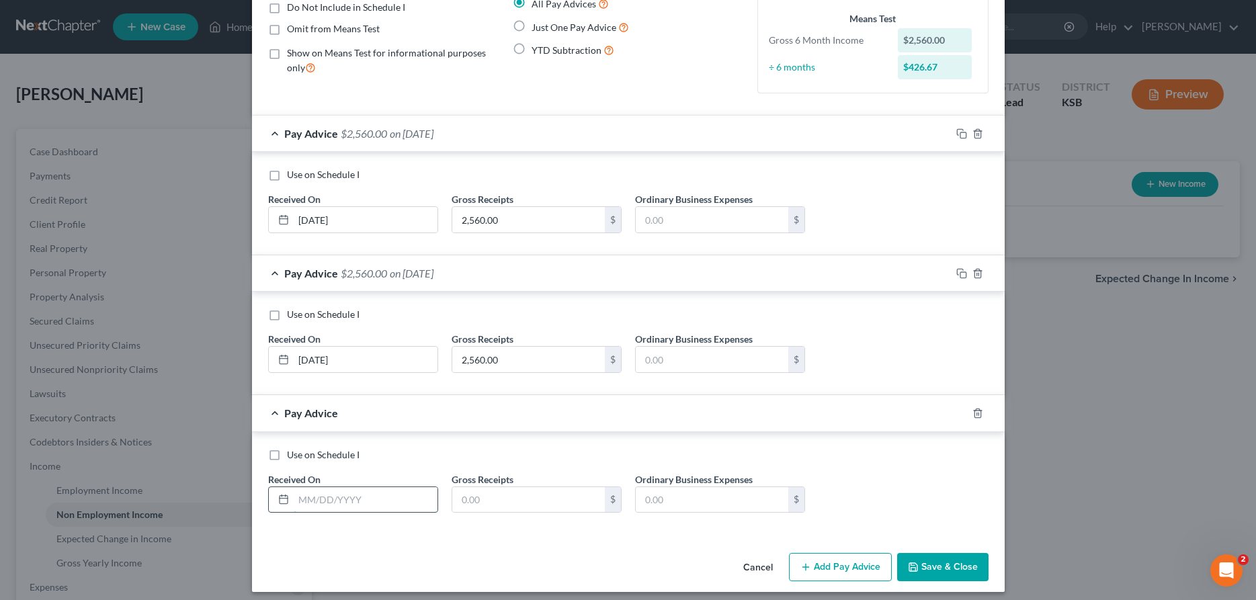
click at [354, 504] on input "text" at bounding box center [366, 500] width 144 height 26
click at [844, 565] on button "Add Pay Advice" at bounding box center [840, 567] width 103 height 28
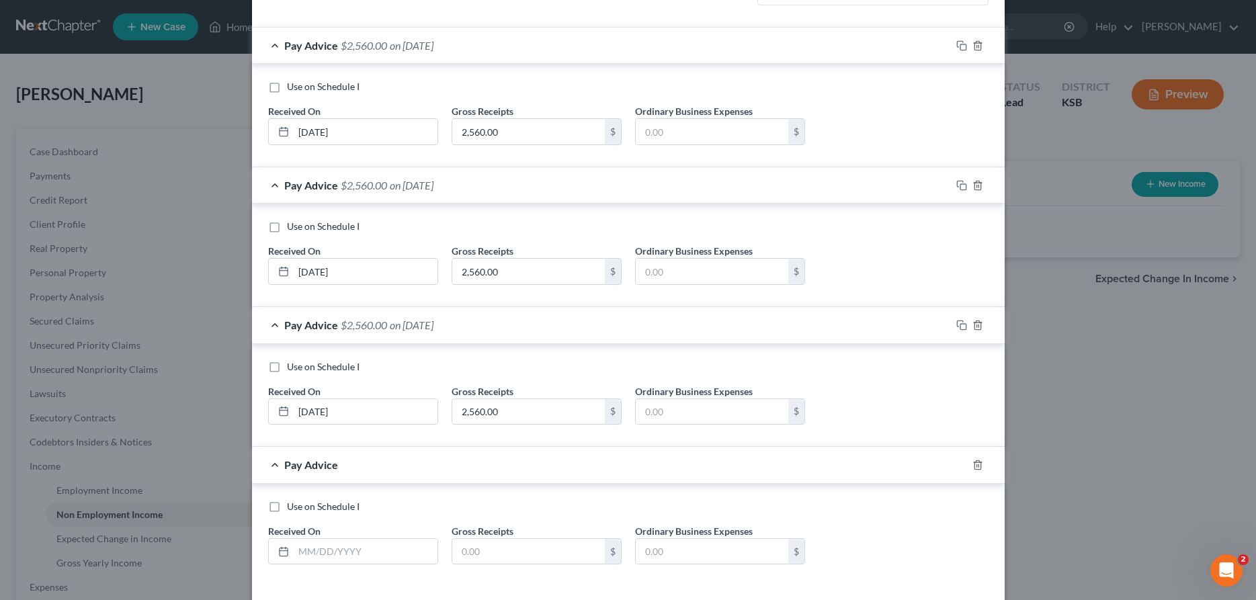
scroll to position [274, 0]
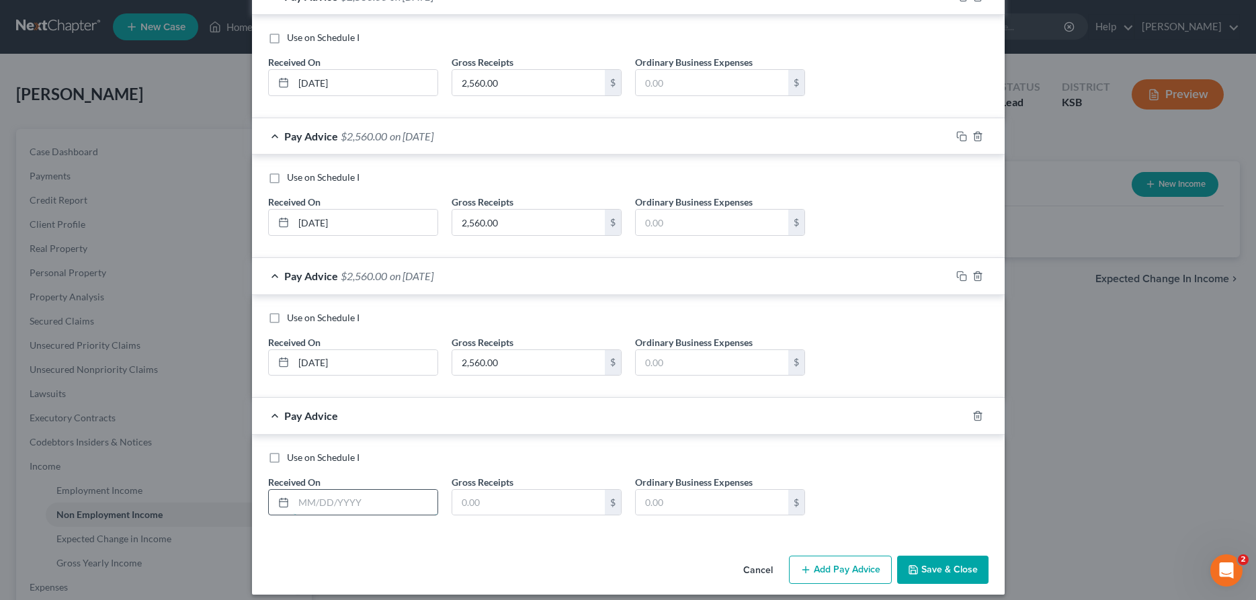
click at [391, 510] on input "text" at bounding box center [366, 503] width 144 height 26
click at [834, 571] on button "Add Pay Advice" at bounding box center [840, 570] width 103 height 28
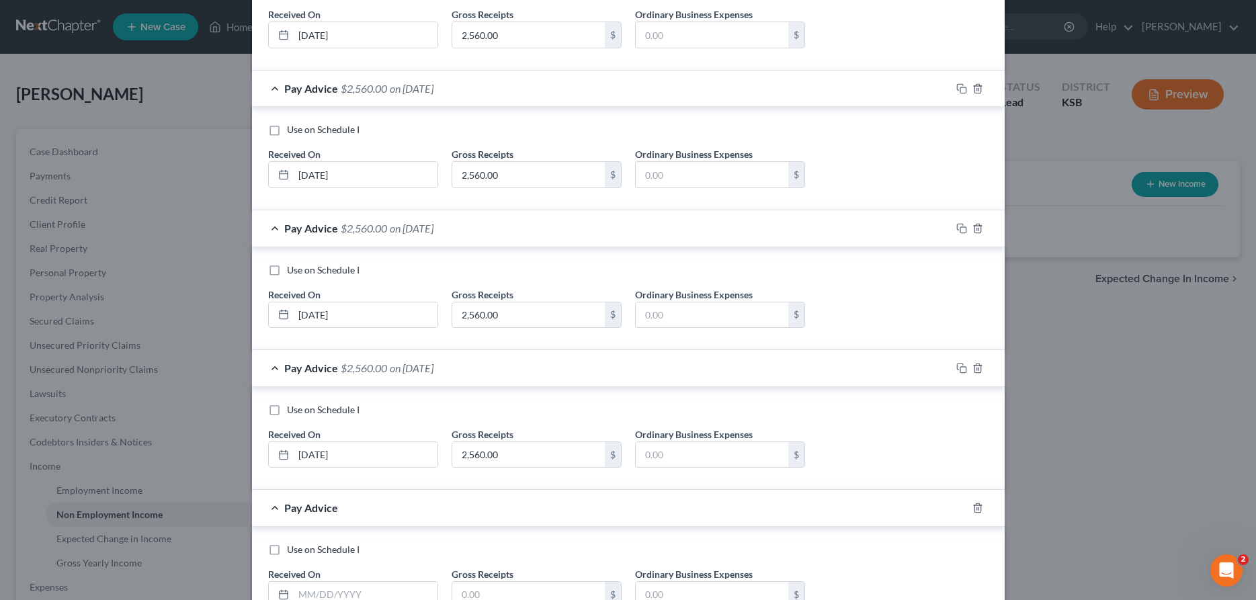
scroll to position [343, 0]
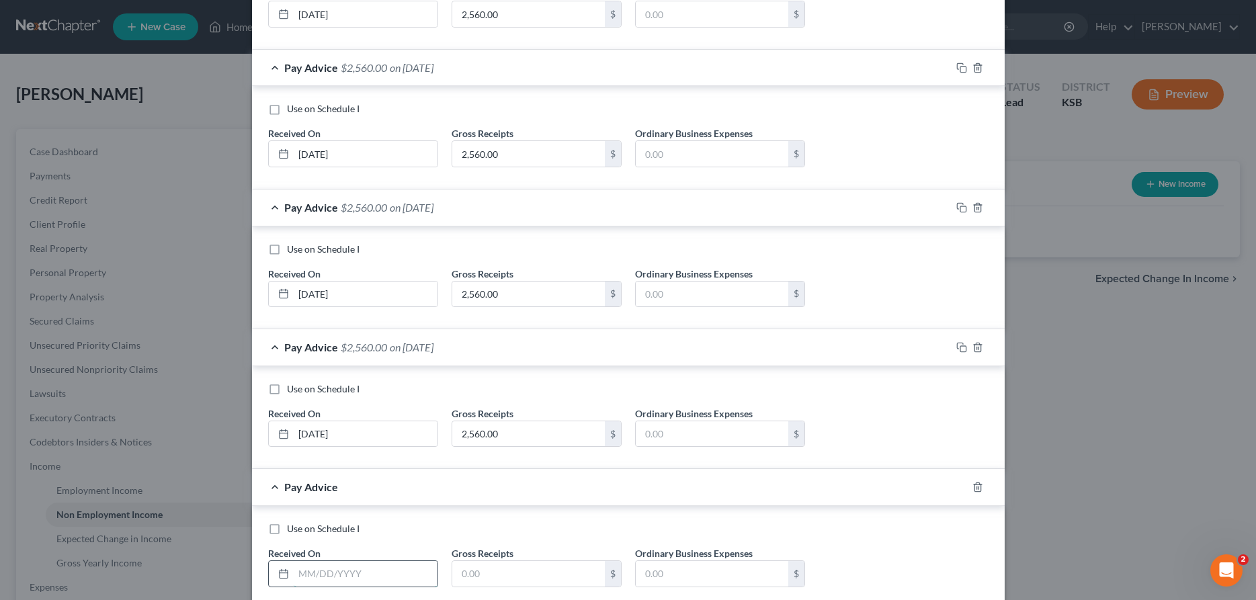
click at [365, 577] on input "text" at bounding box center [366, 574] width 144 height 26
click at [539, 565] on input "text" at bounding box center [528, 574] width 153 height 26
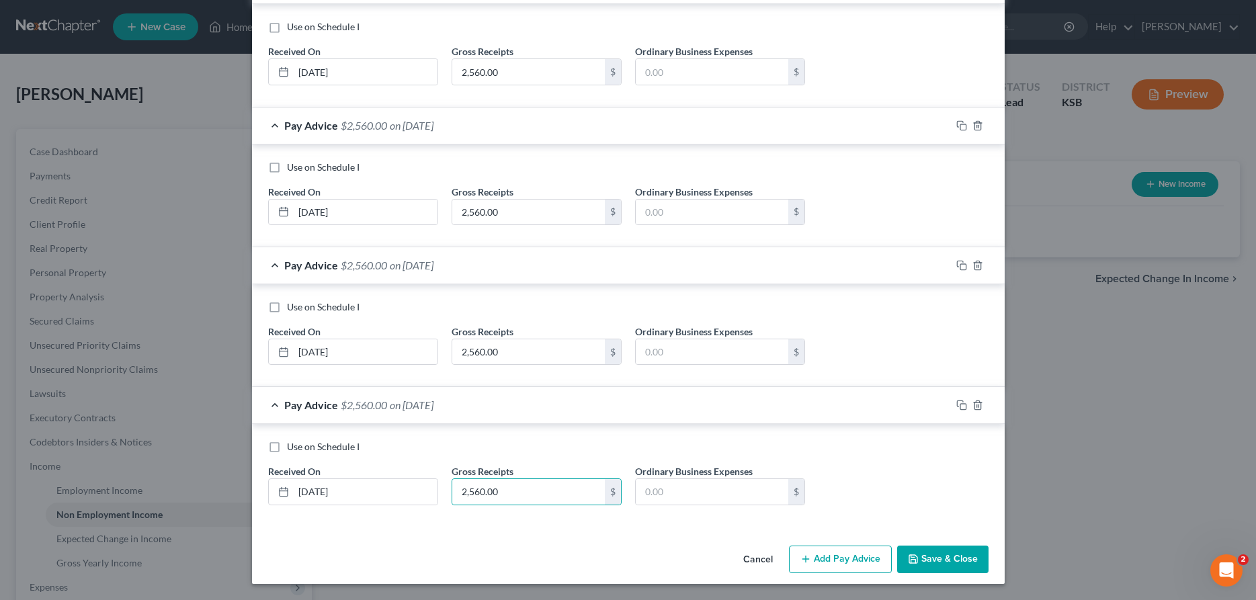
click at [838, 565] on button "Add Pay Advice" at bounding box center [840, 560] width 103 height 28
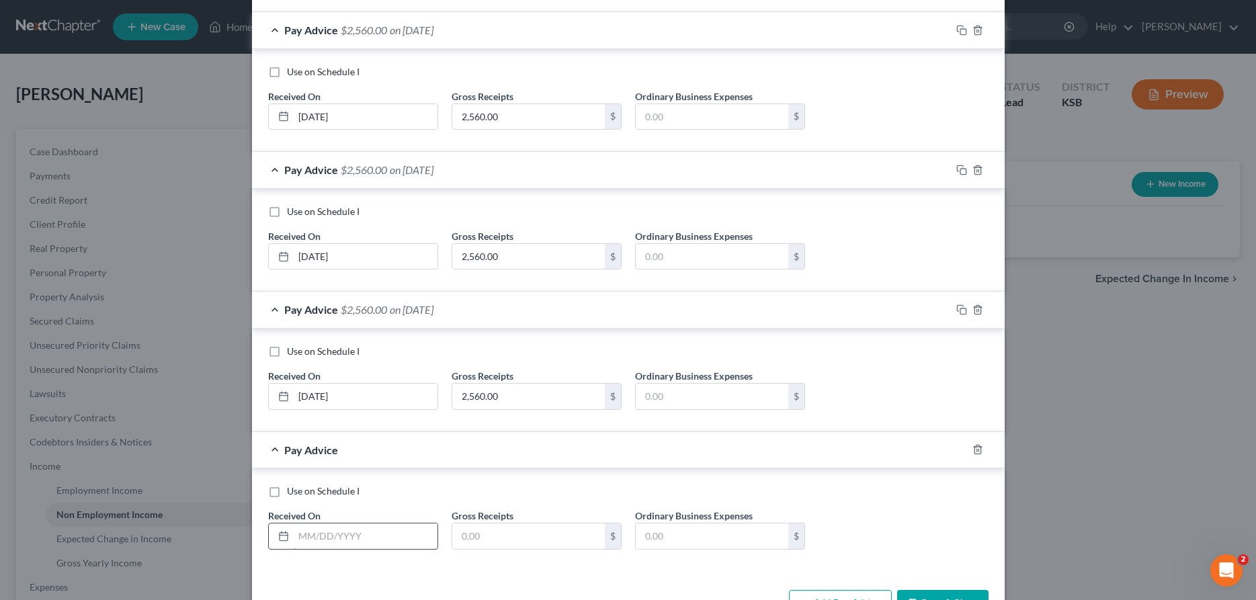
scroll to position [565, 0]
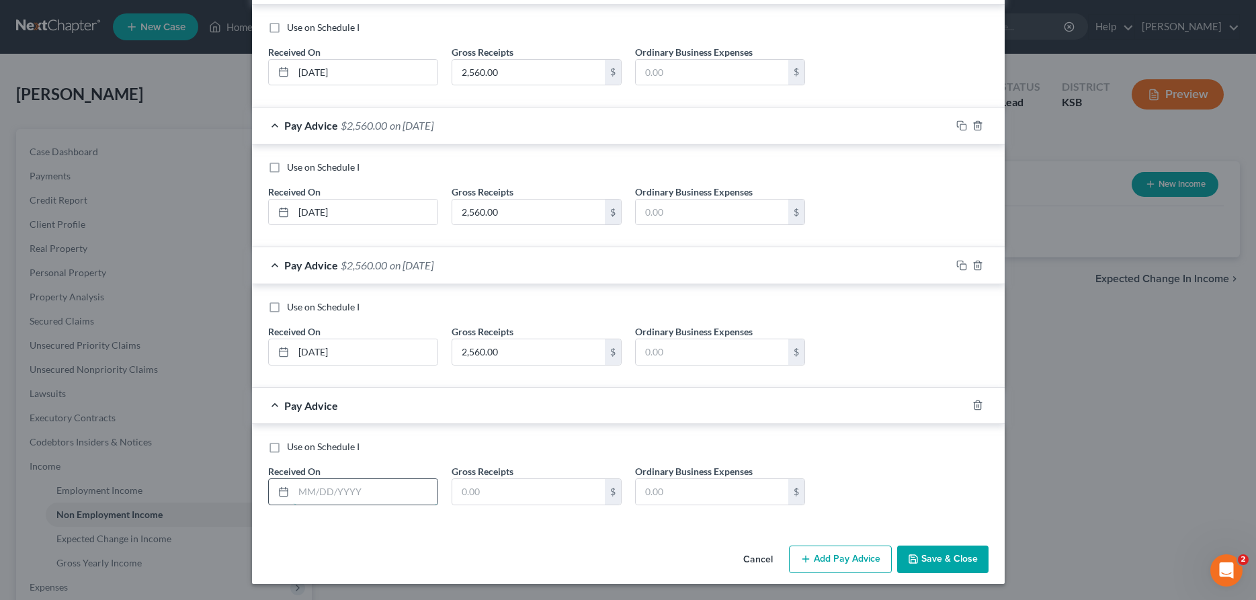
click at [385, 489] on input "text" at bounding box center [366, 492] width 144 height 26
click at [487, 481] on input "text" at bounding box center [528, 492] width 153 height 26
click at [922, 558] on button "Save & Close" at bounding box center [942, 560] width 91 height 28
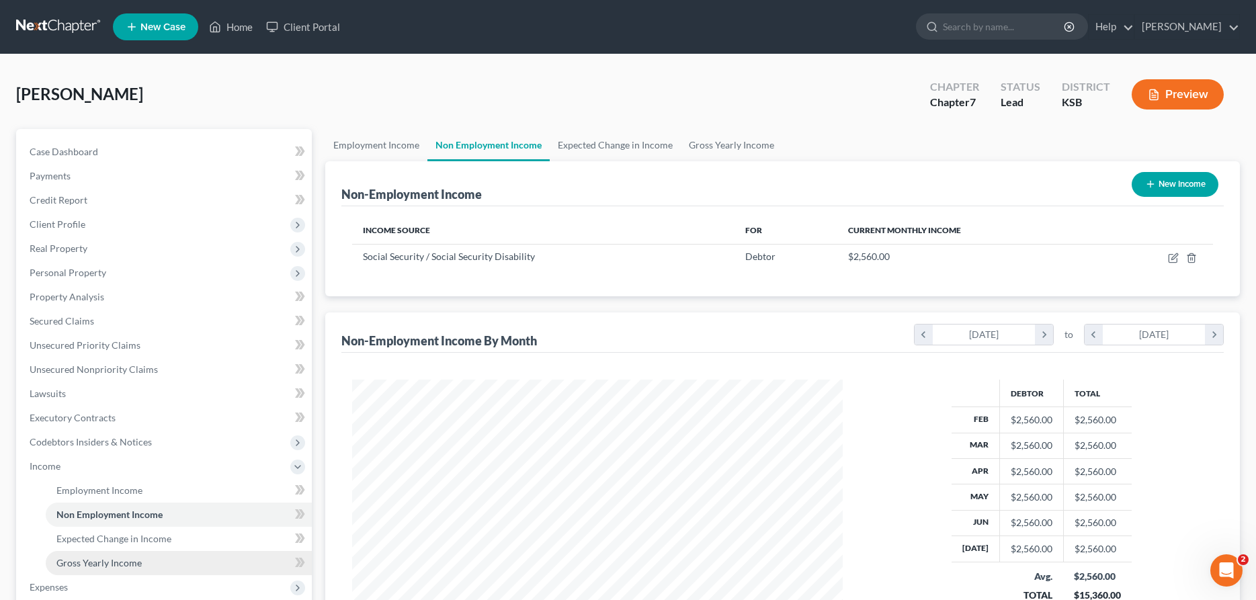
scroll to position [69, 0]
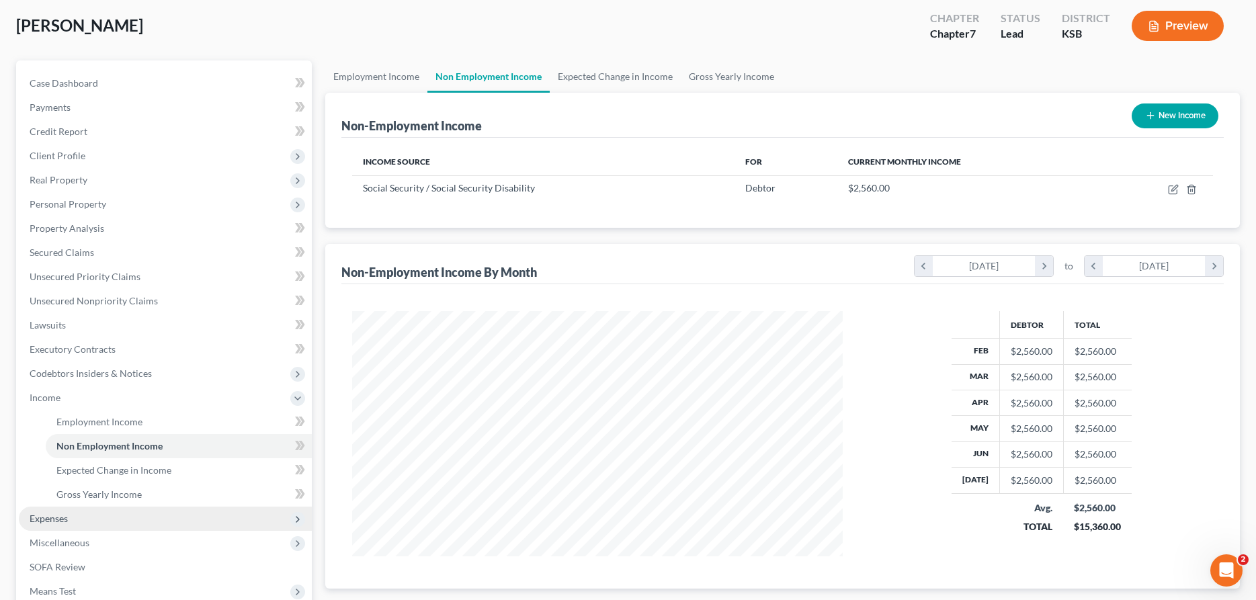
click at [80, 521] on span "Expenses" at bounding box center [165, 519] width 293 height 24
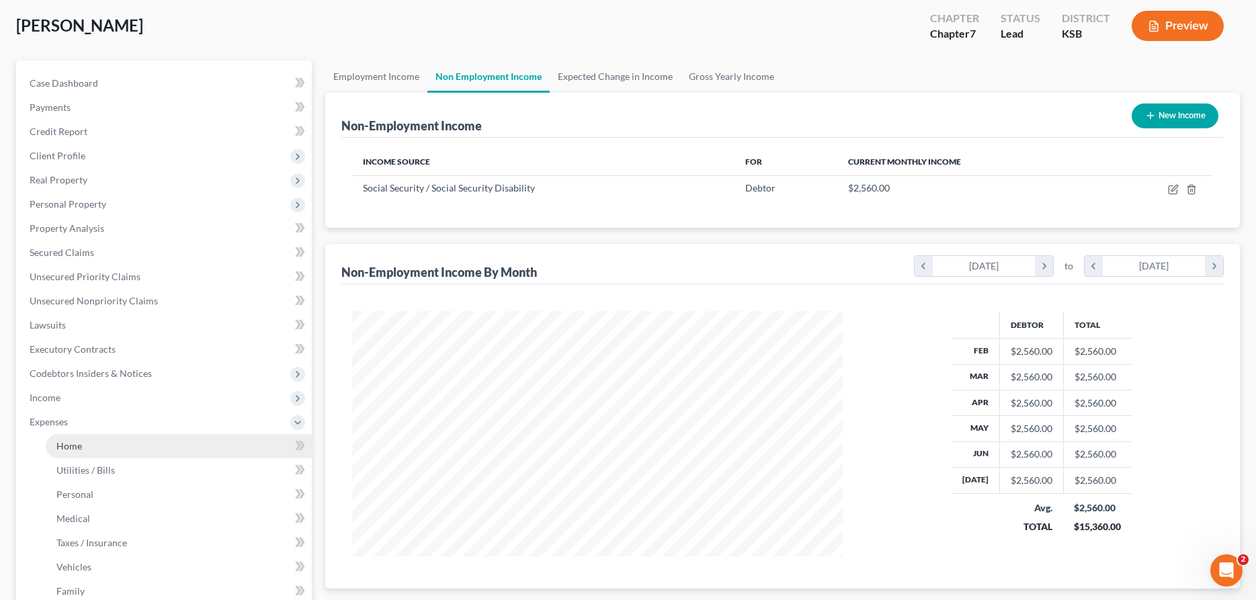
click at [164, 448] on link "Home" at bounding box center [179, 446] width 266 height 24
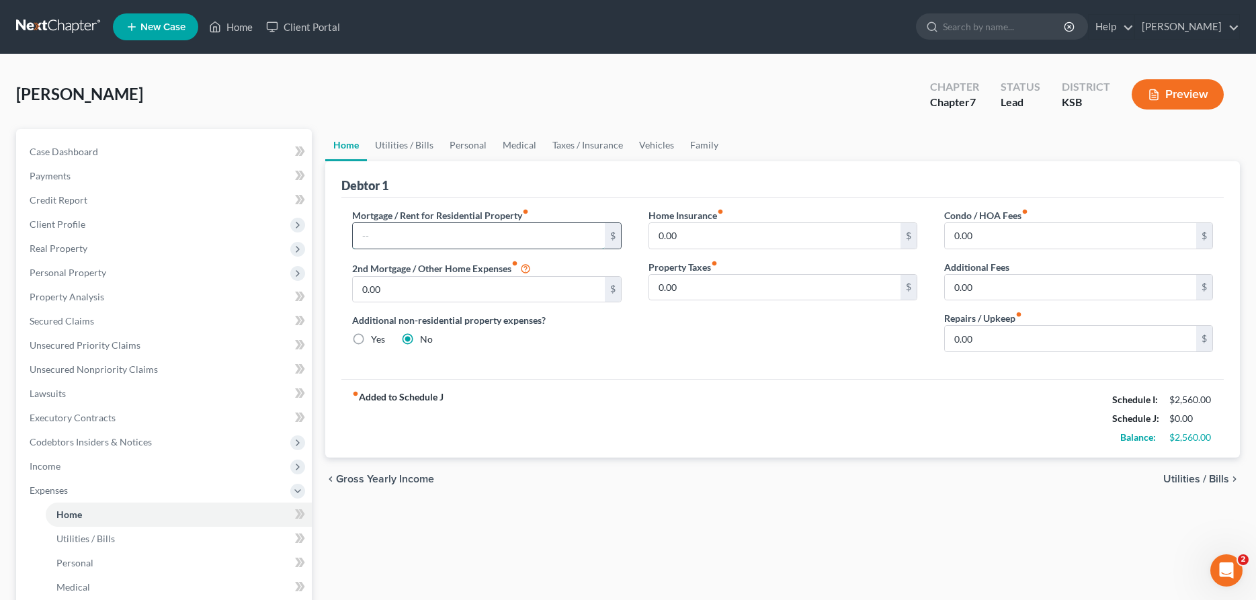
click at [389, 237] on input "text" at bounding box center [478, 236] width 251 height 26
click at [955, 337] on input "0.00" at bounding box center [1070, 339] width 251 height 26
click at [387, 148] on link "Utilities / Bills" at bounding box center [404, 145] width 75 height 32
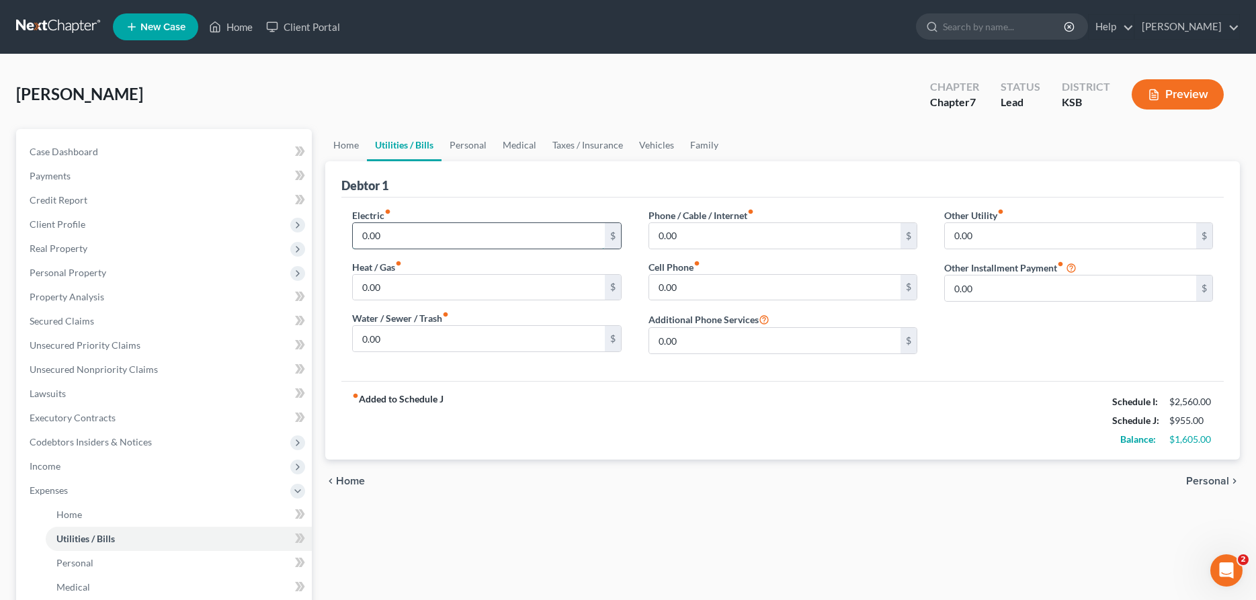
click at [417, 229] on input "0.00" at bounding box center [478, 236] width 251 height 26
click at [473, 138] on link "Personal" at bounding box center [468, 145] width 53 height 32
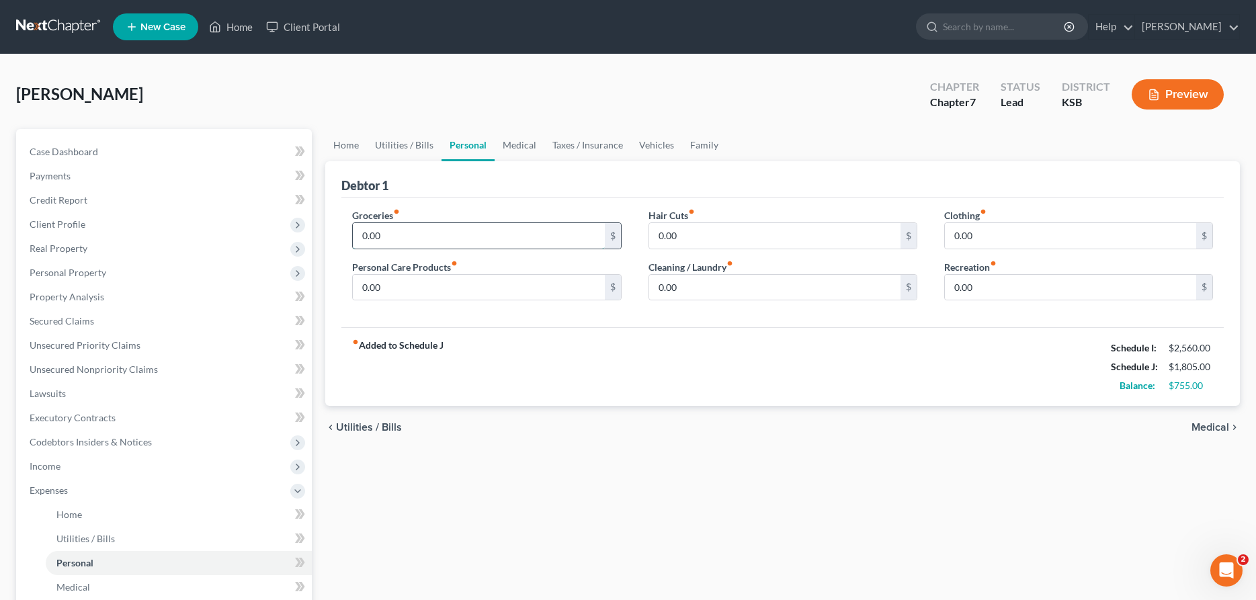
click at [419, 233] on input "0.00" at bounding box center [478, 236] width 251 height 26
click at [489, 286] on input "0.00" at bounding box center [478, 288] width 251 height 26
click at [521, 142] on link "Medical" at bounding box center [520, 145] width 50 height 32
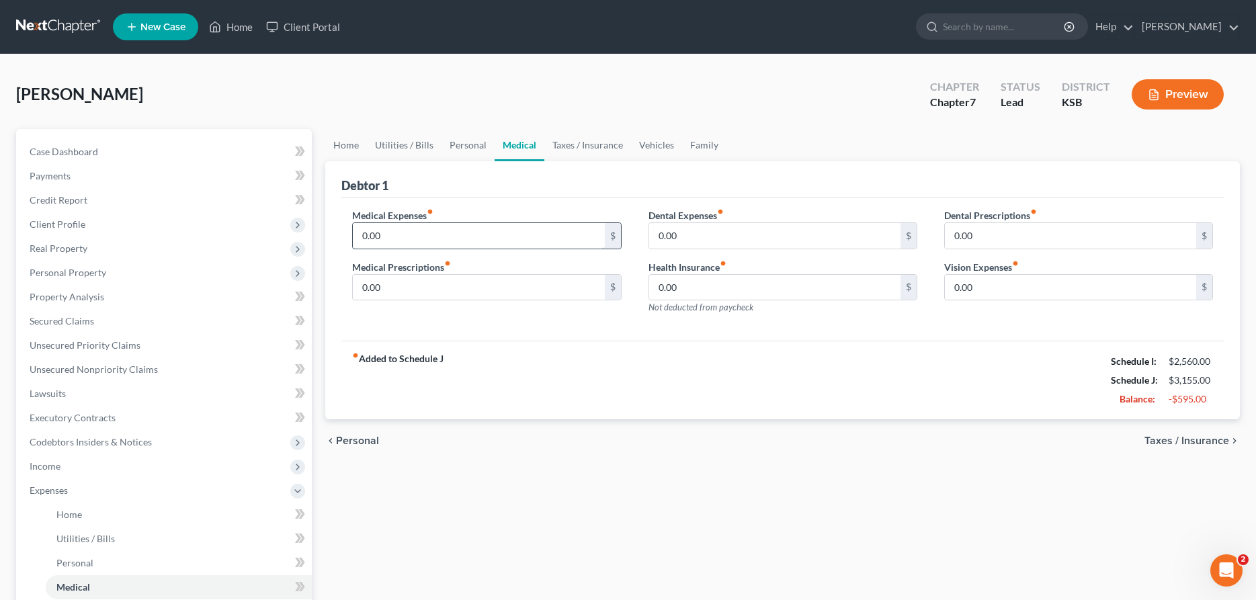
click at [449, 231] on input "0.00" at bounding box center [478, 236] width 251 height 26
click at [588, 140] on link "Taxes / Insurance" at bounding box center [587, 145] width 87 height 32
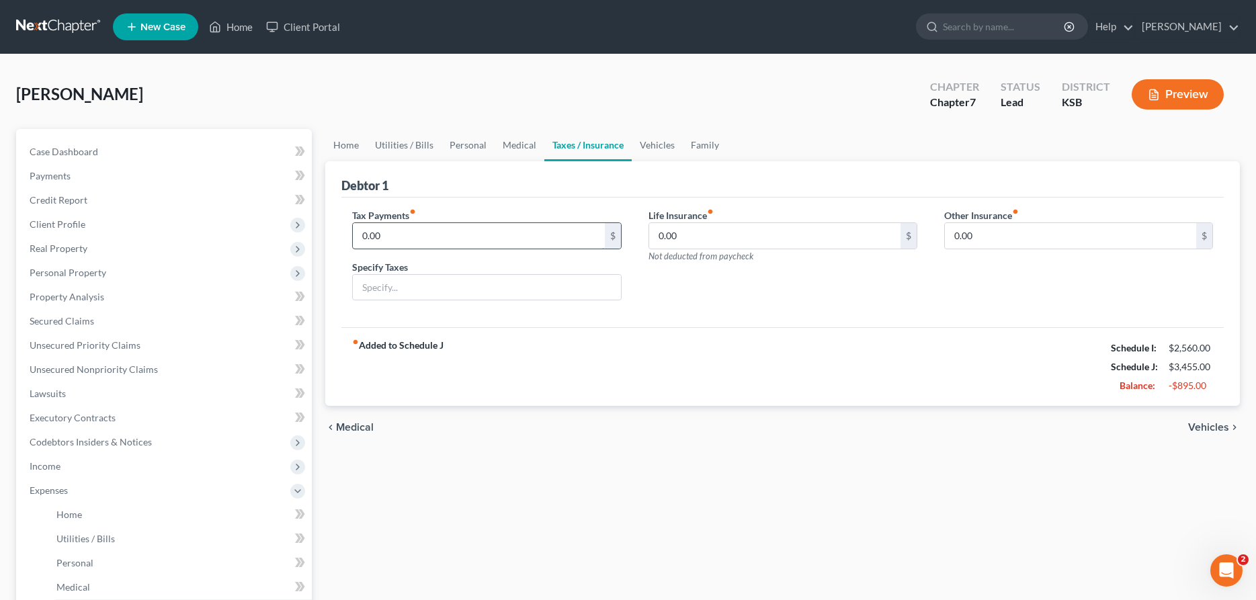
click at [468, 230] on input "0.00" at bounding box center [478, 236] width 251 height 26
click at [654, 145] on link "Vehicles" at bounding box center [657, 145] width 51 height 32
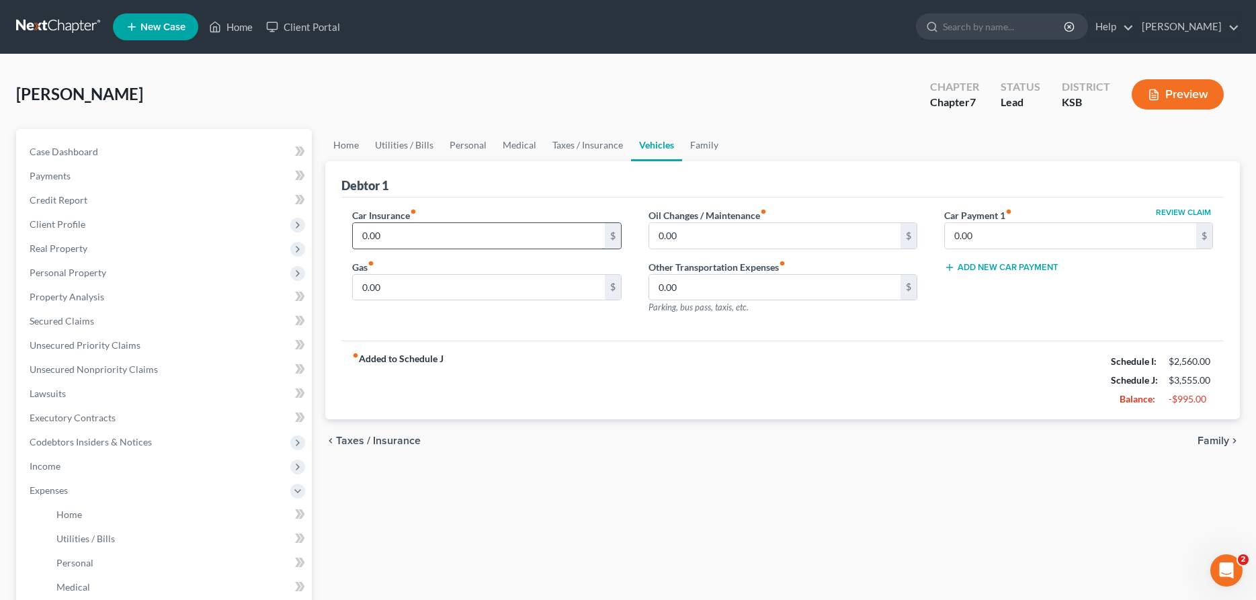
click at [510, 241] on input "0.00" at bounding box center [478, 236] width 251 height 26
click at [987, 237] on input "0.00" at bounding box center [1070, 236] width 251 height 26
click at [1020, 268] on button "Add New Car Payment" at bounding box center [1001, 267] width 114 height 11
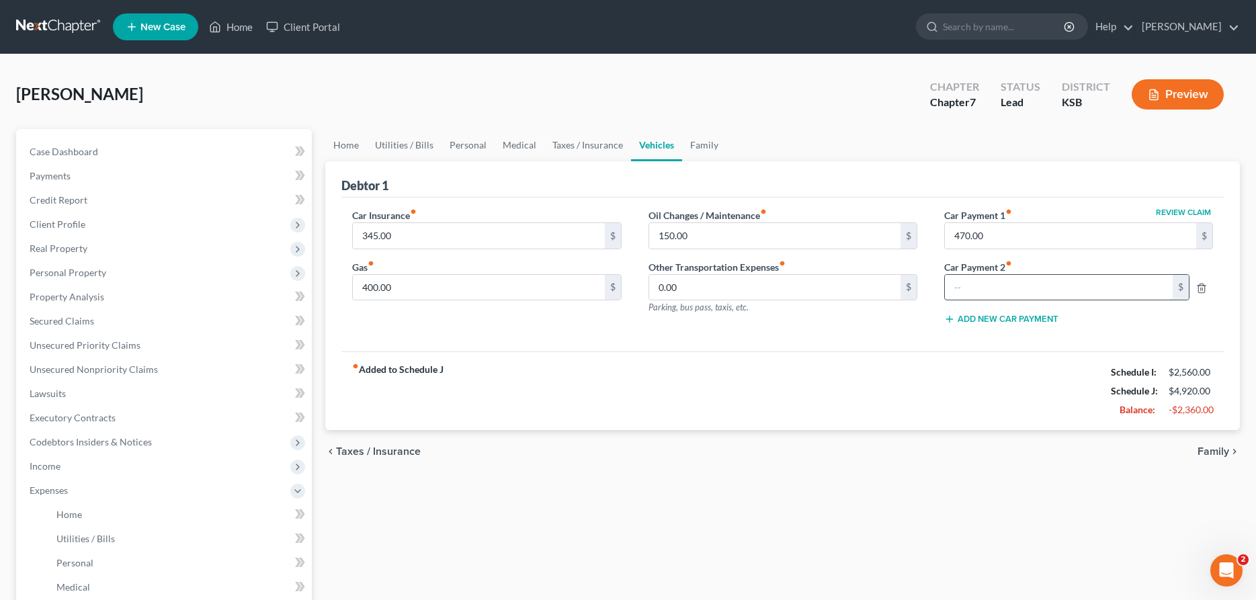
click at [998, 281] on input "text" at bounding box center [1059, 288] width 228 height 26
click at [1201, 286] on icon "button" at bounding box center [1202, 288] width 11 height 11
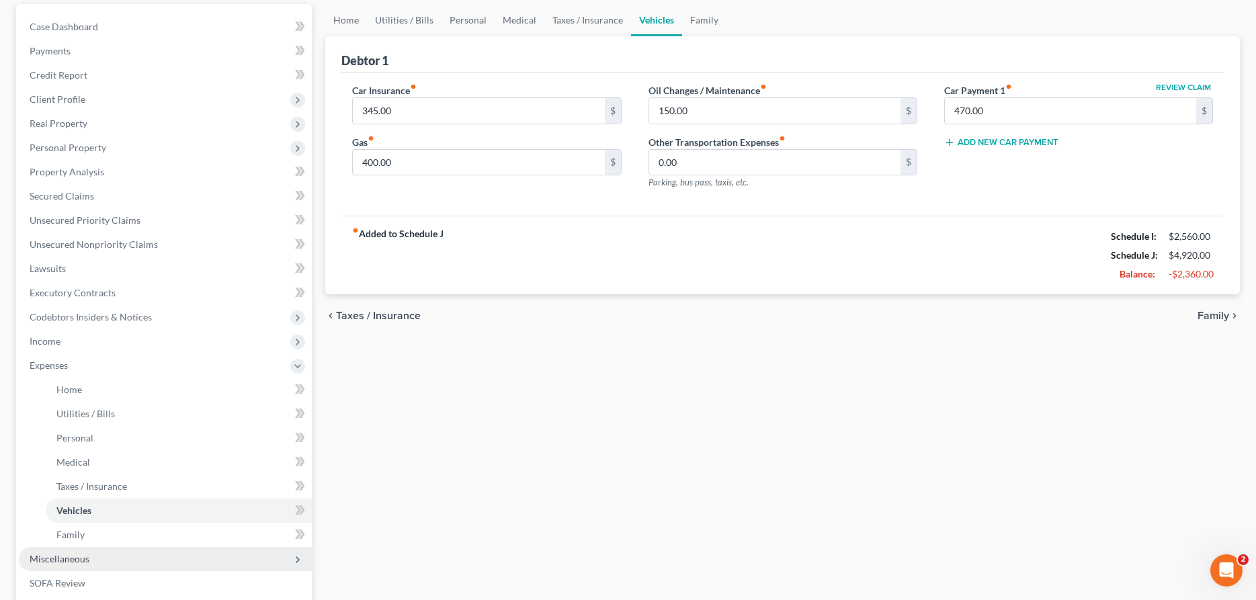
scroll to position [137, 0]
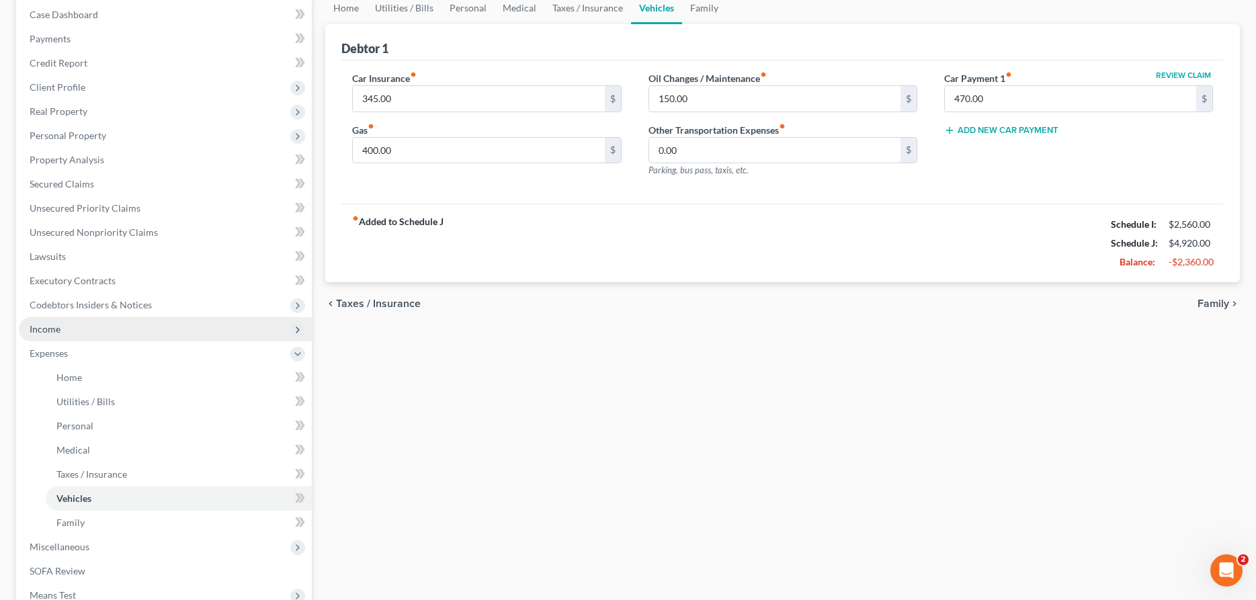
click at [47, 329] on span "Income" at bounding box center [45, 328] width 31 height 11
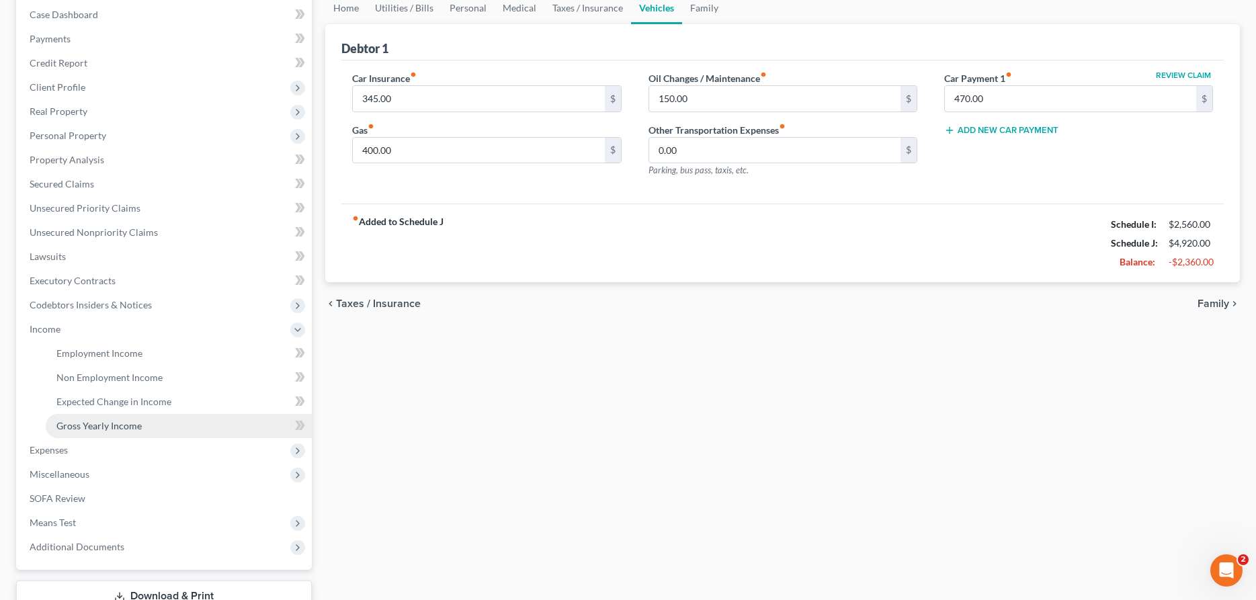
click at [77, 425] on span "Gross Yearly Income" at bounding box center [98, 425] width 85 height 11
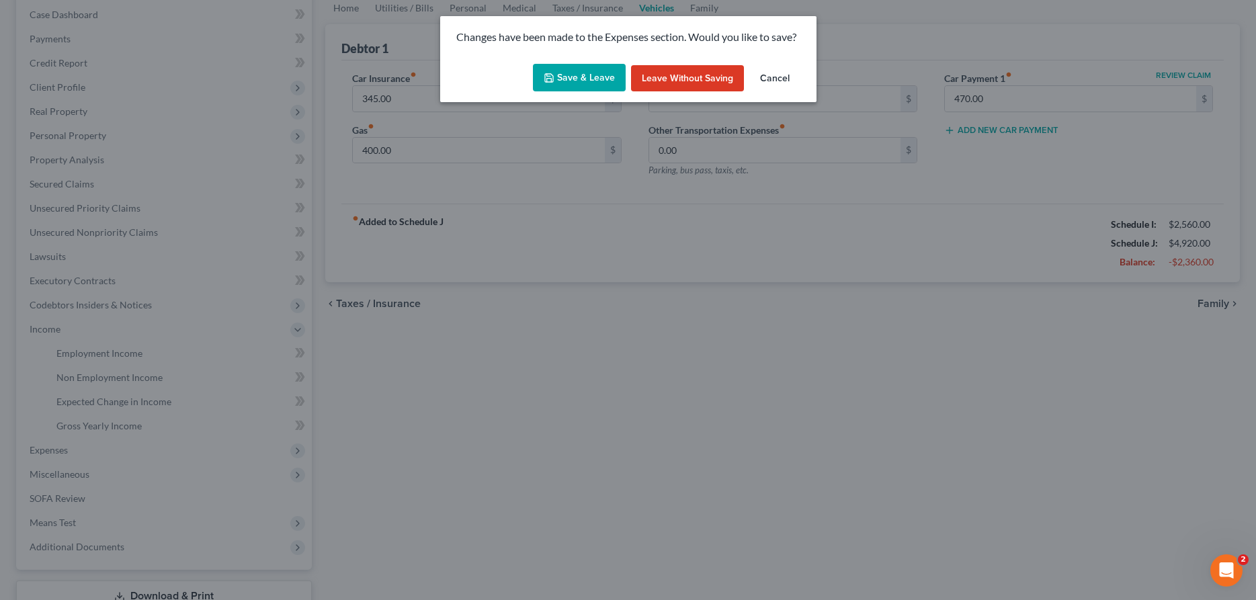
click at [559, 77] on button "Save & Leave" at bounding box center [579, 78] width 93 height 28
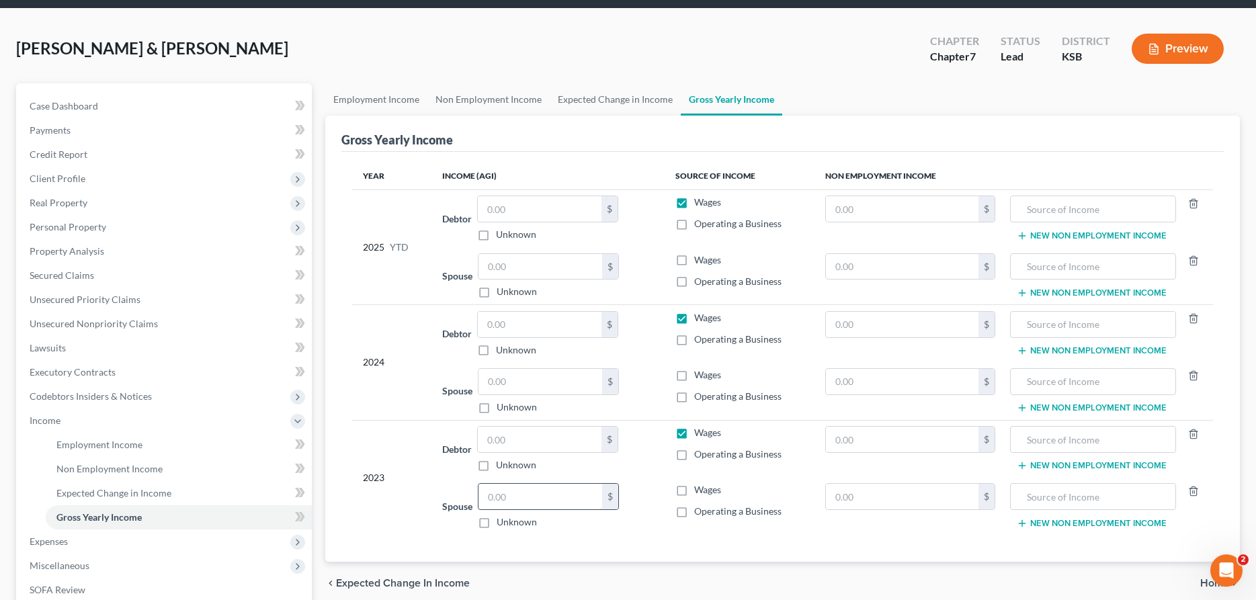
scroll to position [69, 0]
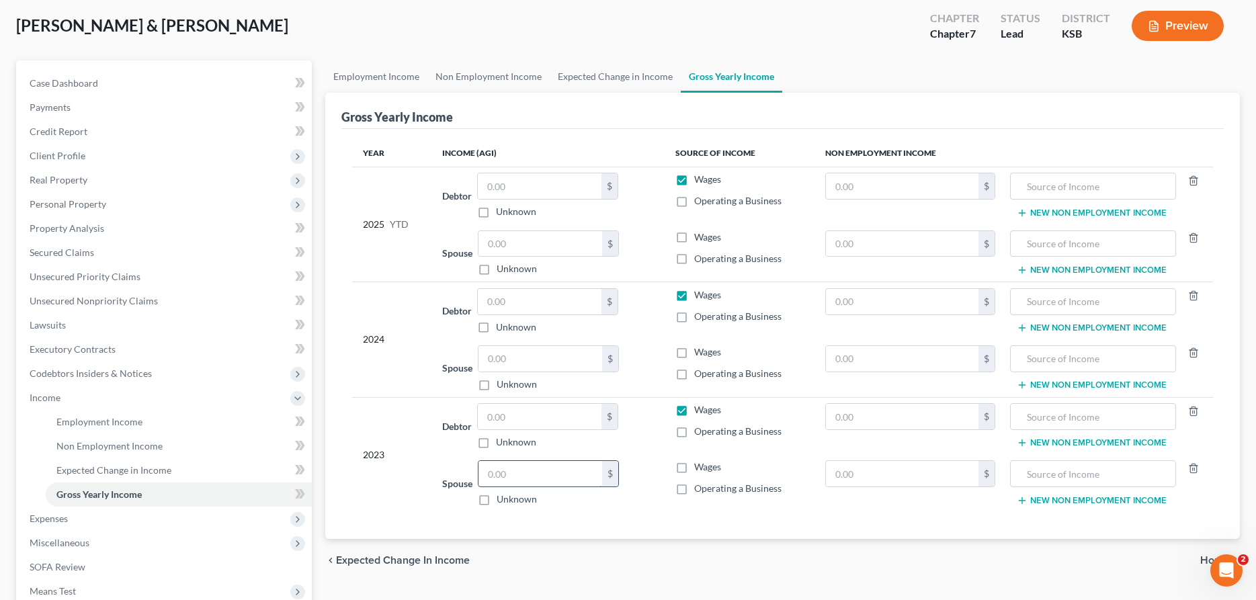
click at [498, 475] on input "text" at bounding box center [541, 474] width 124 height 26
click at [594, 358] on input "text" at bounding box center [541, 359] width 124 height 26
click at [540, 183] on input "text" at bounding box center [540, 186] width 124 height 26
